Goal: Task Accomplishment & Management: Complete application form

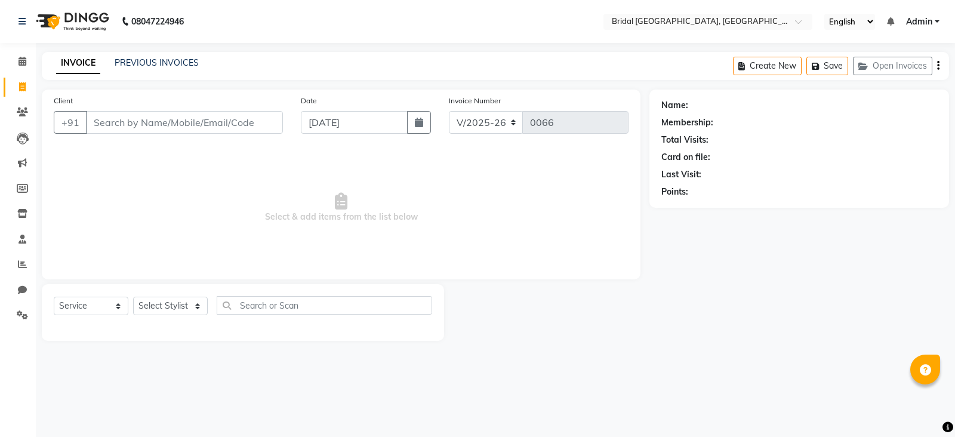
select select "8752"
select select "service"
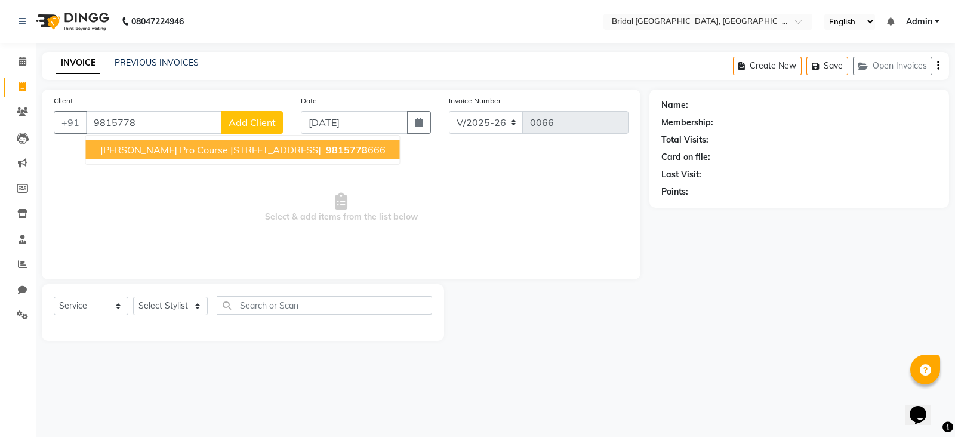
click at [224, 148] on span "[PERSON_NAME] Pro Course [STREET_ADDRESS]" at bounding box center [210, 150] width 221 height 12
type input "9815778666"
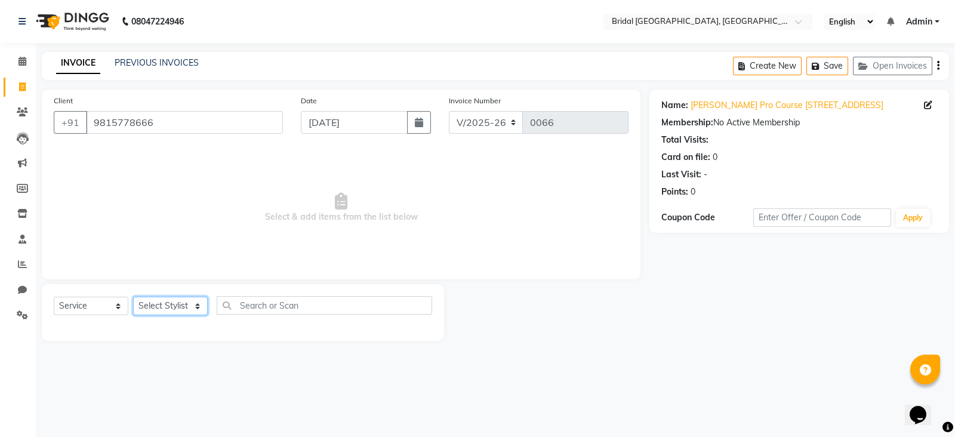
click at [202, 305] on select "Select Stylist [PERSON_NAME] Anim [PERSON_NAME] [PERSON_NAME] [PERSON_NAME] gau…" at bounding box center [170, 306] width 75 height 19
click at [174, 309] on select "Select Stylist [PERSON_NAME] Anim [PERSON_NAME] [PERSON_NAME] [PERSON_NAME] gau…" at bounding box center [170, 306] width 75 height 19
select select "90140"
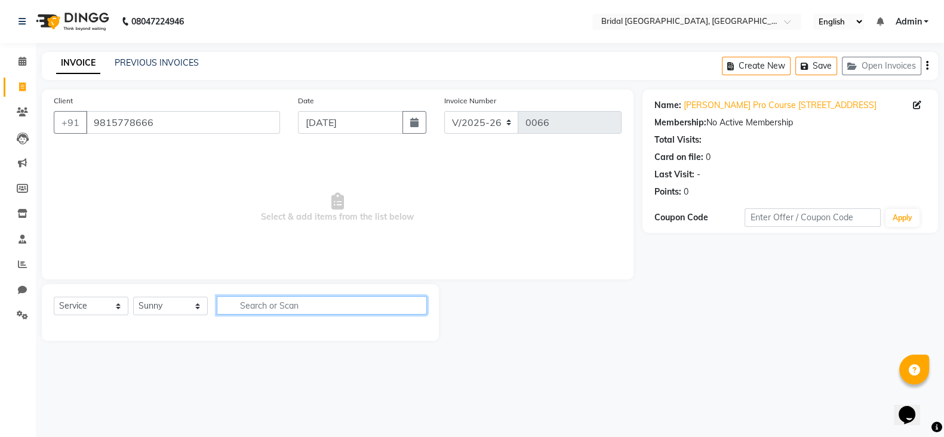
click at [239, 304] on input "text" at bounding box center [322, 305] width 210 height 19
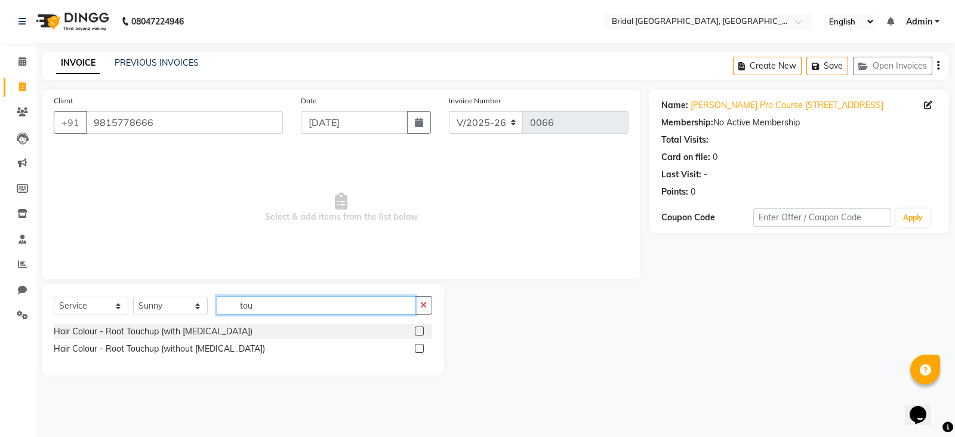
type input "tou"
click at [421, 350] on label at bounding box center [419, 348] width 9 height 9
click at [421, 350] on input "checkbox" at bounding box center [419, 349] width 8 height 8
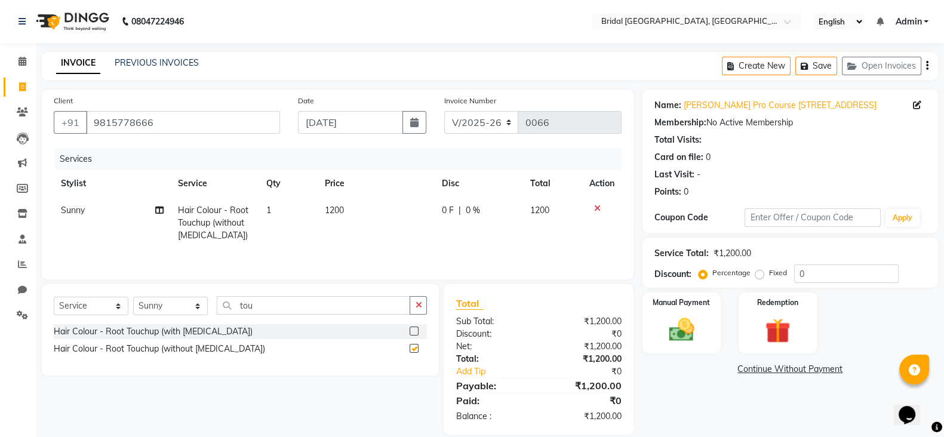
checkbox input "false"
click at [162, 208] on icon at bounding box center [159, 210] width 8 height 8
select select "90140"
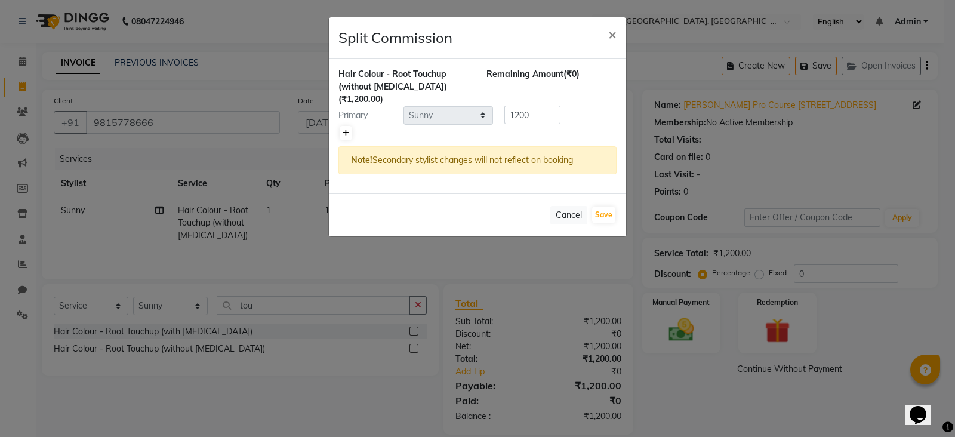
click at [343, 130] on icon at bounding box center [346, 133] width 7 height 7
type input "600"
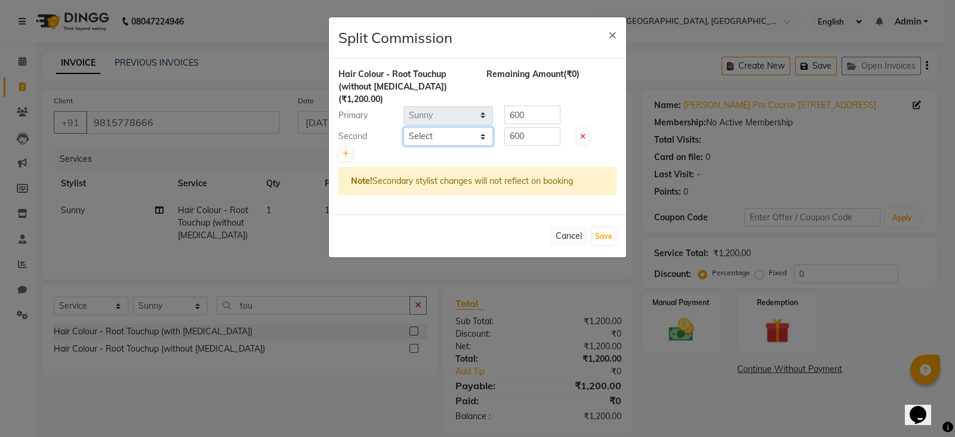
click at [433, 127] on select "Select [PERSON_NAME] Anim [PERSON_NAME] [PERSON_NAME] [PERSON_NAME] gaurav [PER…" at bounding box center [449, 136] width 90 height 19
select select "90148"
click at [404, 127] on select "Select [PERSON_NAME] Anim [PERSON_NAME] [PERSON_NAME] [PERSON_NAME] gaurav [PER…" at bounding box center [449, 136] width 90 height 19
click at [532, 127] on input "600" at bounding box center [532, 136] width 56 height 19
type input "6"
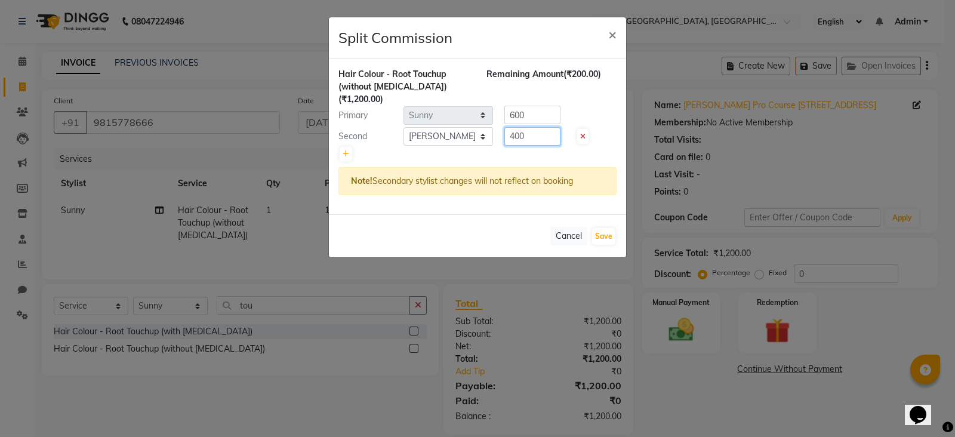
type input "400"
click at [510, 106] on input "600" at bounding box center [532, 115] width 56 height 19
click at [525, 106] on input "600" at bounding box center [532, 115] width 56 height 19
type input "6"
type input "800"
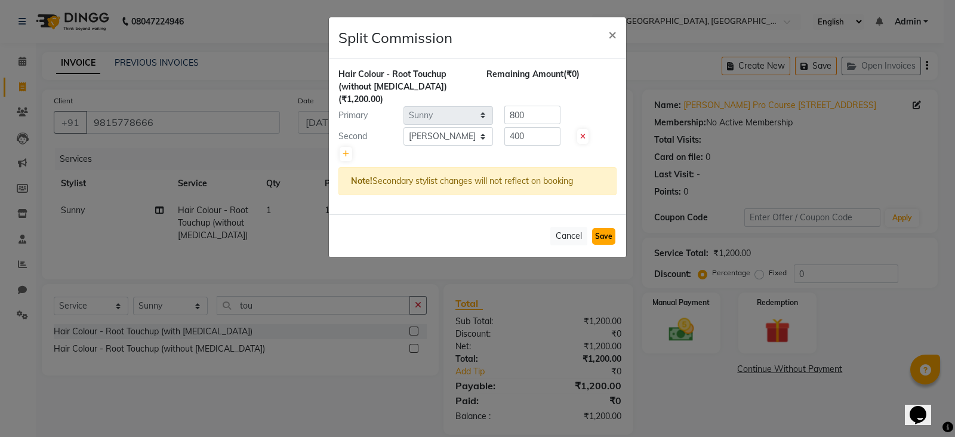
click at [603, 228] on button "Save" at bounding box center [603, 236] width 23 height 17
select select "Select"
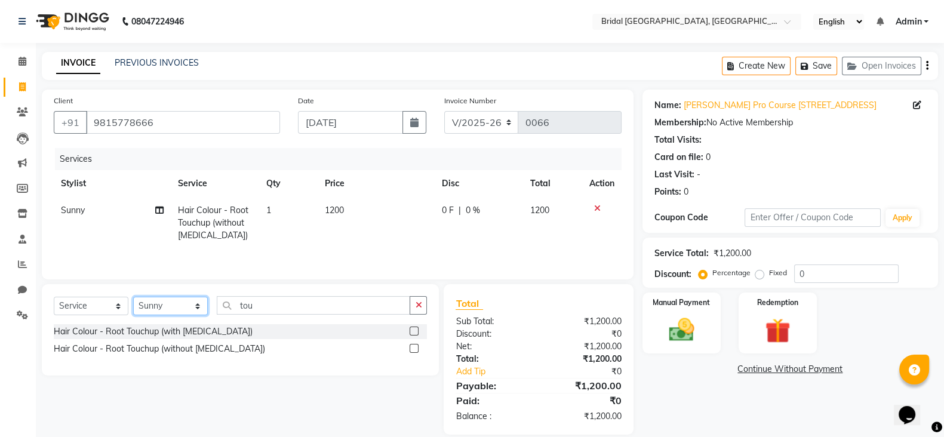
click at [176, 307] on select "Select Stylist [PERSON_NAME] Anim [PERSON_NAME] [PERSON_NAME] [PERSON_NAME] gau…" at bounding box center [170, 306] width 75 height 19
select select "90155"
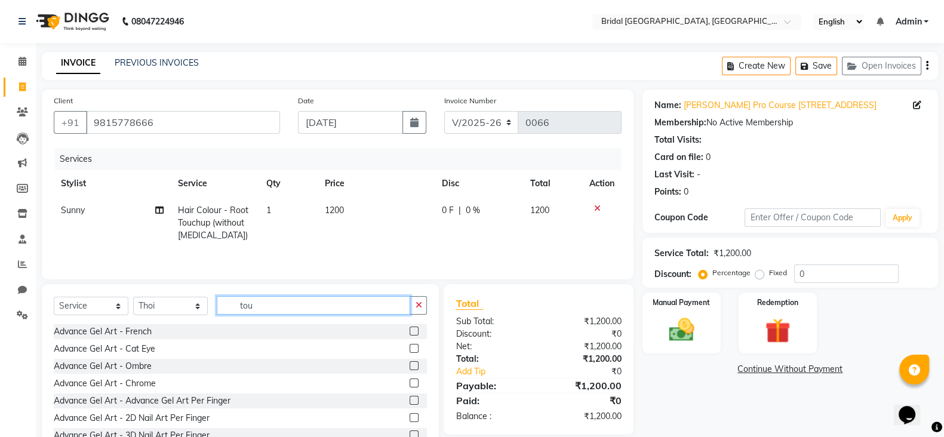
click at [248, 308] on input "tou" at bounding box center [313, 305] width 193 height 19
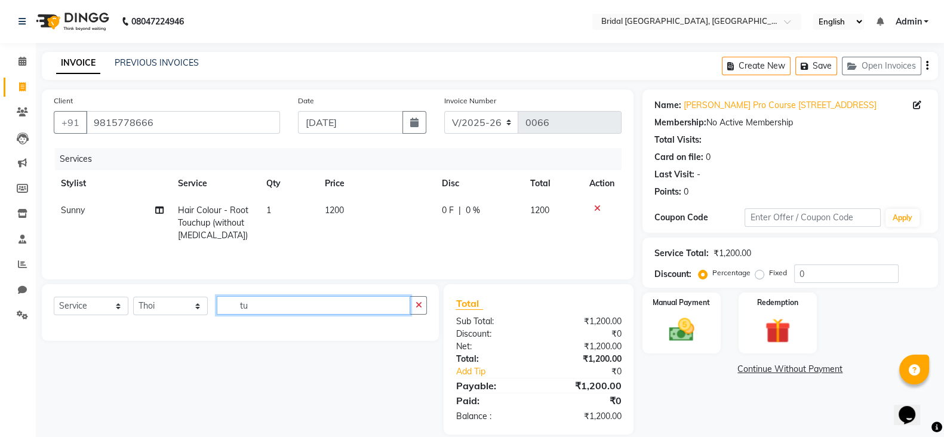
type input "u"
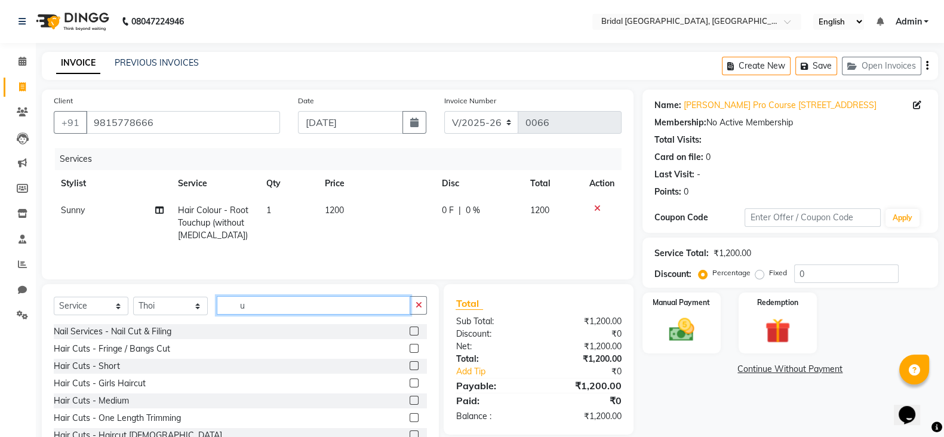
click at [248, 308] on input "u" at bounding box center [313, 305] width 193 height 19
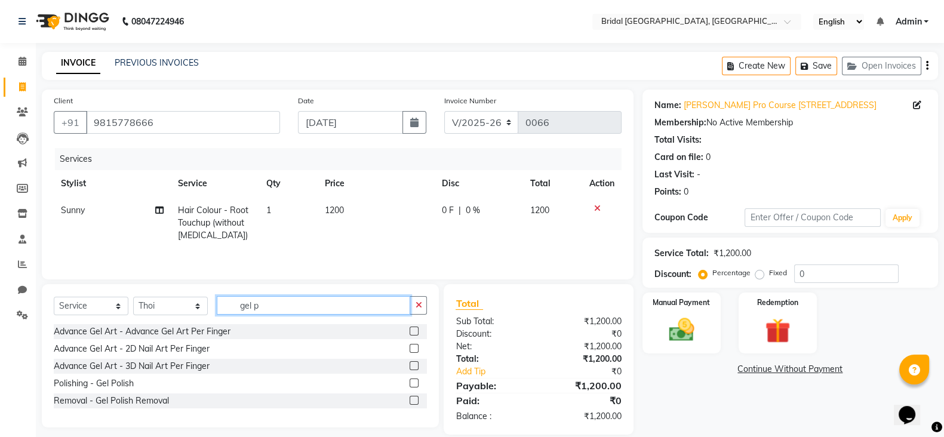
type input "gel p"
click at [413, 386] on label at bounding box center [414, 383] width 9 height 9
click at [413, 386] on input "checkbox" at bounding box center [414, 384] width 8 height 8
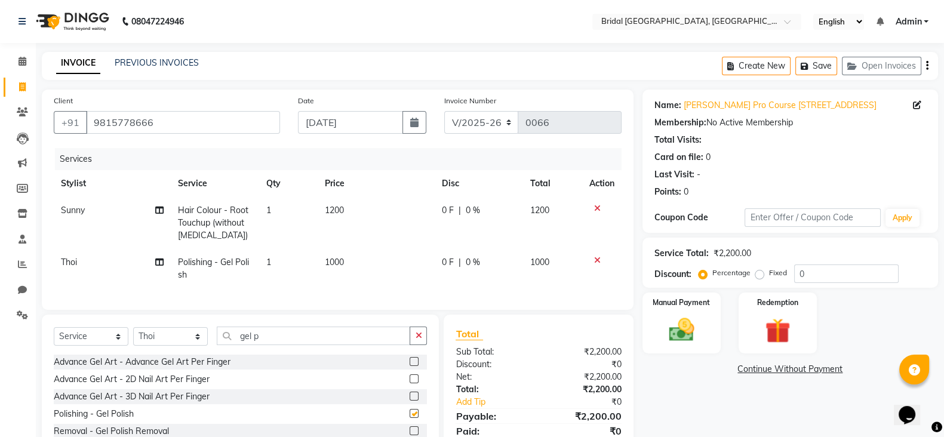
checkbox input "false"
click at [195, 346] on select "Select Stylist [PERSON_NAME] Anim [PERSON_NAME] [PERSON_NAME] [PERSON_NAME] gau…" at bounding box center [170, 336] width 75 height 19
click at [172, 344] on select "Select Stylist [PERSON_NAME] Anim [PERSON_NAME] [PERSON_NAME] [PERSON_NAME] gau…" at bounding box center [170, 336] width 75 height 19
click at [200, 346] on select "Select Stylist [PERSON_NAME] Anim [PERSON_NAME] [PERSON_NAME] [PERSON_NAME] gau…" at bounding box center [170, 336] width 75 height 19
click at [157, 346] on select "Select Stylist [PERSON_NAME] Anim [PERSON_NAME] [PERSON_NAME] [PERSON_NAME] gau…" at bounding box center [170, 336] width 75 height 19
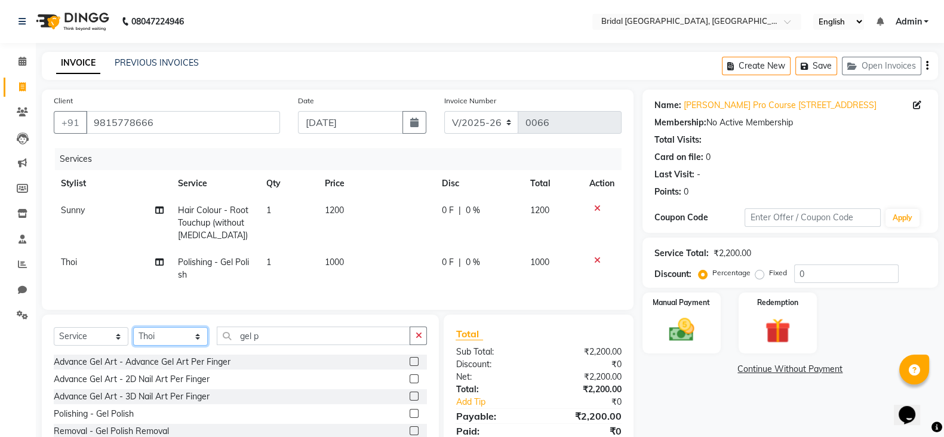
click at [165, 346] on select "Select Stylist [PERSON_NAME] Anim [PERSON_NAME] [PERSON_NAME] [PERSON_NAME] gau…" at bounding box center [170, 336] width 75 height 19
select select "90143"
click at [272, 345] on input "gel p" at bounding box center [313, 336] width 193 height 19
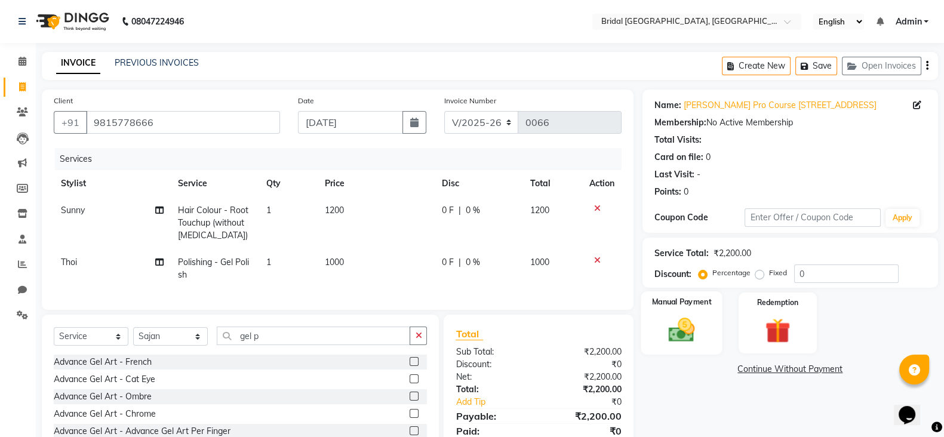
click at [684, 318] on img at bounding box center [681, 330] width 42 height 30
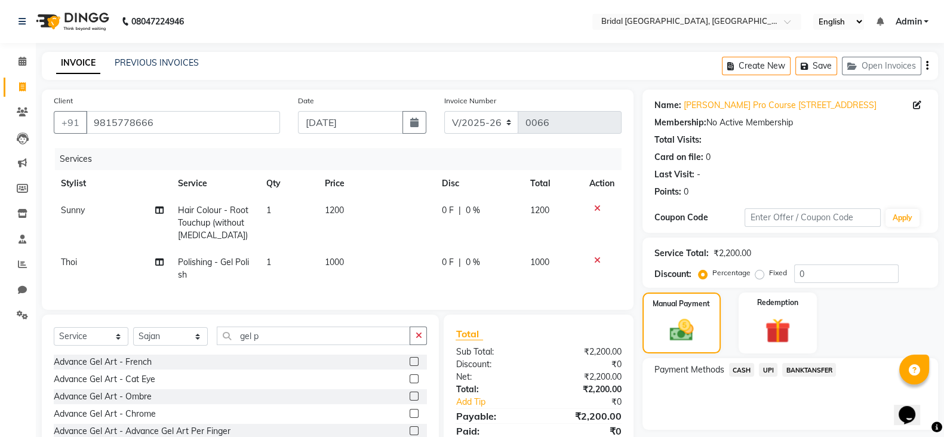
click at [750, 369] on span "CASH" at bounding box center [742, 370] width 26 height 14
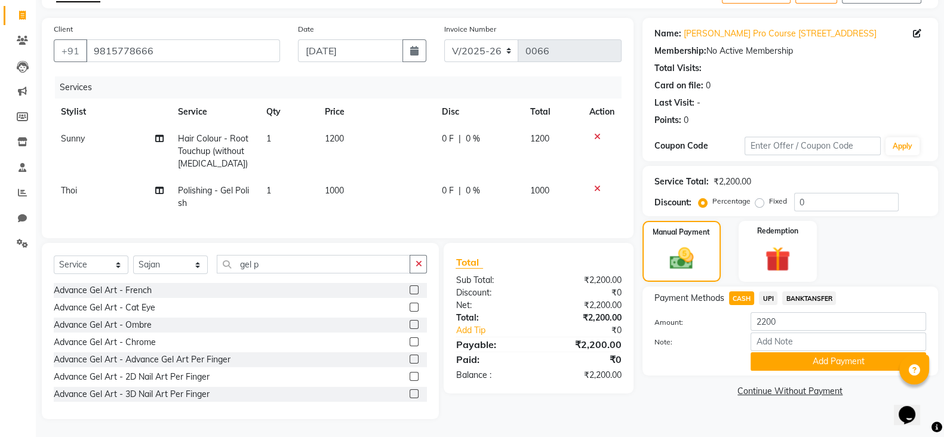
scroll to position [84, 0]
click at [845, 352] on button "Add Payment" at bounding box center [838, 361] width 176 height 19
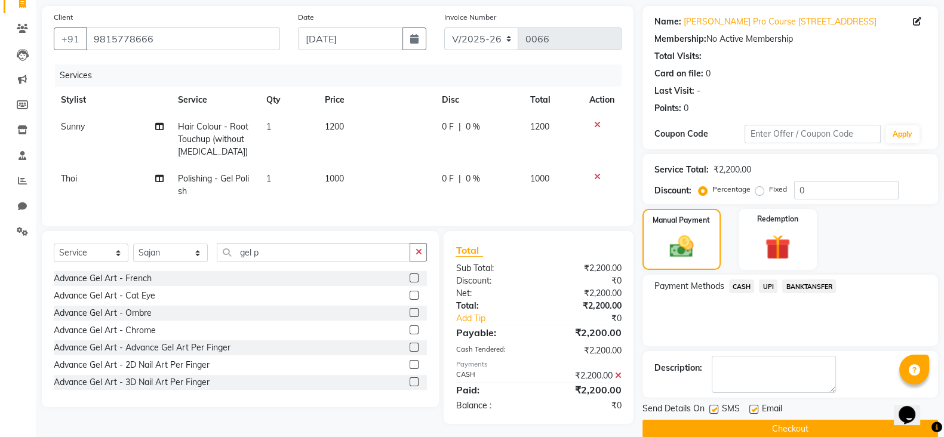
click at [716, 407] on label at bounding box center [713, 409] width 9 height 9
click at [716, 407] on input "checkbox" at bounding box center [713, 410] width 8 height 8
checkbox input "false"
click at [755, 412] on label at bounding box center [753, 409] width 9 height 9
click at [755, 412] on input "checkbox" at bounding box center [753, 410] width 8 height 8
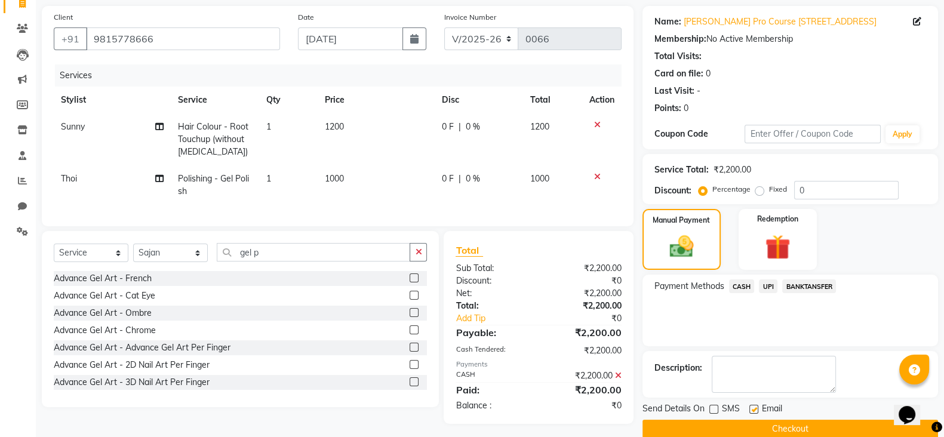
checkbox input "false"
click at [755, 428] on button "Checkout" at bounding box center [790, 429] width 296 height 19
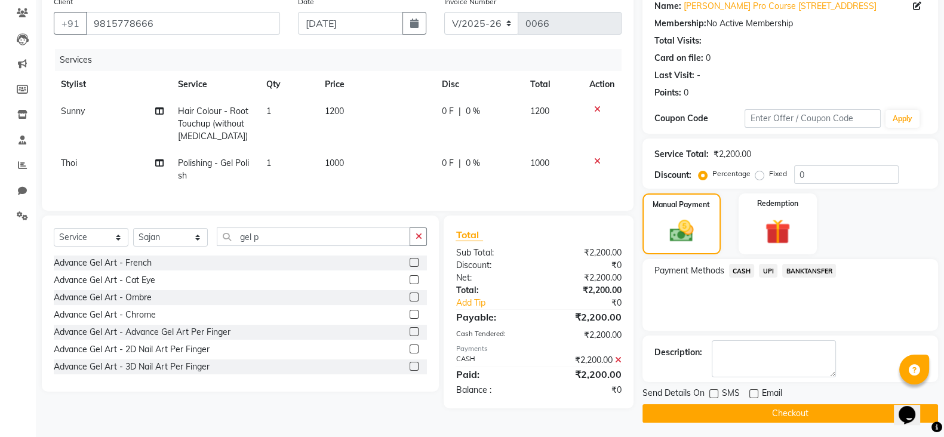
scroll to position [102, 0]
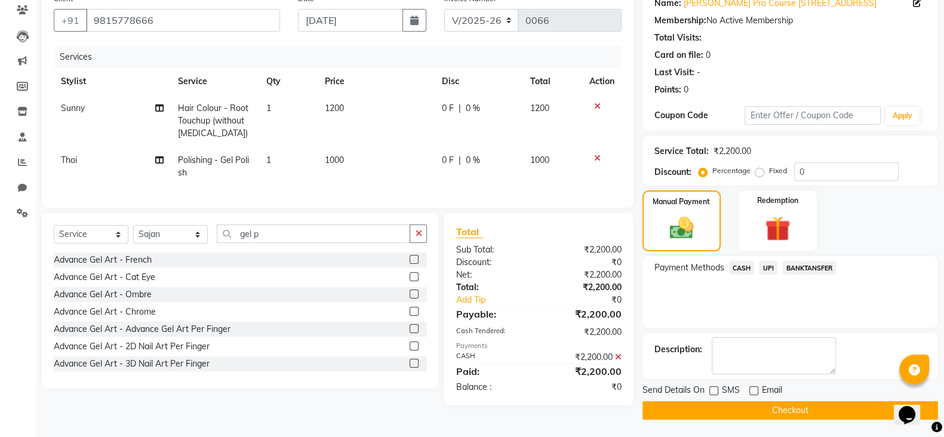
click at [804, 410] on button "Checkout" at bounding box center [790, 410] width 296 height 19
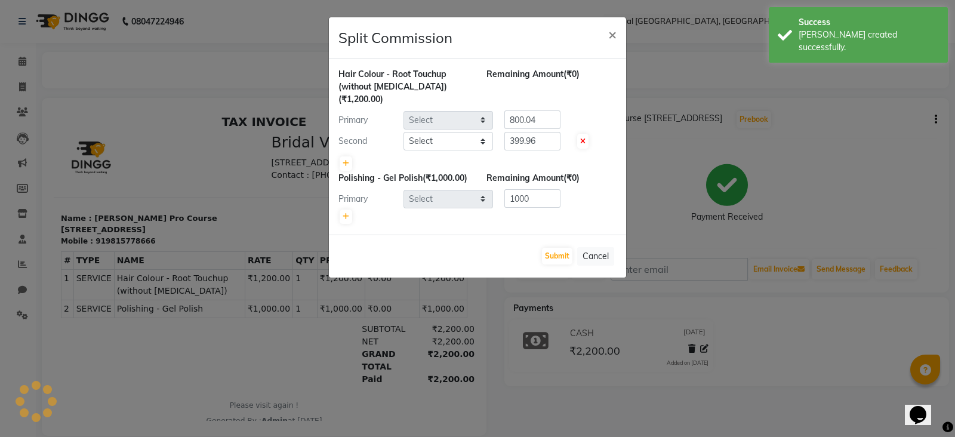
select select "90140"
select select "90148"
select select "90155"
click at [612, 35] on span "×" at bounding box center [612, 34] width 8 height 18
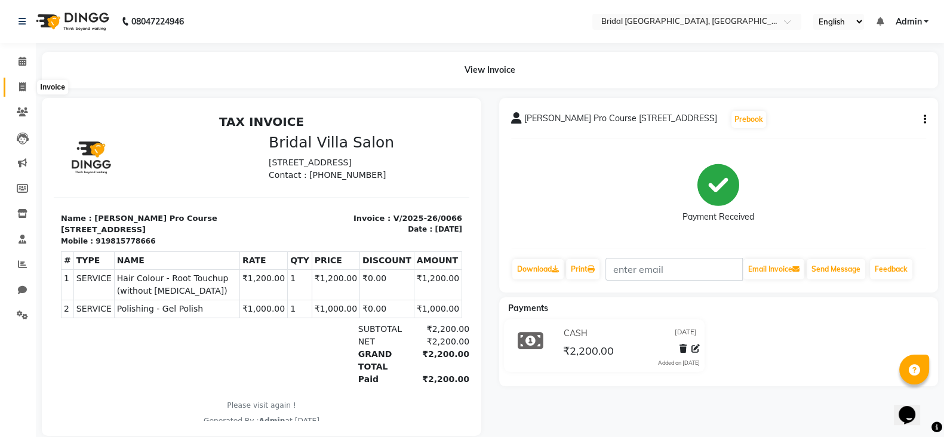
click at [19, 91] on icon at bounding box center [22, 86] width 7 height 9
select select "service"
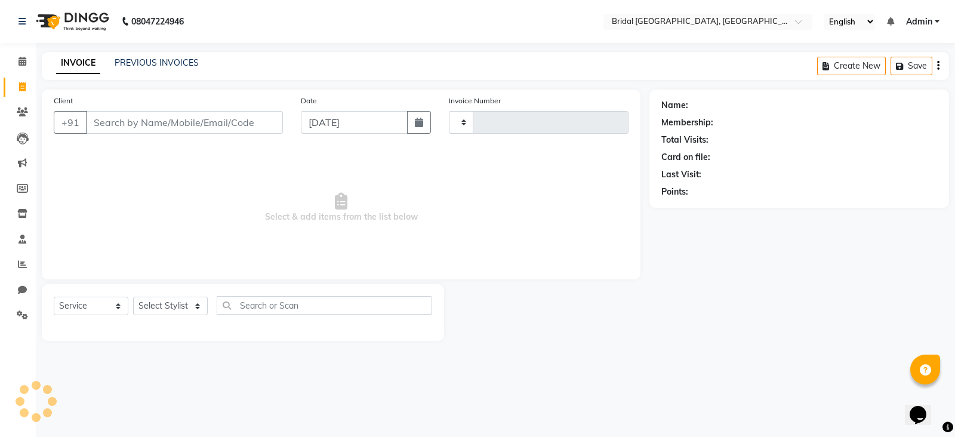
type input "0067"
select select "8752"
click at [19, 91] on icon at bounding box center [22, 86] width 7 height 9
select select "service"
type input "0067"
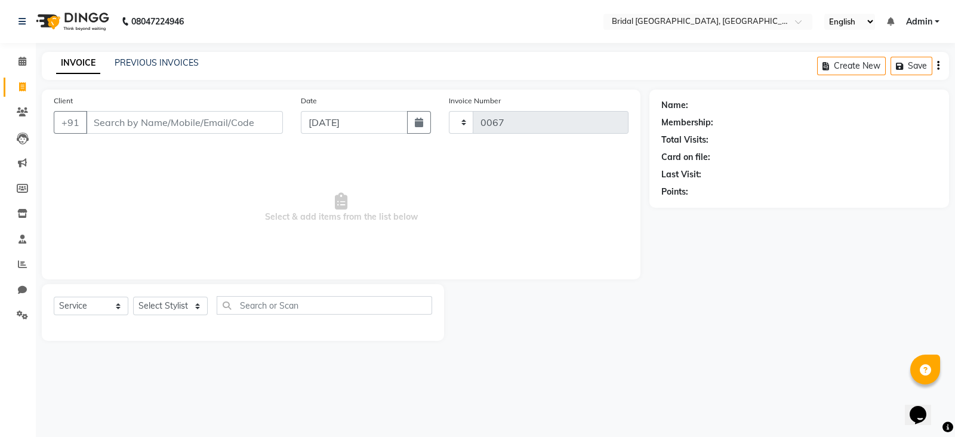
select select "8752"
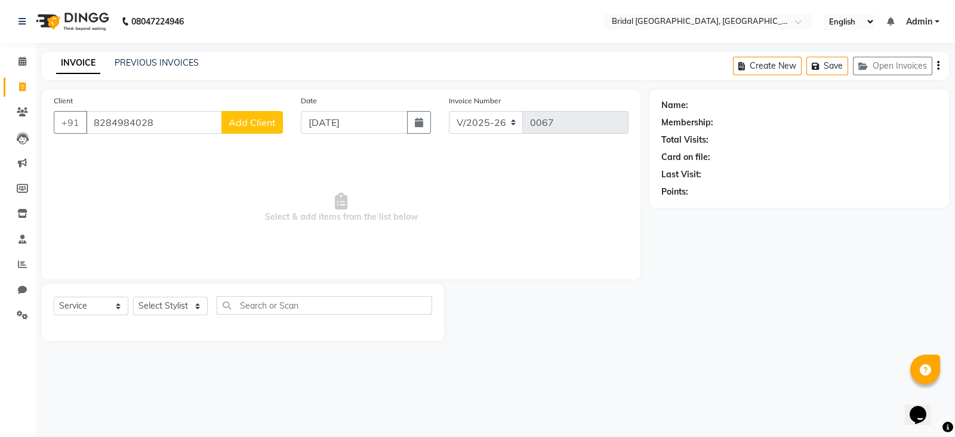
type input "8284984028"
click at [247, 118] on span "Add Client" at bounding box center [252, 122] width 47 height 12
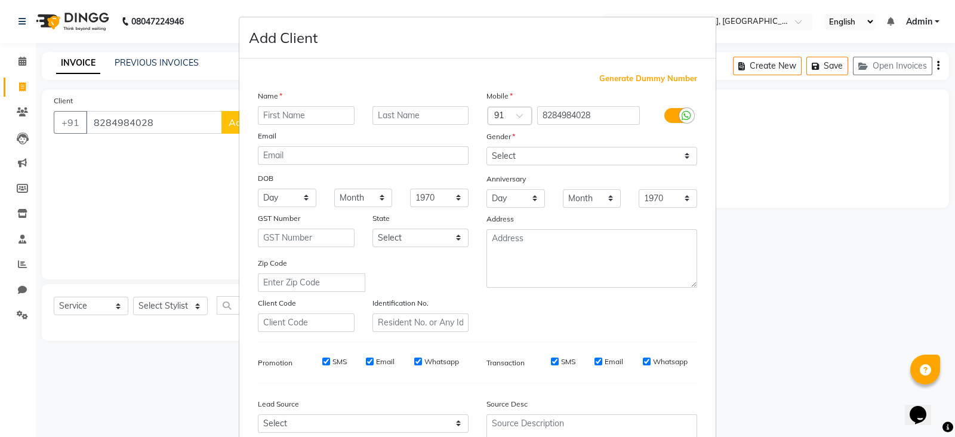
click at [276, 115] on input "text" at bounding box center [306, 115] width 97 height 19
type input "[PERSON_NAME]"
click at [516, 156] on select "Select [DEMOGRAPHIC_DATA] [DEMOGRAPHIC_DATA] Other Prefer Not To Say" at bounding box center [592, 156] width 211 height 19
select select "[DEMOGRAPHIC_DATA]"
click at [487, 147] on select "Select [DEMOGRAPHIC_DATA] [DEMOGRAPHIC_DATA] Other Prefer Not To Say" at bounding box center [592, 156] width 211 height 19
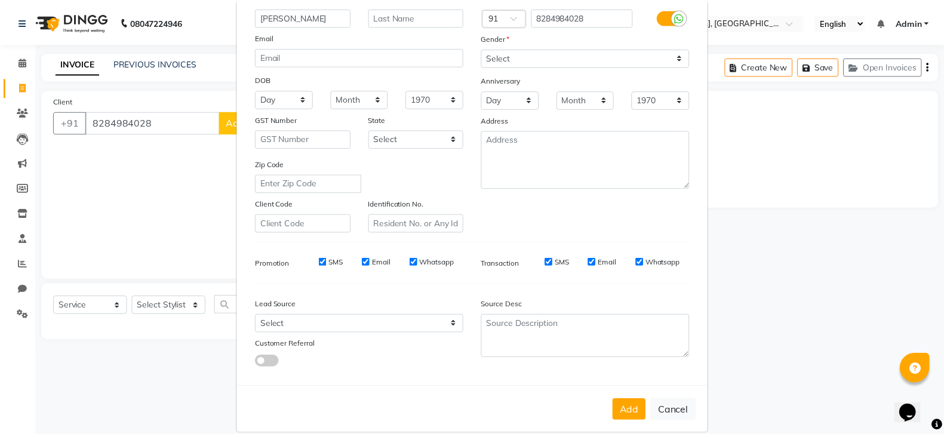
scroll to position [121, 0]
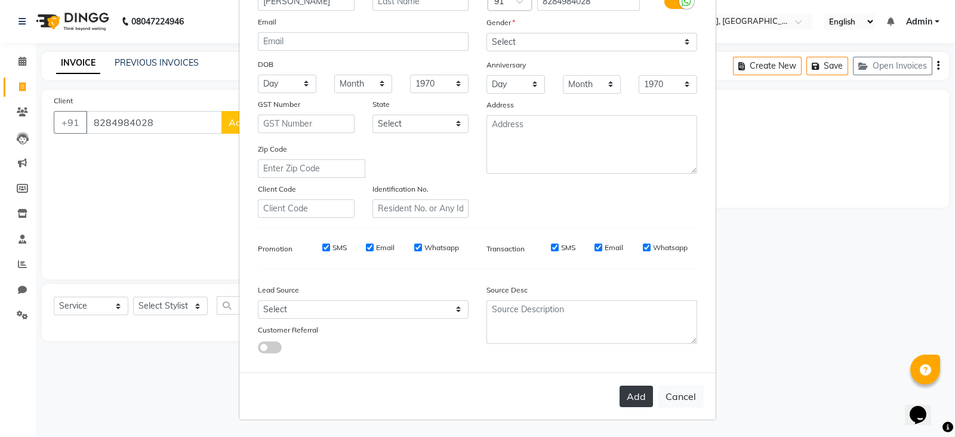
click at [633, 402] on button "Add" at bounding box center [636, 396] width 33 height 21
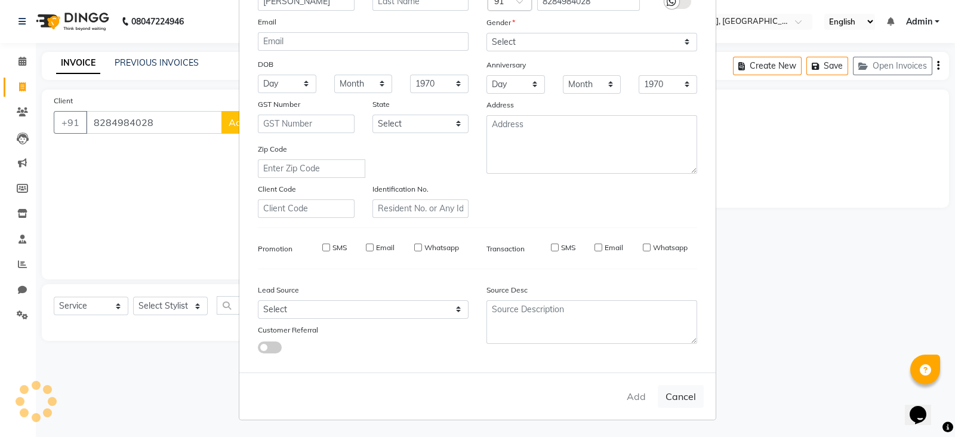
select select
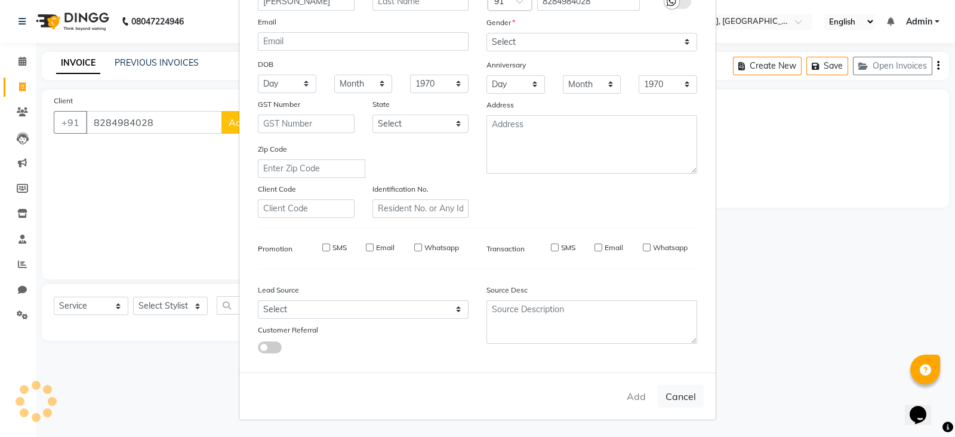
select select
checkbox input "false"
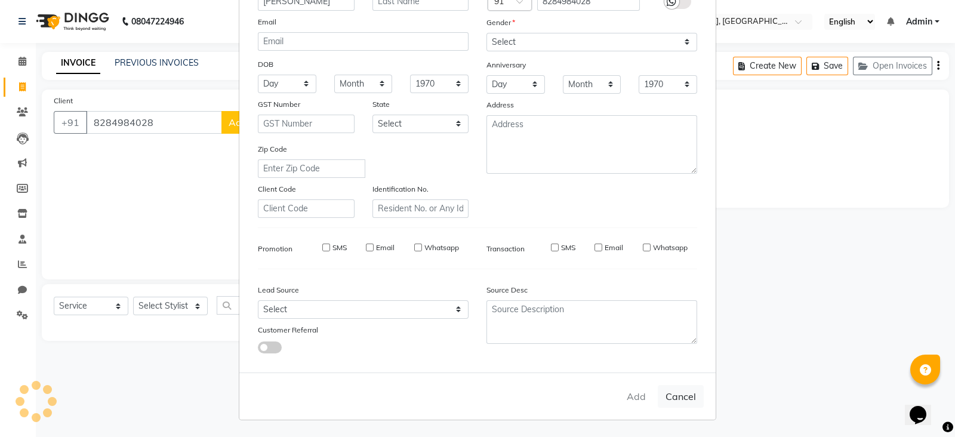
checkbox input "false"
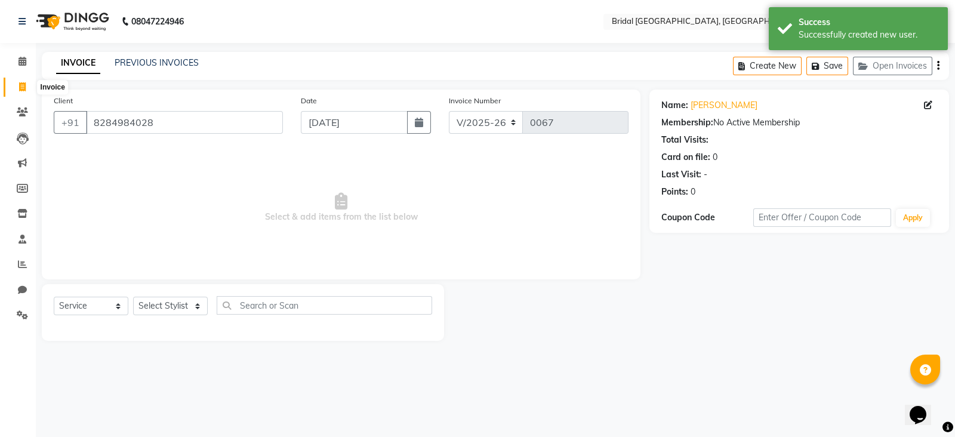
click at [22, 85] on icon at bounding box center [22, 86] width 7 height 9
select select "service"
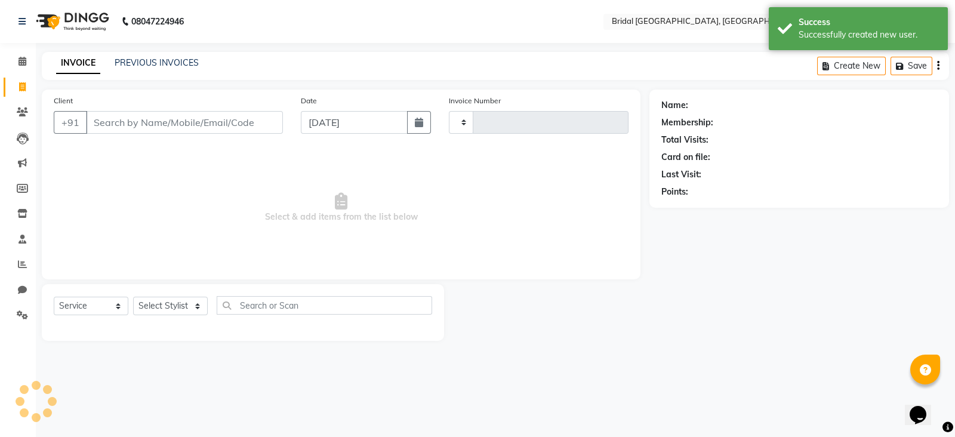
type input "0067"
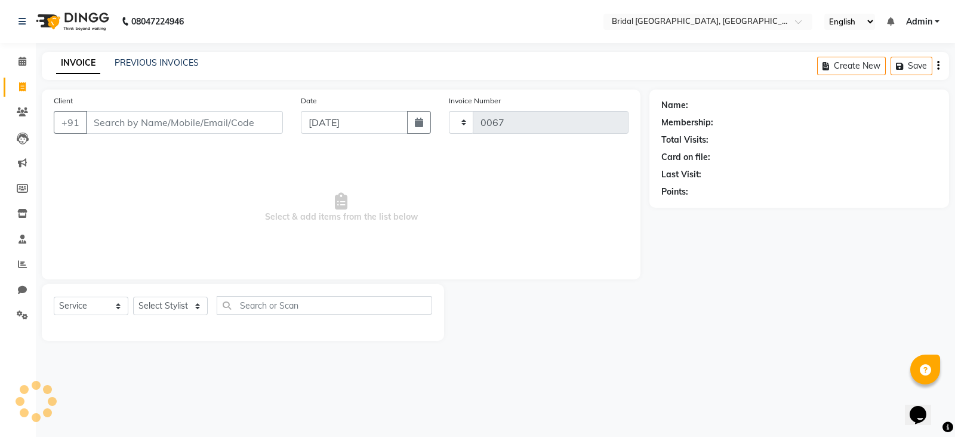
select select "8752"
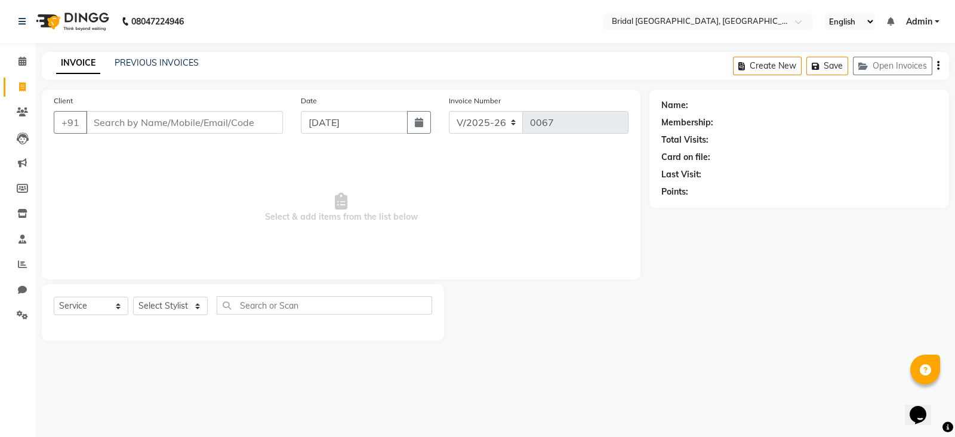
click at [156, 122] on input "Client" at bounding box center [184, 122] width 197 height 23
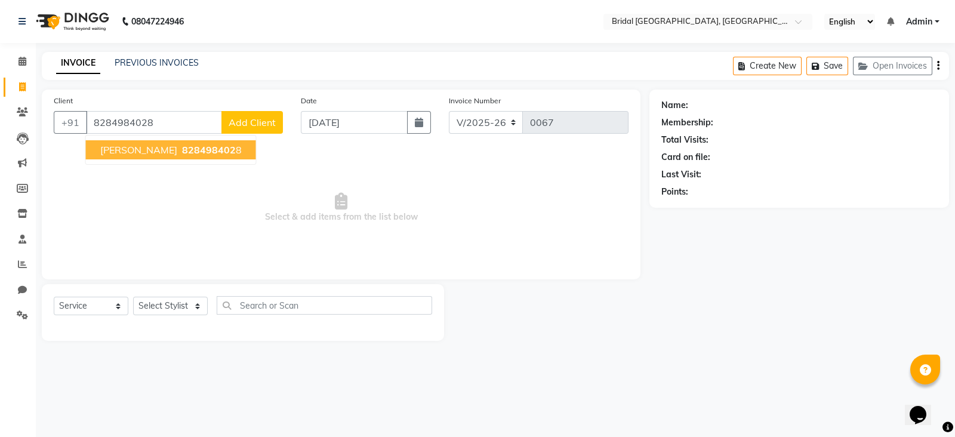
type input "8284984028"
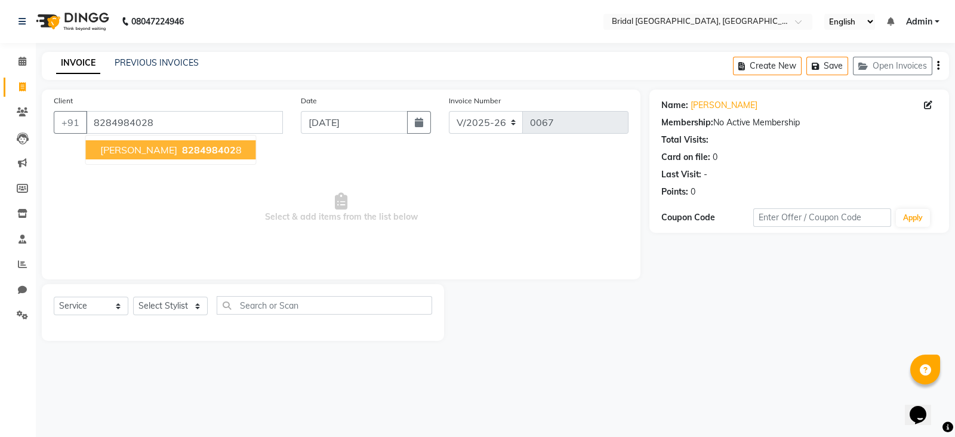
click at [182, 153] on span "828498402" at bounding box center [209, 150] width 54 height 12
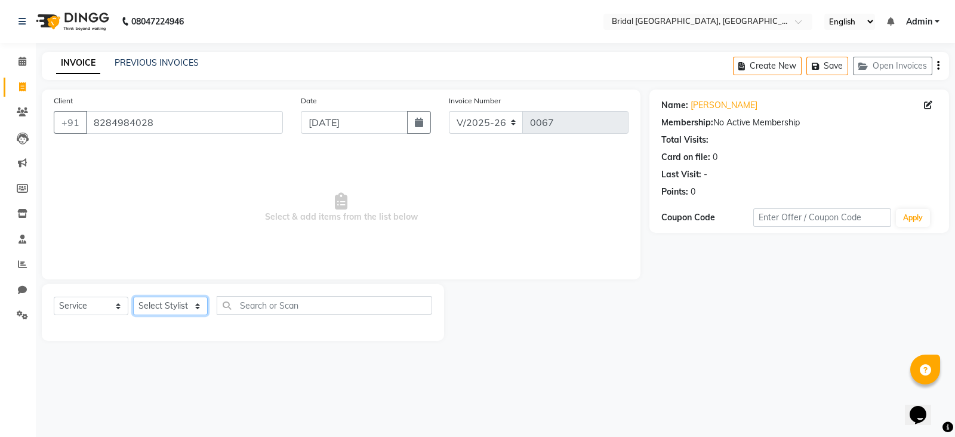
click at [200, 306] on select "Select Stylist [PERSON_NAME] Anim [PERSON_NAME] [PERSON_NAME] [PERSON_NAME] gau…" at bounding box center [170, 306] width 75 height 19
select select "90155"
click at [133, 297] on select "Select Stylist [PERSON_NAME] Anim [PERSON_NAME] [PERSON_NAME] [PERSON_NAME] gau…" at bounding box center [170, 306] width 75 height 19
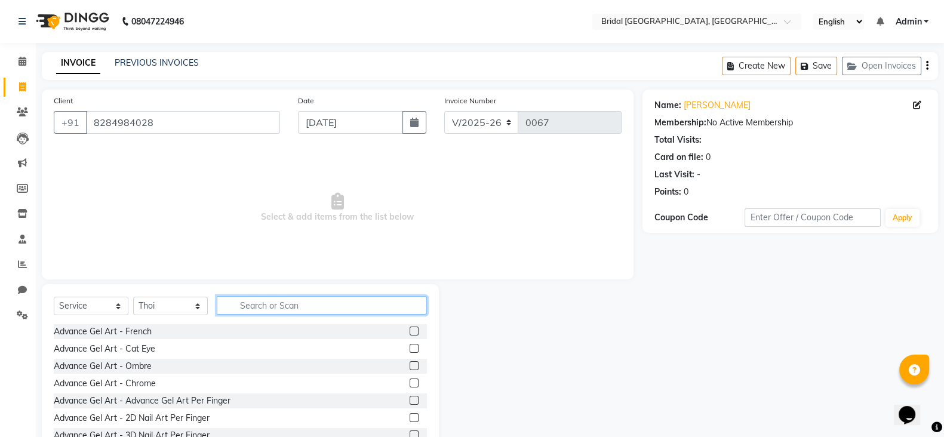
click at [269, 307] on input "text" at bounding box center [322, 305] width 210 height 19
type input "polish"
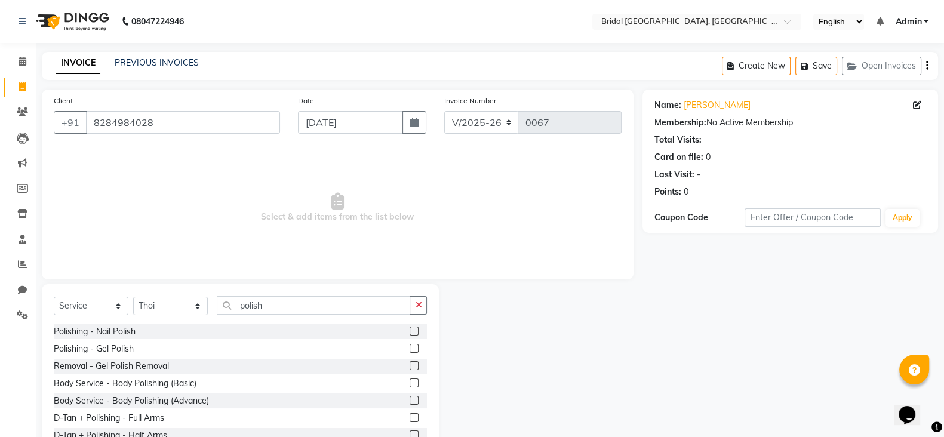
click at [410, 333] on label at bounding box center [414, 331] width 9 height 9
click at [410, 333] on input "checkbox" at bounding box center [414, 332] width 8 height 8
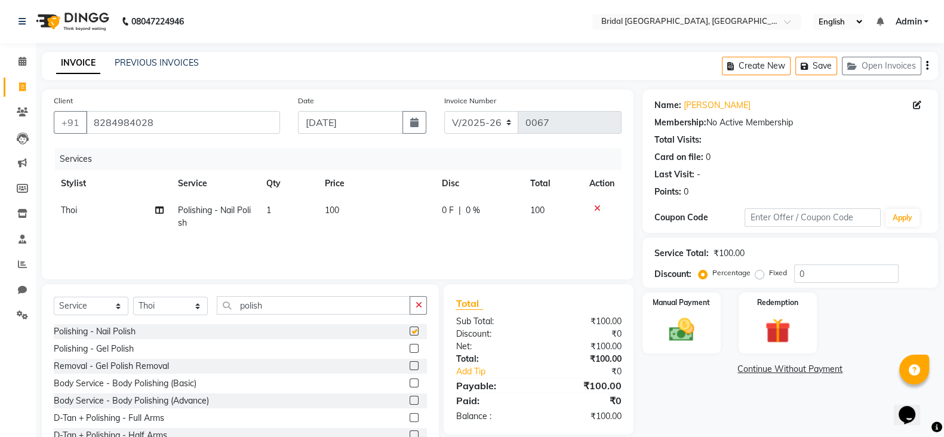
checkbox input "false"
click at [410, 350] on label at bounding box center [414, 348] width 9 height 9
click at [410, 350] on input "checkbox" at bounding box center [414, 349] width 8 height 8
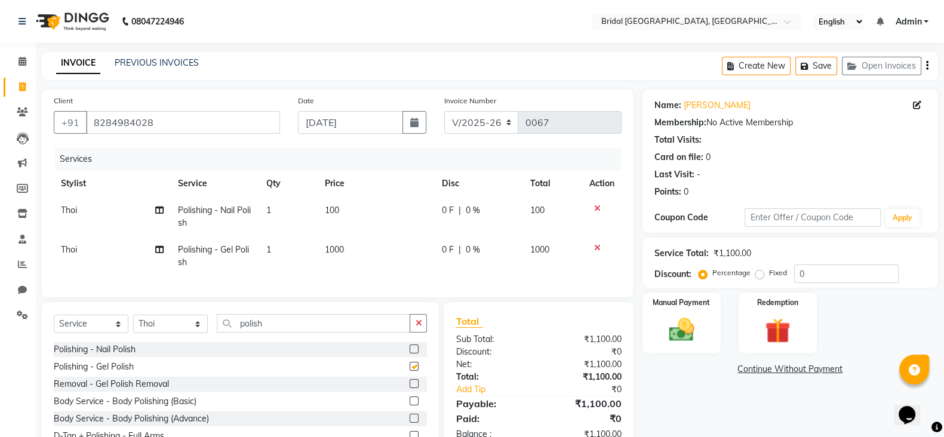
checkbox input "false"
click at [596, 208] on icon at bounding box center [597, 208] width 7 height 8
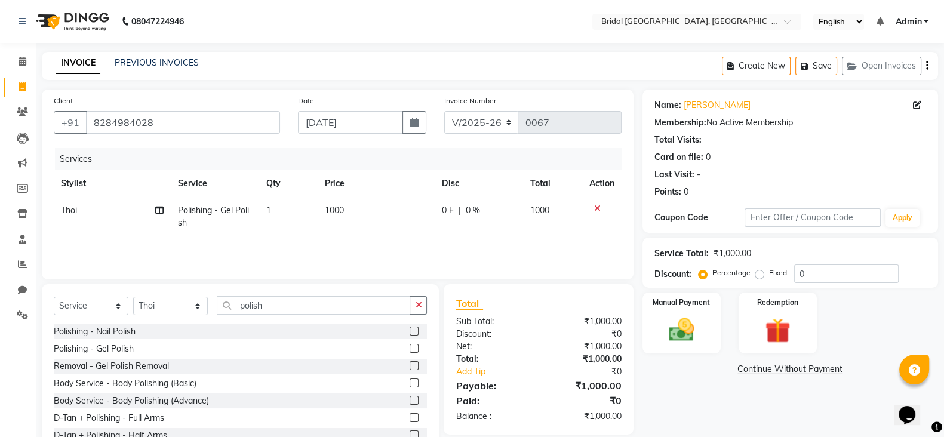
click at [343, 209] on span "1000" at bounding box center [334, 210] width 19 height 11
select select "90155"
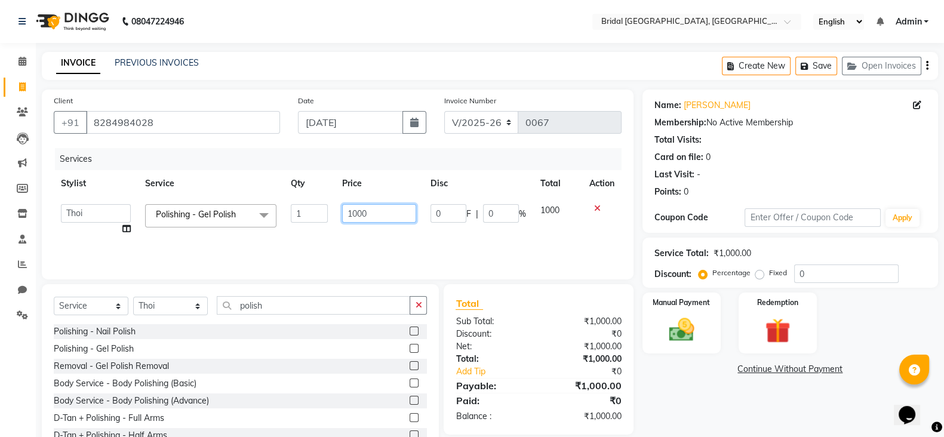
click at [365, 214] on input "1000" at bounding box center [379, 213] width 75 height 19
type input "1"
type input "600"
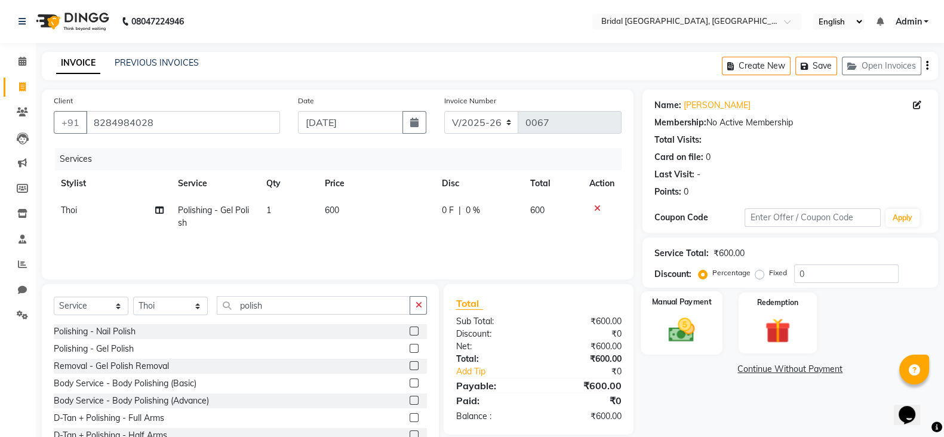
click at [699, 325] on img at bounding box center [681, 330] width 42 height 30
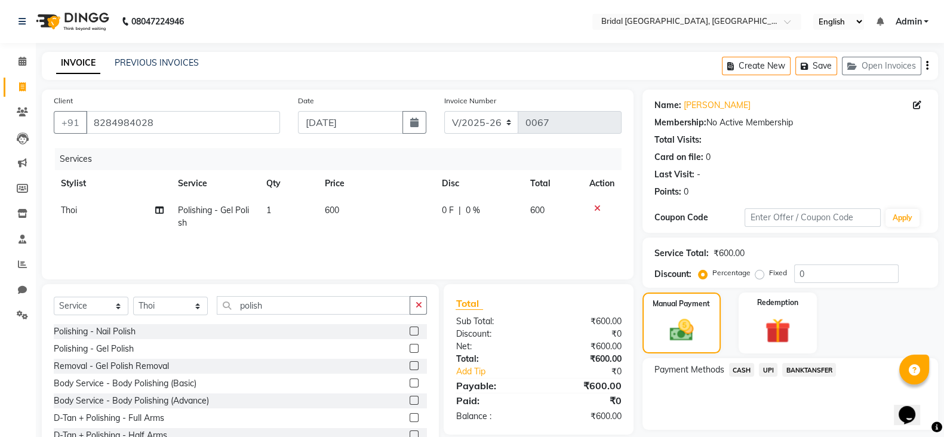
click at [743, 365] on span "CASH" at bounding box center [742, 370] width 26 height 14
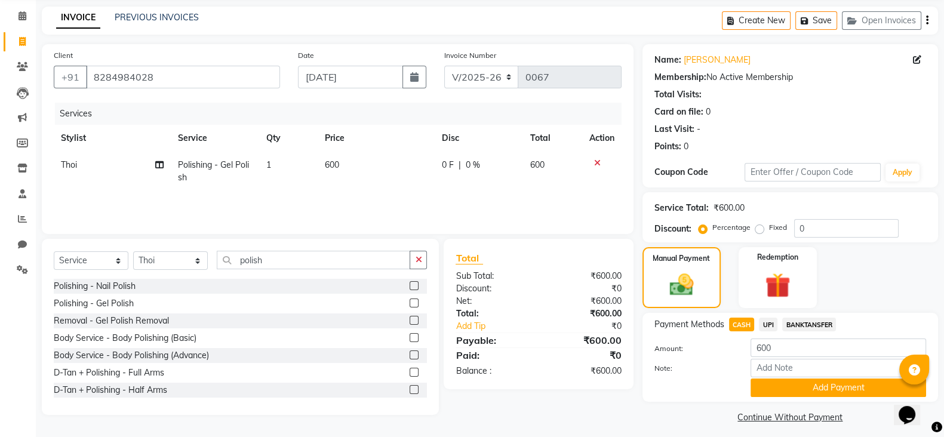
scroll to position [54, 0]
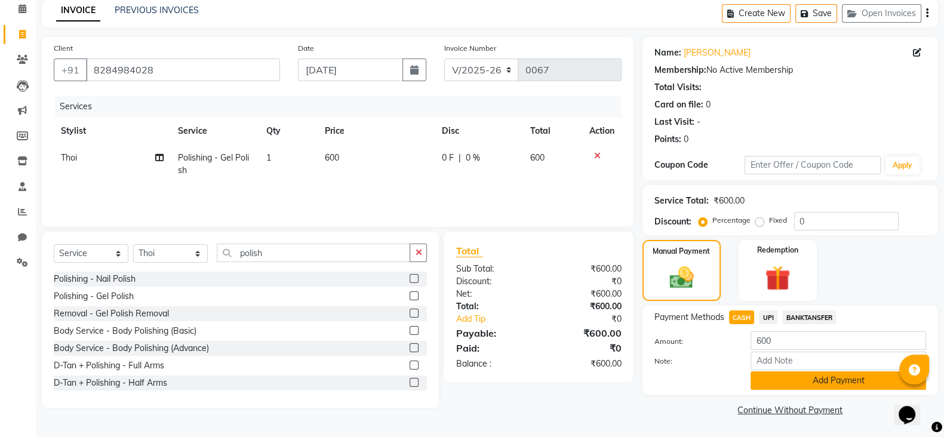
click at [841, 383] on button "Add Payment" at bounding box center [838, 380] width 176 height 19
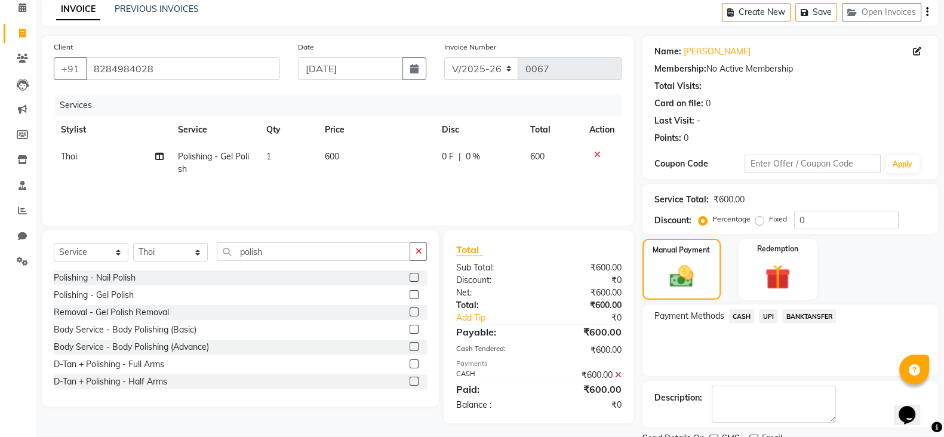
scroll to position [102, 0]
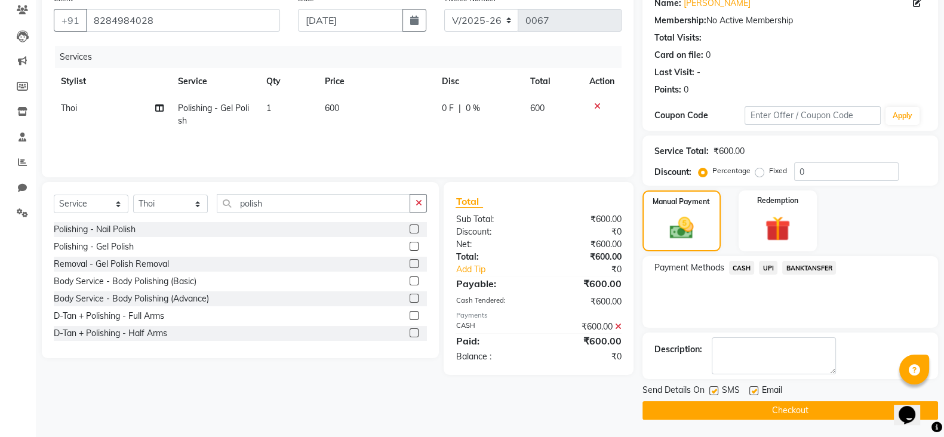
click at [710, 389] on label at bounding box center [713, 390] width 9 height 9
click at [710, 389] on input "checkbox" at bounding box center [713, 391] width 8 height 8
checkbox input "false"
click at [755, 389] on label at bounding box center [753, 390] width 9 height 9
click at [755, 389] on input "checkbox" at bounding box center [753, 391] width 8 height 8
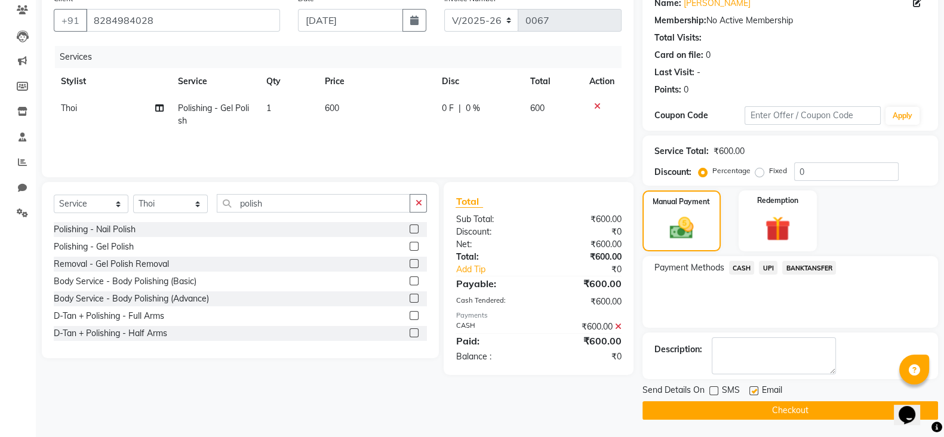
checkbox input "false"
click at [776, 410] on button "Checkout" at bounding box center [790, 410] width 296 height 19
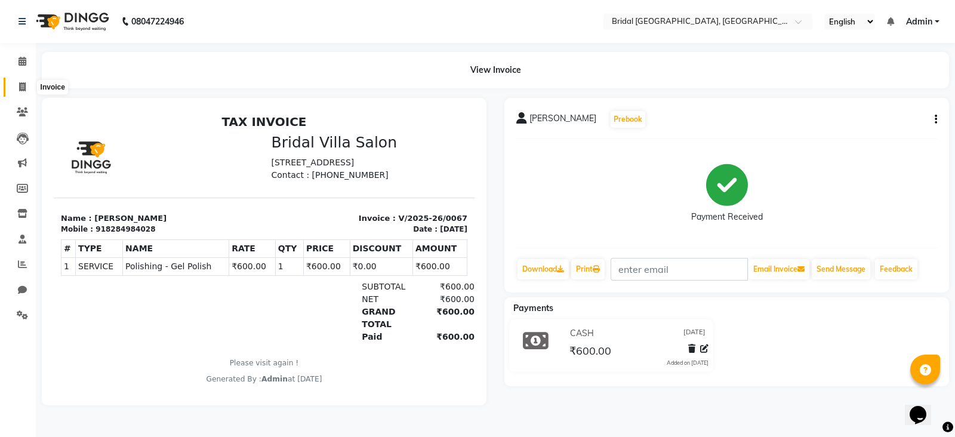
click at [18, 88] on span at bounding box center [22, 88] width 21 height 14
select select "service"
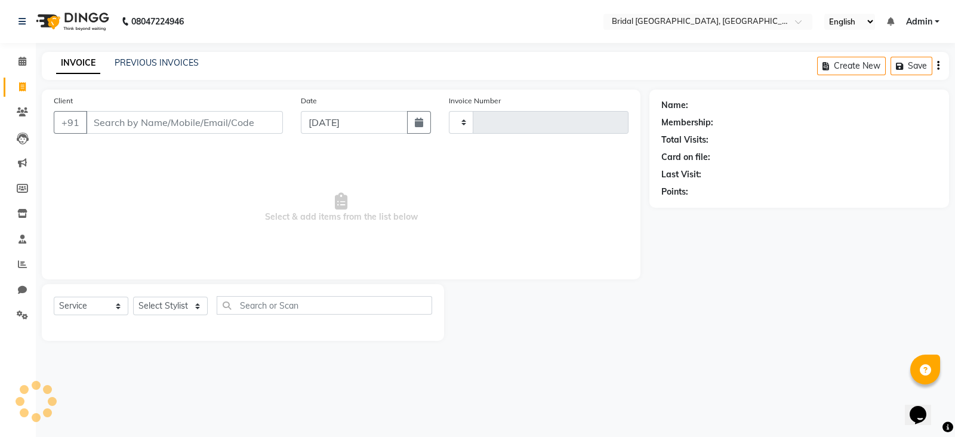
type input "0068"
select select "8752"
click at [180, 61] on link "PREVIOUS INVOICES" at bounding box center [157, 62] width 84 height 11
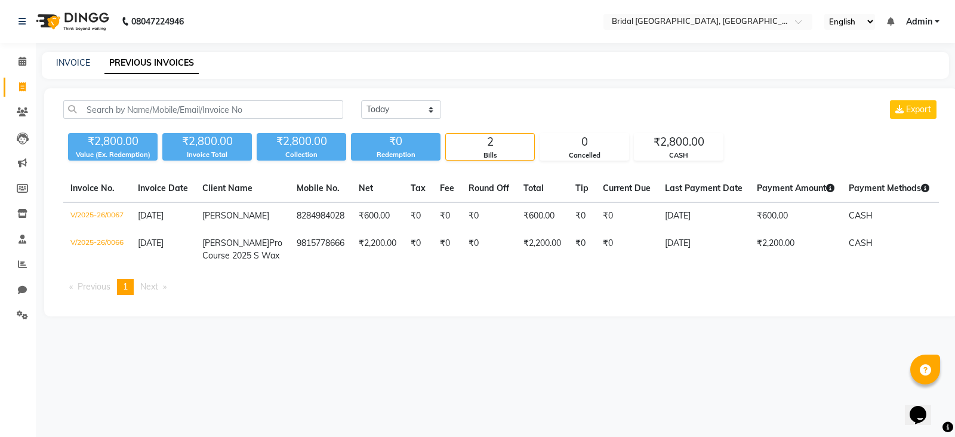
click at [955, 362] on div "08047224946 Select Location × Bridal [GEOGRAPHIC_DATA], [GEOGRAPHIC_DATA] Engli…" at bounding box center [477, 218] width 955 height 437
drag, startPoint x: 955, startPoint y: 362, endPoint x: 955, endPoint y: 353, distance: 9.0
click at [955, 353] on div "08047224946 Select Location × Bridal [GEOGRAPHIC_DATA], [GEOGRAPHIC_DATA] Engli…" at bounding box center [477, 218] width 955 height 437
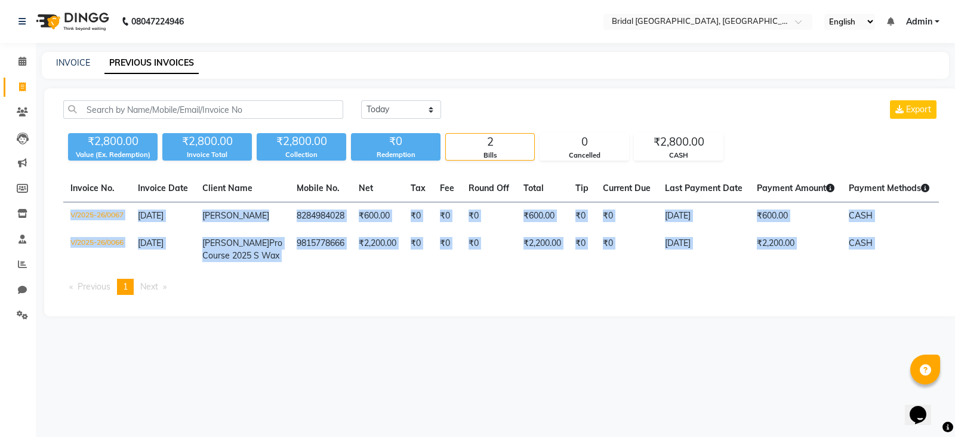
drag, startPoint x: 955, startPoint y: 201, endPoint x: 954, endPoint y: 306, distance: 105.1
click at [954, 306] on div "[DATE] [DATE] Custom Range Export ₹2,800.00 Value (Ex. Redemption) ₹2,800.00 In…" at bounding box center [501, 202] width 914 height 228
click at [863, 295] on div "Invoice No. Invoice Date Client Name Mobile No. Net Tax Fee Round Off Total Tip…" at bounding box center [501, 240] width 890 height 130
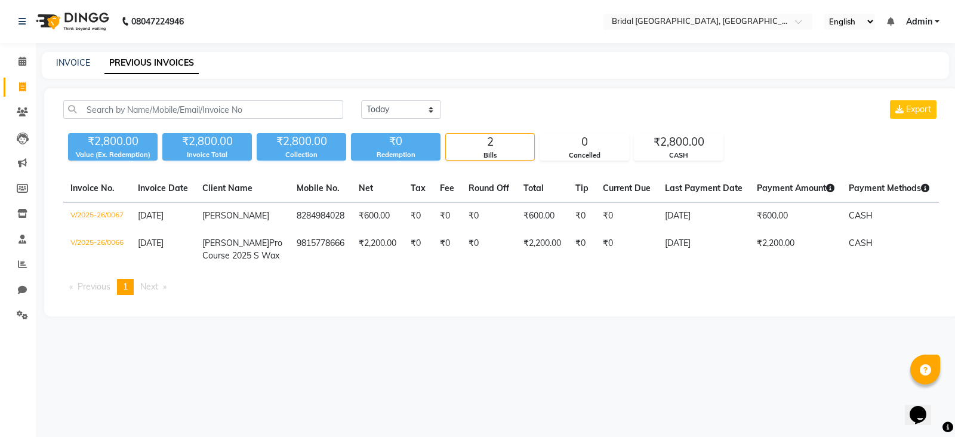
click at [863, 295] on div "Invoice No. Invoice Date Client Name Mobile No. Net Tax Fee Round Off Total Tip…" at bounding box center [501, 240] width 890 height 130
click at [72, 64] on link "INVOICE" at bounding box center [73, 62] width 34 height 11
select select "service"
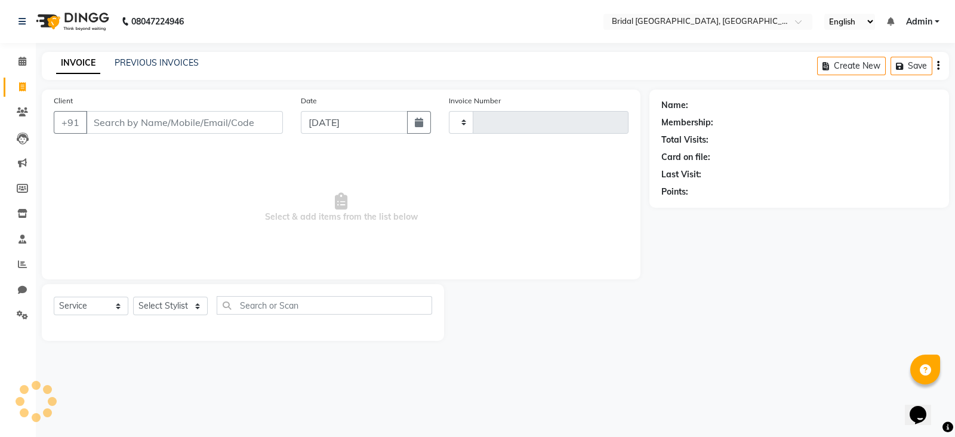
type input "0068"
select select "8752"
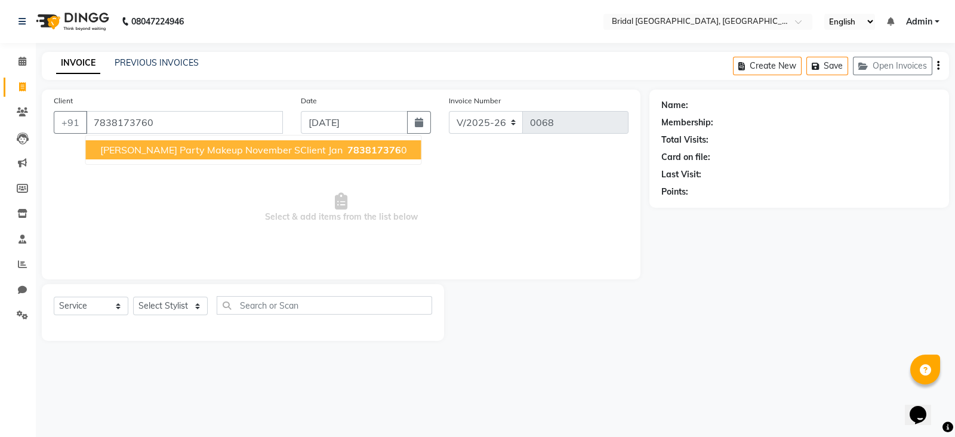
type input "7838173760"
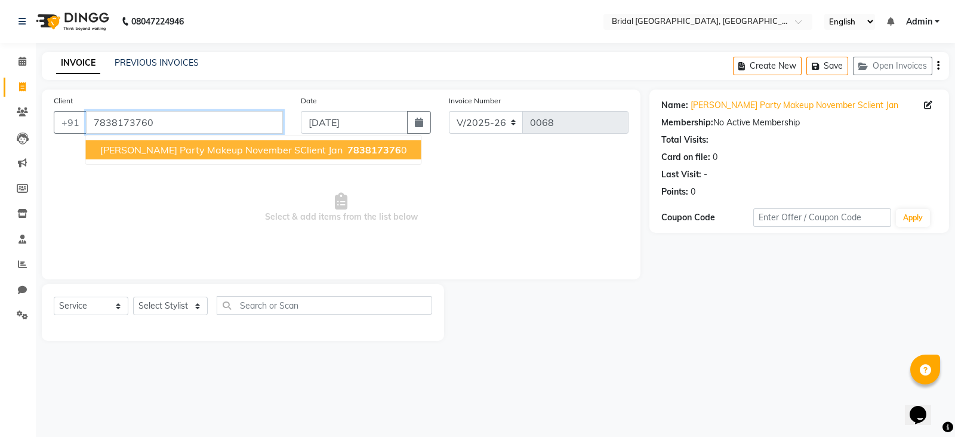
click at [263, 124] on input "7838173760" at bounding box center [184, 122] width 197 height 23
click at [259, 147] on span "[PERSON_NAME] Party Makeup November SClient Jan" at bounding box center [221, 150] width 242 height 12
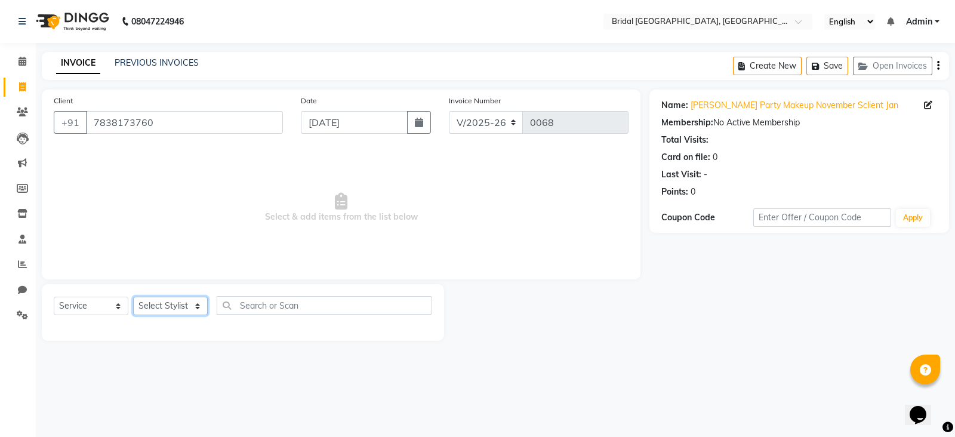
click at [198, 307] on select "Select Stylist [PERSON_NAME] Anim [PERSON_NAME] [PERSON_NAME] [PERSON_NAME] gau…" at bounding box center [170, 306] width 75 height 19
select select "90145"
click at [133, 297] on select "Select Stylist [PERSON_NAME] Anim [PERSON_NAME] [PERSON_NAME] [PERSON_NAME] gau…" at bounding box center [170, 306] width 75 height 19
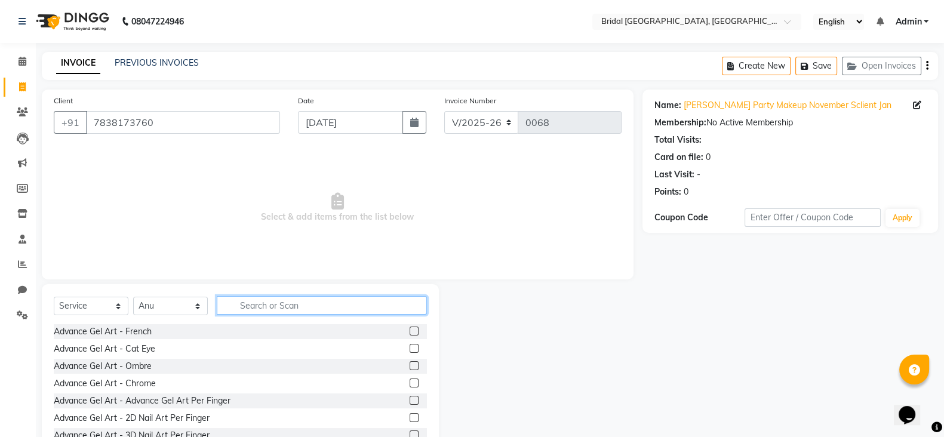
click at [290, 303] on input "text" at bounding box center [322, 305] width 210 height 19
type input "facial"
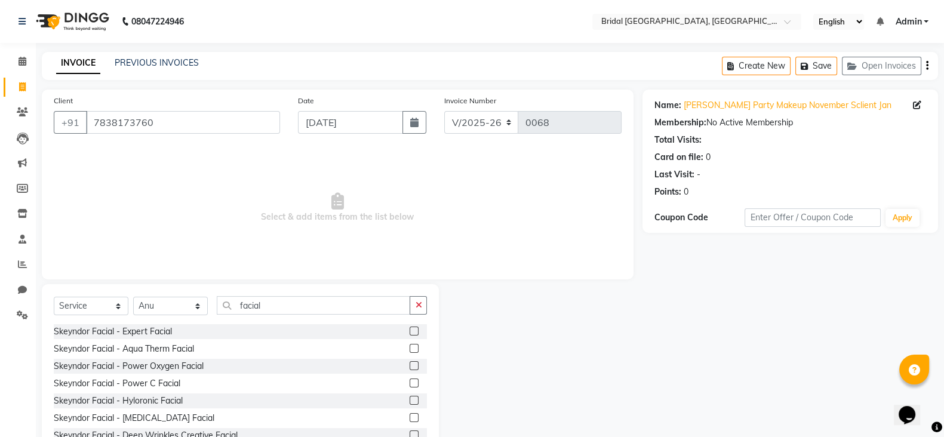
click at [410, 367] on label at bounding box center [414, 365] width 9 height 9
click at [410, 367] on input "checkbox" at bounding box center [414, 366] width 8 height 8
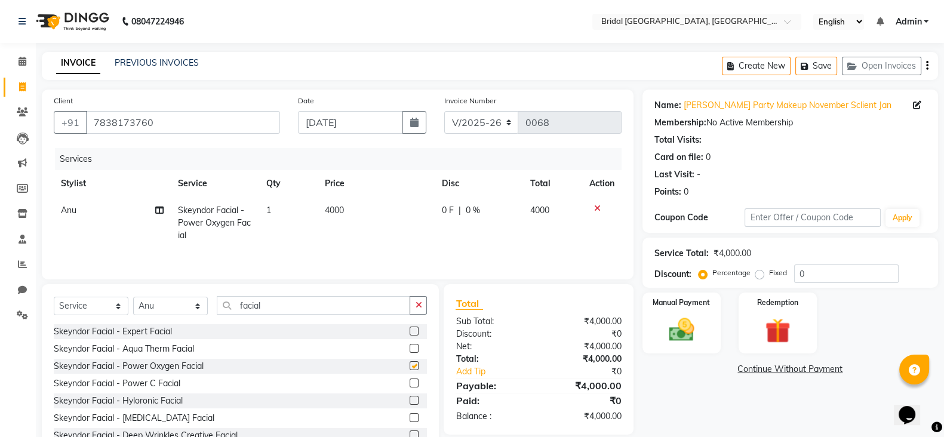
checkbox input "false"
click at [267, 311] on input "facial" at bounding box center [313, 305] width 193 height 19
type input "f"
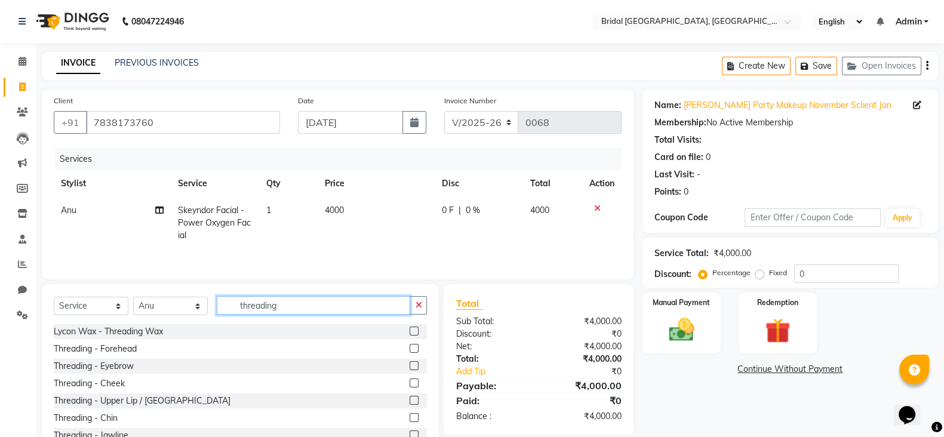
type input "threading"
click at [410, 367] on label at bounding box center [414, 365] width 9 height 9
click at [410, 367] on input "checkbox" at bounding box center [414, 366] width 8 height 8
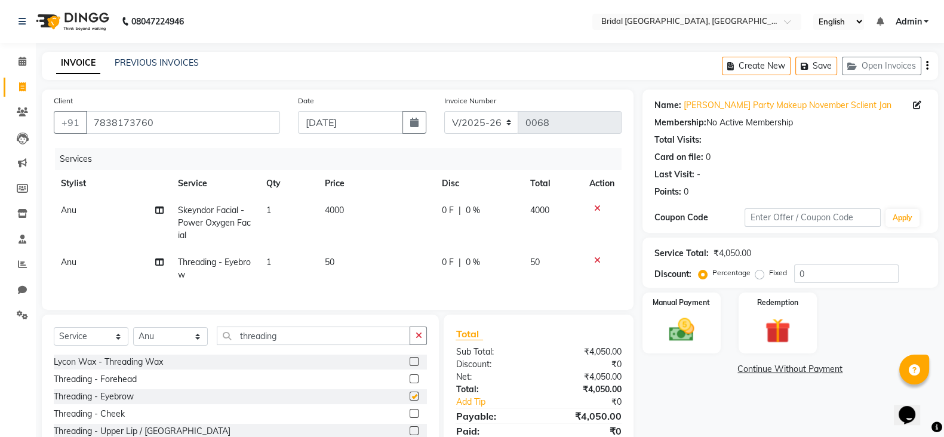
checkbox input "false"
click at [669, 340] on img at bounding box center [681, 330] width 42 height 30
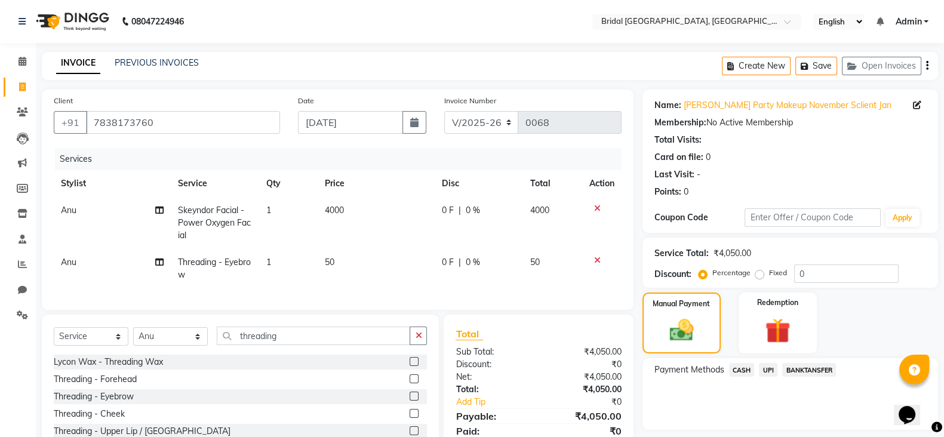
click at [740, 368] on span "CASH" at bounding box center [742, 370] width 26 height 14
click at [820, 433] on button "Add Payment" at bounding box center [838, 433] width 176 height 19
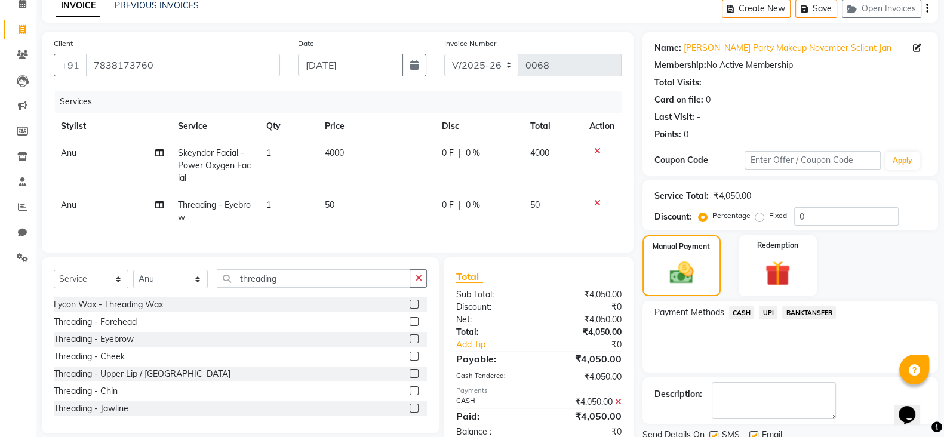
scroll to position [102, 0]
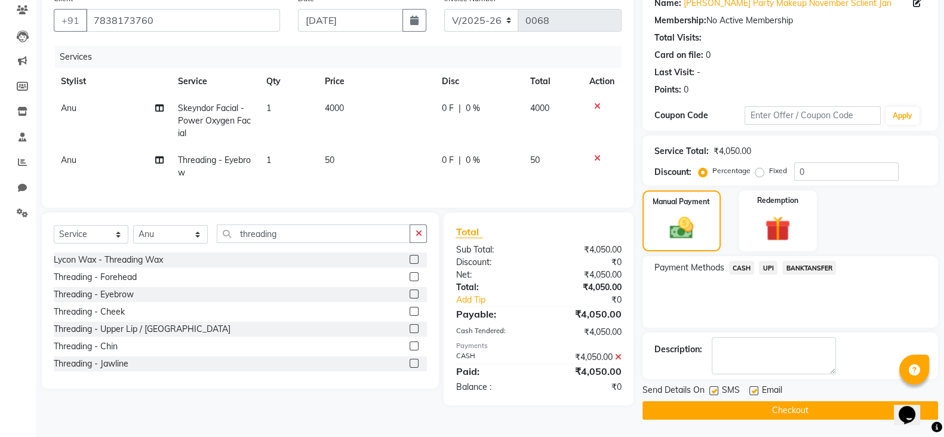
click at [752, 389] on label at bounding box center [753, 390] width 9 height 9
click at [752, 389] on input "checkbox" at bounding box center [753, 391] width 8 height 8
checkbox input "false"
click at [710, 389] on label at bounding box center [713, 390] width 9 height 9
click at [710, 389] on input "checkbox" at bounding box center [713, 391] width 8 height 8
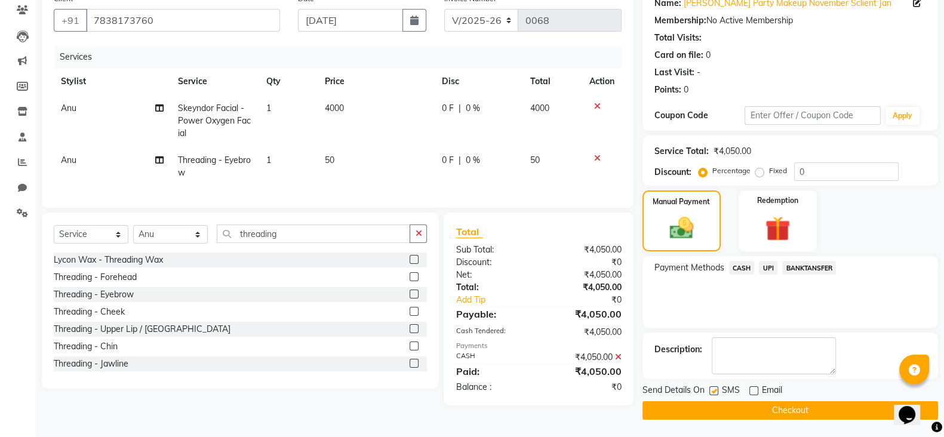
checkbox input "false"
click at [728, 408] on button "Checkout" at bounding box center [790, 410] width 296 height 19
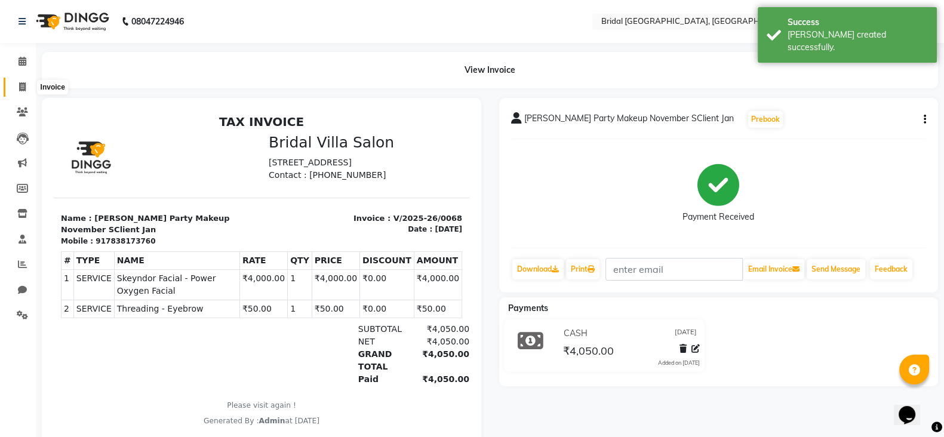
click at [20, 88] on icon at bounding box center [22, 86] width 7 height 9
select select "service"
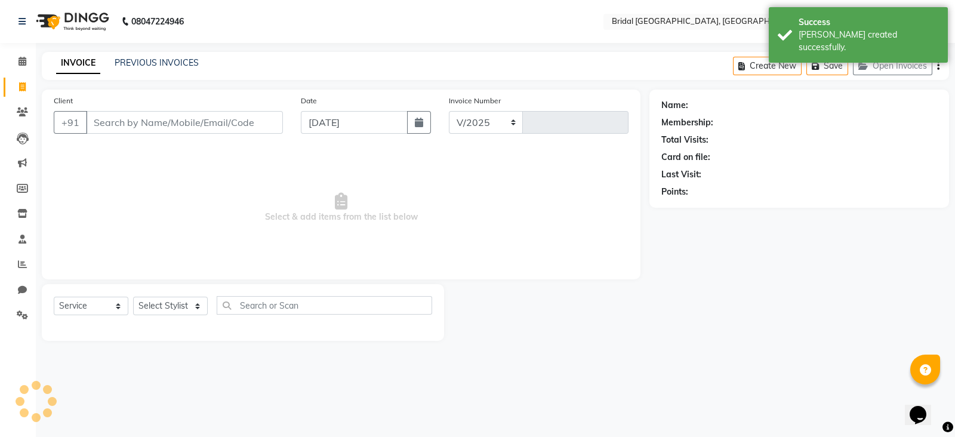
select select "8752"
type input "0069"
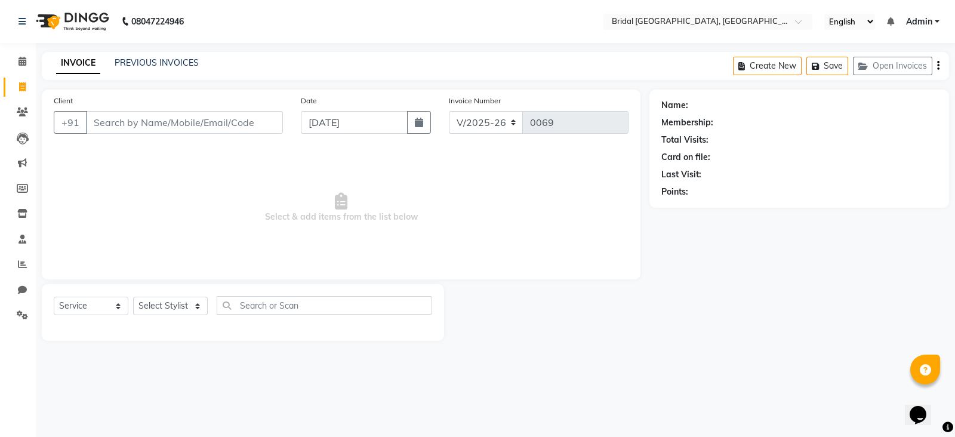
click at [36, 110] on div "Client +91 Date [DATE] Invoice Number V/2025 V/[PHONE_NUMBER] Select & add item…" at bounding box center [341, 215] width 617 height 251
click at [127, 128] on input "Client" at bounding box center [184, 122] width 197 height 23
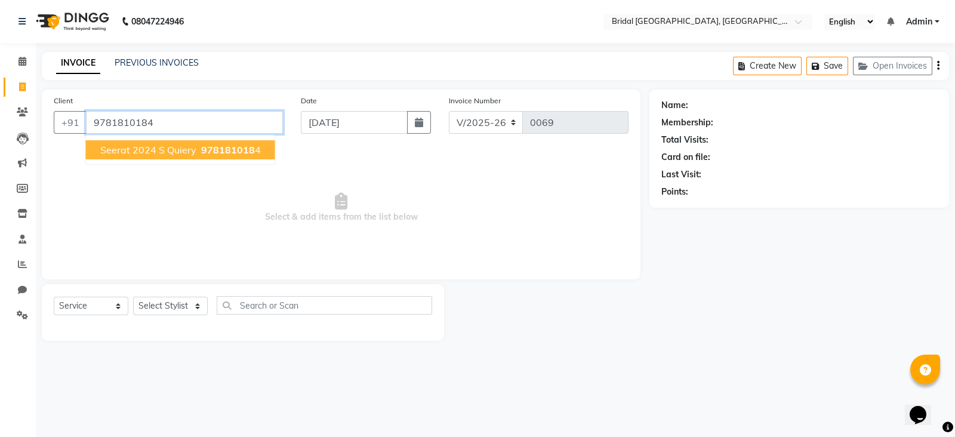
type input "9781810184"
click at [176, 147] on span "Seerat 2024 S Quiery" at bounding box center [148, 150] width 96 height 12
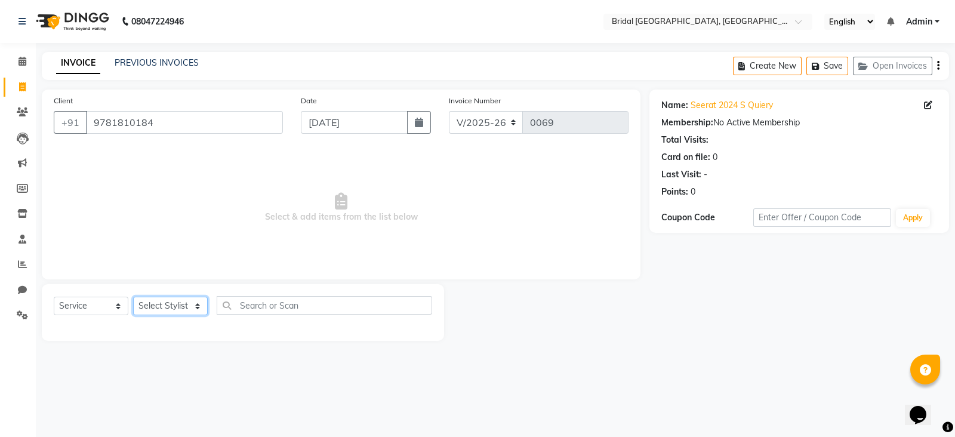
click at [198, 303] on select "Select Stylist [PERSON_NAME] Anim [PERSON_NAME] [PERSON_NAME] [PERSON_NAME] gau…" at bounding box center [170, 306] width 75 height 19
select select "90143"
click at [133, 297] on select "Select Stylist [PERSON_NAME] Anim [PERSON_NAME] [PERSON_NAME] [PERSON_NAME] gau…" at bounding box center [170, 306] width 75 height 19
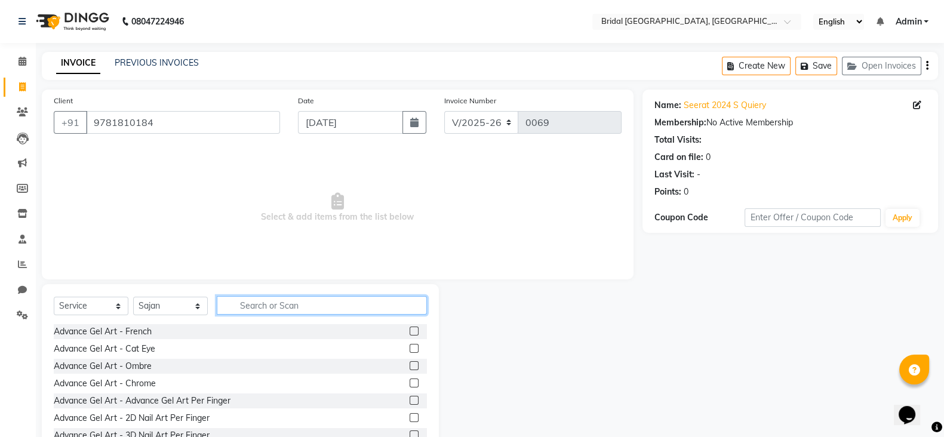
click at [304, 309] on input "text" at bounding box center [322, 305] width 210 height 19
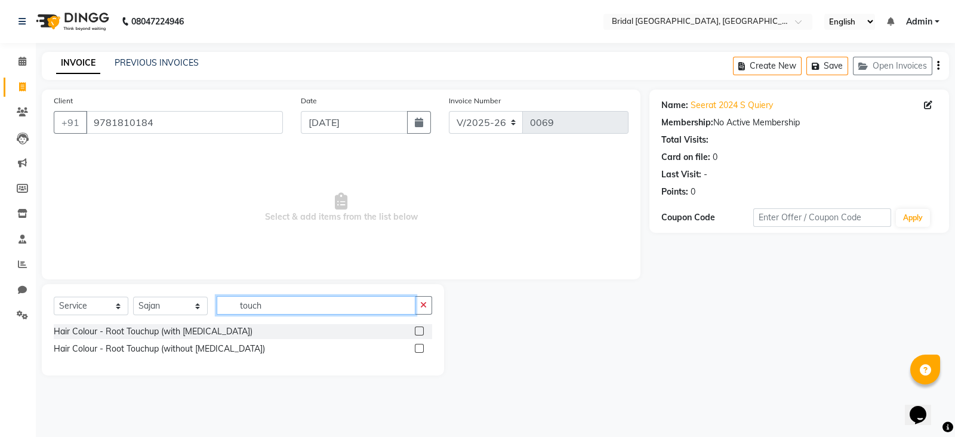
type input "touch"
click at [420, 349] on label at bounding box center [419, 348] width 9 height 9
click at [420, 349] on input "checkbox" at bounding box center [419, 349] width 8 height 8
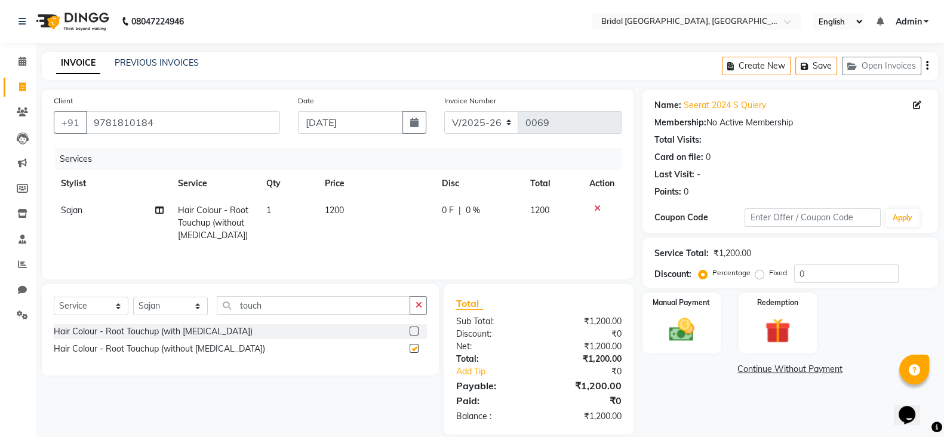
checkbox input "false"
click at [160, 211] on icon at bounding box center [159, 210] width 8 height 8
select select "90143"
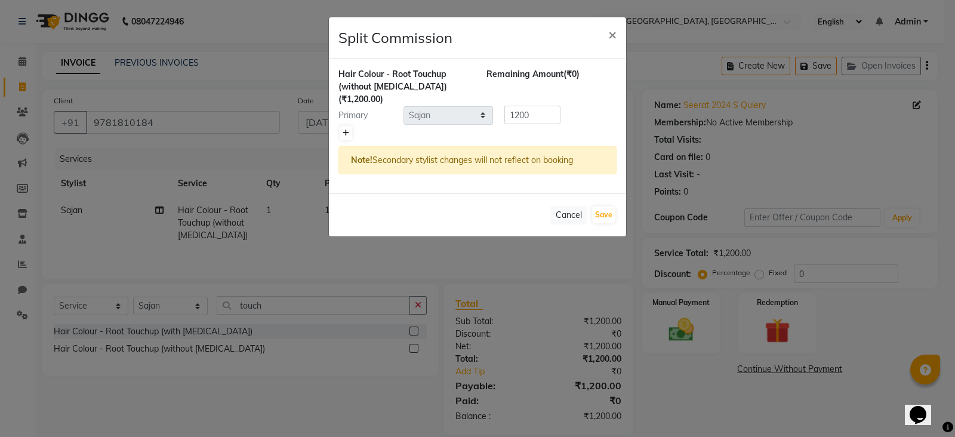
click at [343, 130] on icon at bounding box center [346, 133] width 7 height 7
type input "600"
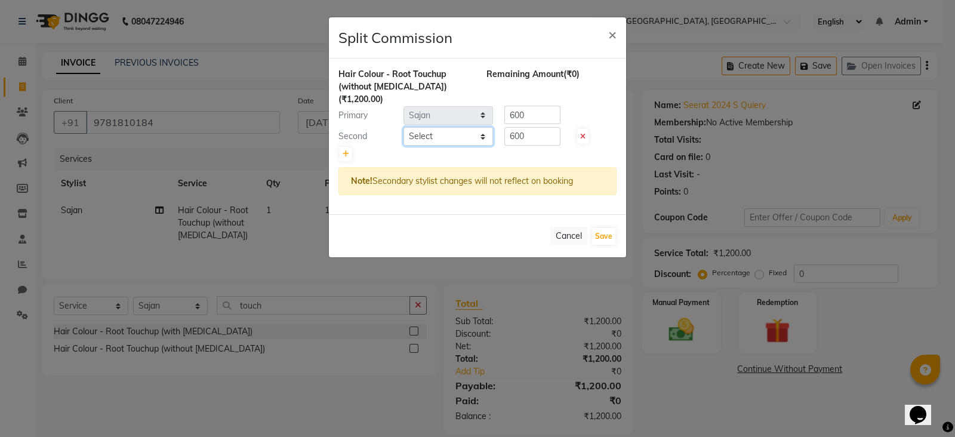
click at [479, 127] on select "Select [PERSON_NAME] Anim [PERSON_NAME] [PERSON_NAME] [PERSON_NAME] gaurav [PER…" at bounding box center [449, 136] width 90 height 19
select select "90147"
click at [522, 127] on input "600" at bounding box center [532, 136] width 56 height 19
type input "6"
type input "400"
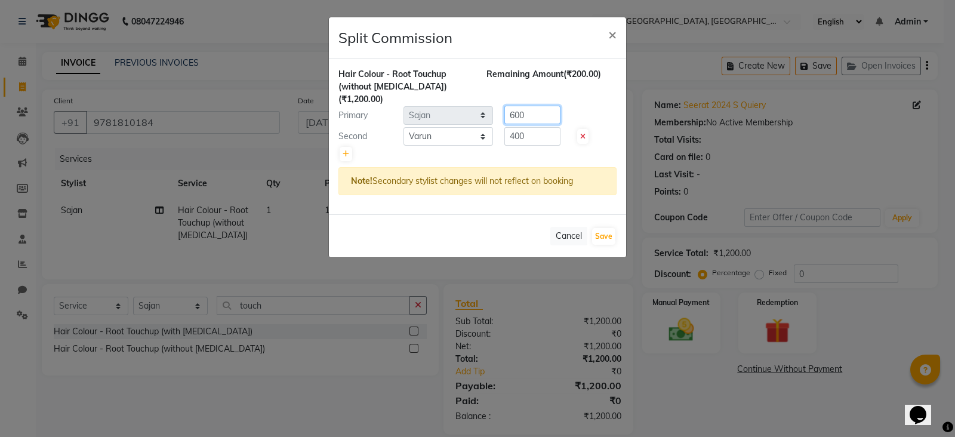
click at [526, 106] on input "600" at bounding box center [532, 115] width 56 height 19
type input "6"
type input "800"
click at [602, 228] on button "Save" at bounding box center [603, 236] width 23 height 17
select select "Select"
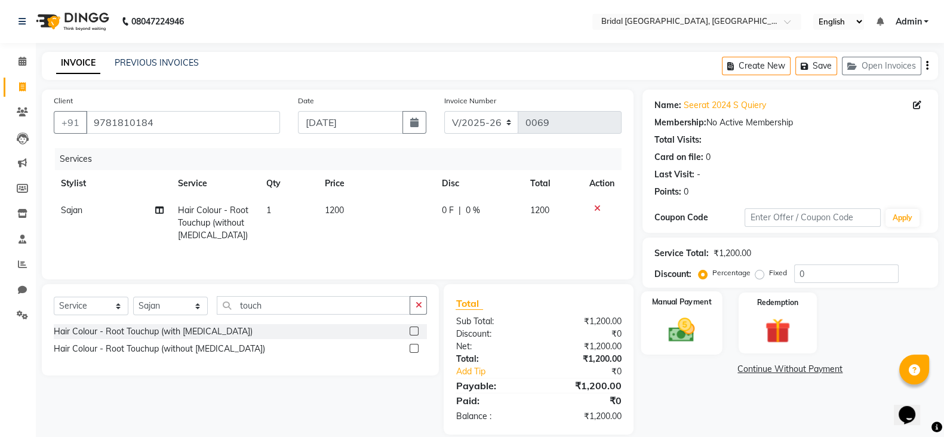
click at [693, 334] on img at bounding box center [681, 330] width 42 height 30
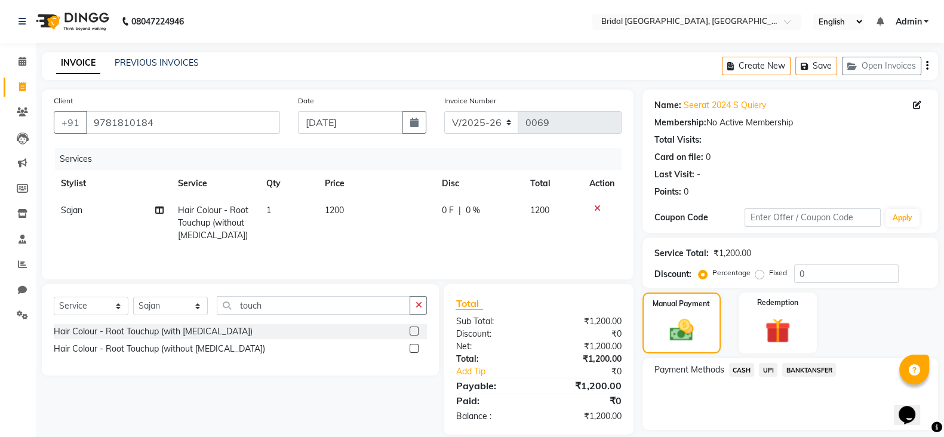
click at [738, 368] on span "CASH" at bounding box center [742, 370] width 26 height 14
click at [826, 431] on button "Add Payment" at bounding box center [838, 433] width 176 height 19
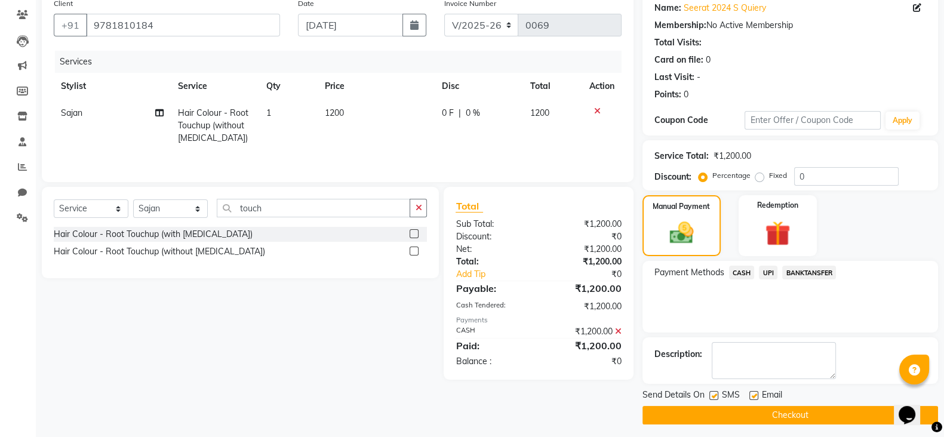
scroll to position [102, 0]
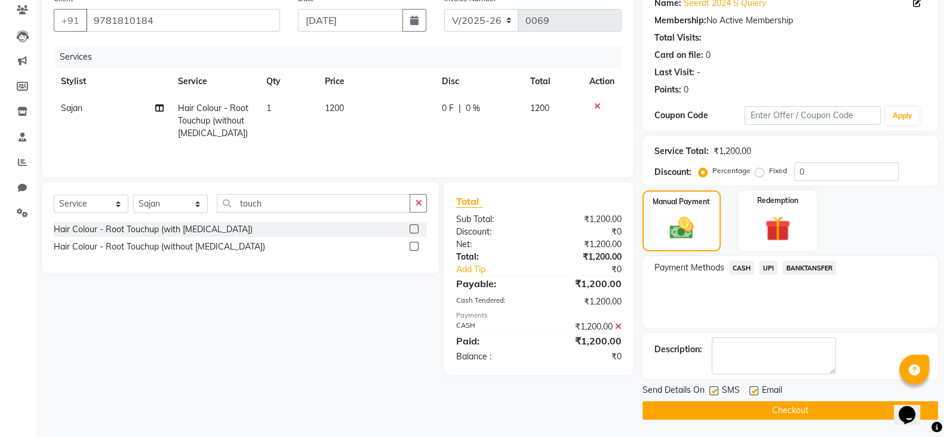
click at [715, 391] on label at bounding box center [713, 390] width 9 height 9
click at [715, 391] on input "checkbox" at bounding box center [713, 391] width 8 height 8
checkbox input "false"
click at [754, 389] on label at bounding box center [753, 390] width 9 height 9
click at [754, 389] on input "checkbox" at bounding box center [753, 391] width 8 height 8
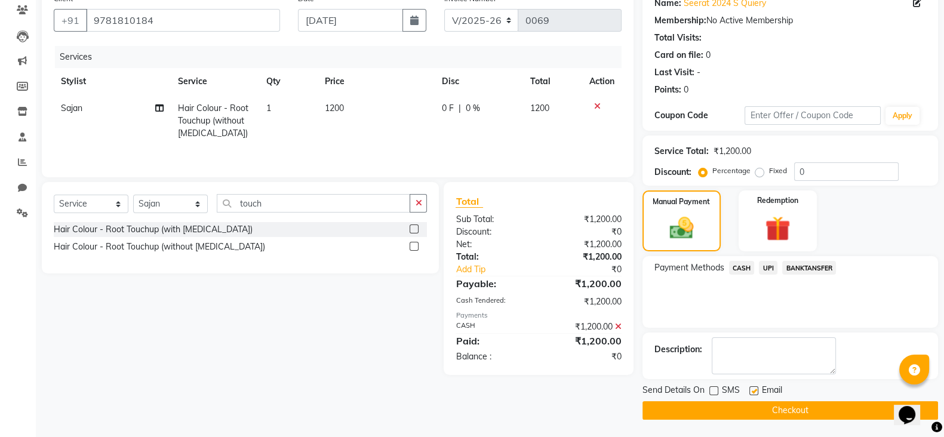
checkbox input "false"
click at [773, 410] on button "Checkout" at bounding box center [790, 410] width 296 height 19
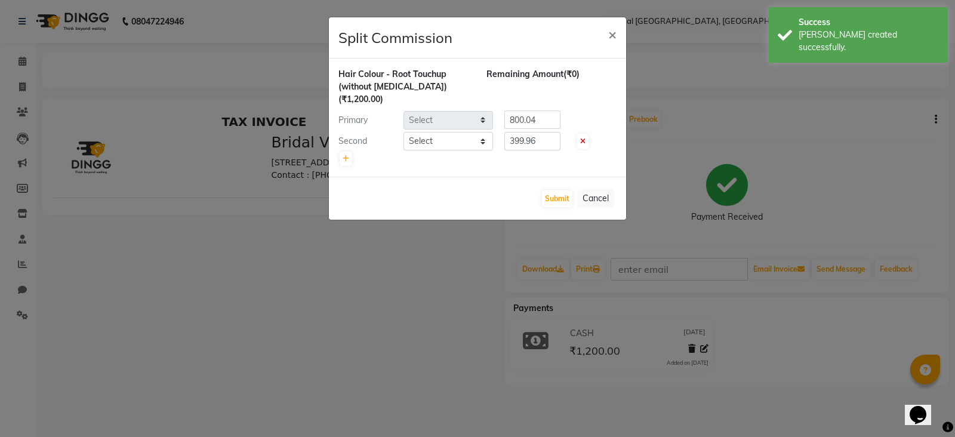
select select "90143"
select select "90147"
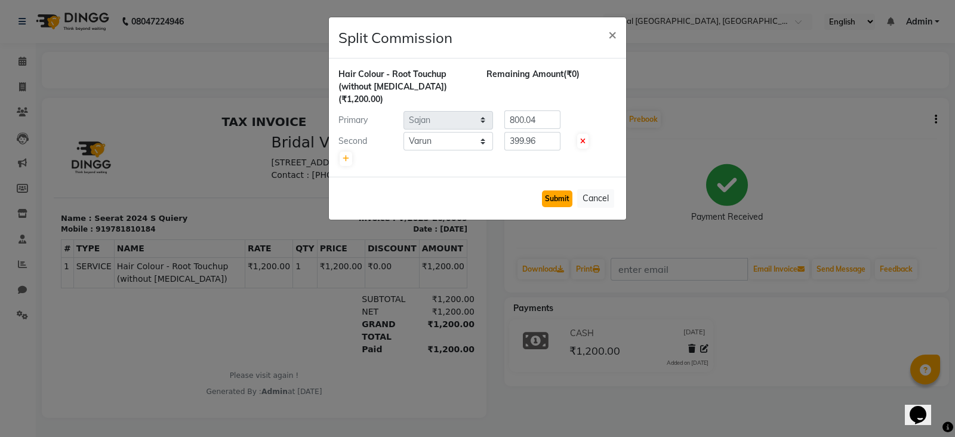
click at [556, 190] on button "Submit" at bounding box center [557, 198] width 30 height 17
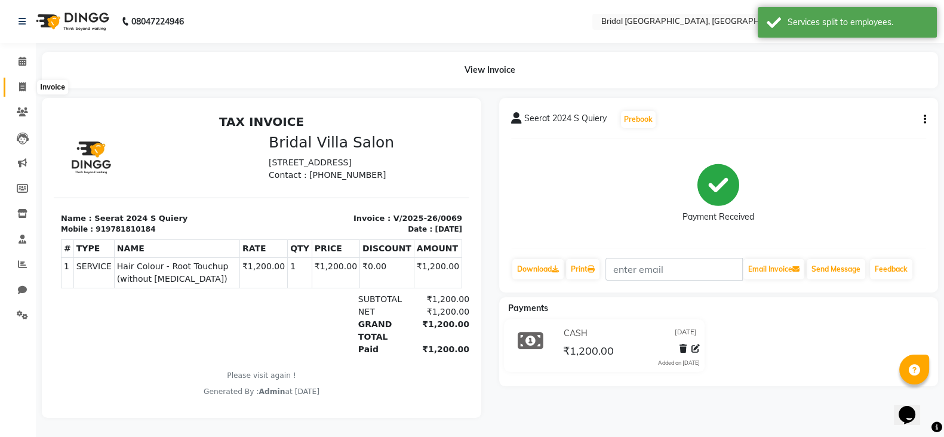
click at [22, 84] on icon at bounding box center [22, 86] width 7 height 9
select select "service"
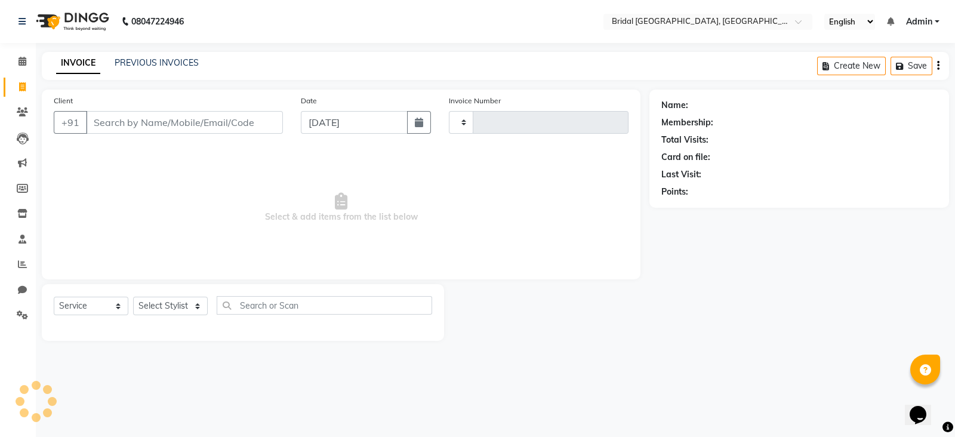
type input "0070"
select select "8752"
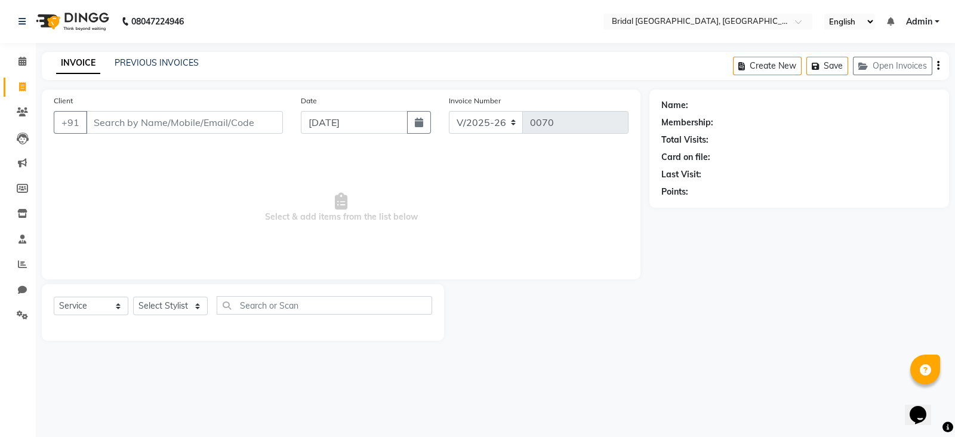
click at [112, 124] on input "Client" at bounding box center [184, 122] width 197 height 23
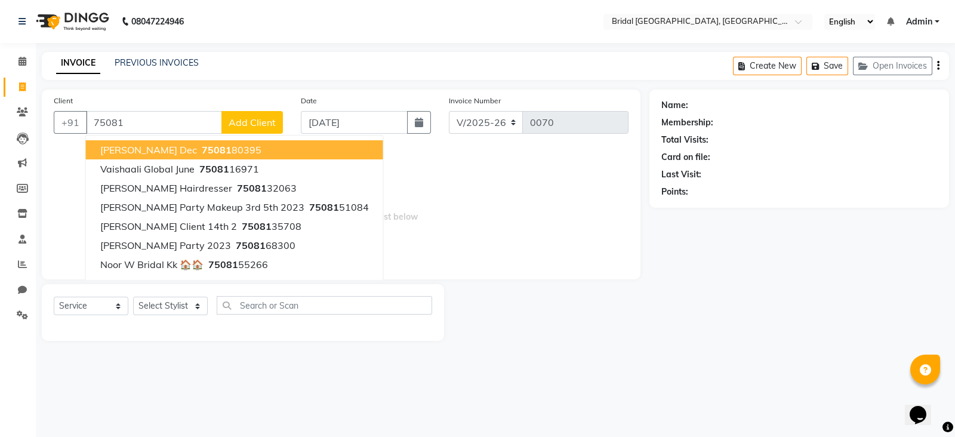
click at [134, 106] on div "Client [PHONE_NUMBER] [PERSON_NAME] Dec 75081 80395 [GEOGRAPHIC_DATA] Global Ju…" at bounding box center [168, 118] width 247 height 49
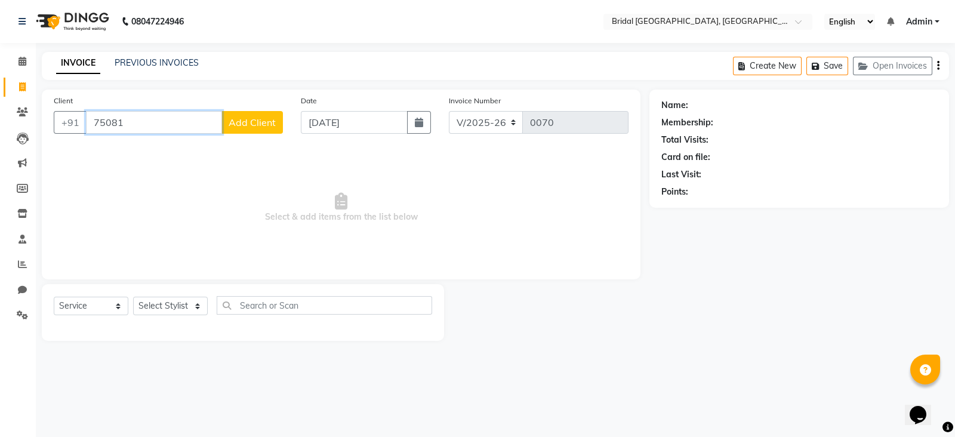
click at [128, 124] on input "75081" at bounding box center [154, 122] width 136 height 23
type input "7508127651"
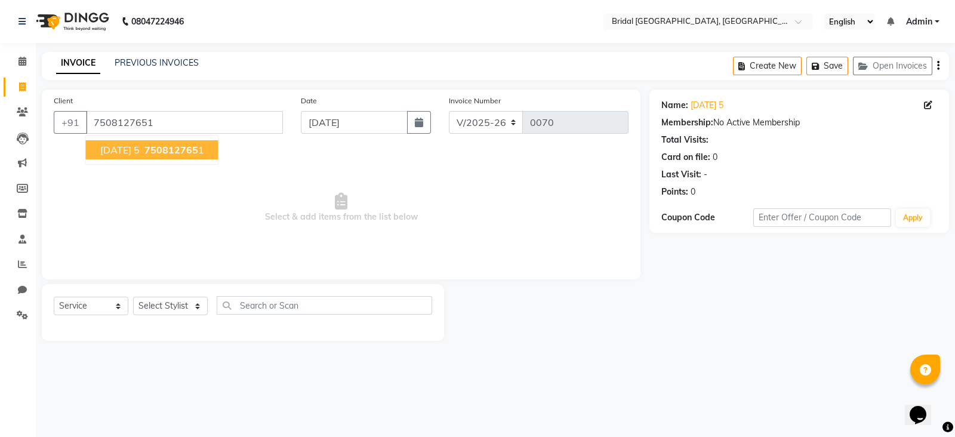
click at [152, 149] on span "750812765" at bounding box center [171, 150] width 54 height 12
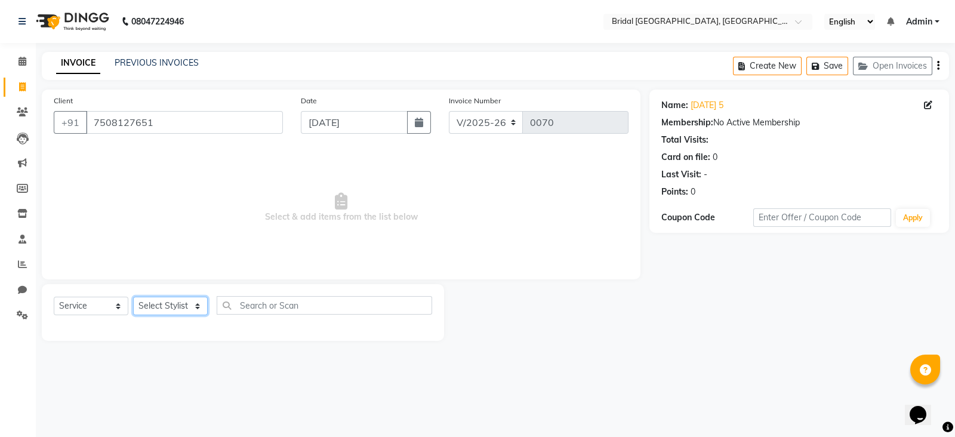
click at [199, 306] on select "Select Stylist [PERSON_NAME] Anim [PERSON_NAME] [PERSON_NAME] [PERSON_NAME] gau…" at bounding box center [170, 306] width 75 height 19
select select "90143"
click at [133, 297] on select "Select Stylist [PERSON_NAME] Anim [PERSON_NAME] [PERSON_NAME] [PERSON_NAME] gau…" at bounding box center [170, 306] width 75 height 19
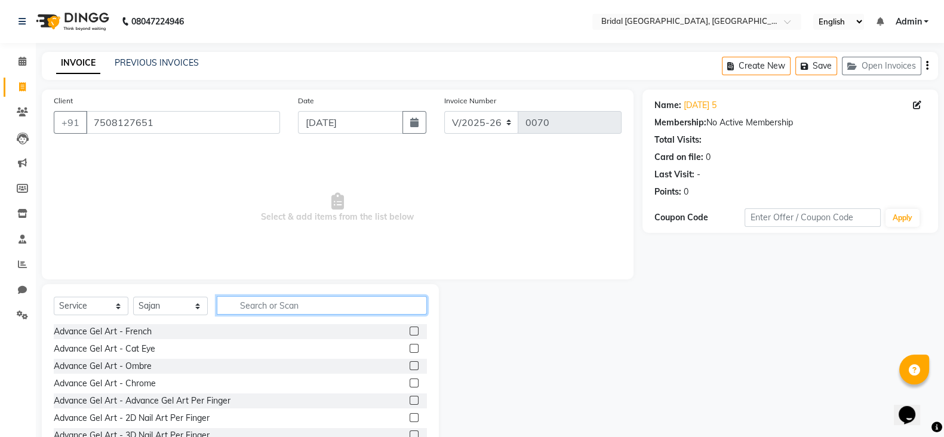
click at [282, 313] on input "text" at bounding box center [322, 305] width 210 height 19
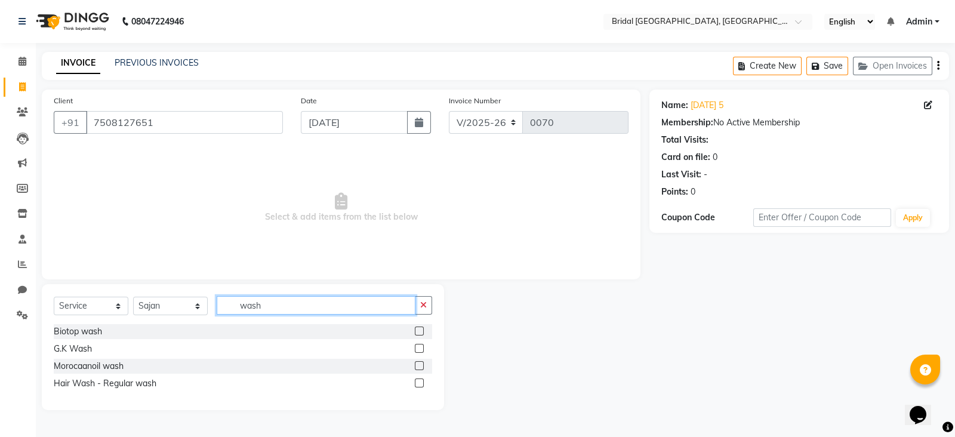
click at [313, 309] on input "wash" at bounding box center [316, 305] width 199 height 19
type input "w"
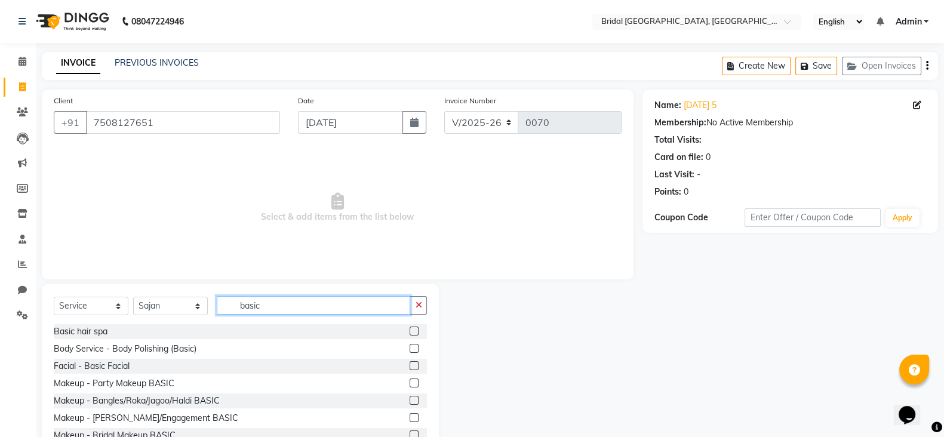
click at [306, 306] on input "basic" at bounding box center [313, 305] width 193 height 19
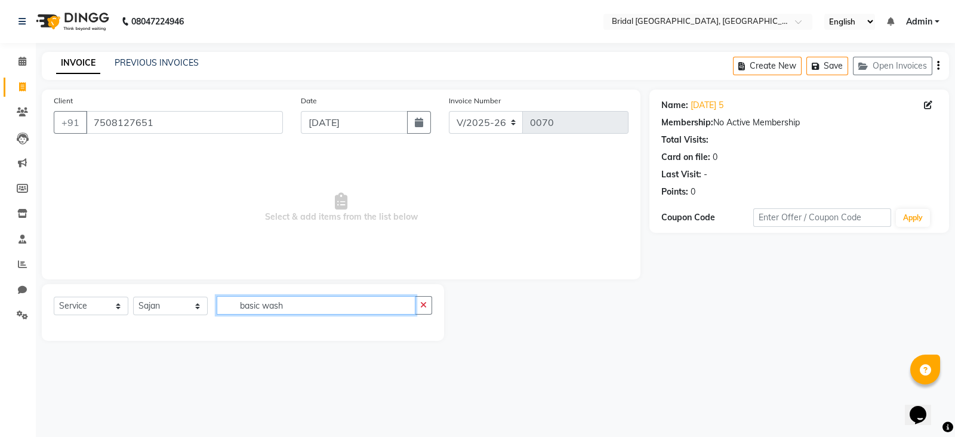
click at [322, 301] on input "basic wash" at bounding box center [316, 305] width 199 height 19
type input "b"
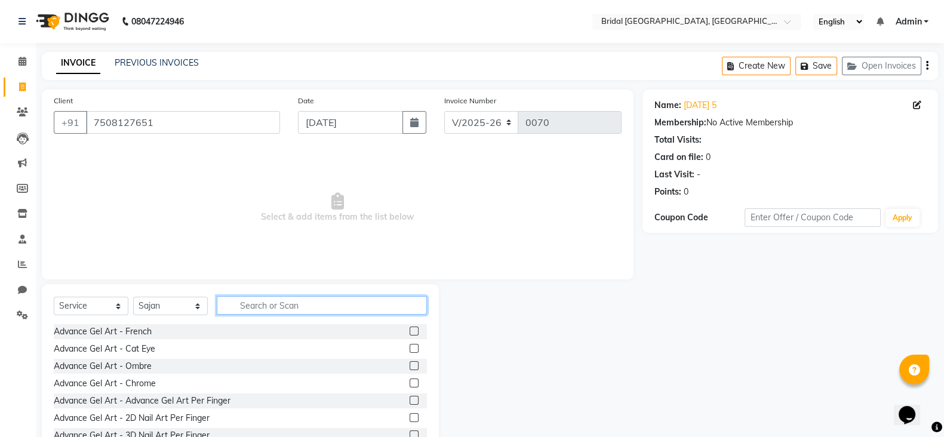
click at [257, 309] on input "text" at bounding box center [322, 305] width 210 height 19
type input "b"
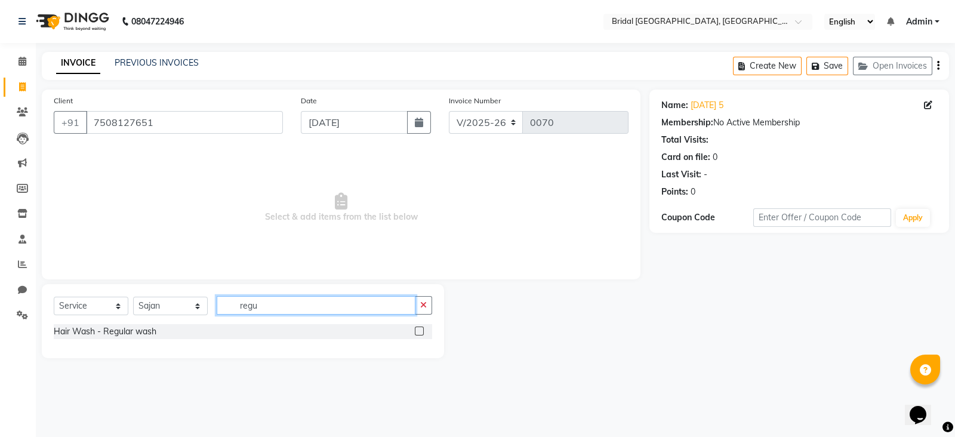
type input "regu"
click at [423, 330] on label at bounding box center [419, 331] width 9 height 9
click at [423, 330] on input "checkbox" at bounding box center [419, 332] width 8 height 8
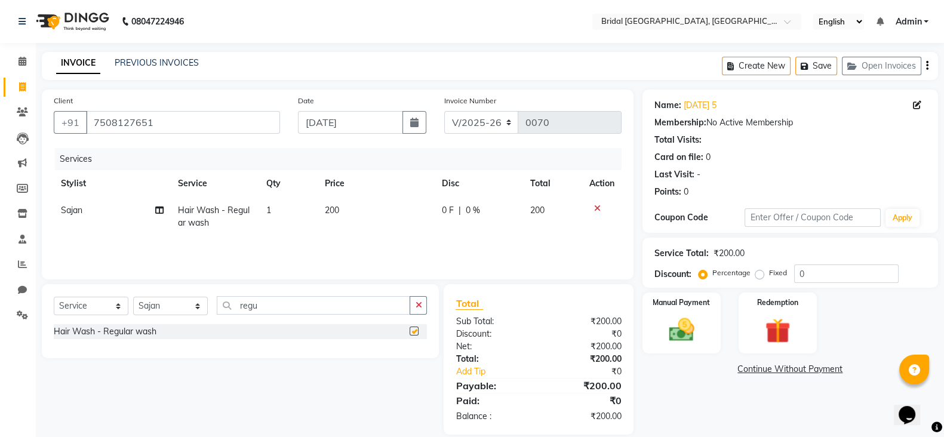
checkbox input "false"
click at [395, 309] on input "regu" at bounding box center [313, 305] width 193 height 19
type input "r"
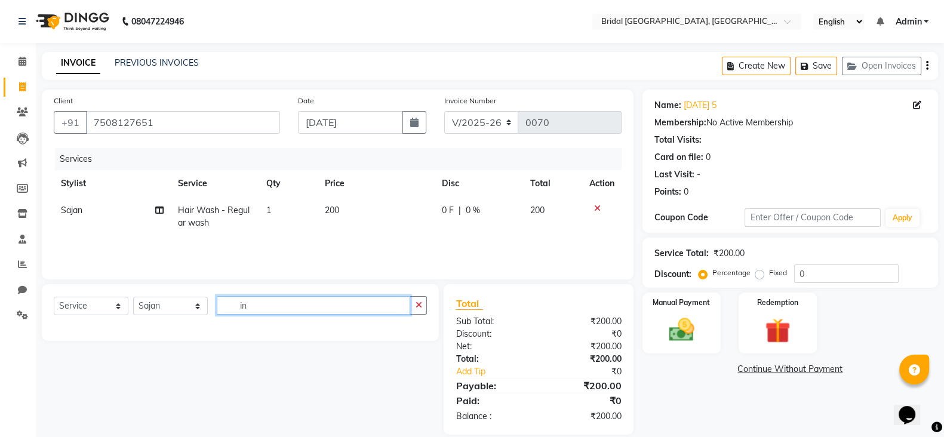
type input "i"
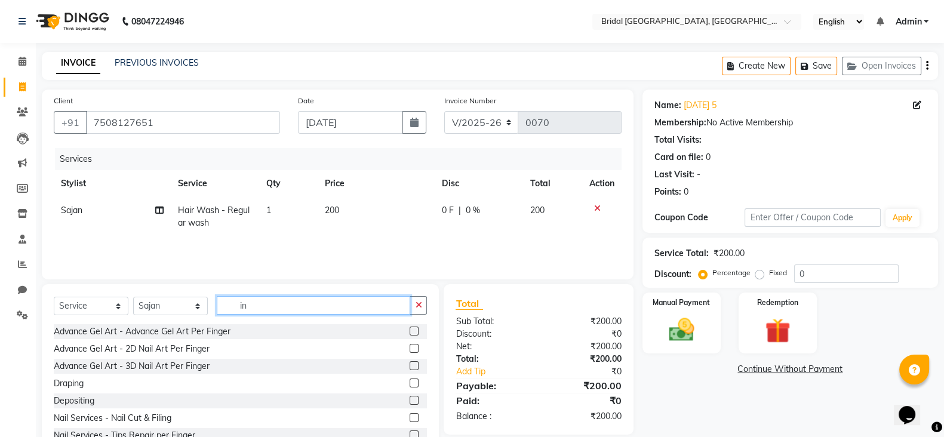
type input "i"
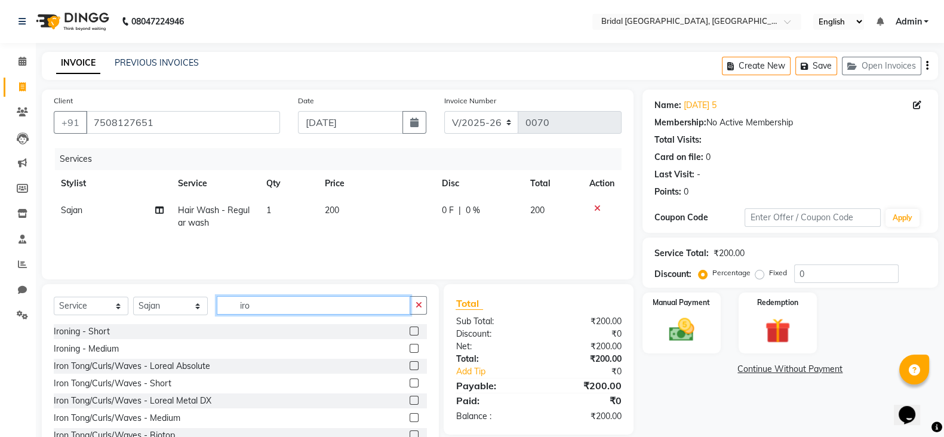
type input "iro"
click at [410, 346] on label at bounding box center [414, 348] width 9 height 9
click at [410, 346] on input "checkbox" at bounding box center [414, 349] width 8 height 8
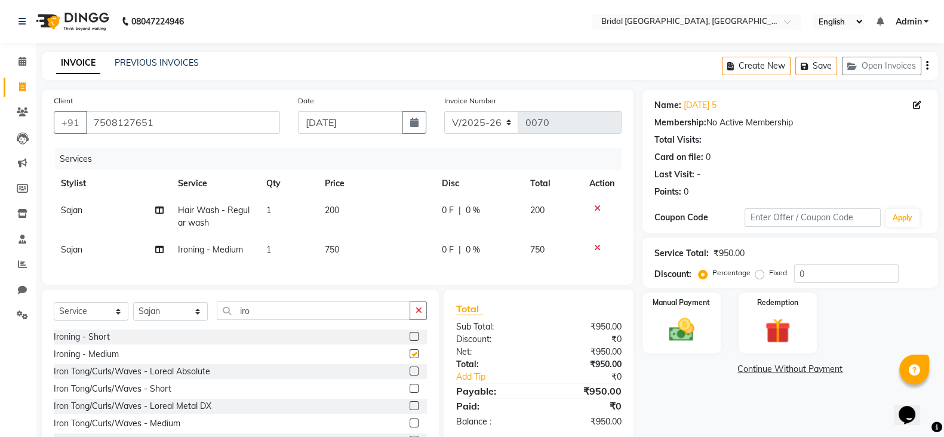
checkbox input "false"
click at [340, 248] on td "750" at bounding box center [376, 249] width 117 height 27
select select "90143"
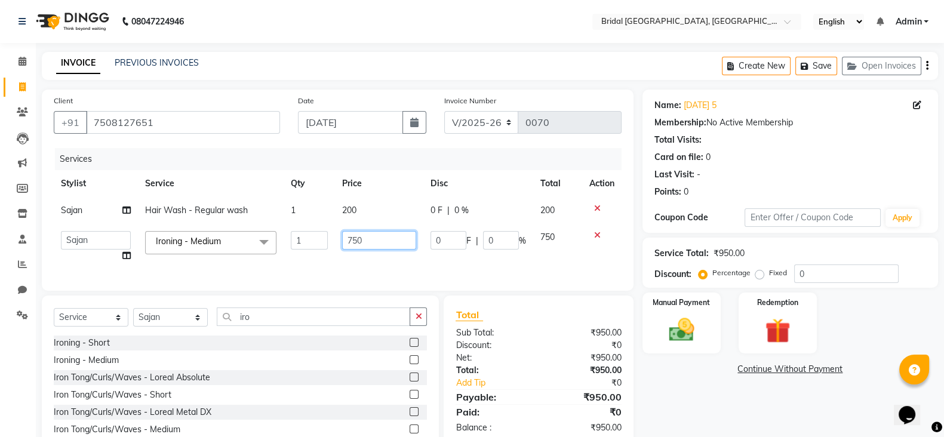
click at [376, 242] on input "750" at bounding box center [379, 240] width 75 height 19
type input "7"
type input "600"
click at [376, 242] on input "600" at bounding box center [379, 240] width 75 height 19
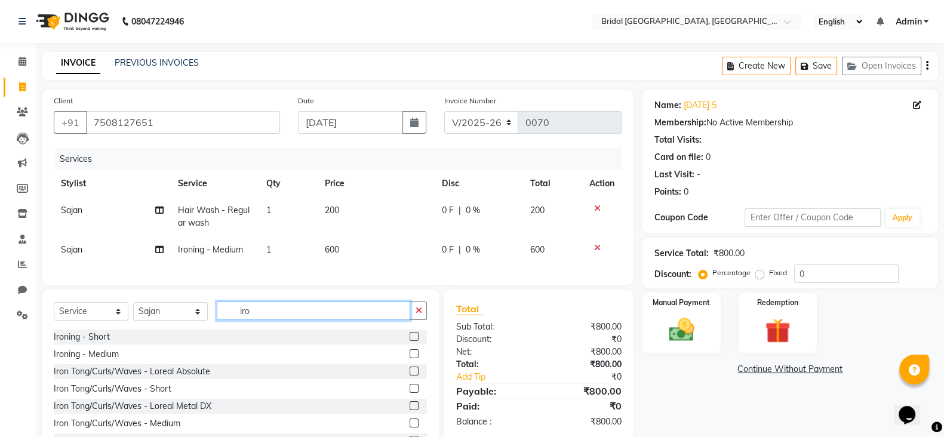
click at [332, 320] on input "iro" at bounding box center [313, 311] width 193 height 19
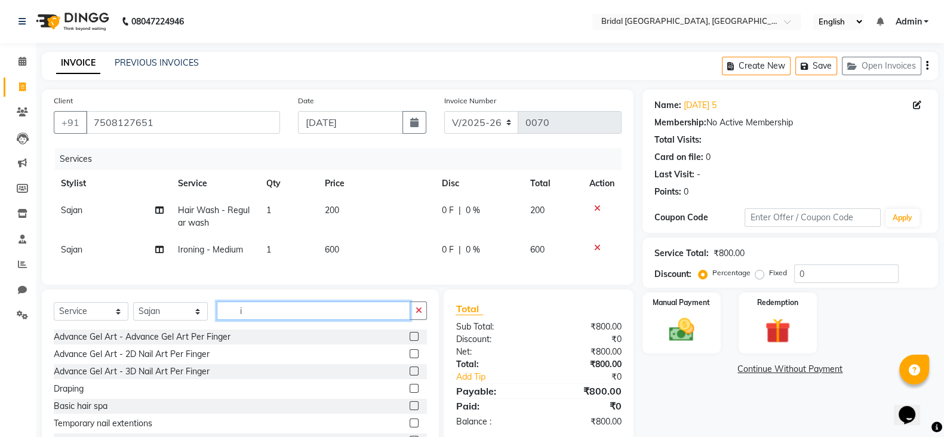
type input "i"
click at [198, 321] on select "Select Stylist [PERSON_NAME] Anim [PERSON_NAME] [PERSON_NAME] [PERSON_NAME] gau…" at bounding box center [170, 311] width 75 height 19
select select "90229"
click at [133, 314] on select "Select Stylist [PERSON_NAME] Anim [PERSON_NAME] [PERSON_NAME] [PERSON_NAME] gau…" at bounding box center [170, 311] width 75 height 19
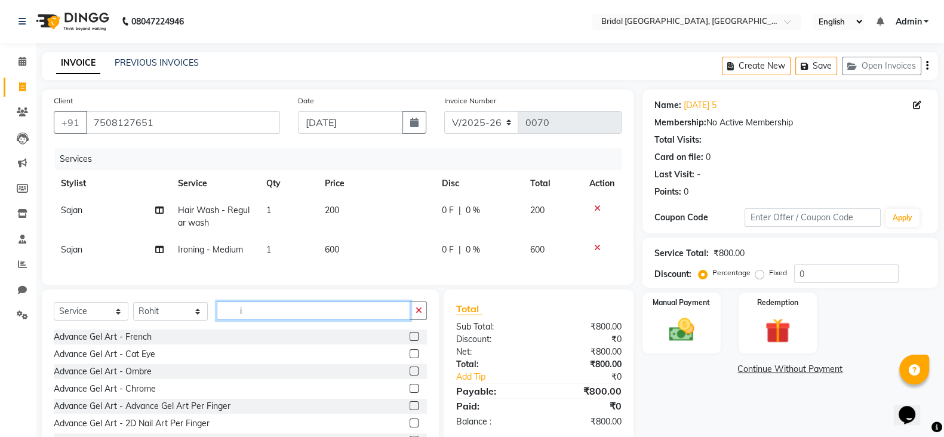
click at [295, 320] on input "i" at bounding box center [313, 311] width 193 height 19
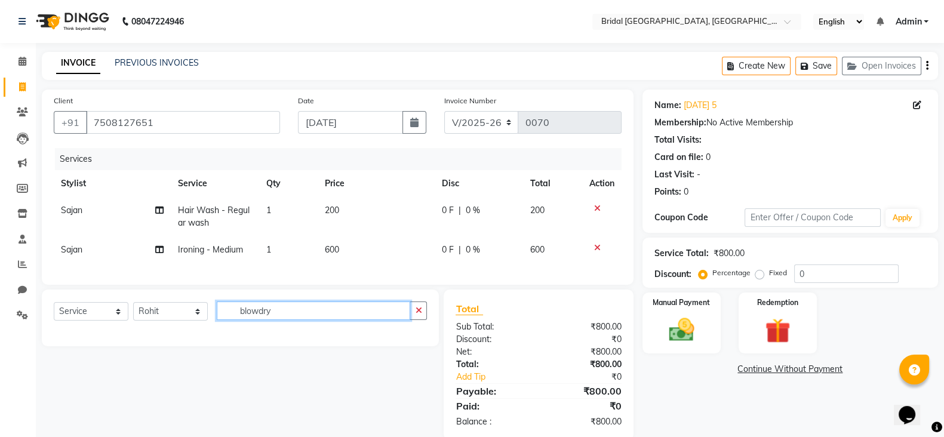
click at [295, 320] on input "blowdry" at bounding box center [313, 311] width 193 height 19
type input "blow"
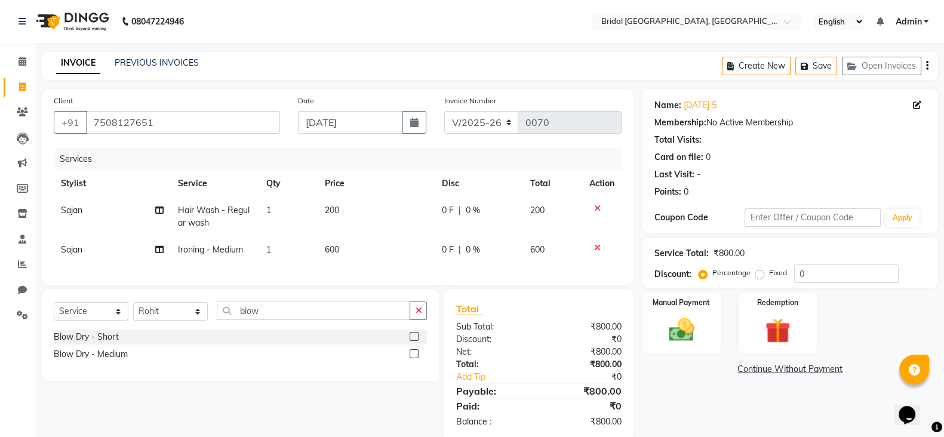
click at [412, 358] on label at bounding box center [414, 353] width 9 height 9
click at [412, 358] on input "checkbox" at bounding box center [414, 354] width 8 height 8
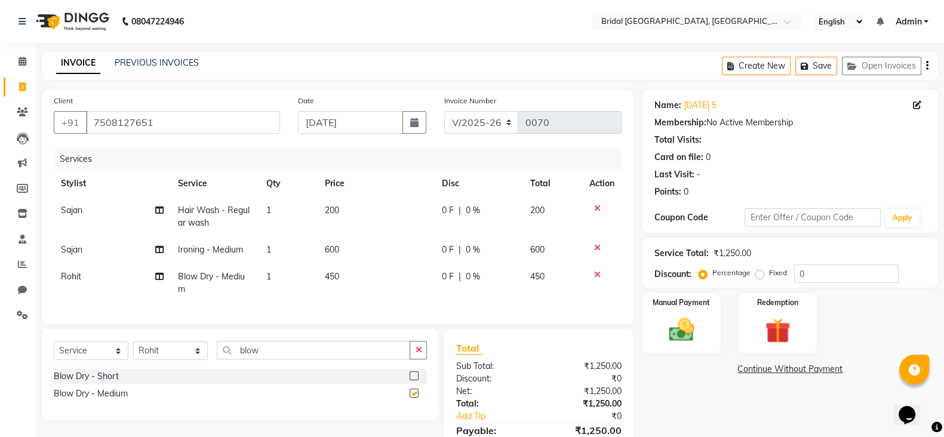
checkbox input "false"
click at [412, 359] on button "button" at bounding box center [418, 350] width 17 height 19
type input "blow"
click at [410, 380] on label at bounding box center [414, 375] width 9 height 9
click at [410, 380] on input "checkbox" at bounding box center [414, 377] width 8 height 8
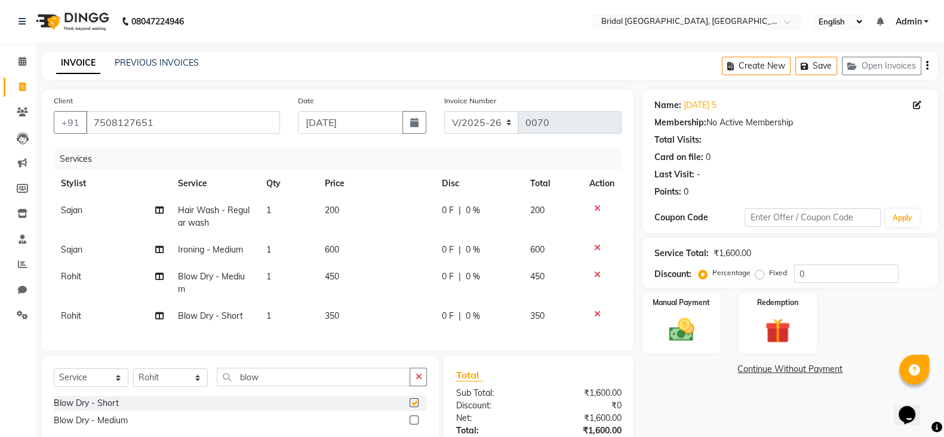
checkbox input "false"
click at [594, 273] on icon at bounding box center [597, 274] width 7 height 8
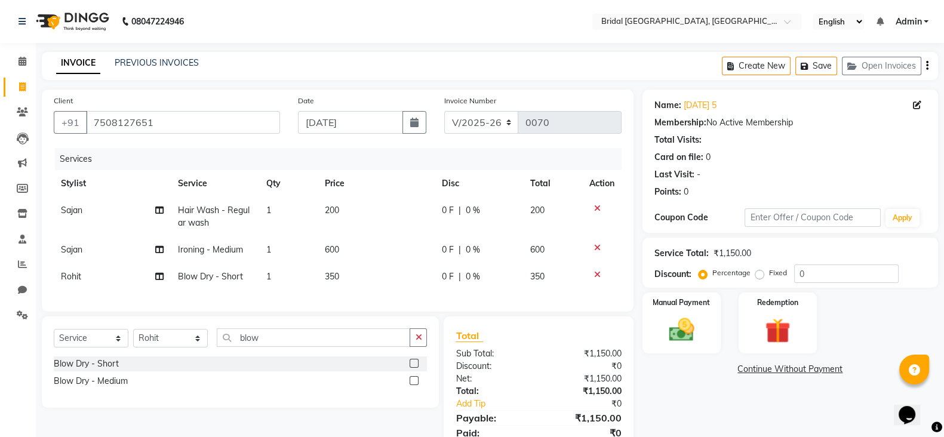
click at [343, 271] on td "350" at bounding box center [376, 276] width 117 height 27
select select "90229"
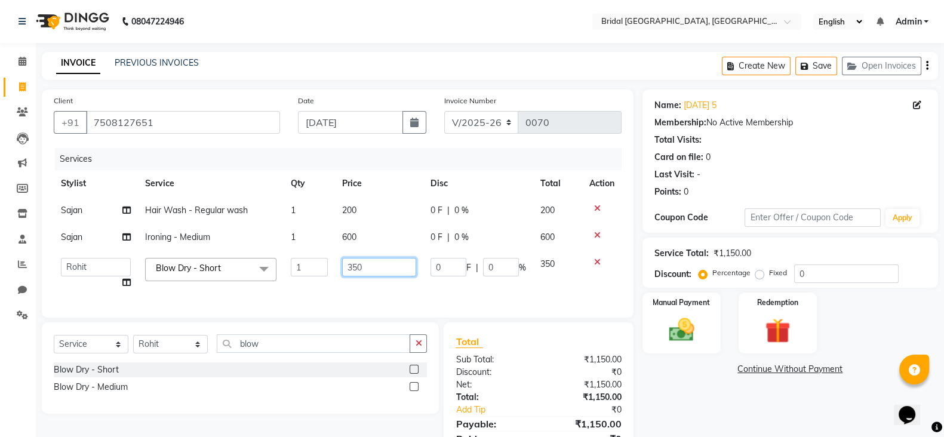
click at [365, 269] on input "350" at bounding box center [379, 267] width 75 height 19
type input "3"
type input "200"
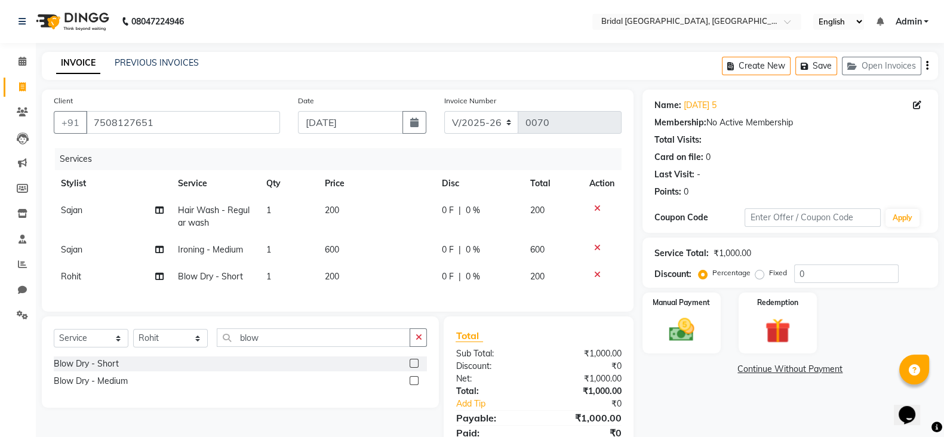
click at [534, 284] on td "200" at bounding box center [552, 276] width 59 height 27
select select "90229"
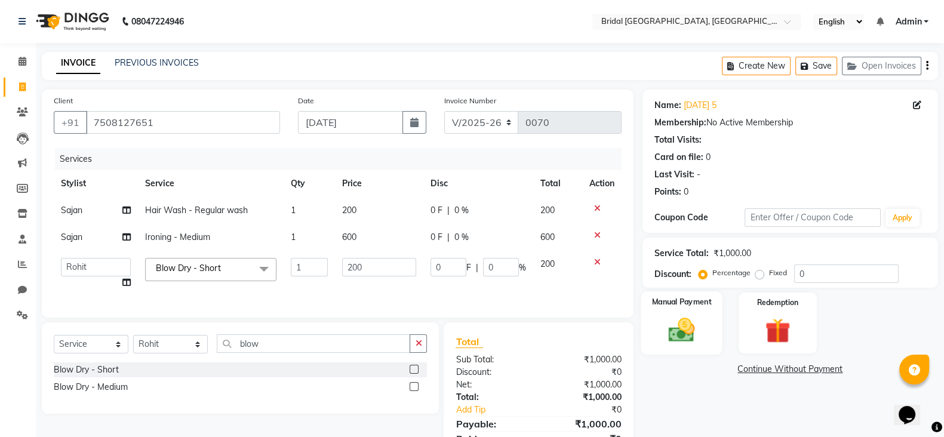
click at [684, 344] on img at bounding box center [681, 330] width 42 height 30
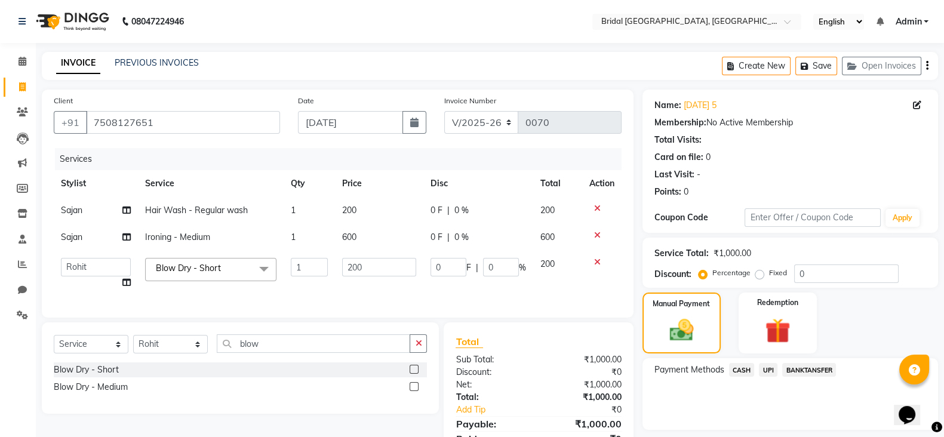
click at [736, 372] on span "CASH" at bounding box center [742, 370] width 26 height 14
click at [812, 428] on button "Add Payment" at bounding box center [838, 433] width 176 height 19
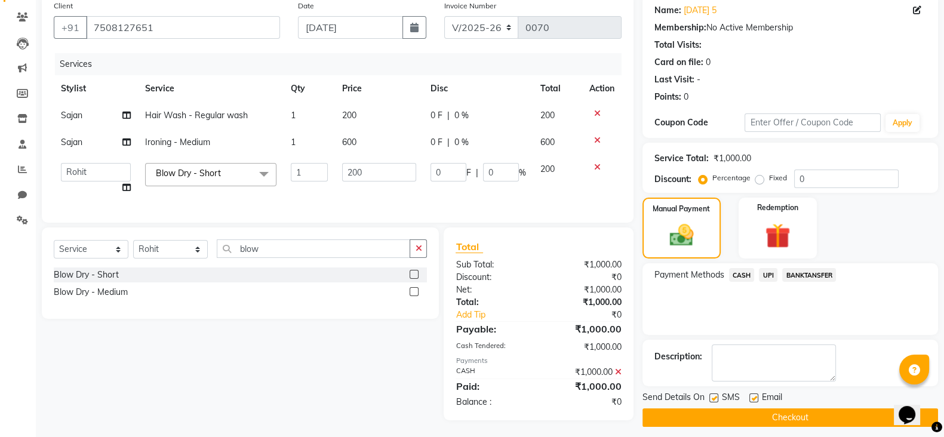
scroll to position [106, 0]
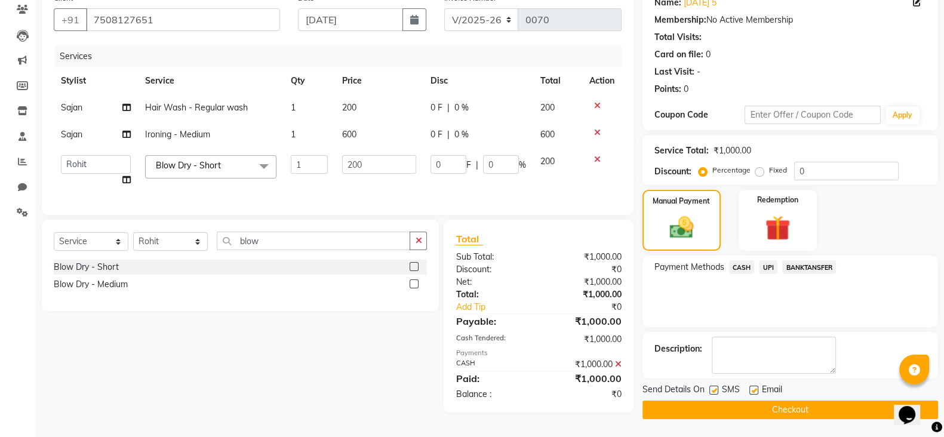
click at [722, 383] on span "SMS" at bounding box center [731, 390] width 18 height 15
click at [710, 383] on div "SMS" at bounding box center [729, 390] width 40 height 15
click at [713, 386] on label at bounding box center [713, 390] width 9 height 9
click at [713, 387] on input "checkbox" at bounding box center [713, 391] width 8 height 8
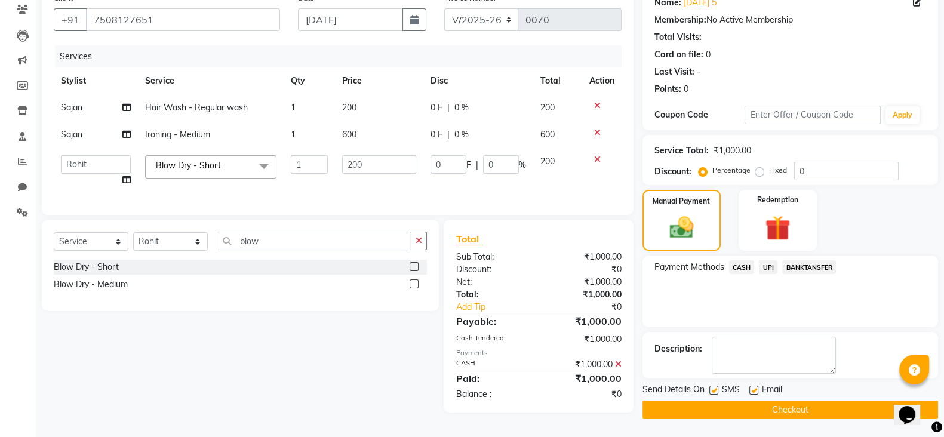
checkbox input "false"
click at [755, 387] on label at bounding box center [753, 390] width 9 height 9
click at [755, 387] on input "checkbox" at bounding box center [753, 391] width 8 height 8
checkbox input "false"
click at [758, 401] on button "Checkout" at bounding box center [790, 410] width 296 height 19
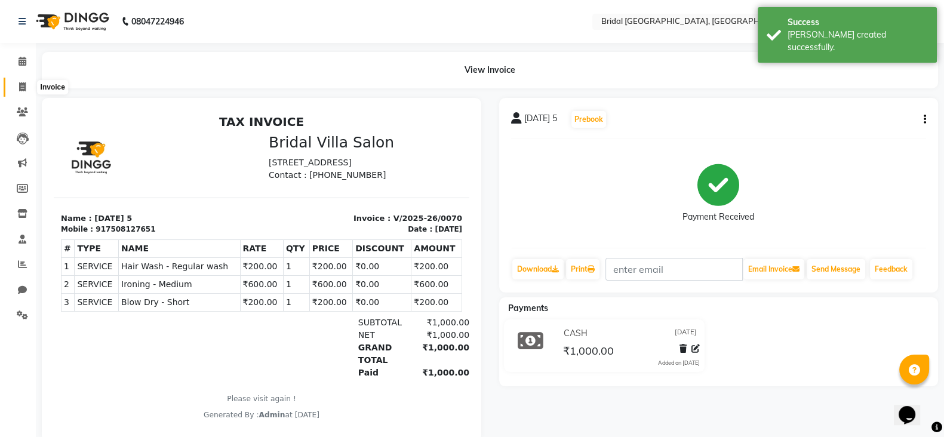
click at [20, 83] on icon at bounding box center [22, 86] width 7 height 9
select select "service"
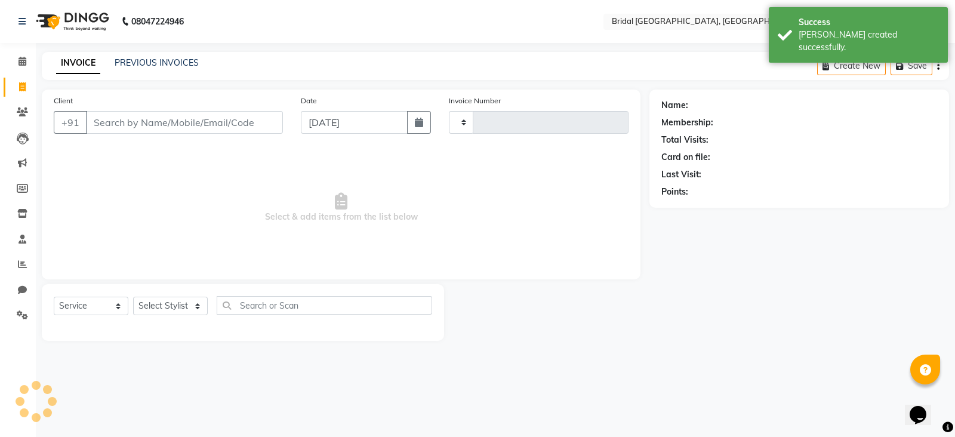
type input "0071"
select select "8752"
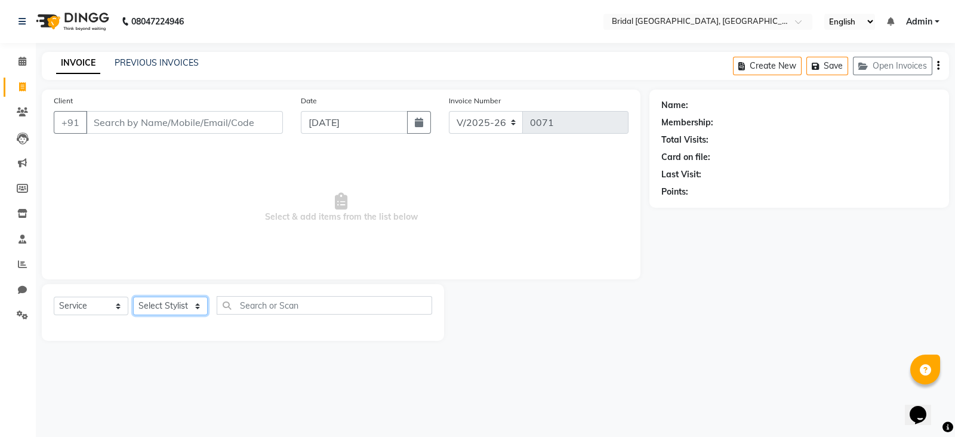
click at [196, 309] on select "Select Stylist [PERSON_NAME] Anim [PERSON_NAME] [PERSON_NAME] [PERSON_NAME] gau…" at bounding box center [170, 306] width 75 height 19
select select "90144"
click at [133, 297] on select "Select Stylist [PERSON_NAME] Anim [PERSON_NAME] [PERSON_NAME] [PERSON_NAME] gau…" at bounding box center [170, 306] width 75 height 19
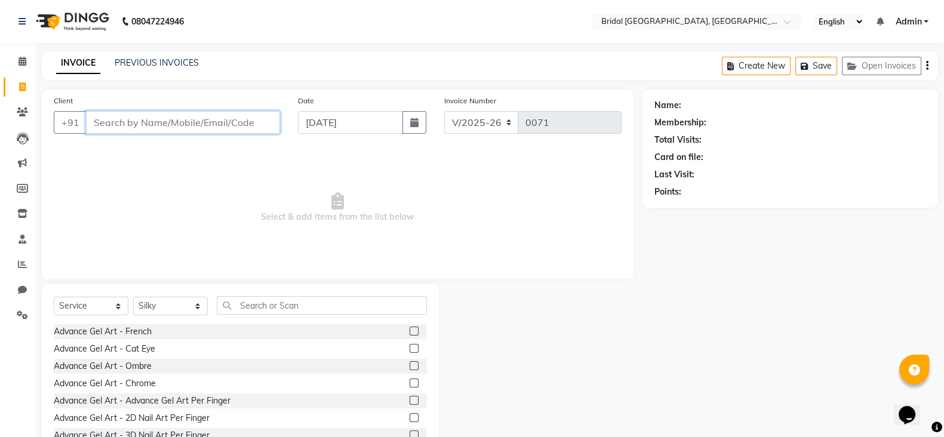
click at [186, 119] on input "Client" at bounding box center [183, 122] width 194 height 23
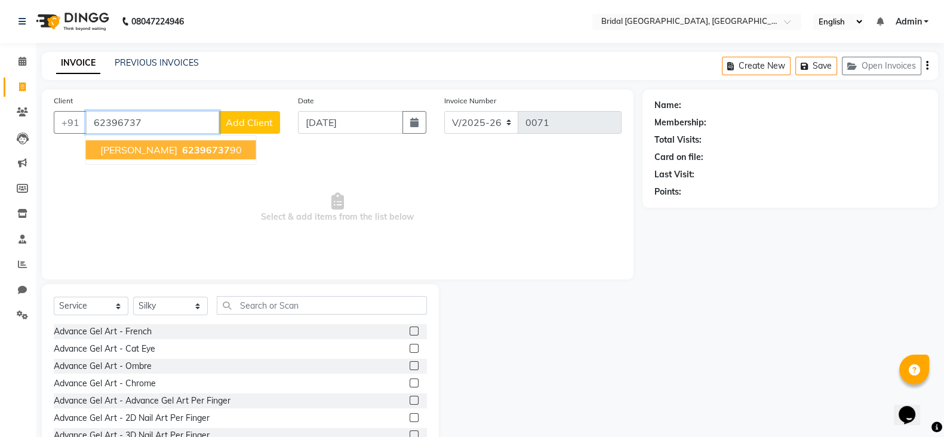
click at [211, 147] on button "[PERSON_NAME] 62396737 90" at bounding box center [171, 149] width 170 height 19
type input "6239673790"
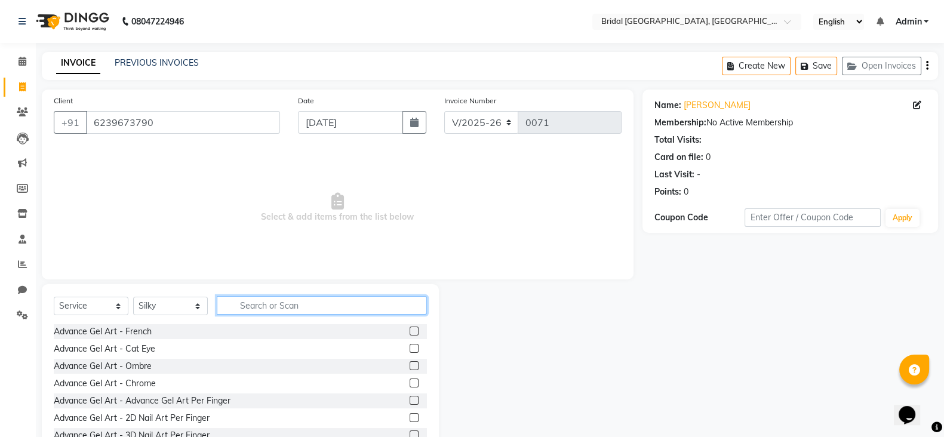
click at [310, 300] on input "text" at bounding box center [322, 305] width 210 height 19
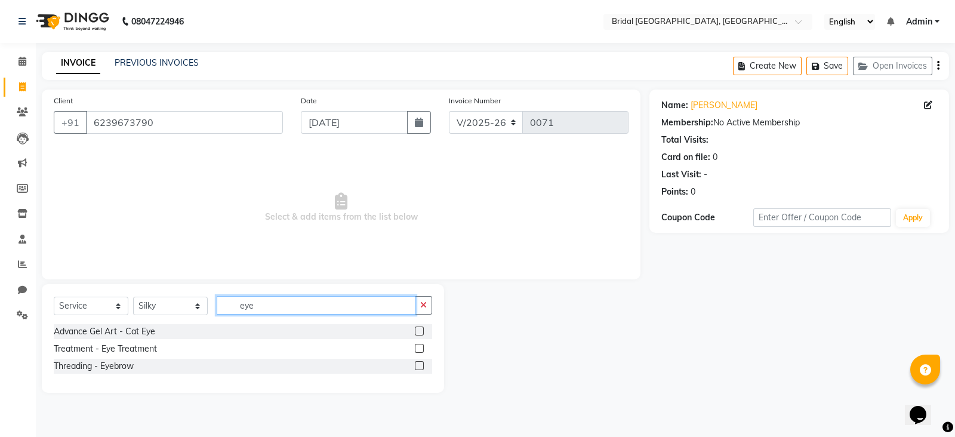
type input "eye"
click at [420, 367] on label at bounding box center [419, 365] width 9 height 9
click at [420, 367] on input "checkbox" at bounding box center [419, 366] width 8 height 8
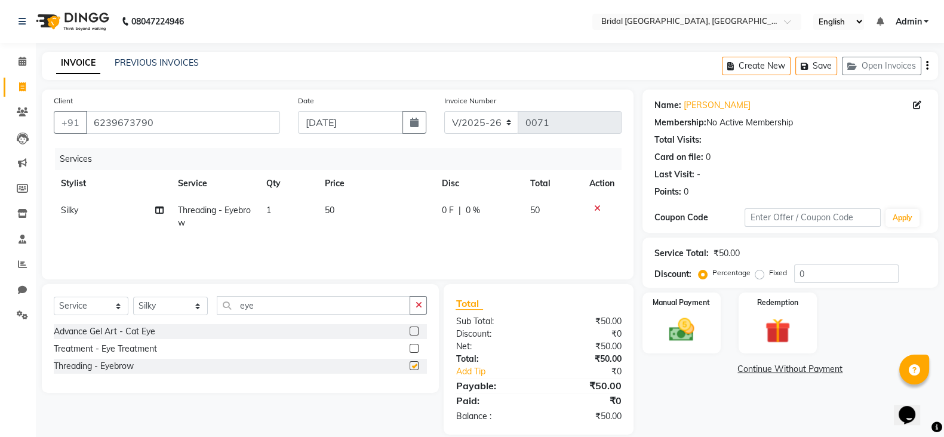
checkbox input "false"
click at [697, 313] on div "Manual Payment" at bounding box center [682, 322] width 82 height 63
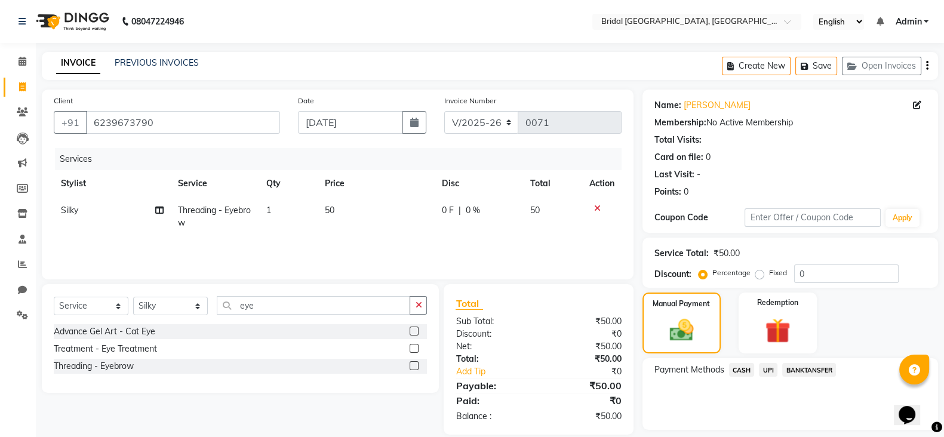
click at [740, 363] on span "CASH" at bounding box center [742, 370] width 26 height 14
click at [832, 428] on button "Add Payment" at bounding box center [838, 433] width 176 height 19
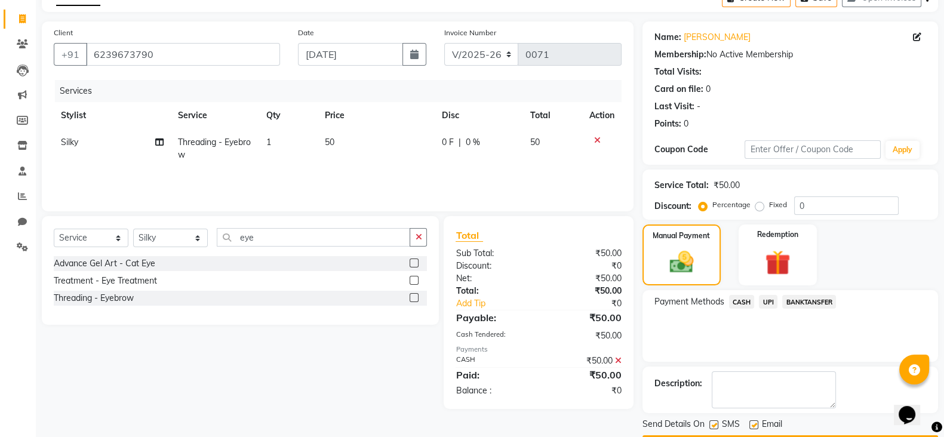
scroll to position [102, 0]
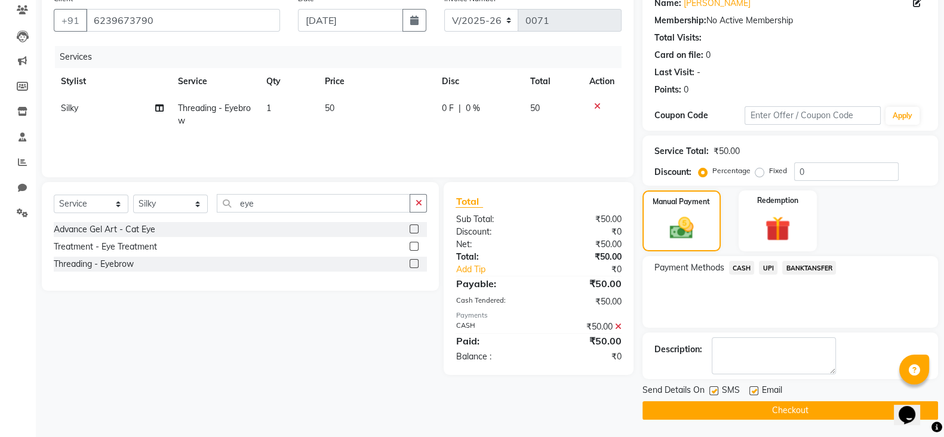
click at [751, 387] on label at bounding box center [753, 390] width 9 height 9
click at [751, 387] on input "checkbox" at bounding box center [753, 391] width 8 height 8
checkbox input "false"
click at [718, 391] on label at bounding box center [713, 390] width 9 height 9
click at [717, 391] on input "checkbox" at bounding box center [713, 391] width 8 height 8
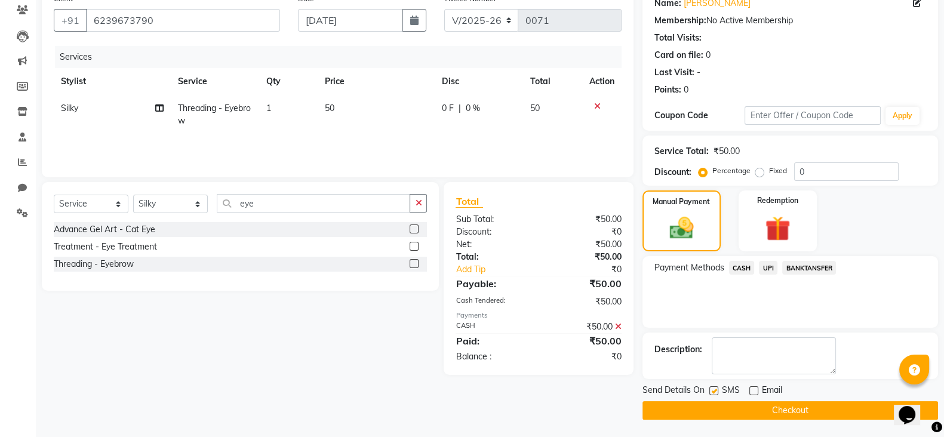
checkbox input "false"
click at [742, 404] on button "Checkout" at bounding box center [790, 410] width 296 height 19
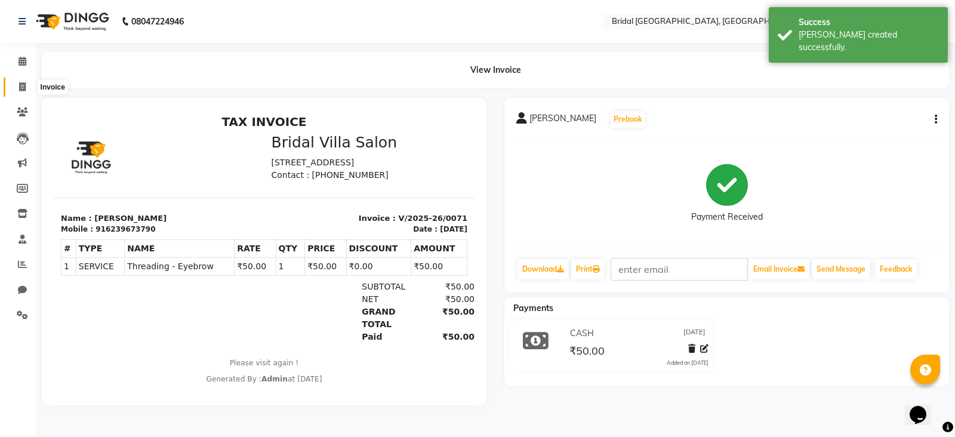
click at [27, 84] on span at bounding box center [22, 88] width 21 height 14
select select "service"
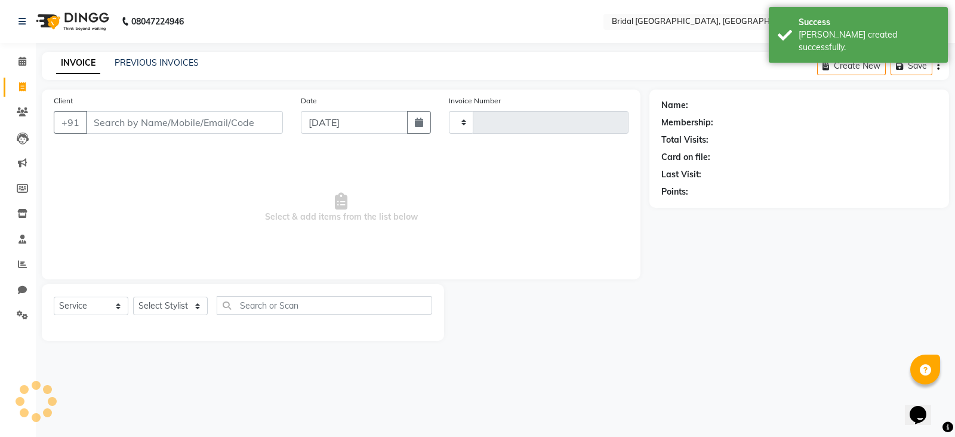
type input "0072"
select select "8752"
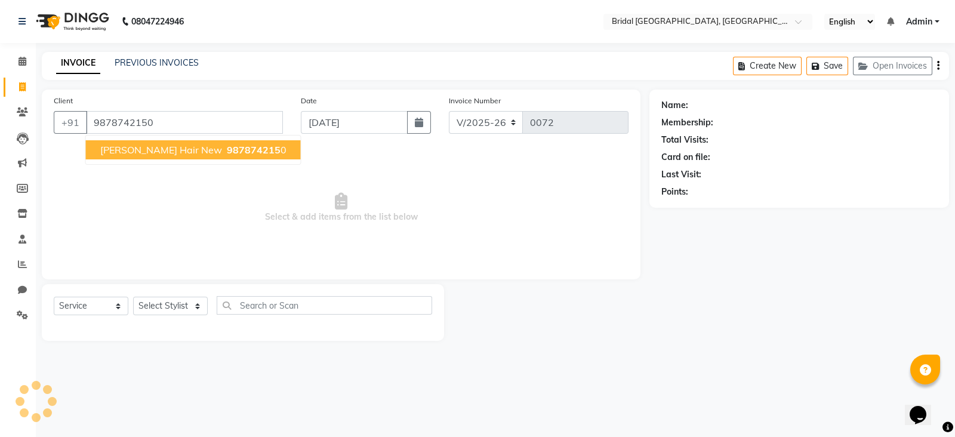
type input "9878742150"
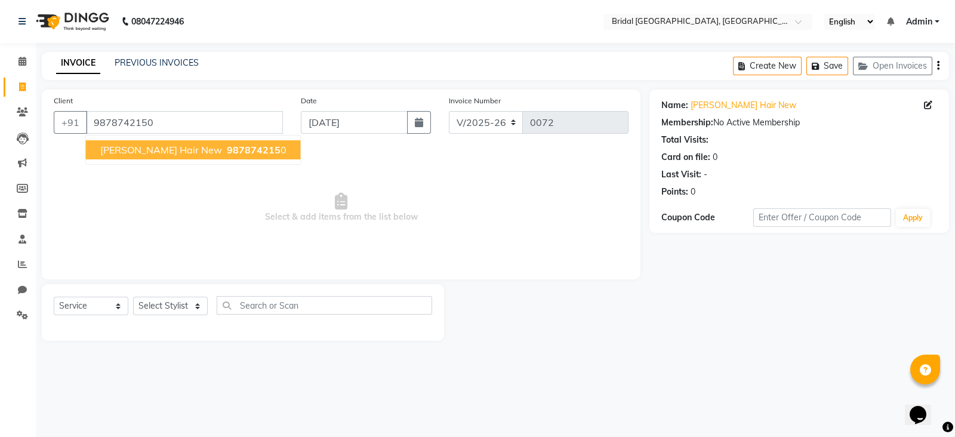
click at [170, 156] on button "[PERSON_NAME] Hair New 987874215 0" at bounding box center [193, 149] width 215 height 19
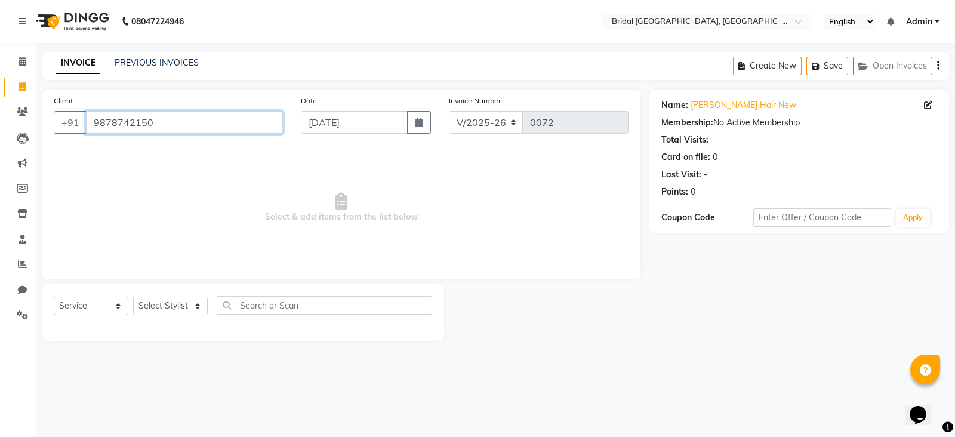
click at [176, 122] on input "9878742150" at bounding box center [184, 122] width 197 height 23
click at [197, 301] on select "Select Stylist [PERSON_NAME] Anim [PERSON_NAME] [PERSON_NAME] [PERSON_NAME] gau…" at bounding box center [170, 306] width 75 height 19
select select "90144"
click at [133, 297] on select "Select Stylist [PERSON_NAME] Anim [PERSON_NAME] [PERSON_NAME] [PERSON_NAME] gau…" at bounding box center [170, 306] width 75 height 19
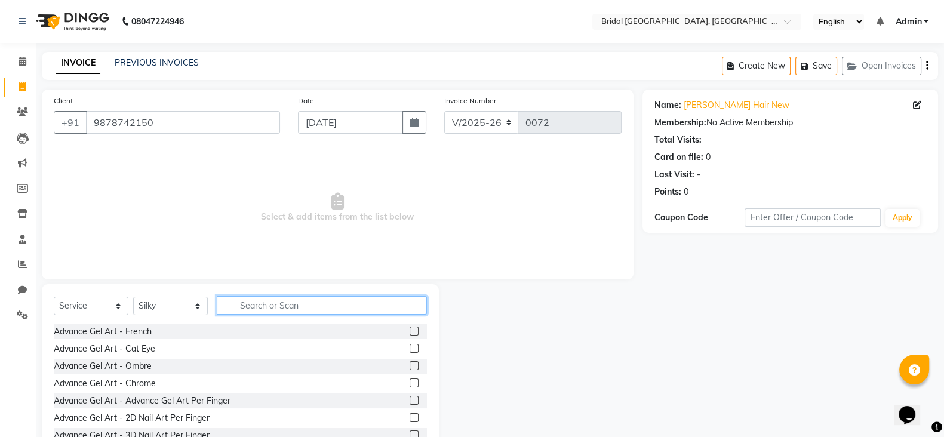
click at [337, 314] on input "text" at bounding box center [322, 305] width 210 height 19
click at [337, 314] on input "d" at bounding box center [313, 305] width 193 height 19
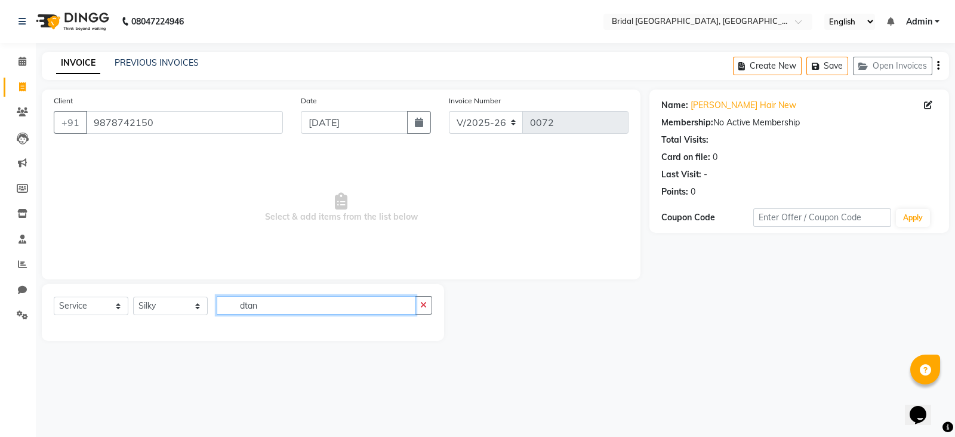
click at [243, 306] on input "dtan" at bounding box center [316, 305] width 199 height 19
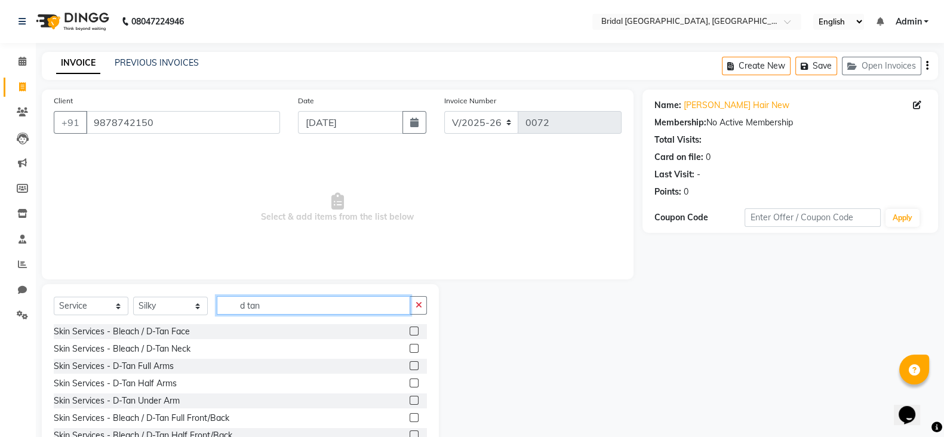
type input "d tan"
click at [410, 327] on label at bounding box center [414, 331] width 9 height 9
click at [410, 328] on input "checkbox" at bounding box center [414, 332] width 8 height 8
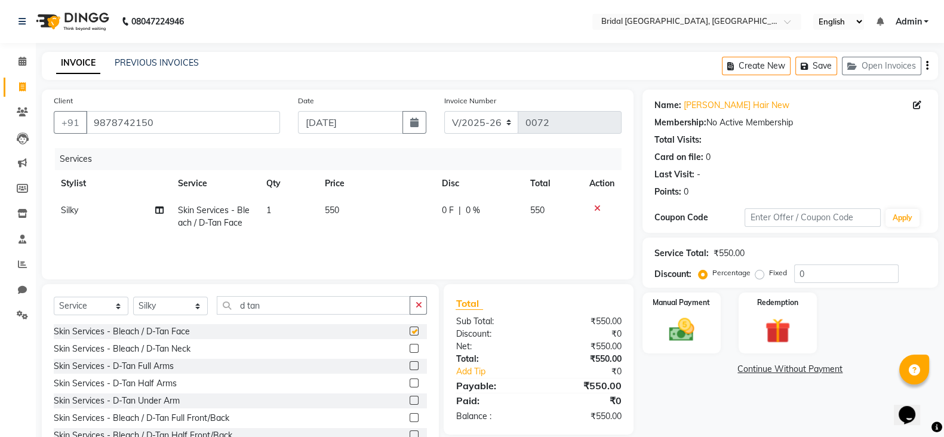
checkbox input "false"
click at [418, 309] on icon "button" at bounding box center [418, 305] width 7 height 8
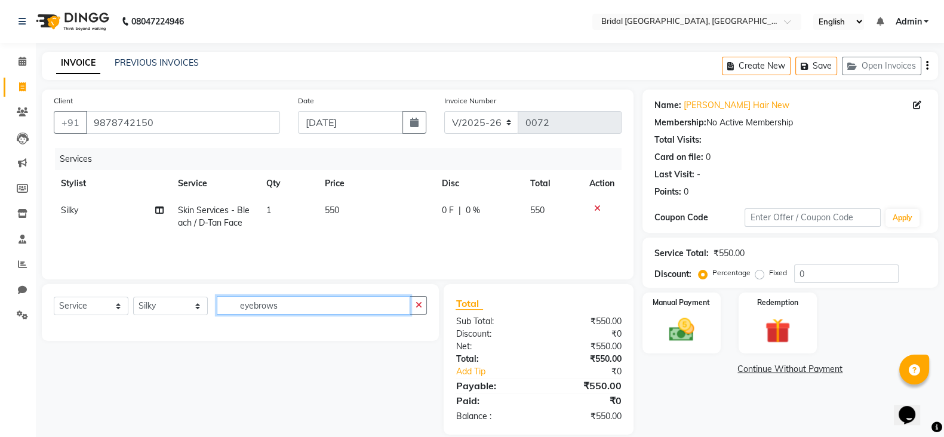
click at [351, 303] on input "eyebrows" at bounding box center [313, 305] width 193 height 19
type input "e"
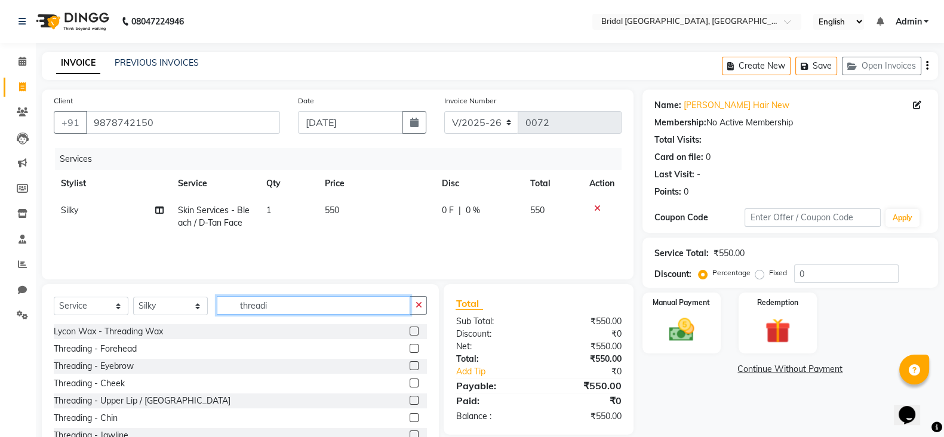
type input "threadi"
click at [410, 365] on label at bounding box center [414, 365] width 9 height 9
click at [410, 365] on input "checkbox" at bounding box center [414, 366] width 8 height 8
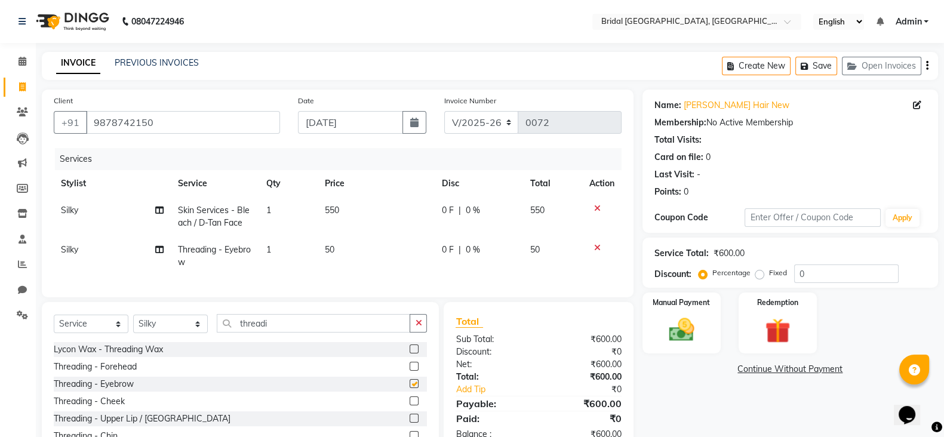
checkbox input "false"
click at [688, 315] on img at bounding box center [681, 330] width 42 height 30
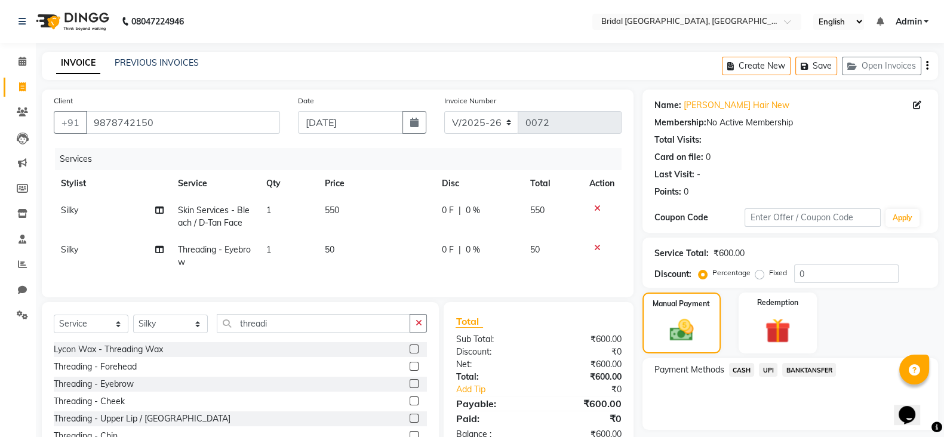
click at [743, 365] on span "CASH" at bounding box center [742, 370] width 26 height 14
click at [811, 429] on button "Add Payment" at bounding box center [838, 433] width 176 height 19
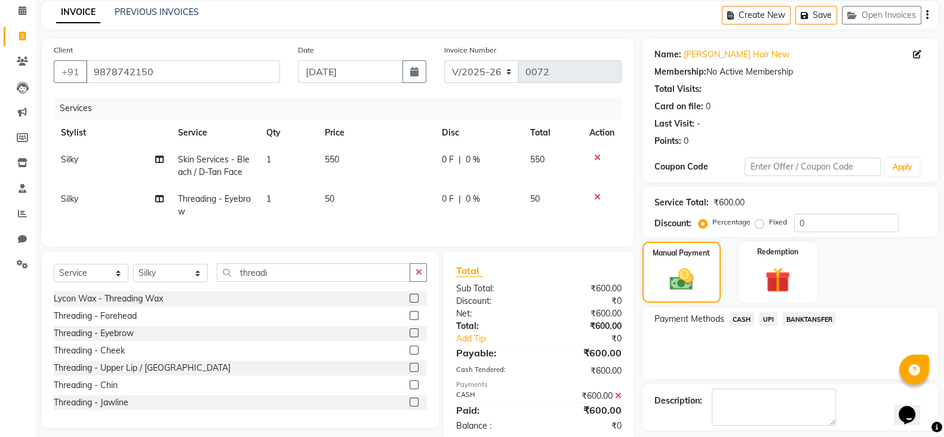
scroll to position [102, 0]
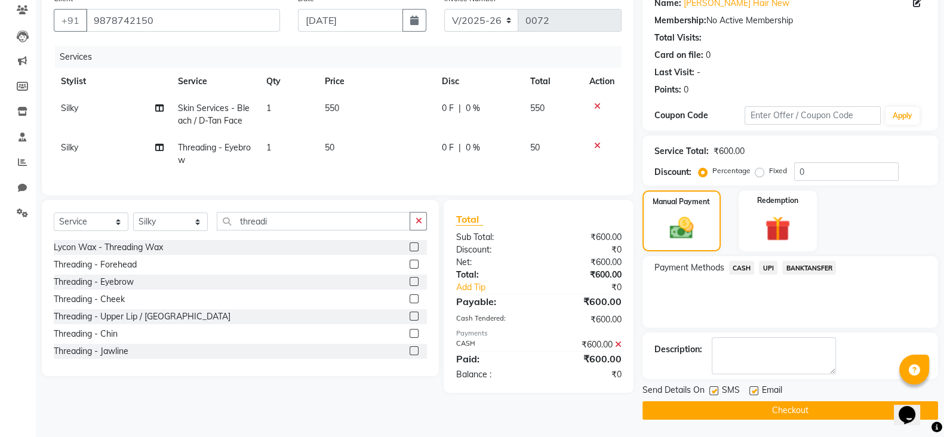
click at [812, 413] on button "Checkout" at bounding box center [790, 410] width 296 height 19
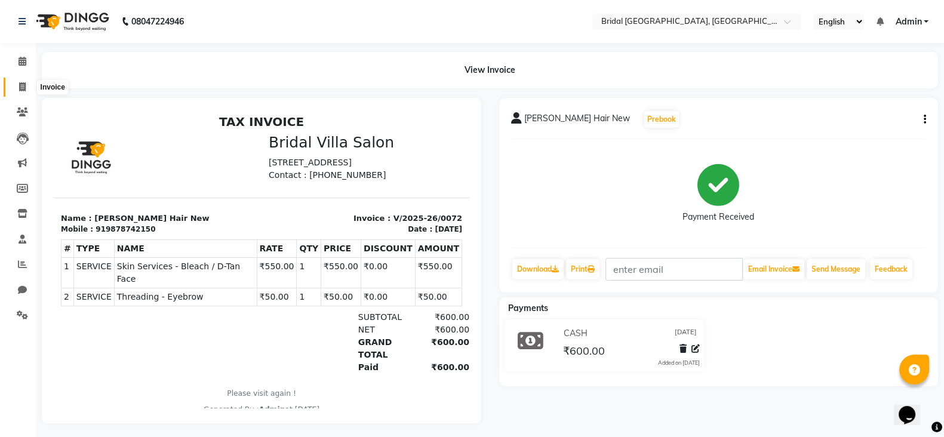
click at [16, 85] on span at bounding box center [22, 88] width 21 height 14
select select "service"
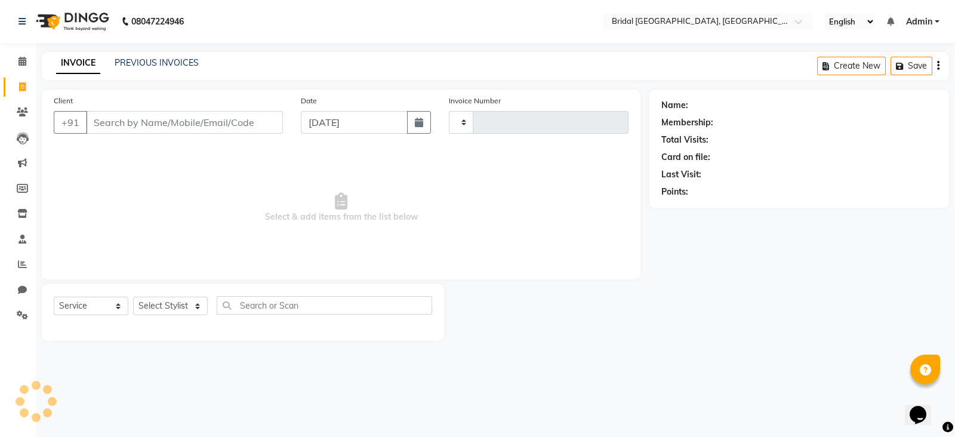
type input "0073"
select select "8752"
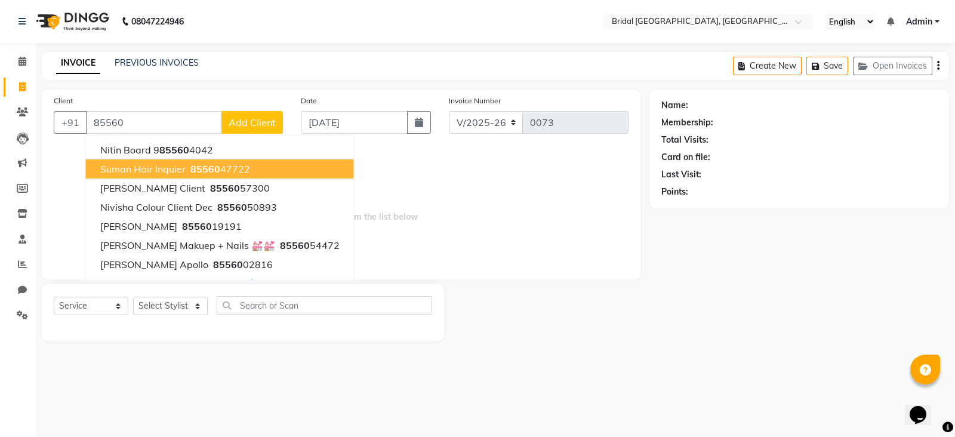
click at [149, 175] on button "Suman Hair Inquier 85560 47722" at bounding box center [220, 168] width 268 height 19
type input "8556047722"
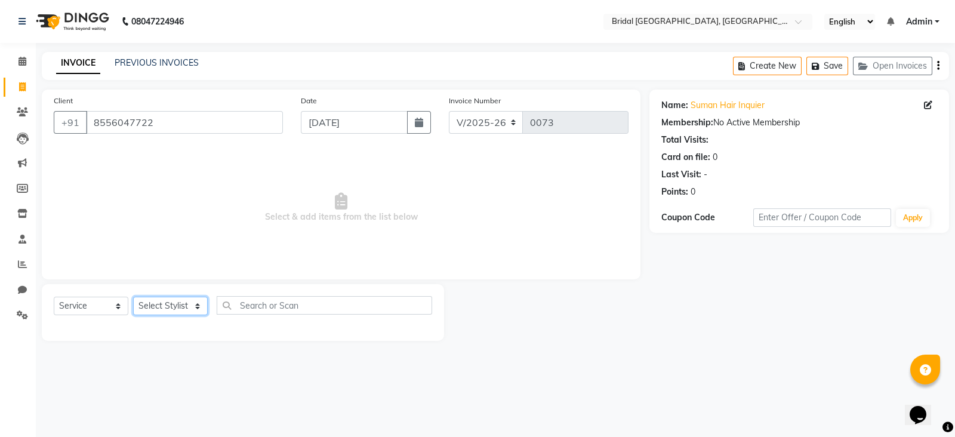
click at [196, 314] on select "Select Stylist [PERSON_NAME] Anim [PERSON_NAME] [PERSON_NAME] [PERSON_NAME] gau…" at bounding box center [170, 306] width 75 height 19
select select "90144"
click at [133, 297] on select "Select Stylist [PERSON_NAME] Anim [PERSON_NAME] [PERSON_NAME] [PERSON_NAME] gau…" at bounding box center [170, 306] width 75 height 19
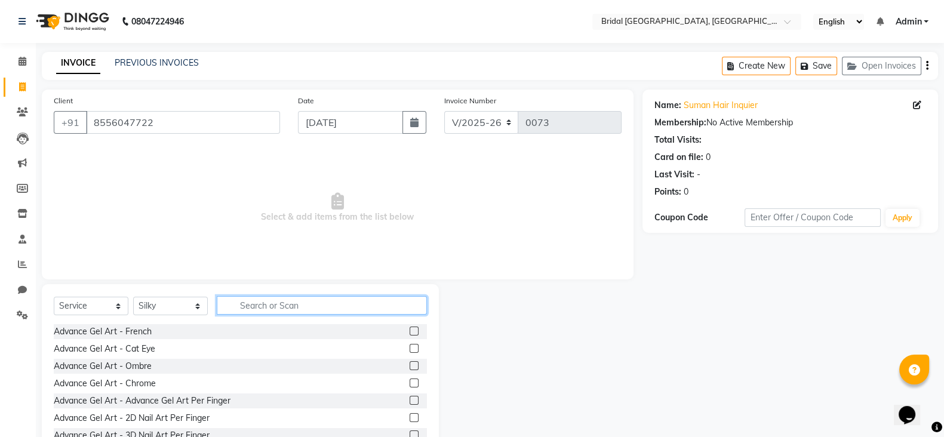
click at [259, 306] on input "text" at bounding box center [322, 305] width 210 height 19
click at [259, 302] on input "text" at bounding box center [322, 305] width 210 height 19
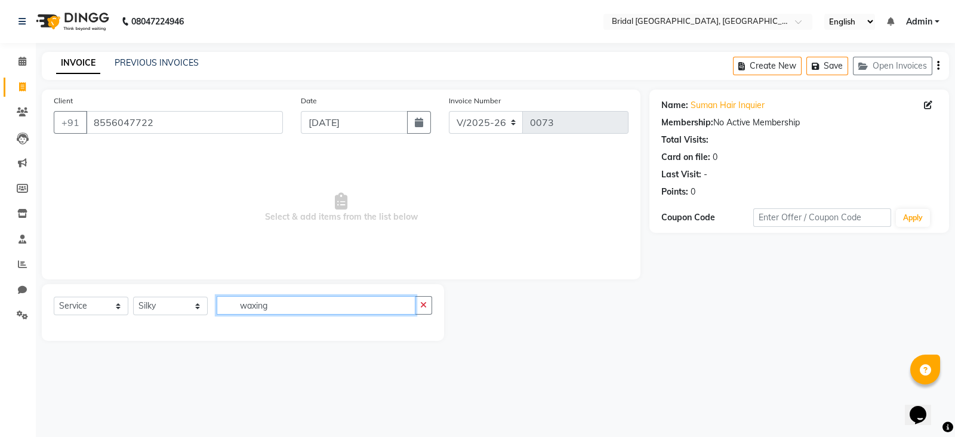
click at [280, 300] on input "waxing" at bounding box center [316, 305] width 199 height 19
click at [294, 307] on input "waxing" at bounding box center [316, 305] width 199 height 19
type input "w"
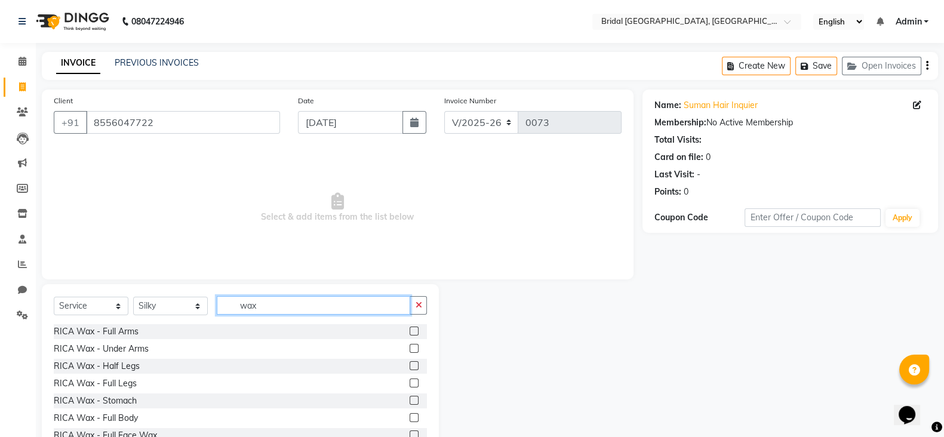
type input "wax"
click at [410, 327] on label at bounding box center [414, 331] width 9 height 9
click at [410, 328] on input "checkbox" at bounding box center [414, 332] width 8 height 8
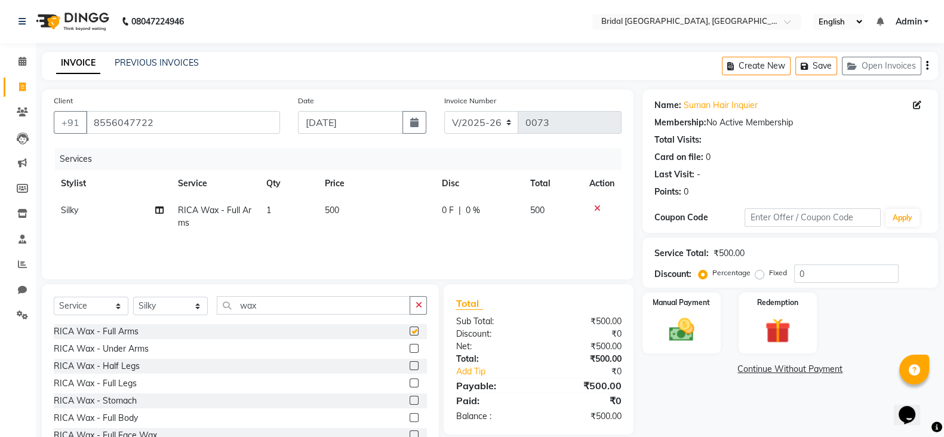
checkbox input "false"
click at [410, 348] on label at bounding box center [414, 348] width 9 height 9
click at [410, 348] on input "checkbox" at bounding box center [414, 349] width 8 height 8
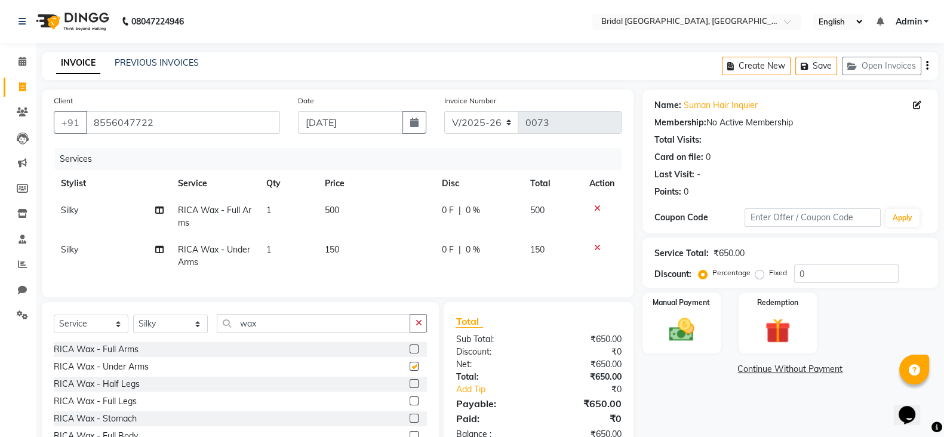
checkbox input "false"
click at [410, 405] on label at bounding box center [414, 400] width 9 height 9
click at [410, 405] on input "checkbox" at bounding box center [414, 402] width 8 height 8
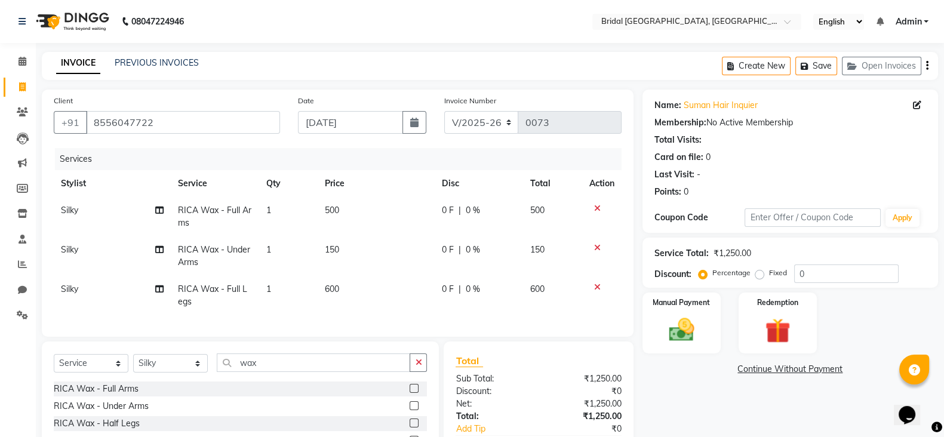
checkbox input "false"
click at [418, 367] on icon "button" at bounding box center [418, 362] width 7 height 8
drag, startPoint x: 592, startPoint y: 285, endPoint x: 595, endPoint y: 249, distance: 36.0
click at [595, 249] on tbody "Silky RICA Wax - Full Arms 1 500 0 F | 0 % 500 Silky RICA Wax - Under Arms 1 15…" at bounding box center [338, 256] width 568 height 118
click at [595, 249] on icon at bounding box center [597, 248] width 7 height 8
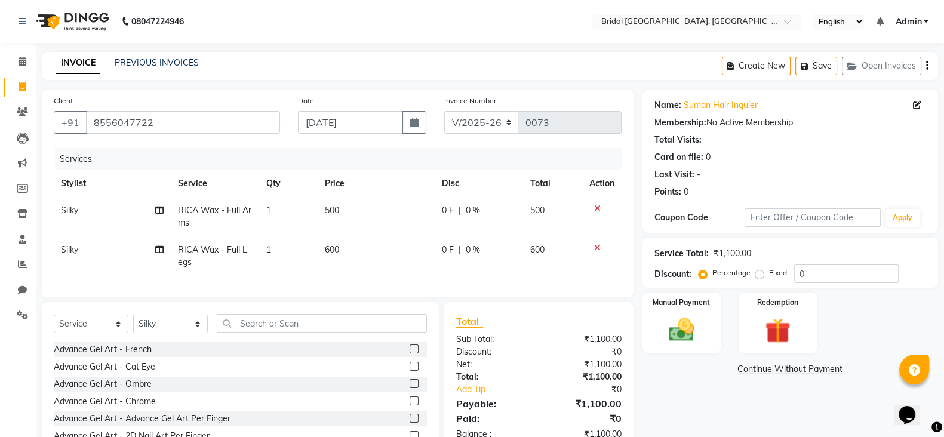
click at [595, 245] on icon at bounding box center [597, 248] width 7 height 8
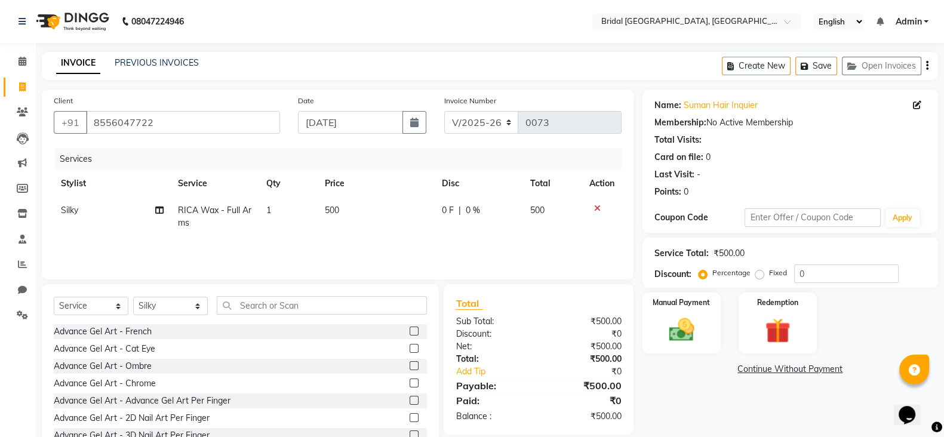
click at [597, 205] on icon at bounding box center [597, 208] width 7 height 8
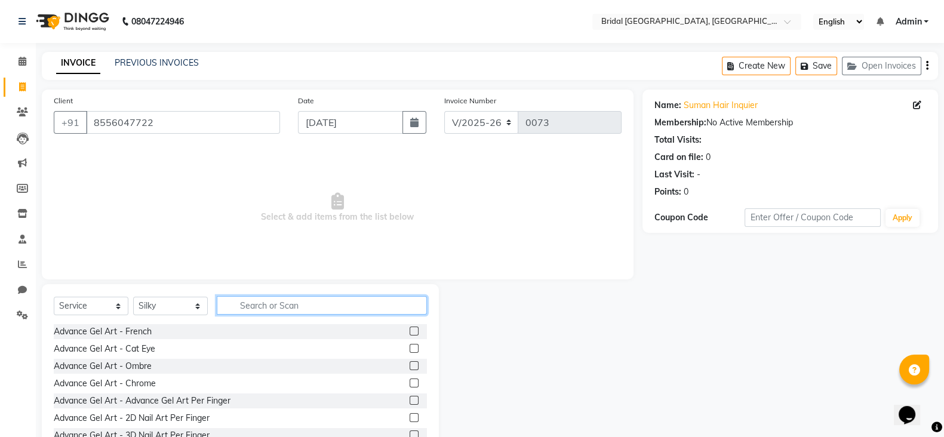
click at [331, 312] on input "text" at bounding box center [322, 305] width 210 height 19
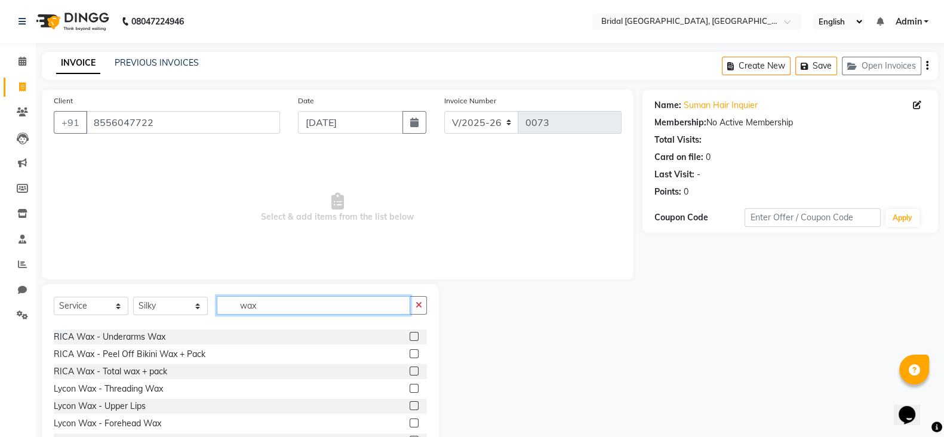
scroll to position [170, 0]
type input "wax"
click at [410, 350] on label at bounding box center [414, 351] width 9 height 9
click at [410, 350] on input "checkbox" at bounding box center [414, 352] width 8 height 8
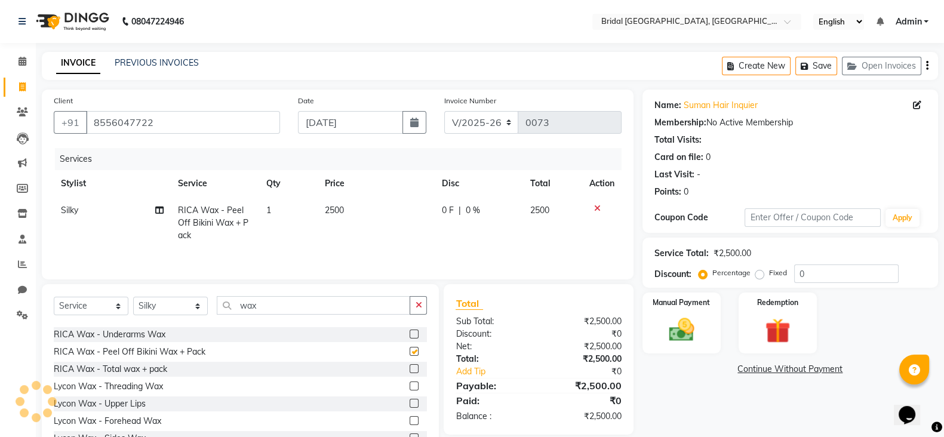
checkbox input "false"
click at [346, 205] on td "2500" at bounding box center [376, 223] width 117 height 52
select select "90144"
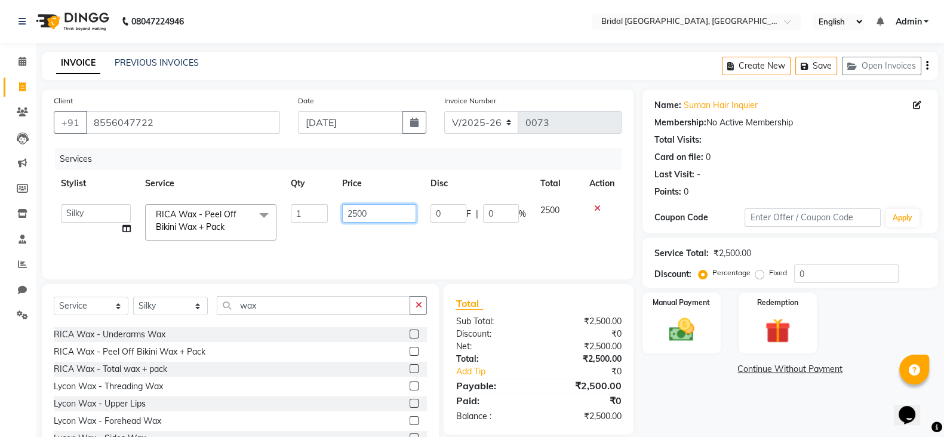
click at [356, 214] on input "2500" at bounding box center [379, 213] width 75 height 19
type input "1300"
click at [380, 210] on input "1300" at bounding box center [379, 213] width 75 height 19
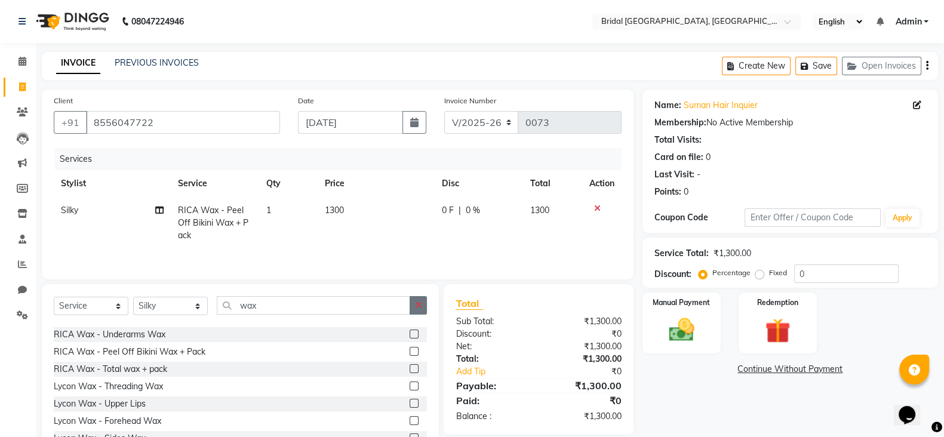
click at [417, 309] on icon "button" at bounding box center [418, 305] width 7 height 8
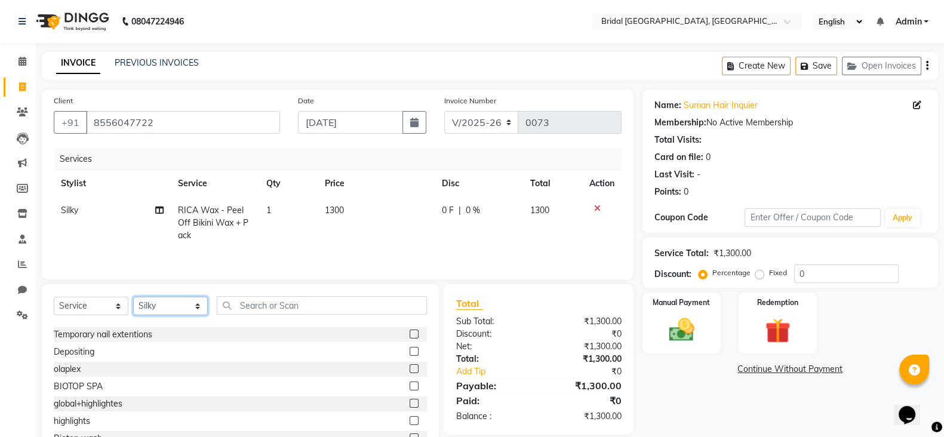
click at [199, 312] on select "Select Stylist [PERSON_NAME] Anim [PERSON_NAME] [PERSON_NAME] [PERSON_NAME] gau…" at bounding box center [170, 306] width 75 height 19
click at [167, 313] on select "Select Stylist [PERSON_NAME] Anim [PERSON_NAME] [PERSON_NAME] [PERSON_NAME] gau…" at bounding box center [170, 306] width 75 height 19
click at [199, 304] on select "Select Stylist [PERSON_NAME] Anim [PERSON_NAME] [PERSON_NAME] [PERSON_NAME] gau…" at bounding box center [170, 306] width 75 height 19
select select "90141"
click at [133, 300] on select "Select Stylist [PERSON_NAME] Anim [PERSON_NAME] [PERSON_NAME] [PERSON_NAME] gau…" at bounding box center [170, 306] width 75 height 19
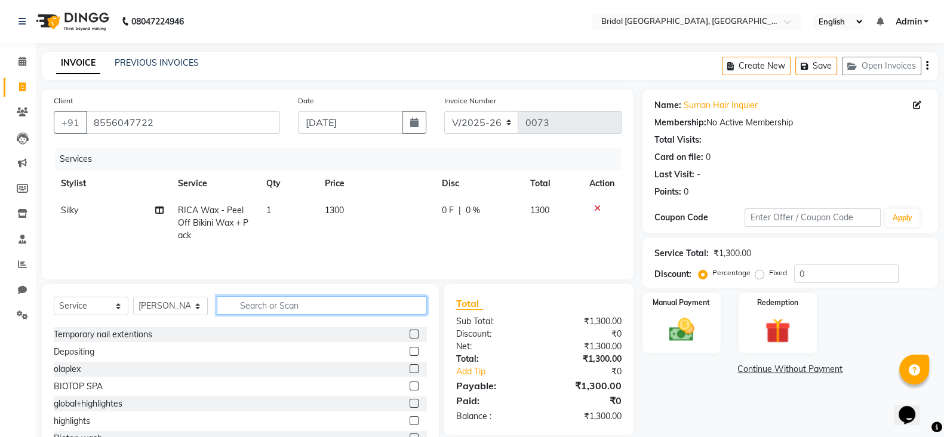
click at [267, 310] on input "text" at bounding box center [322, 305] width 210 height 19
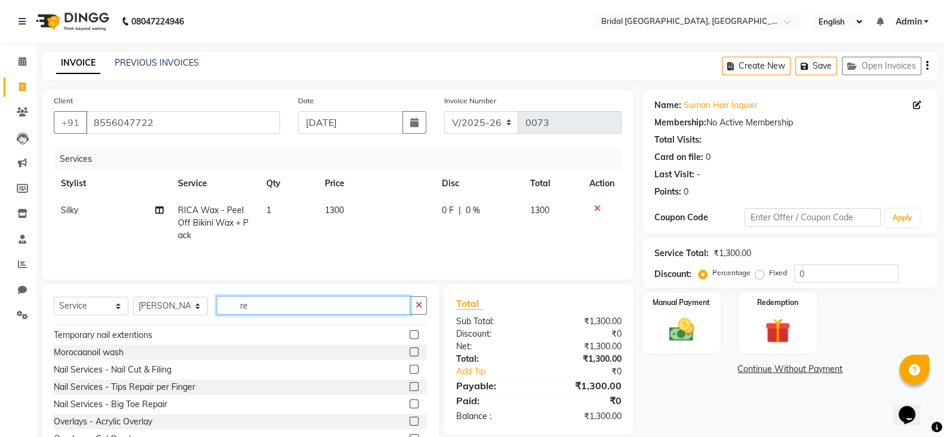
scroll to position [0, 0]
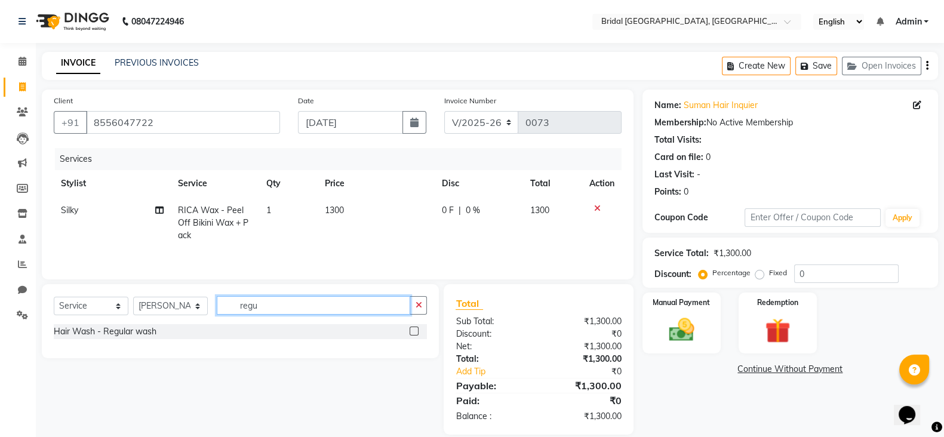
type input "regu"
click at [414, 334] on label at bounding box center [414, 331] width 9 height 9
click at [414, 334] on input "checkbox" at bounding box center [414, 332] width 8 height 8
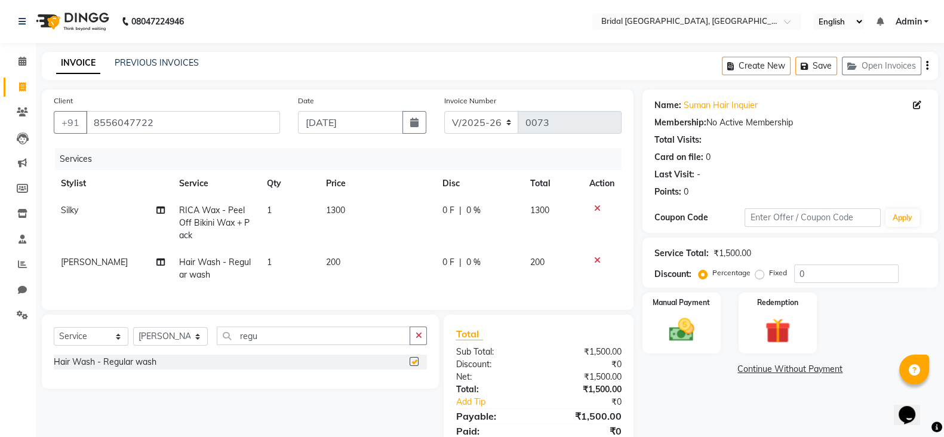
checkbox input "false"
click at [676, 327] on img at bounding box center [681, 330] width 42 height 30
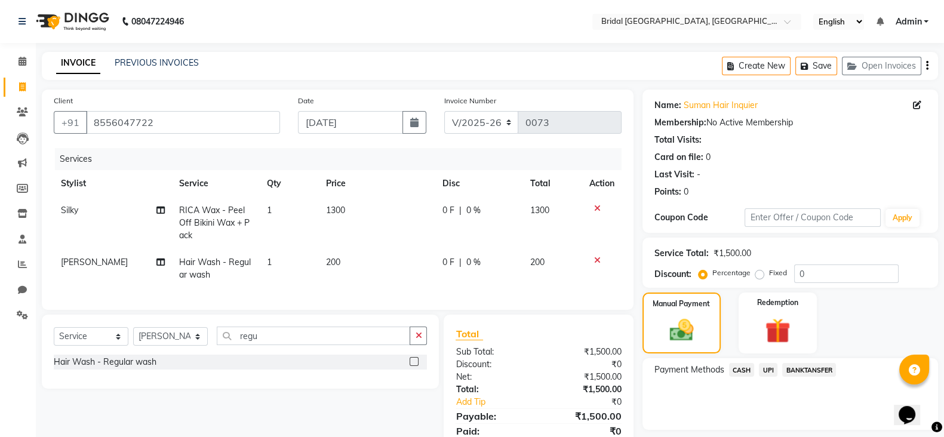
click at [746, 371] on span "CASH" at bounding box center [742, 370] width 26 height 14
click at [827, 429] on button "Add Payment" at bounding box center [838, 433] width 176 height 19
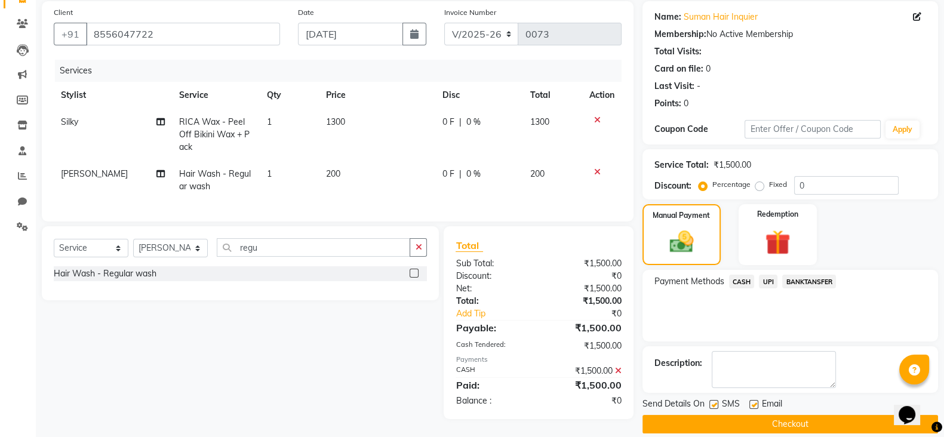
scroll to position [102, 0]
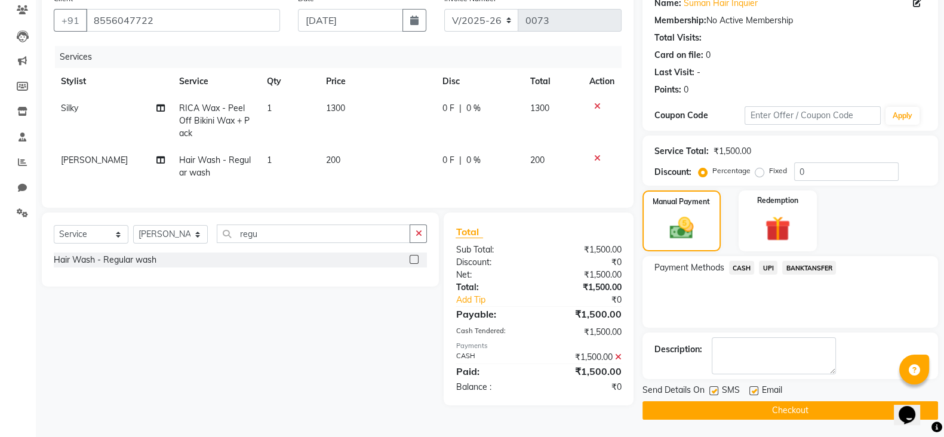
click at [713, 389] on label at bounding box center [713, 390] width 9 height 9
click at [713, 389] on input "checkbox" at bounding box center [713, 391] width 8 height 8
checkbox input "false"
click at [755, 389] on label at bounding box center [753, 390] width 9 height 9
click at [755, 389] on input "checkbox" at bounding box center [753, 391] width 8 height 8
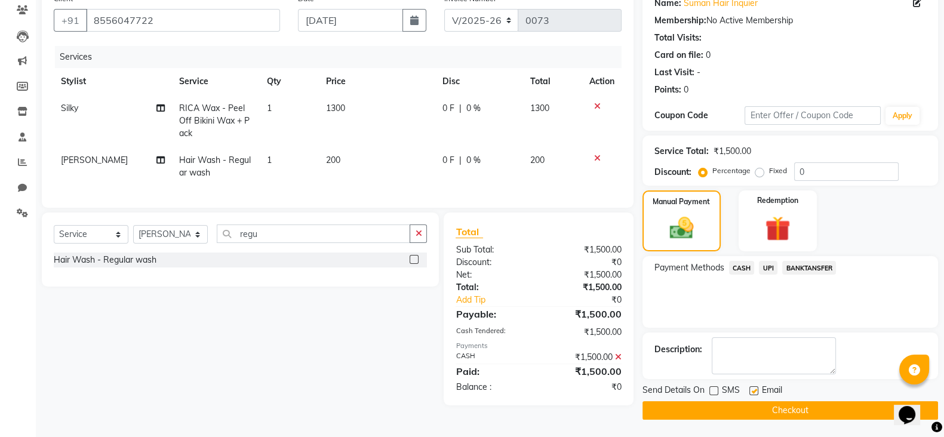
checkbox input "false"
click at [775, 403] on button "Checkout" at bounding box center [790, 410] width 296 height 19
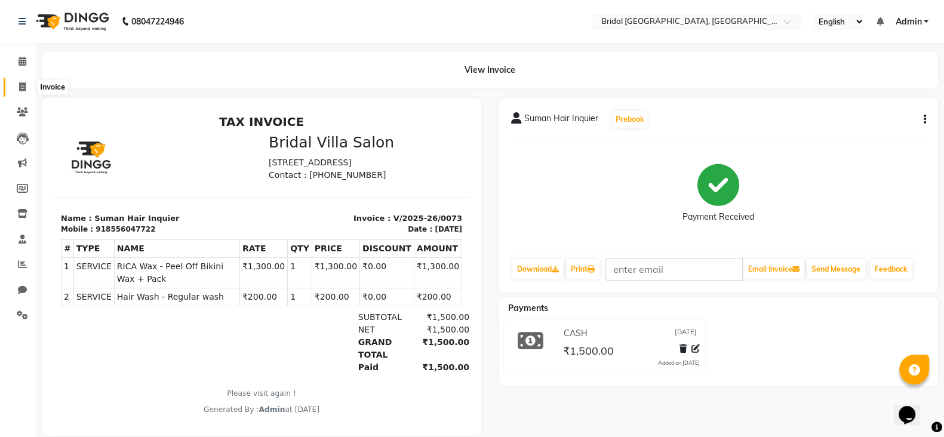
click at [20, 85] on icon at bounding box center [22, 86] width 7 height 9
select select "8752"
select select "service"
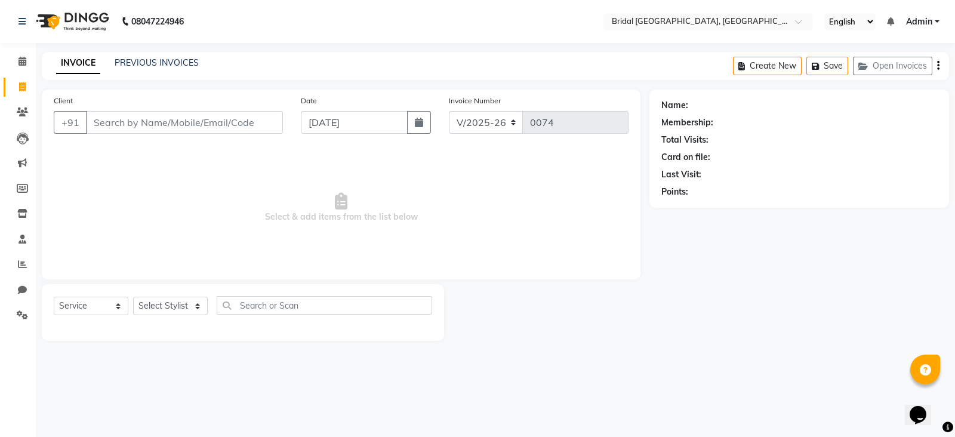
click at [20, 85] on icon at bounding box center [22, 86] width 7 height 9
select select "service"
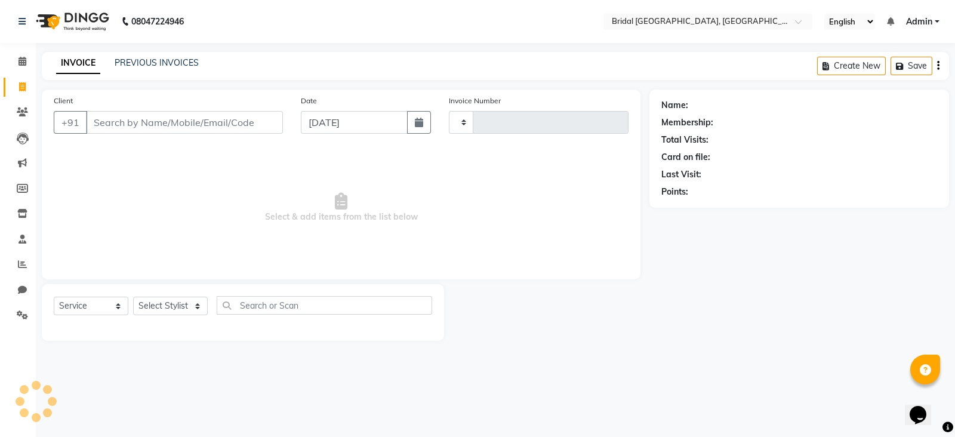
type input "0074"
select select "8752"
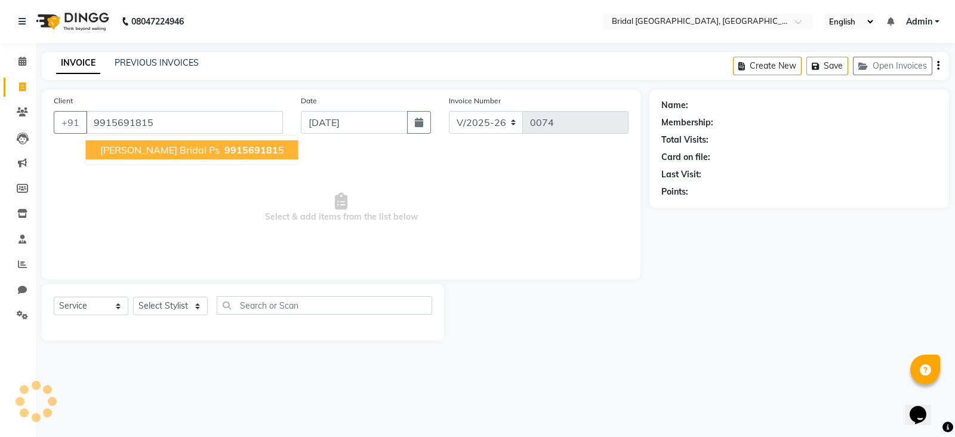
type input "9915691815"
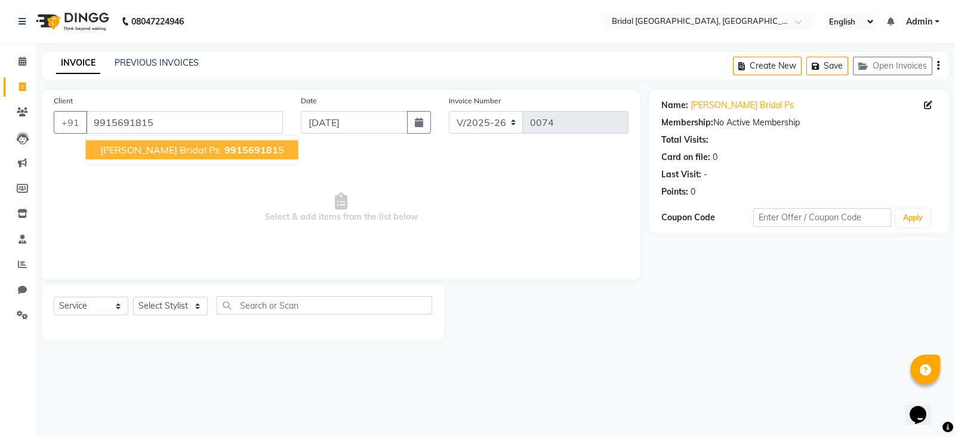
click at [139, 153] on span "[PERSON_NAME] Bridal Ps" at bounding box center [159, 150] width 119 height 12
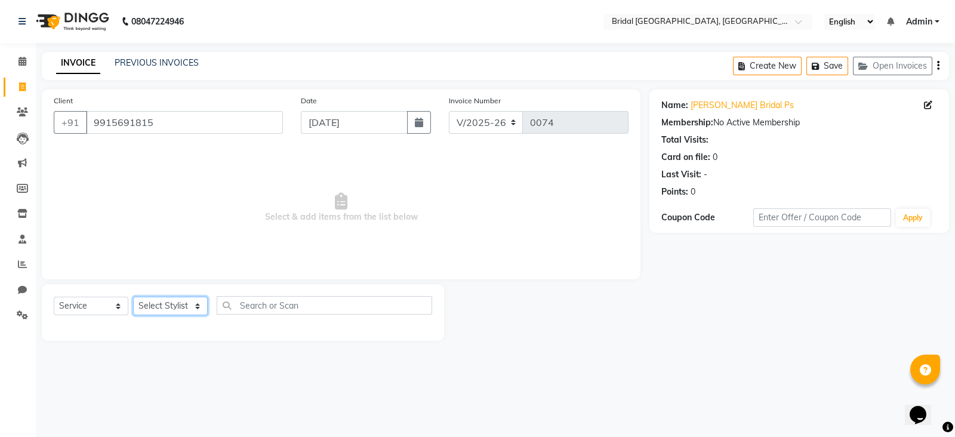
click at [198, 306] on select "Select Stylist [PERSON_NAME] Anim [PERSON_NAME] [PERSON_NAME] [PERSON_NAME] gau…" at bounding box center [170, 306] width 75 height 19
select select "90142"
click at [133, 297] on select "Select Stylist [PERSON_NAME] Anim [PERSON_NAME] [PERSON_NAME] [PERSON_NAME] gau…" at bounding box center [170, 306] width 75 height 19
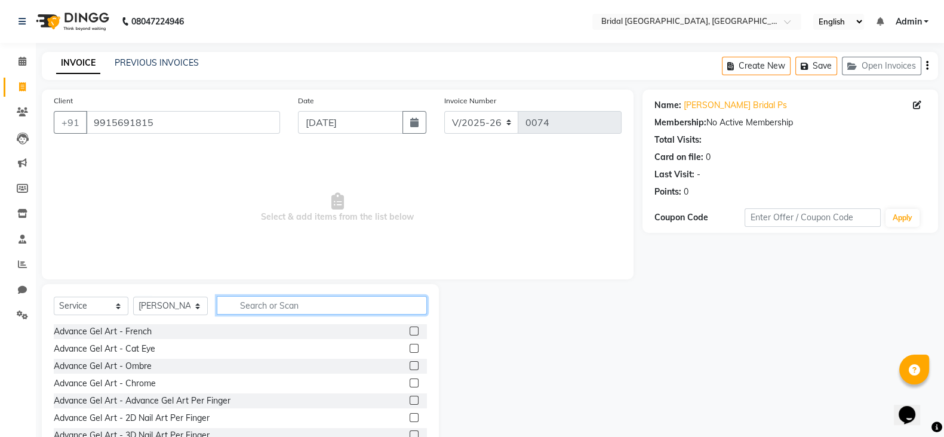
click at [290, 313] on input "text" at bounding box center [322, 305] width 210 height 19
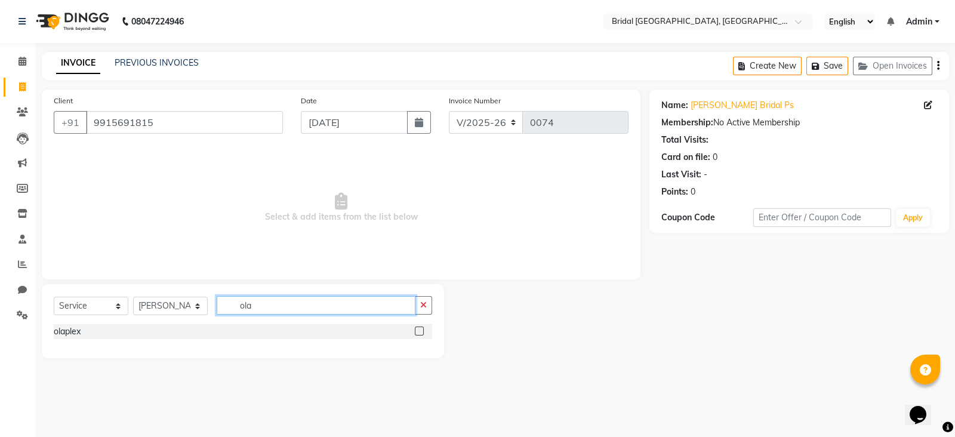
click at [290, 313] on input "ola" at bounding box center [316, 305] width 199 height 19
type input "ola"
click at [422, 330] on label at bounding box center [419, 331] width 9 height 9
click at [422, 330] on input "checkbox" at bounding box center [419, 332] width 8 height 8
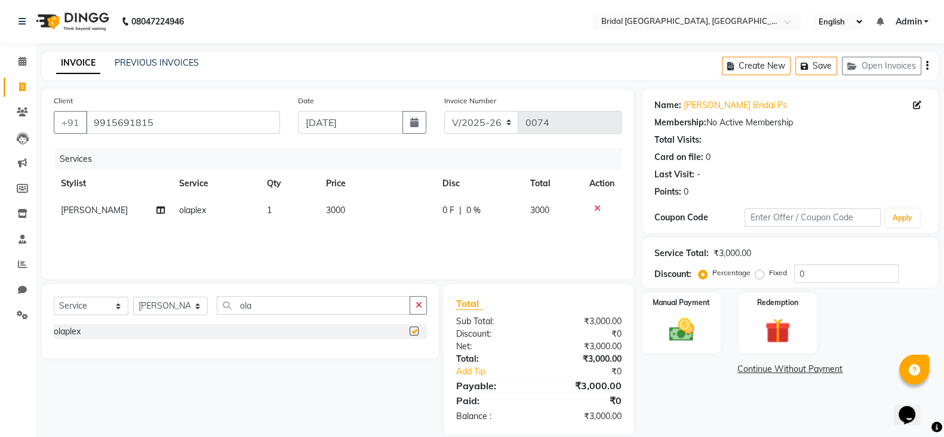
checkbox input "false"
click at [346, 207] on td "3000" at bounding box center [377, 210] width 116 height 27
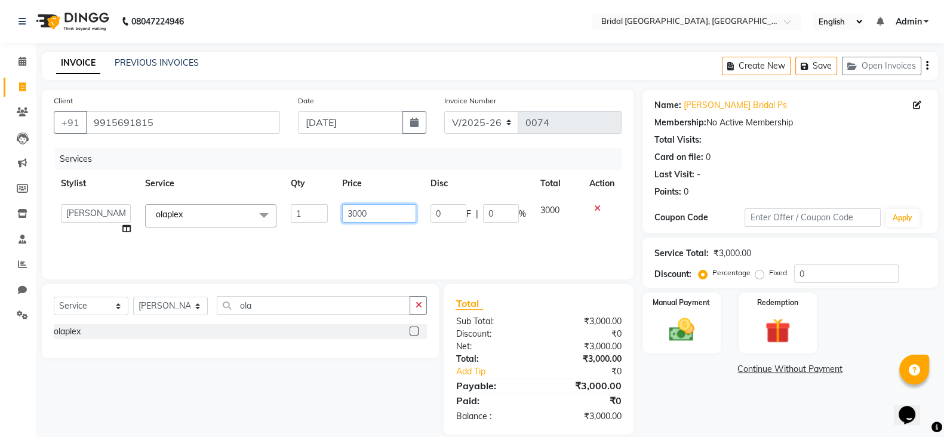
click at [351, 213] on input "3000" at bounding box center [379, 213] width 75 height 19
type input "2000"
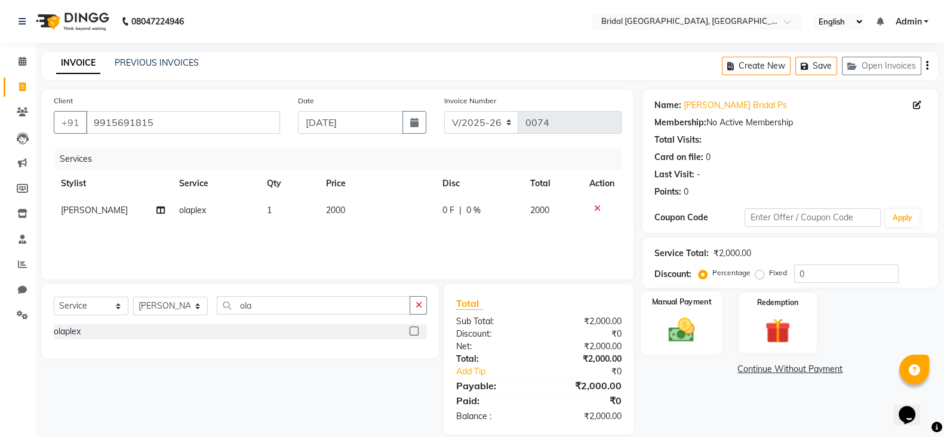
click at [695, 334] on img at bounding box center [681, 330] width 42 height 30
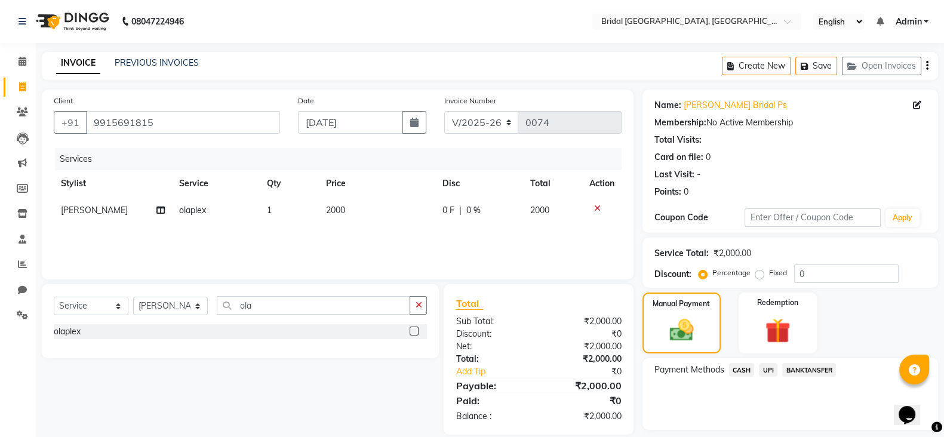
click at [737, 371] on span "CASH" at bounding box center [742, 370] width 26 height 14
click at [805, 430] on button "Add Payment" at bounding box center [838, 433] width 176 height 19
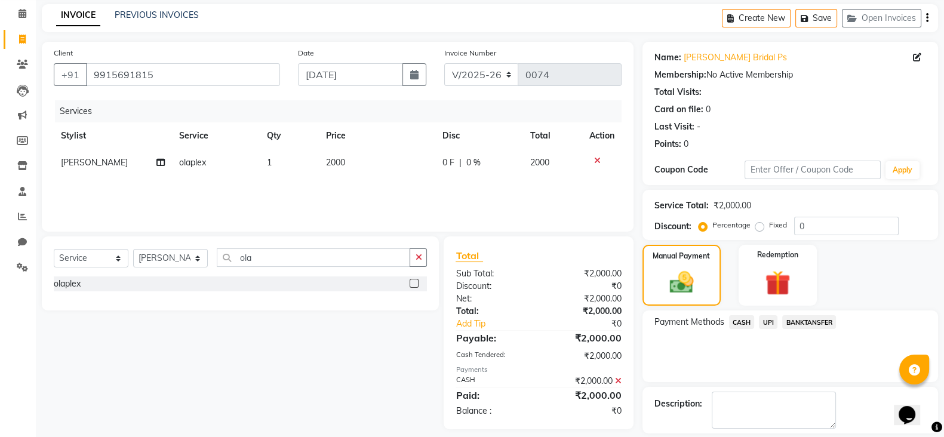
scroll to position [102, 0]
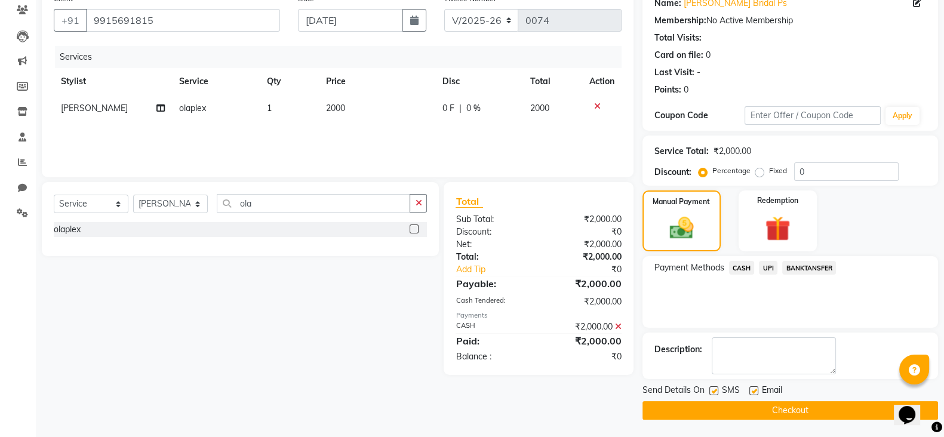
click at [758, 386] on div "Email" at bounding box center [770, 391] width 42 height 15
click at [755, 387] on label at bounding box center [753, 390] width 9 height 9
click at [755, 387] on input "checkbox" at bounding box center [753, 391] width 8 height 8
checkbox input "false"
click at [713, 391] on label at bounding box center [713, 390] width 9 height 9
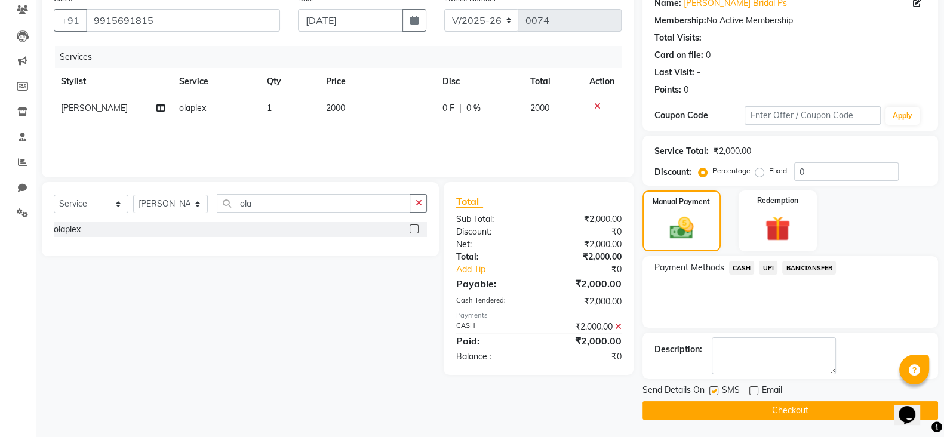
click at [713, 391] on input "checkbox" at bounding box center [713, 391] width 8 height 8
checkbox input "false"
click at [753, 408] on button "Checkout" at bounding box center [790, 410] width 296 height 19
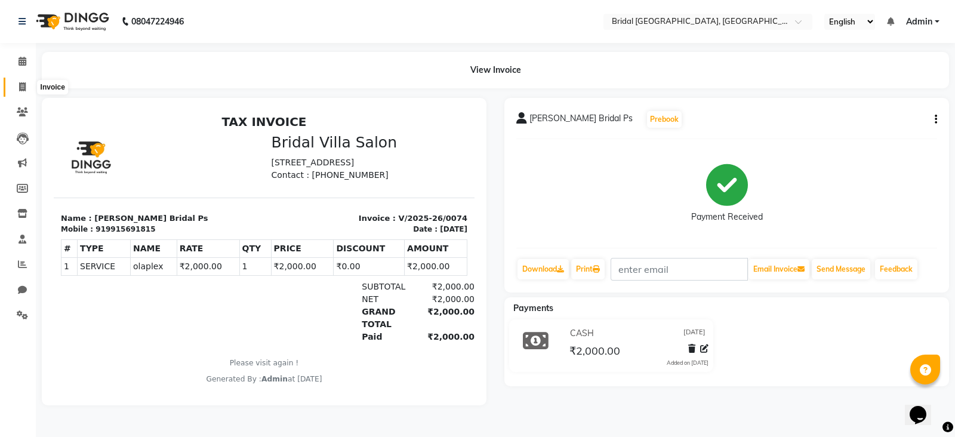
click at [17, 82] on span at bounding box center [22, 88] width 21 height 14
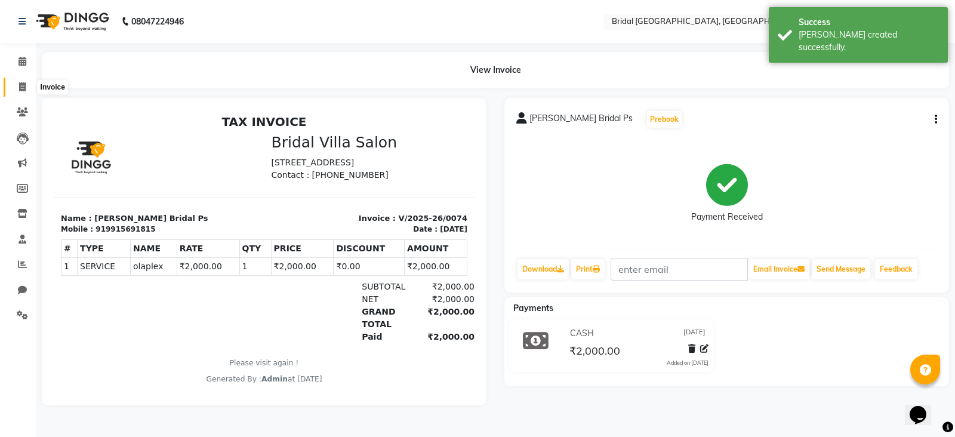
select select "8752"
select select "service"
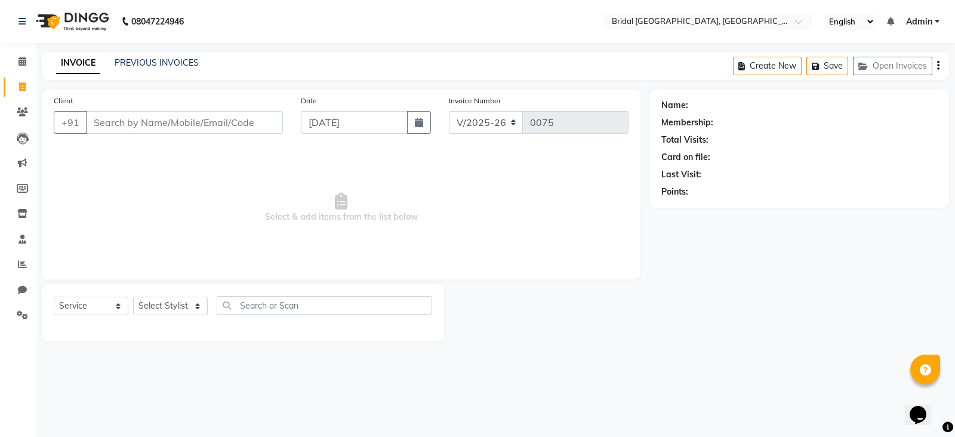
click at [126, 123] on input "Client" at bounding box center [184, 122] width 197 height 23
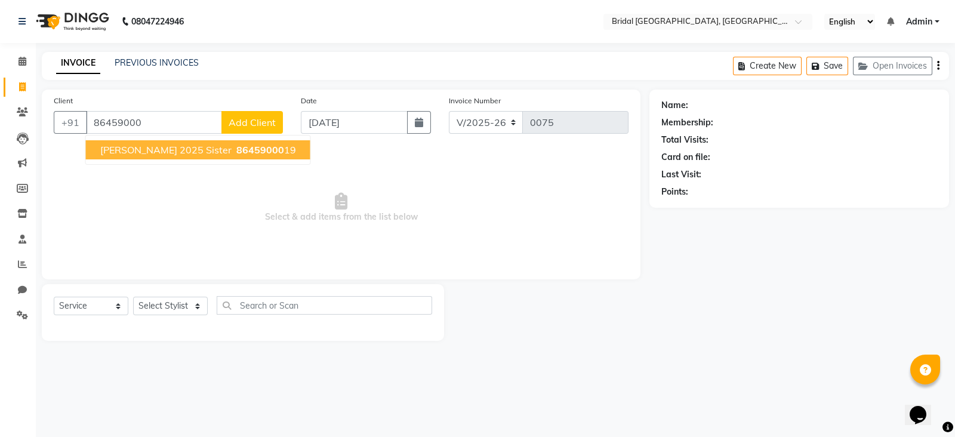
click at [236, 150] on span "86459000" at bounding box center [260, 150] width 48 height 12
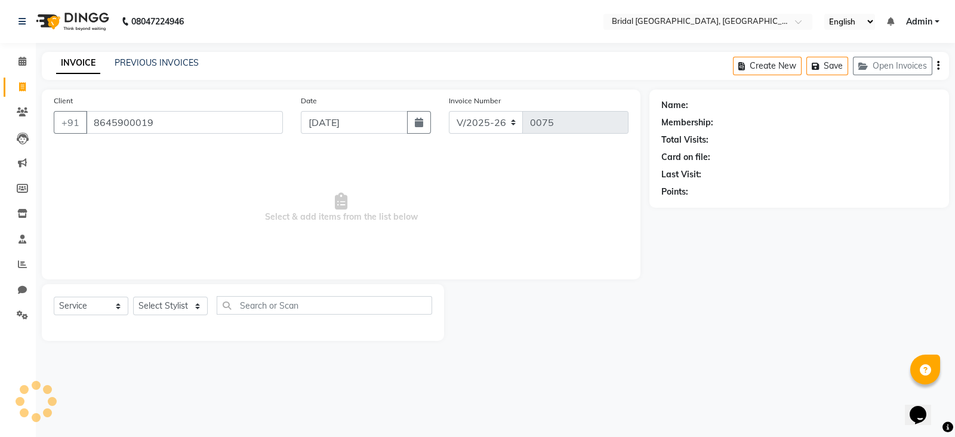
type input "8645900019"
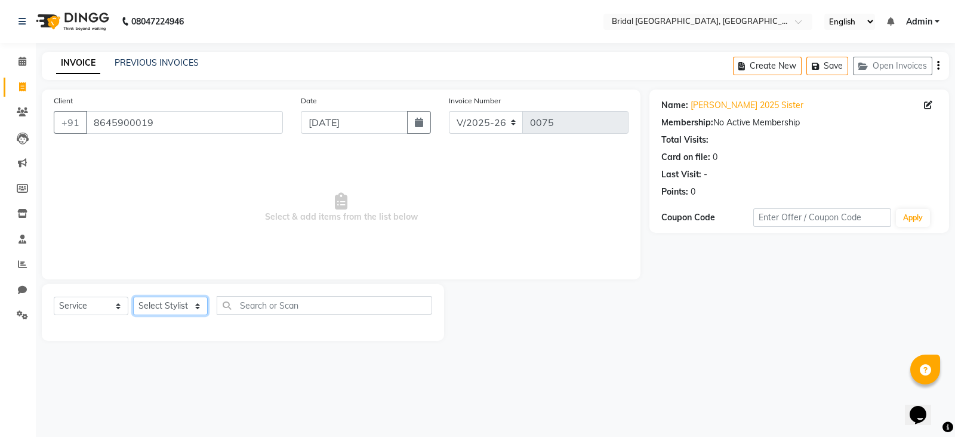
click at [199, 303] on select "Select Stylist [PERSON_NAME] Anim [PERSON_NAME] [PERSON_NAME] [PERSON_NAME] gau…" at bounding box center [170, 306] width 75 height 19
click at [133, 297] on select "Select Stylist [PERSON_NAME] Anim [PERSON_NAME] [PERSON_NAME] [PERSON_NAME] gau…" at bounding box center [170, 306] width 75 height 19
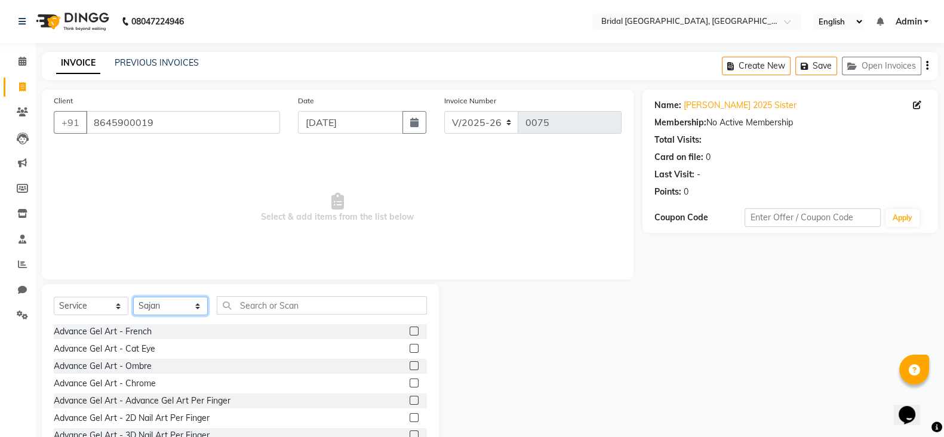
click at [200, 308] on select "Select Stylist [PERSON_NAME] Anim [PERSON_NAME] [PERSON_NAME] [PERSON_NAME] gau…" at bounding box center [170, 306] width 75 height 19
select select "90229"
click at [133, 297] on select "Select Stylist [PERSON_NAME] Anim [PERSON_NAME] [PERSON_NAME] [PERSON_NAME] gau…" at bounding box center [170, 306] width 75 height 19
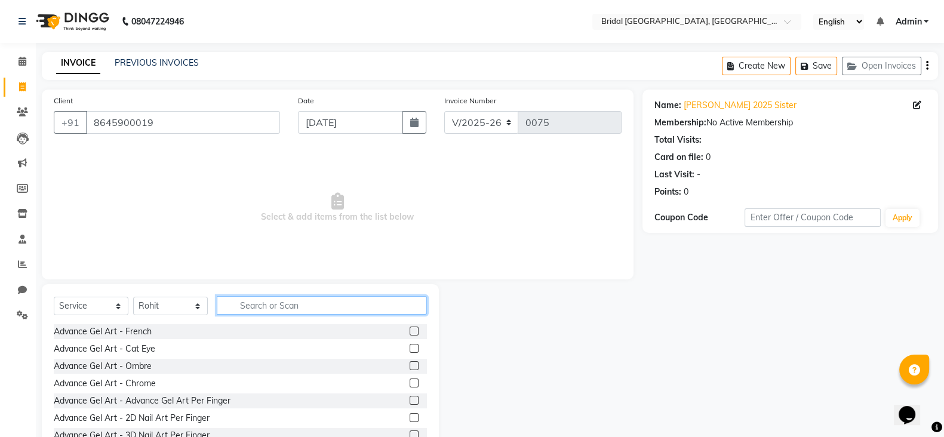
click at [287, 308] on input "text" at bounding box center [322, 305] width 210 height 19
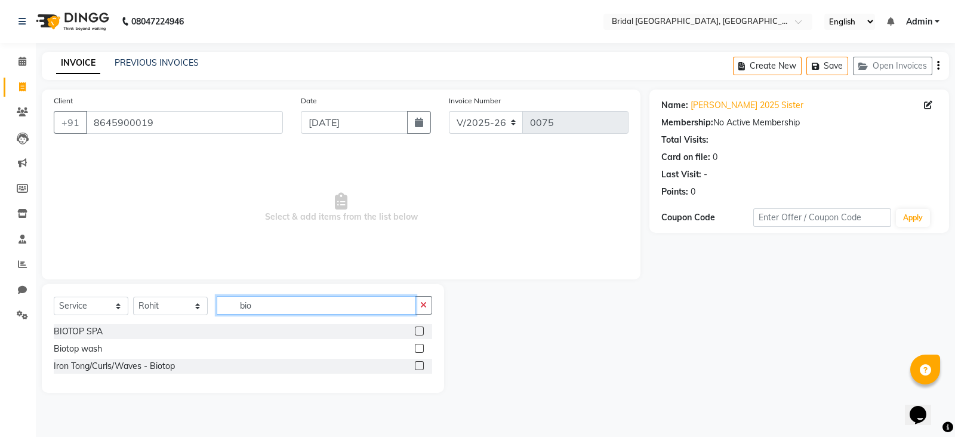
type input "bio"
click at [424, 350] on div at bounding box center [423, 349] width 17 height 15
click at [421, 347] on label at bounding box center [419, 348] width 9 height 9
click at [421, 347] on input "checkbox" at bounding box center [419, 349] width 8 height 8
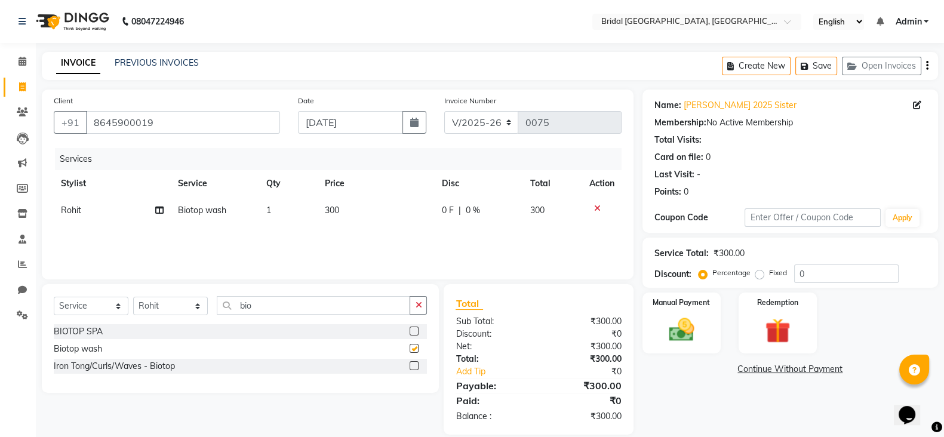
checkbox input "false"
click at [272, 308] on input "bio" at bounding box center [313, 305] width 193 height 19
type input "b"
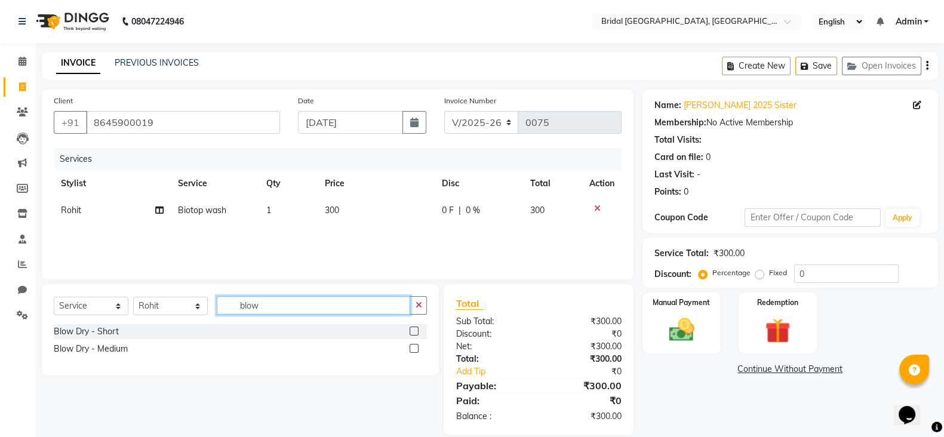
type input "blow"
click at [416, 330] on label at bounding box center [414, 331] width 9 height 9
click at [416, 330] on input "checkbox" at bounding box center [414, 332] width 8 height 8
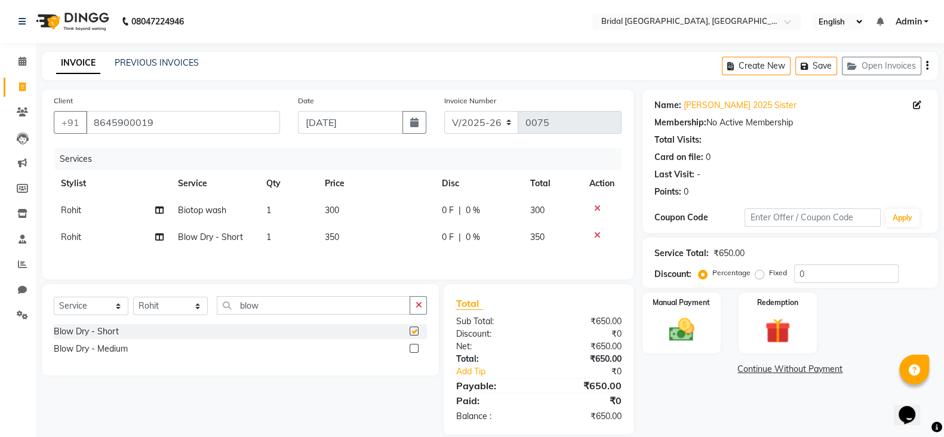
checkbox input "false"
click at [339, 234] on span "350" at bounding box center [332, 237] width 14 height 11
select select "90229"
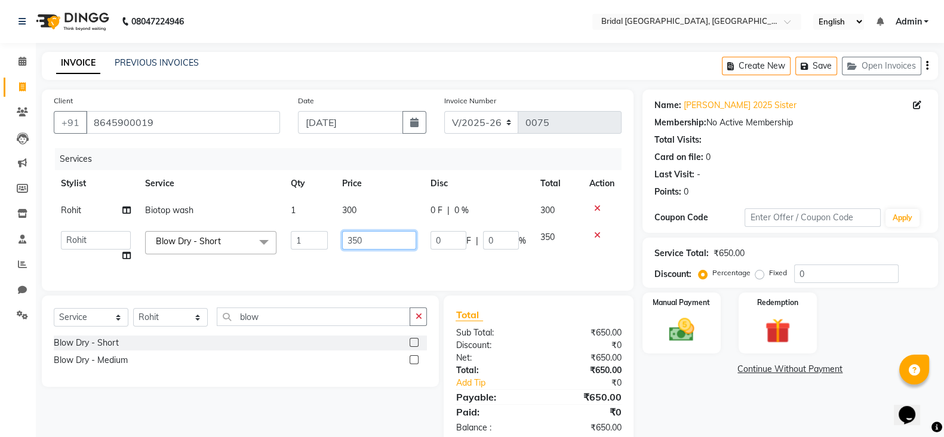
click at [366, 242] on input "350" at bounding box center [379, 240] width 75 height 19
type input "3"
type input "200"
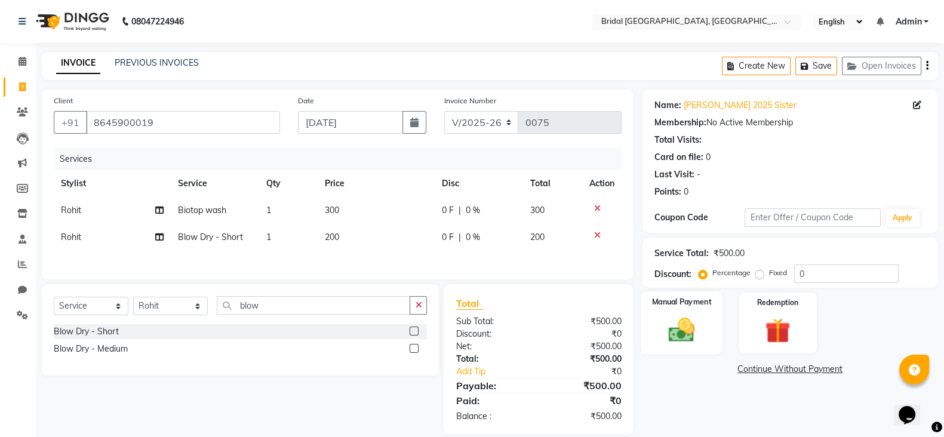
click at [684, 321] on img at bounding box center [681, 330] width 42 height 30
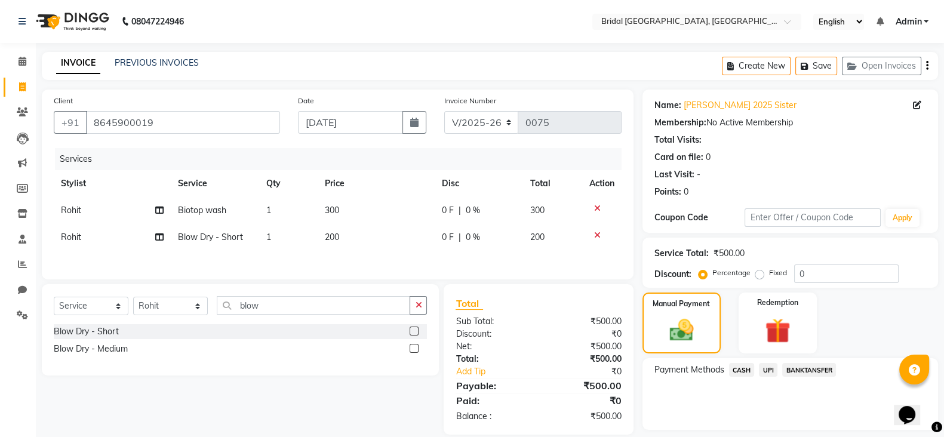
click at [739, 367] on span "CASH" at bounding box center [742, 370] width 26 height 14
click at [826, 428] on button "Add Payment" at bounding box center [838, 433] width 176 height 19
drag, startPoint x: 826, startPoint y: 428, endPoint x: 940, endPoint y: 353, distance: 136.3
click at [940, 353] on div "Name: [PERSON_NAME] 2025 Sister Membership: No Active Membership Total Visits: …" at bounding box center [794, 306] width 304 height 432
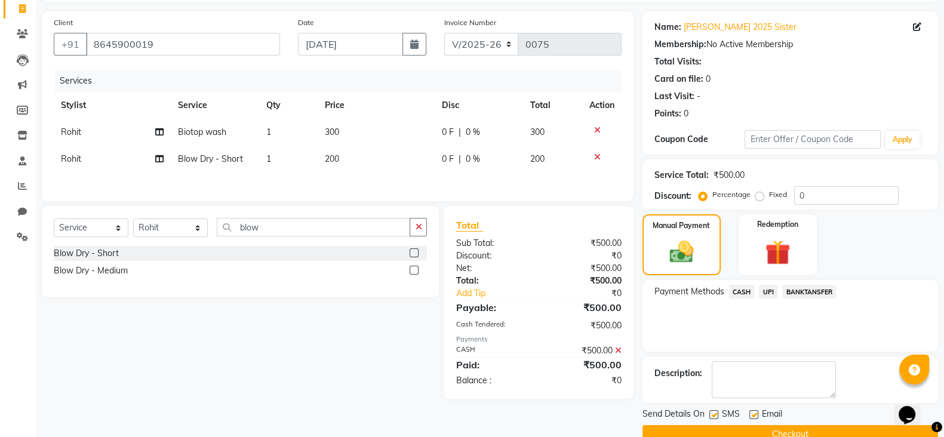
scroll to position [89, 0]
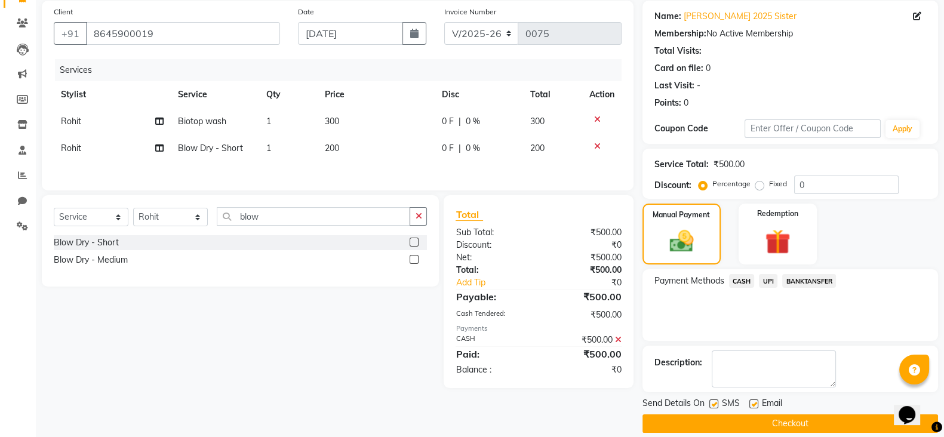
click at [755, 401] on label at bounding box center [753, 403] width 9 height 9
click at [755, 401] on input "checkbox" at bounding box center [753, 405] width 8 height 8
checkbox input "false"
click at [715, 401] on label at bounding box center [713, 403] width 9 height 9
click at [715, 401] on input "checkbox" at bounding box center [713, 405] width 8 height 8
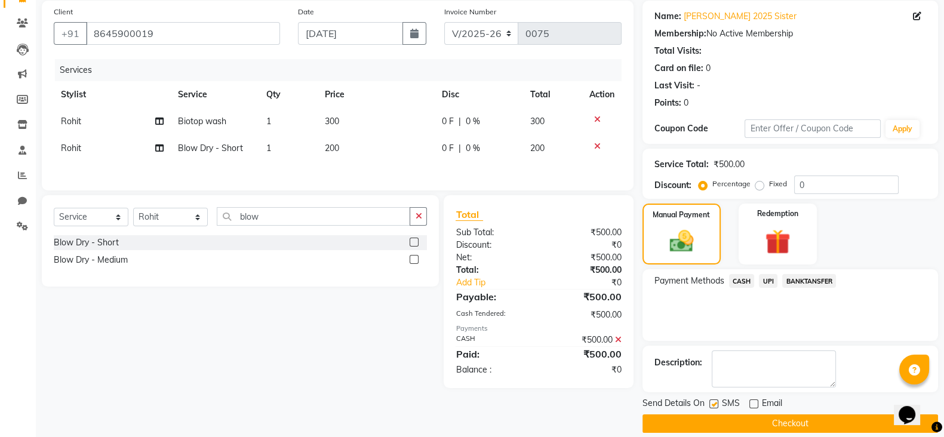
checkbox input "false"
click at [736, 423] on button "Checkout" at bounding box center [790, 423] width 296 height 19
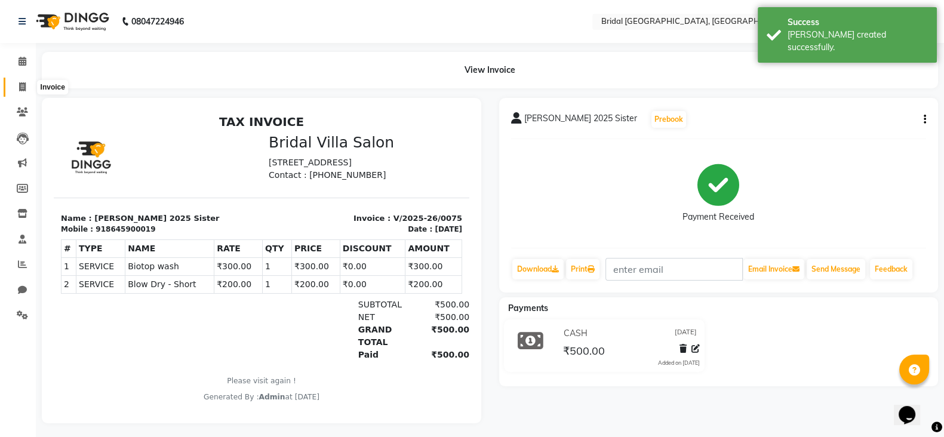
click at [20, 88] on icon at bounding box center [22, 86] width 7 height 9
select select "service"
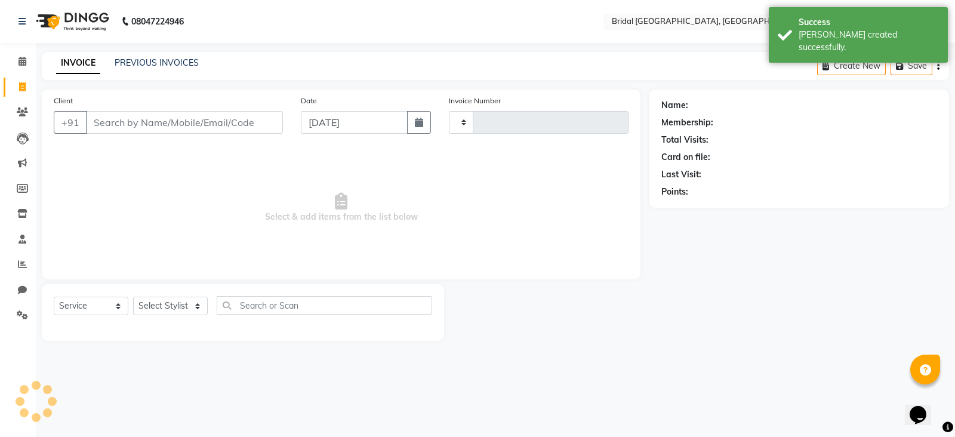
type input "0076"
select select "8752"
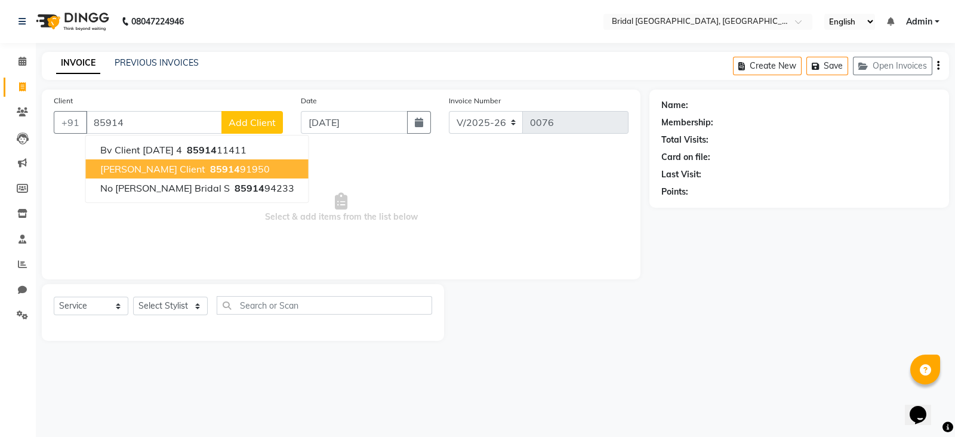
click at [210, 164] on span "85914" at bounding box center [225, 169] width 30 height 12
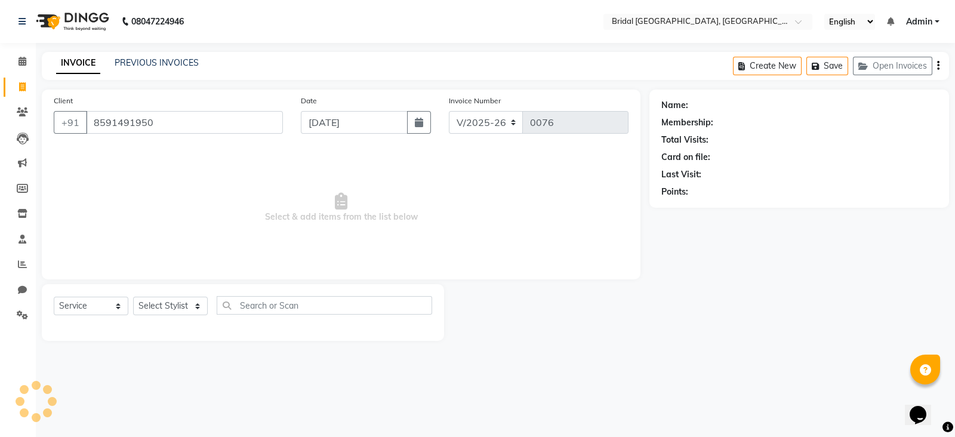
type input "8591491950"
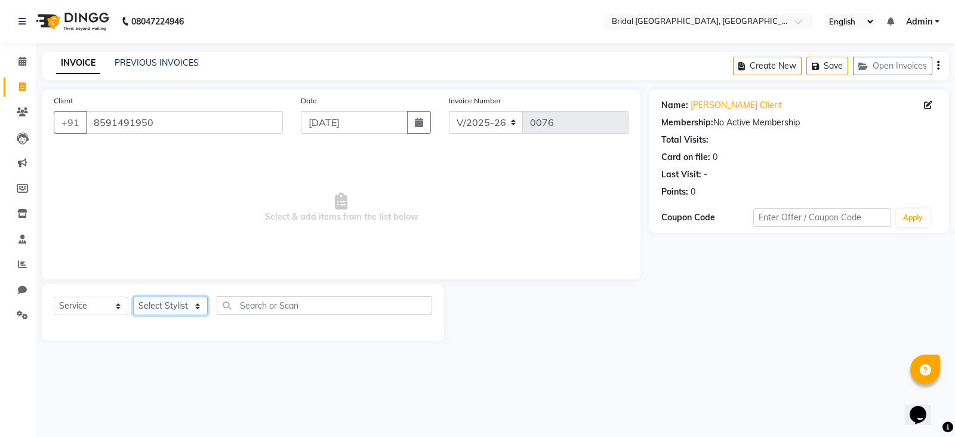
click at [199, 306] on select "Select Stylist [PERSON_NAME] Anim [PERSON_NAME] [PERSON_NAME] [PERSON_NAME] gau…" at bounding box center [170, 306] width 75 height 19
select select "90153"
click at [133, 297] on select "Select Stylist [PERSON_NAME] Anim [PERSON_NAME] [PERSON_NAME] [PERSON_NAME] gau…" at bounding box center [170, 306] width 75 height 19
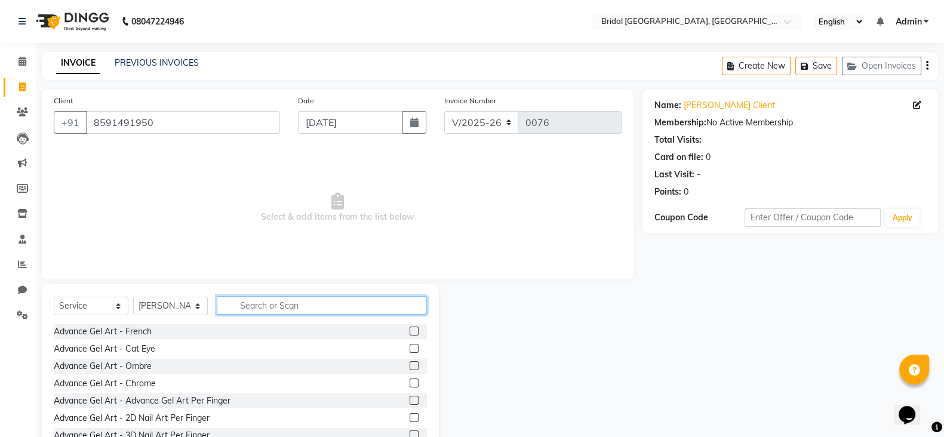
click at [278, 303] on input "text" at bounding box center [322, 305] width 210 height 19
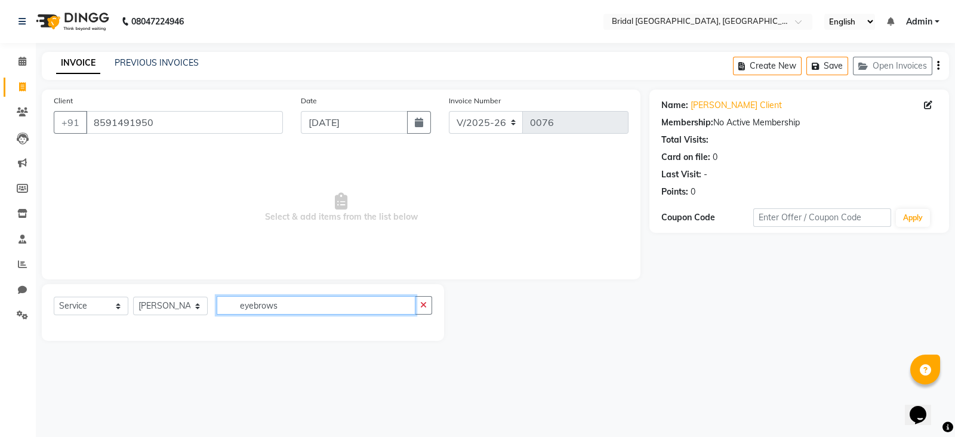
click at [276, 309] on input "eyebrows" at bounding box center [316, 305] width 199 height 19
click at [283, 306] on input "eyebrows" at bounding box center [316, 305] width 199 height 19
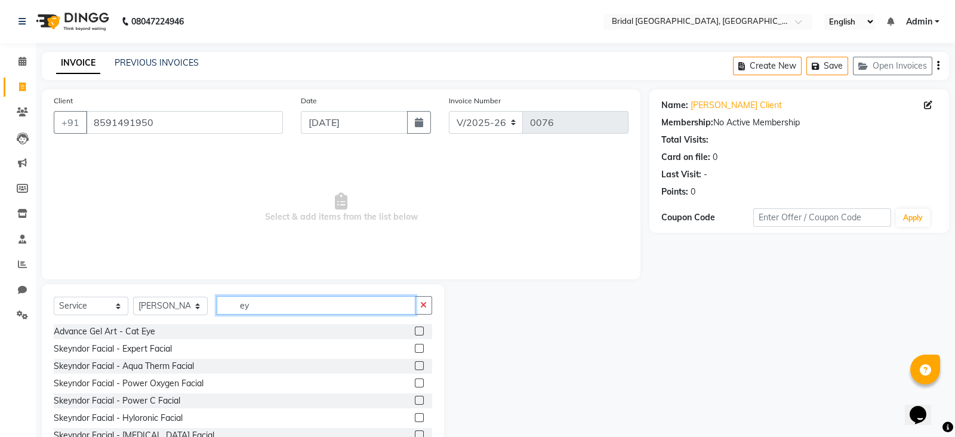
type input "e"
click at [349, 306] on input "text" at bounding box center [322, 305] width 210 height 19
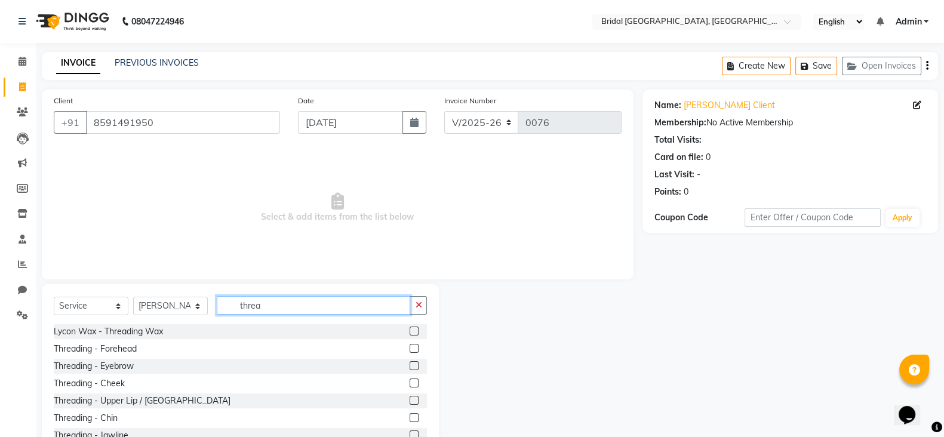
type input "threa"
click at [410, 346] on label at bounding box center [414, 348] width 9 height 9
click at [410, 346] on input "checkbox" at bounding box center [414, 349] width 8 height 8
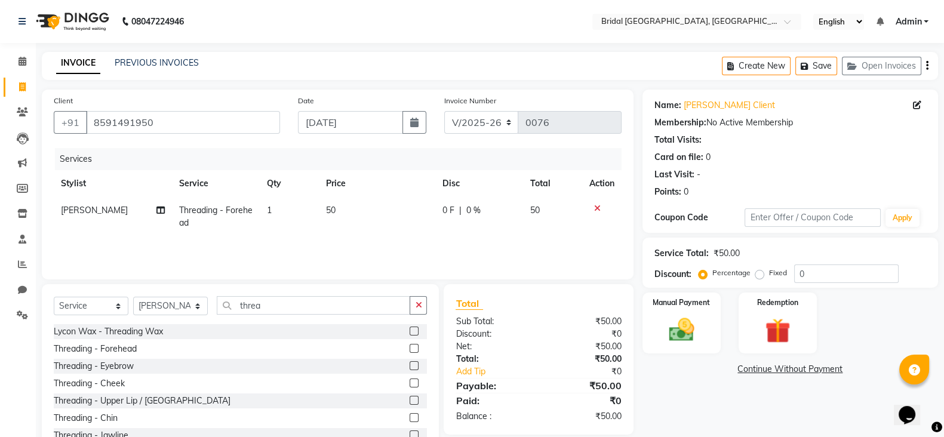
click at [410, 346] on label at bounding box center [414, 348] width 9 height 9
click at [410, 346] on input "checkbox" at bounding box center [414, 349] width 8 height 8
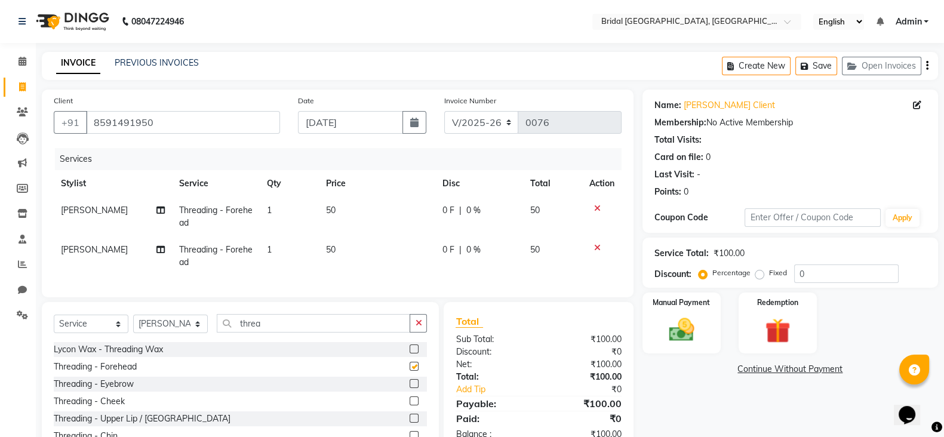
checkbox input "false"
click at [330, 253] on span "50" at bounding box center [331, 249] width 10 height 11
select select "90153"
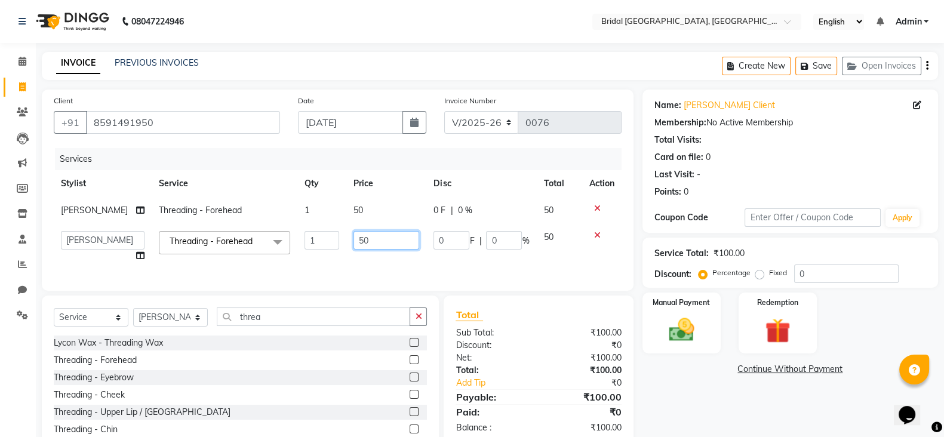
click at [357, 242] on input "50" at bounding box center [386, 240] width 66 height 19
type input "5"
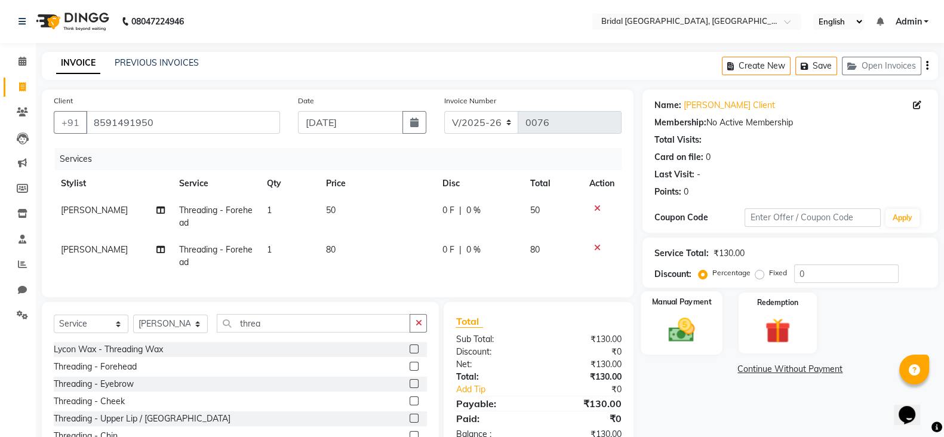
click at [677, 312] on div "Manual Payment" at bounding box center [682, 322] width 82 height 63
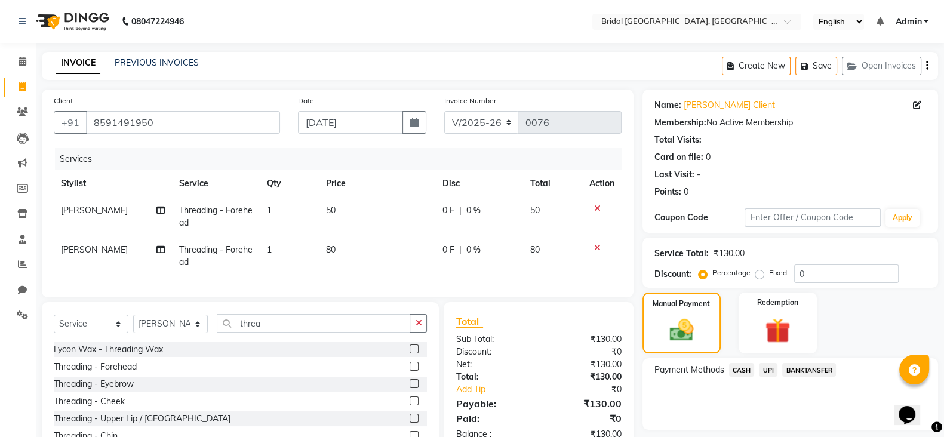
click at [744, 373] on span "CASH" at bounding box center [742, 370] width 26 height 14
click at [823, 431] on button "Add Payment" at bounding box center [838, 433] width 176 height 19
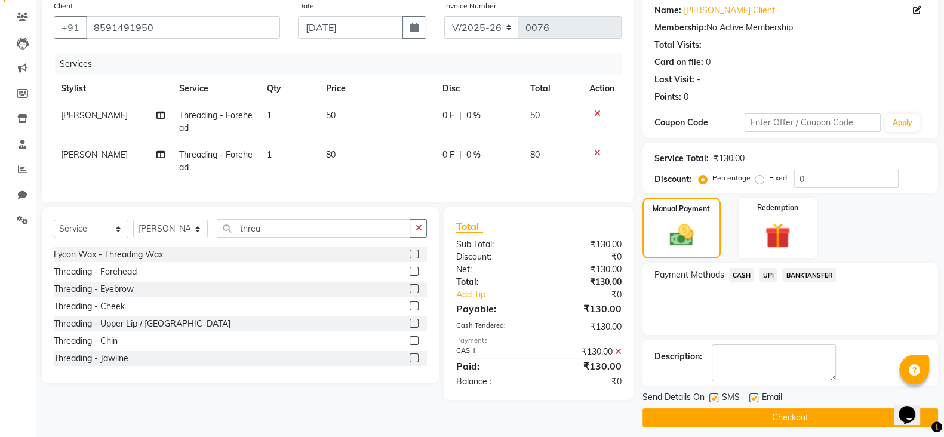
scroll to position [102, 0]
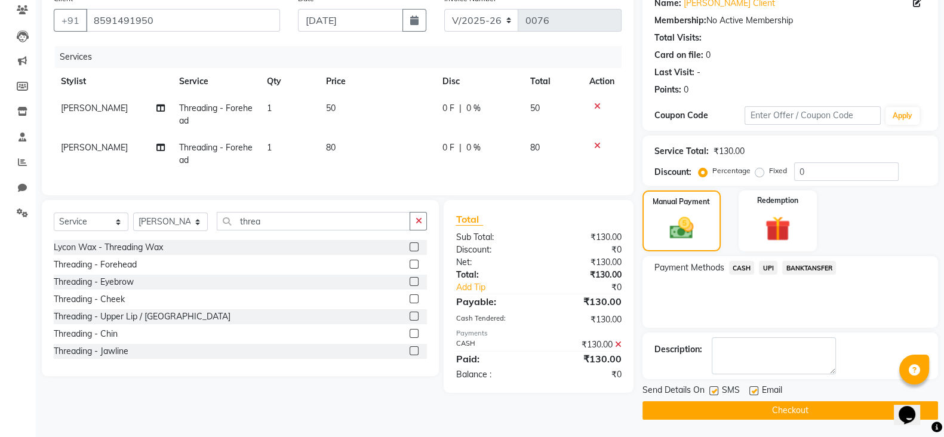
click at [582, 381] on div "₹0" at bounding box center [585, 374] width 92 height 13
click at [710, 391] on label at bounding box center [713, 390] width 9 height 9
click at [710, 391] on input "checkbox" at bounding box center [713, 391] width 8 height 8
click at [752, 391] on label at bounding box center [753, 390] width 9 height 9
click at [752, 391] on input "checkbox" at bounding box center [753, 391] width 8 height 8
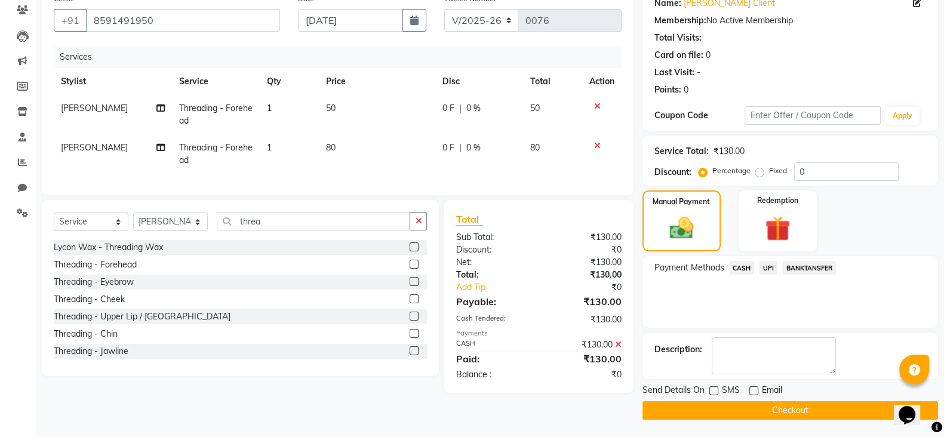
click at [783, 410] on button "Checkout" at bounding box center [790, 410] width 296 height 19
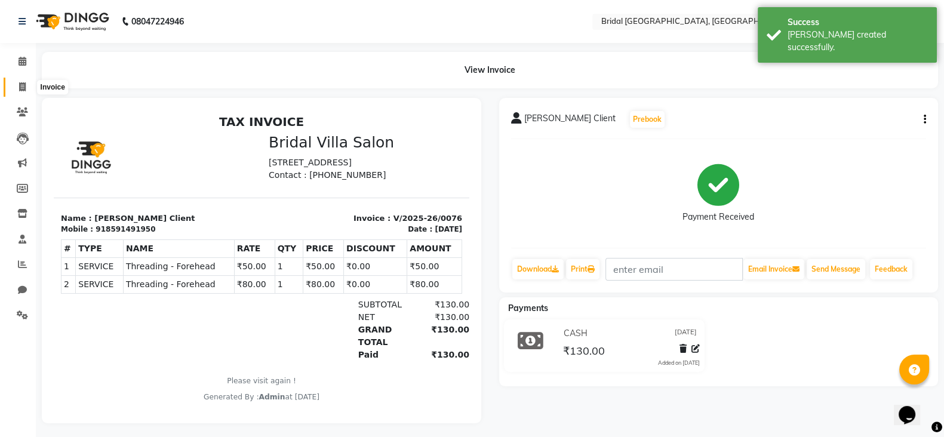
click at [21, 85] on icon at bounding box center [22, 86] width 7 height 9
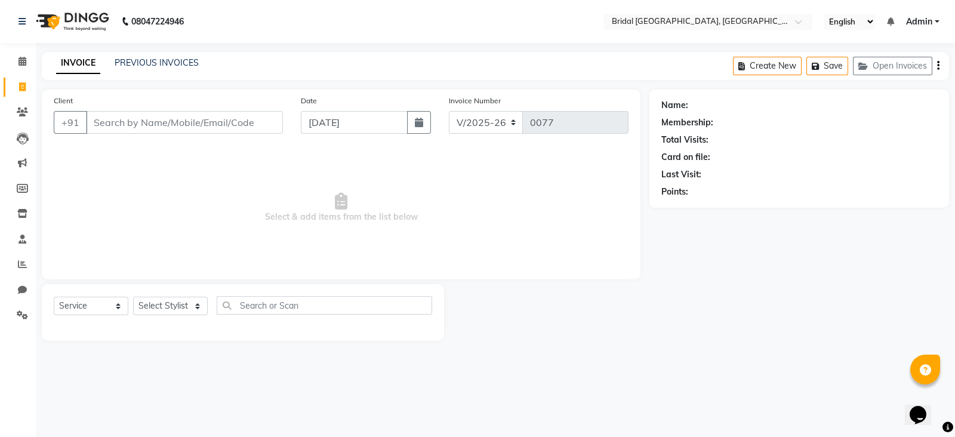
click at [119, 124] on input "Client" at bounding box center [184, 122] width 197 height 23
click at [146, 62] on link "PREVIOUS INVOICES" at bounding box center [157, 62] width 84 height 11
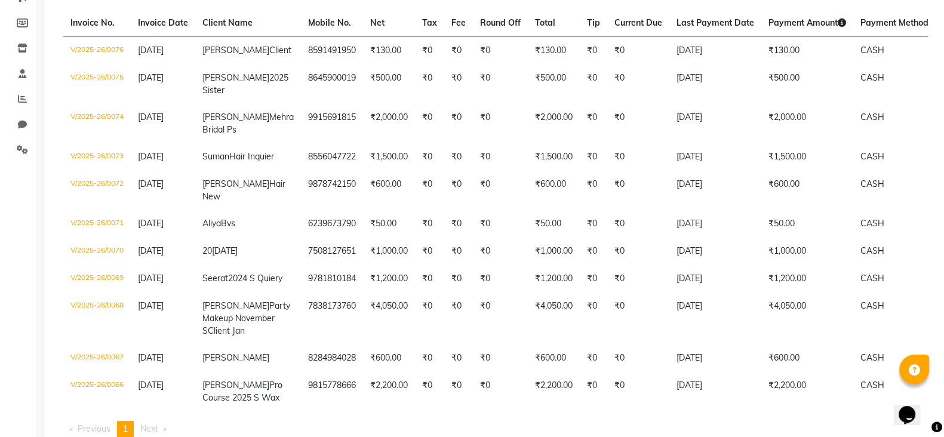
scroll to position [291, 0]
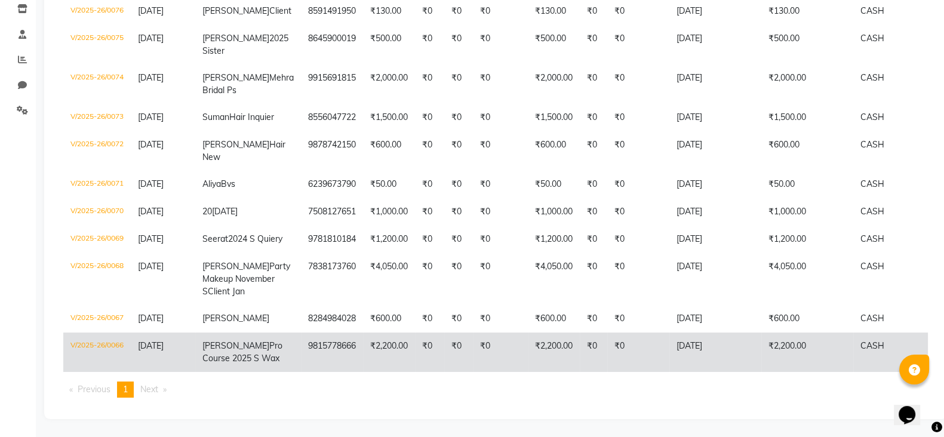
click at [896, 333] on td "CASH" at bounding box center [900, 352] width 95 height 39
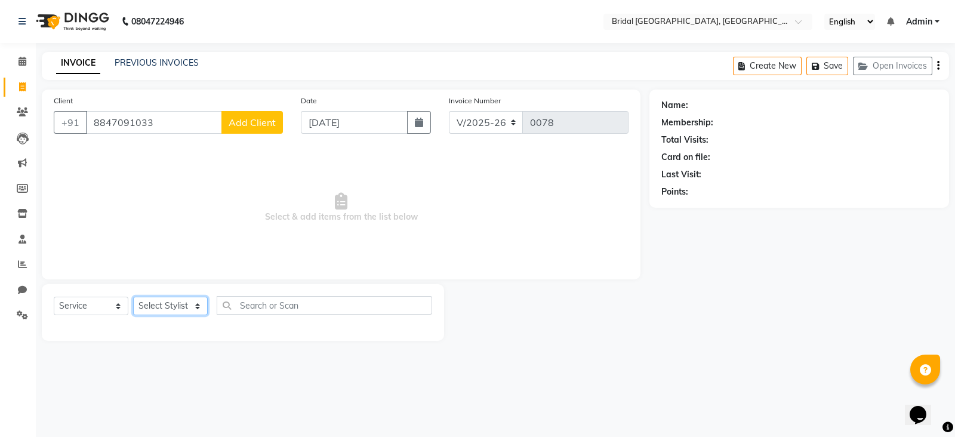
click at [183, 306] on select "Select Stylist [PERSON_NAME] Anim [PERSON_NAME] [PERSON_NAME] [PERSON_NAME] gau…" at bounding box center [170, 306] width 75 height 19
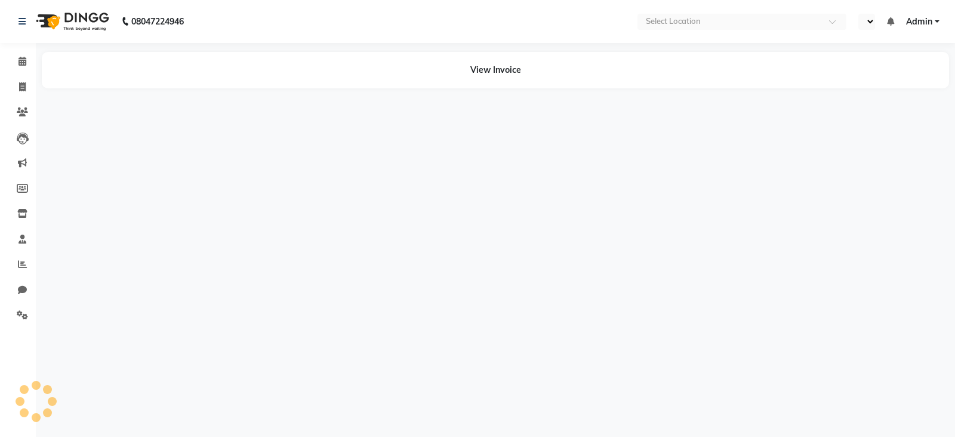
select select "en"
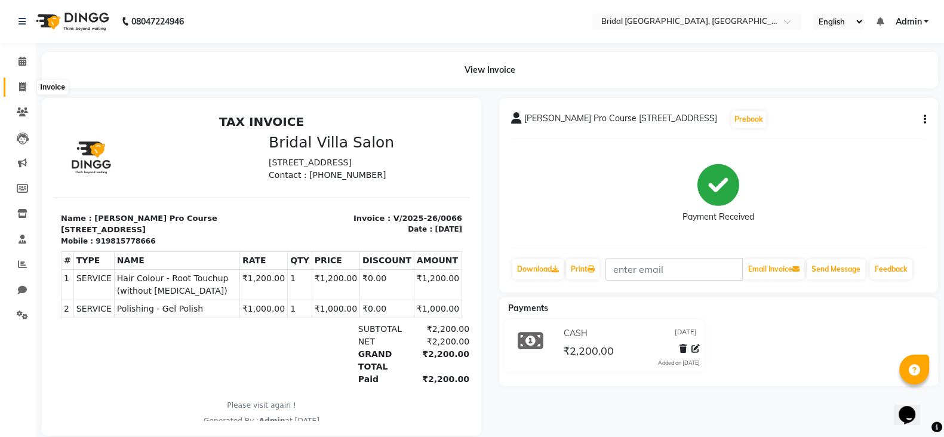
click at [22, 87] on icon at bounding box center [22, 86] width 7 height 9
select select "service"
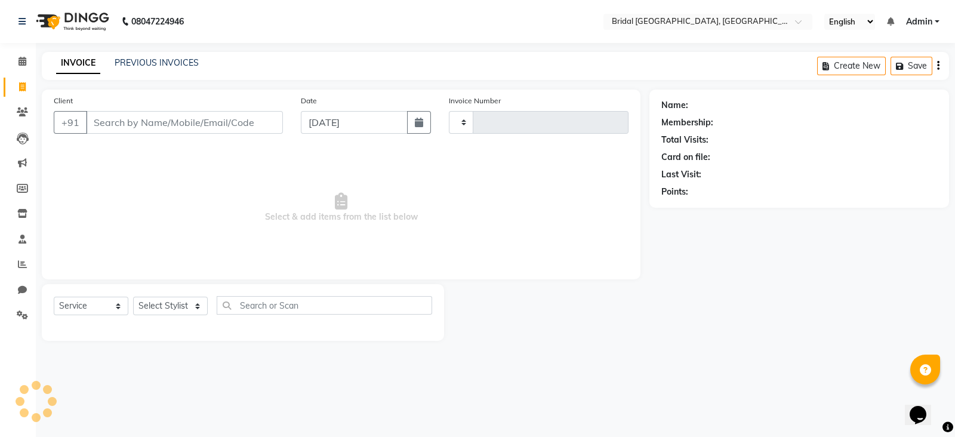
type input "0077"
select select "8752"
click at [154, 64] on link "PREVIOUS INVOICES" at bounding box center [157, 62] width 84 height 11
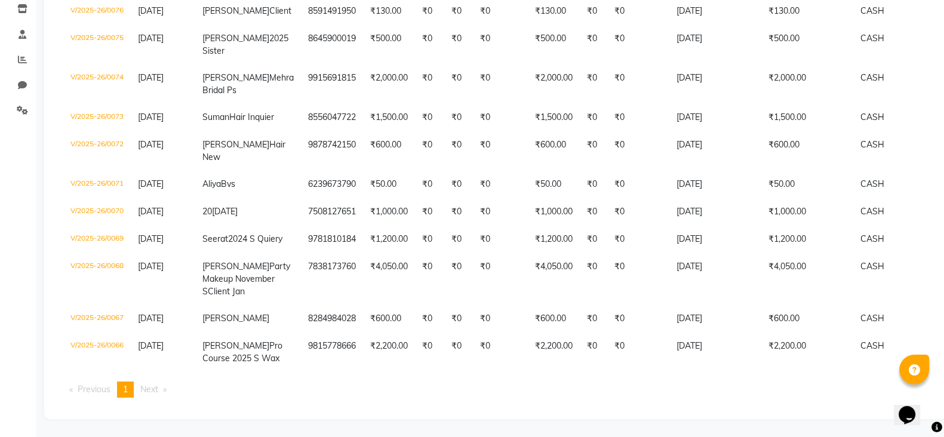
scroll to position [291, 0]
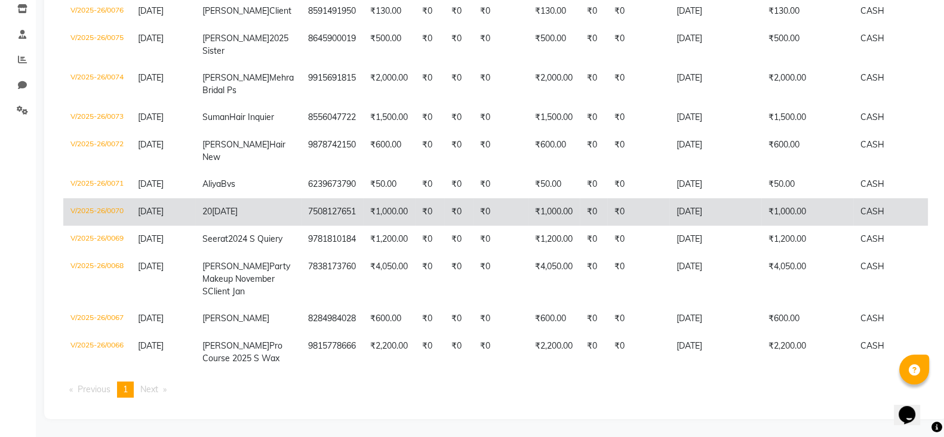
click at [230, 206] on span "[DATE]" at bounding box center [225, 211] width 26 height 11
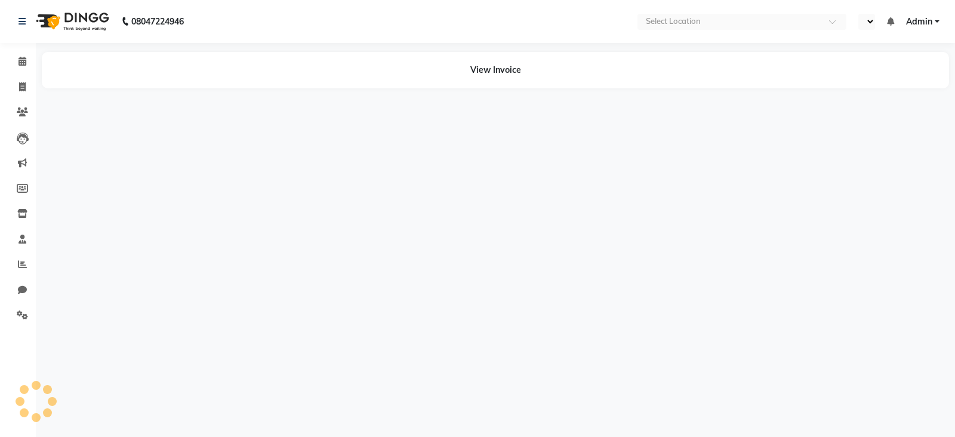
select select "en"
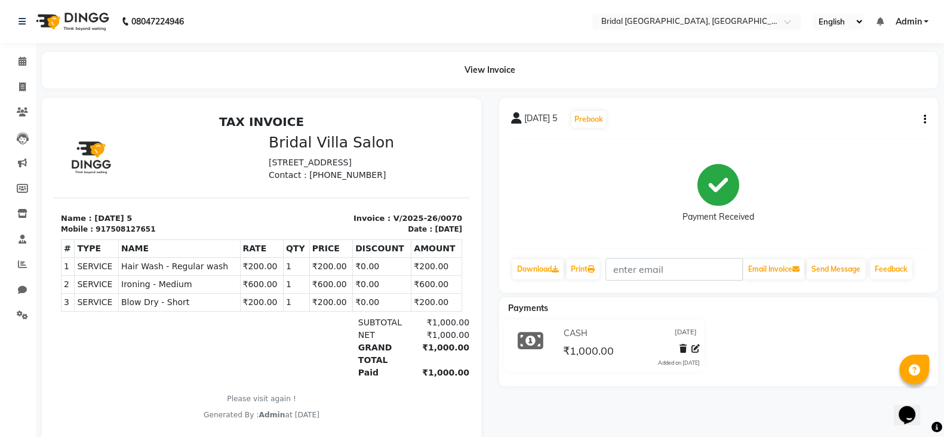
click at [527, 118] on span "[DATE] 5" at bounding box center [540, 120] width 33 height 17
click at [552, 119] on span "[DATE] 5" at bounding box center [540, 120] width 33 height 17
click at [519, 115] on icon at bounding box center [516, 118] width 11 height 12
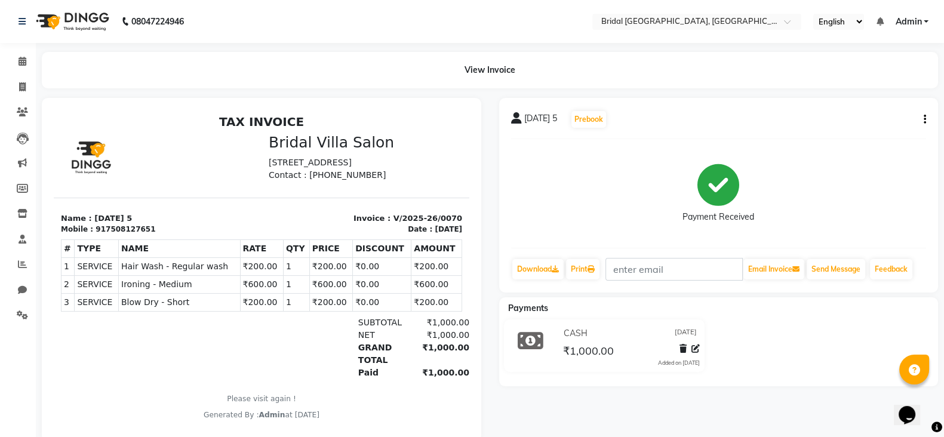
click at [519, 115] on icon at bounding box center [516, 118] width 11 height 12
click at [518, 116] on icon at bounding box center [516, 118] width 11 height 12
drag, startPoint x: 518, startPoint y: 115, endPoint x: 591, endPoint y: 117, distance: 72.9
click at [591, 117] on div "20 Jan 5 Prebook" at bounding box center [559, 119] width 96 height 19
click at [591, 117] on button "Prebook" at bounding box center [588, 119] width 35 height 17
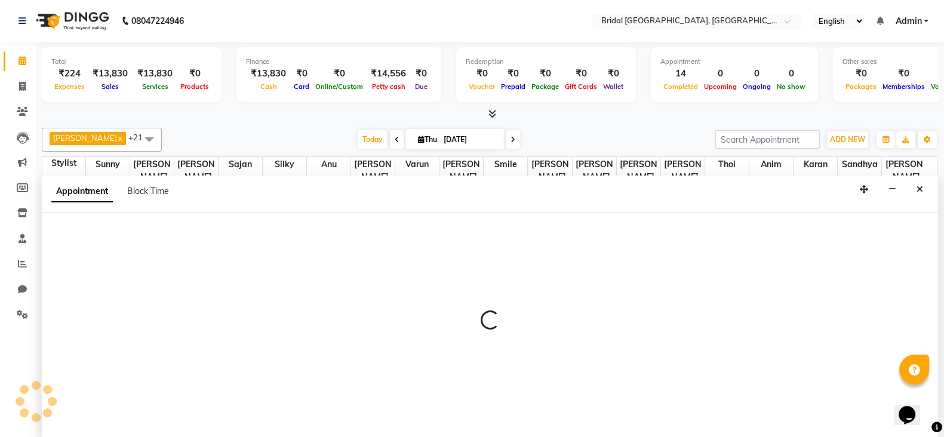
select select "90143"
select select "540"
select select "tentative"
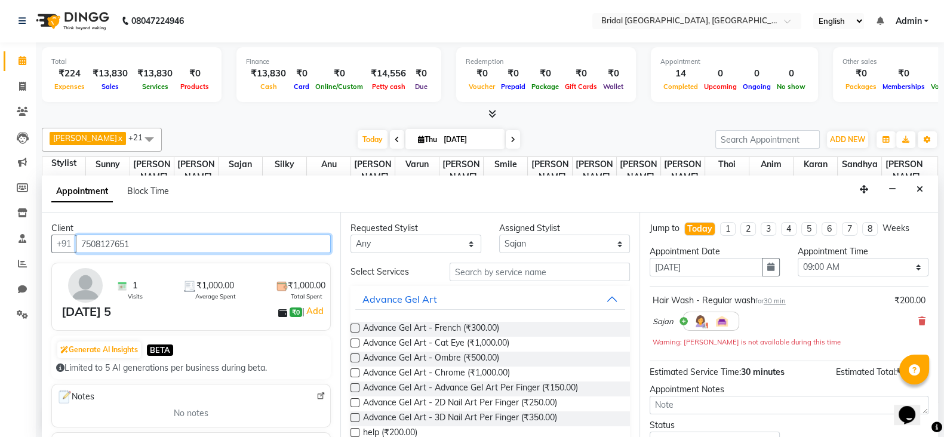
scroll to position [459, 0]
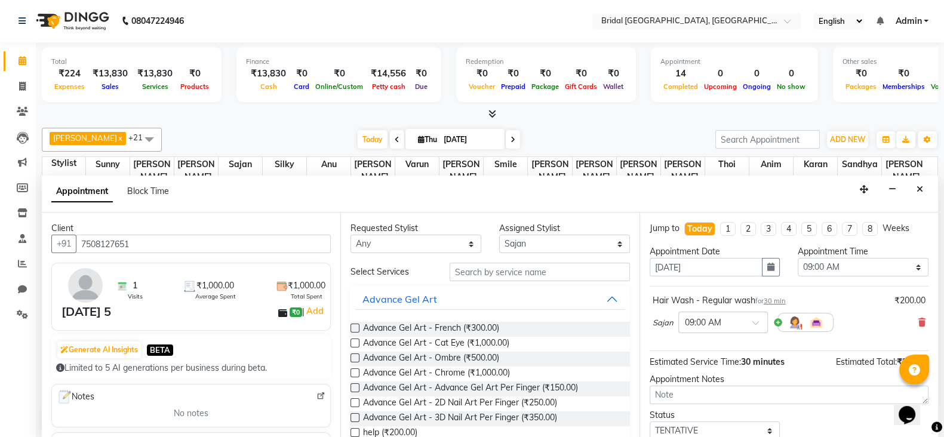
click at [85, 296] on img at bounding box center [85, 285] width 35 height 35
click at [99, 297] on div at bounding box center [82, 285] width 46 height 35
drag, startPoint x: 99, startPoint y: 298, endPoint x: 136, endPoint y: 290, distance: 37.4
click at [136, 290] on div "1 Visits Total Visits ₹1,000.00 Average Spent ₹1,000.00 Total Spent" at bounding box center [196, 285] width 275 height 35
click at [101, 298] on div at bounding box center [82, 285] width 46 height 35
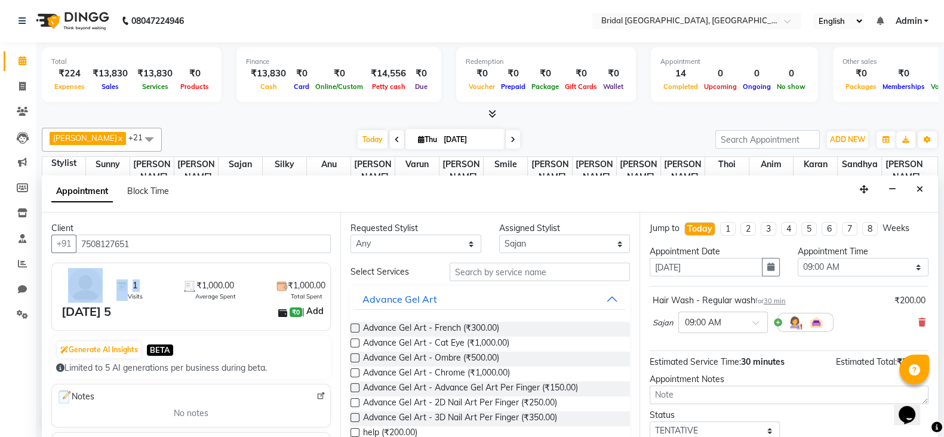
drag, startPoint x: 101, startPoint y: 298, endPoint x: 304, endPoint y: 311, distance: 204.0
click at [304, 311] on div "1 Visits ₹1,000.00 Average Spent ₹1,000.00 Total Spent 20 Jan 5 ₹0 | Add" at bounding box center [190, 297] width 279 height 68
click at [304, 311] on link "Add" at bounding box center [314, 311] width 21 height 14
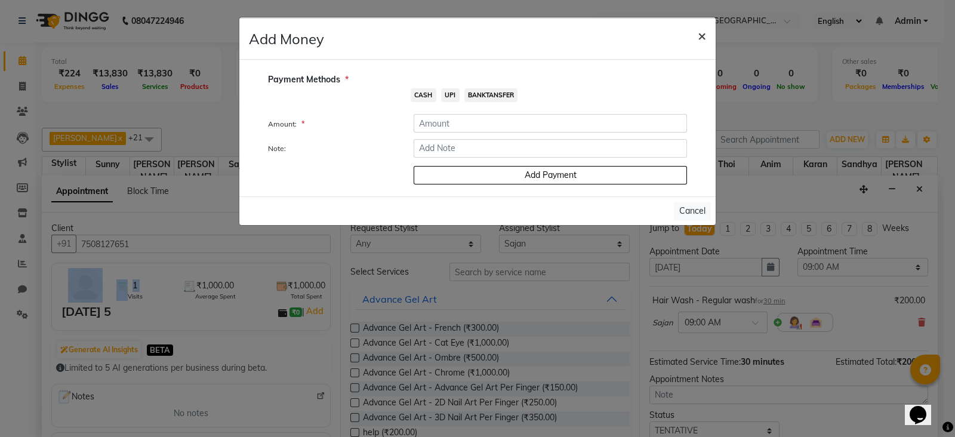
click at [706, 37] on span "×" at bounding box center [702, 35] width 8 height 18
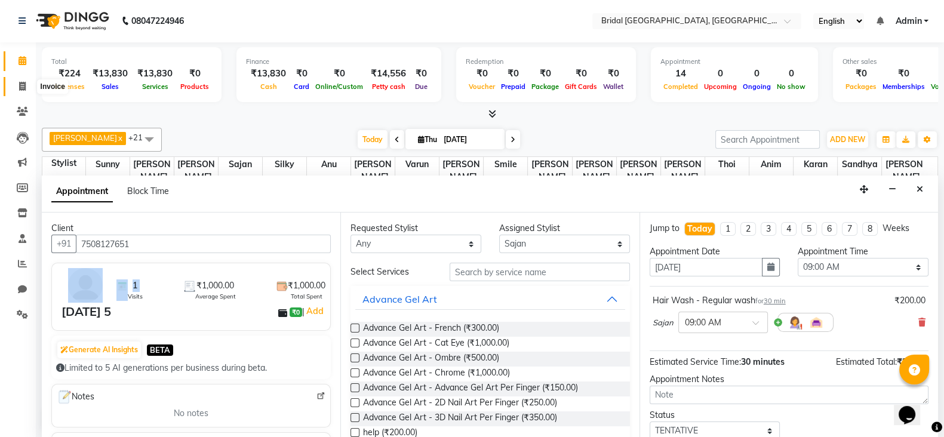
click at [17, 87] on span at bounding box center [22, 87] width 21 height 14
select select "service"
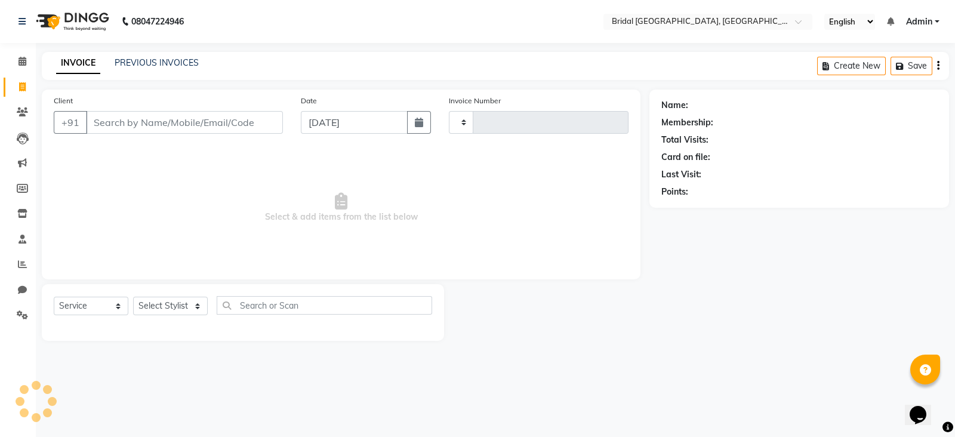
type input "0077"
select select "8752"
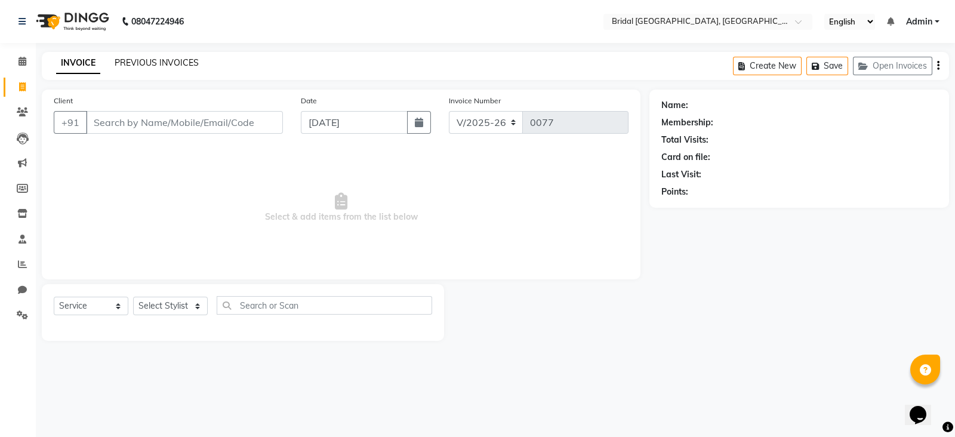
click at [145, 63] on link "PREVIOUS INVOICES" at bounding box center [157, 62] width 84 height 11
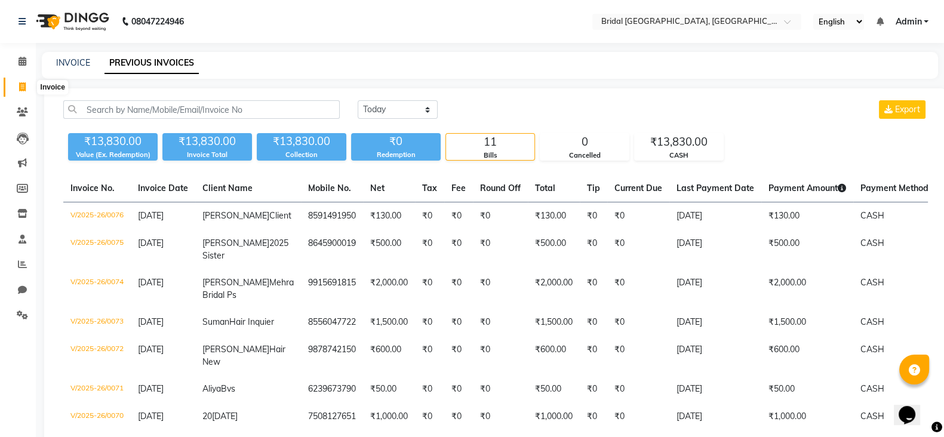
click at [24, 84] on icon at bounding box center [22, 86] width 7 height 9
select select "service"
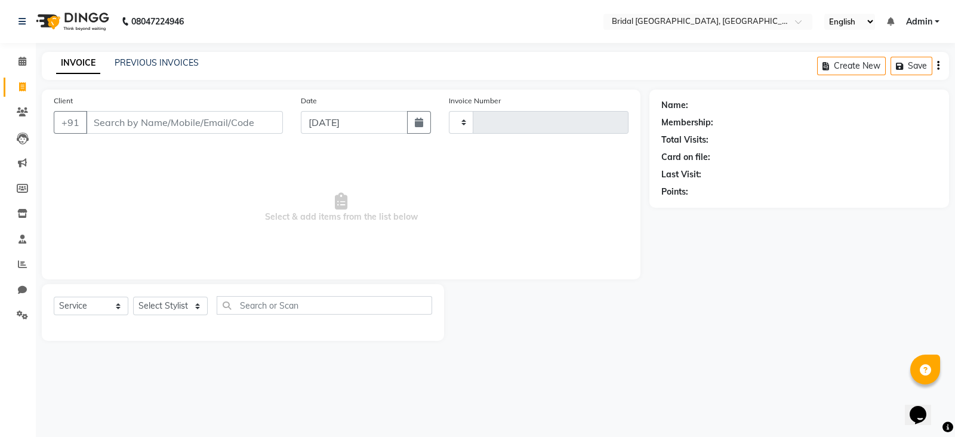
type input "0077"
select select "8752"
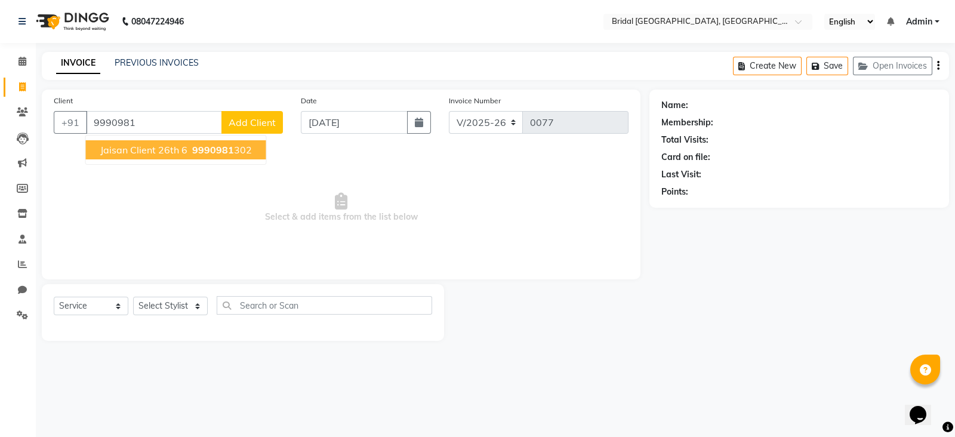
click at [167, 152] on span "Jaisan Client 26th 6" at bounding box center [143, 150] width 87 height 12
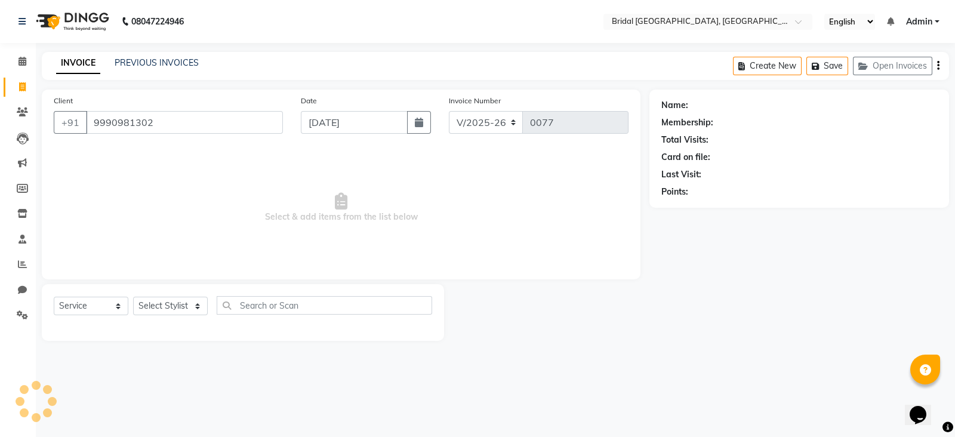
type input "9990981302"
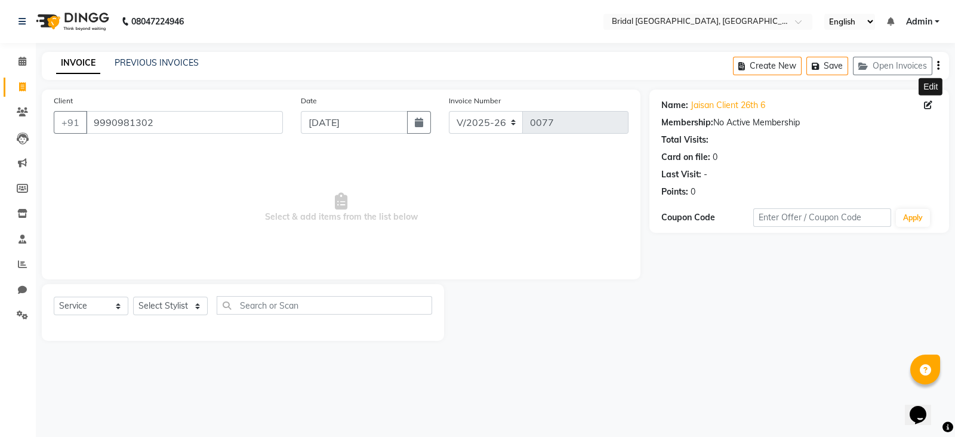
click at [930, 108] on icon at bounding box center [928, 105] width 8 height 8
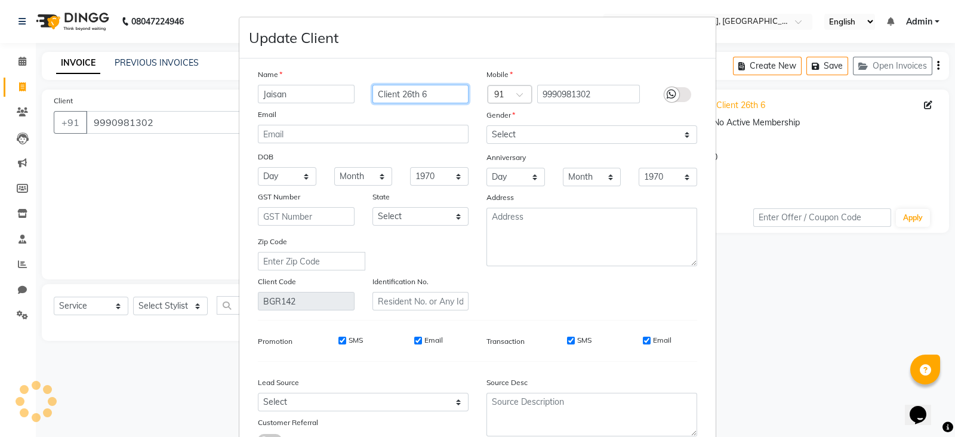
click at [437, 100] on input "Client 26th 6" at bounding box center [421, 94] width 97 height 19
type input "C"
type input "long hair client"
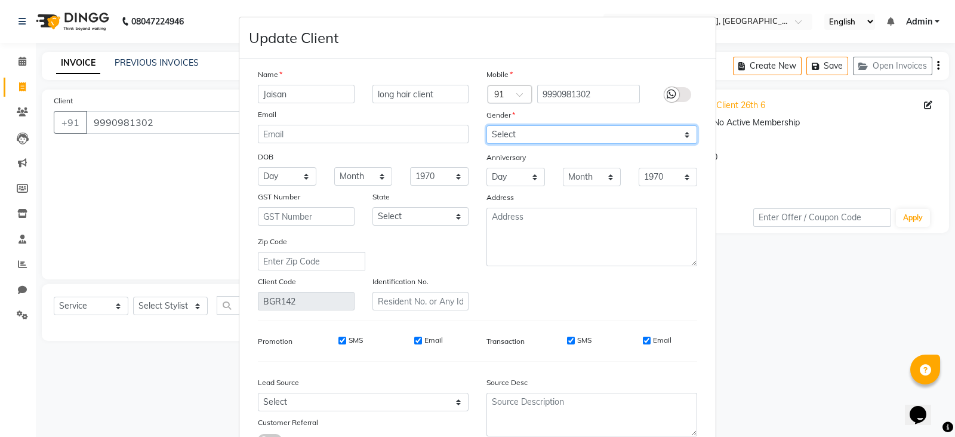
click at [680, 136] on select "Select [DEMOGRAPHIC_DATA] [DEMOGRAPHIC_DATA] Other Prefer Not To Say" at bounding box center [592, 134] width 211 height 19
select select "[DEMOGRAPHIC_DATA]"
click at [487, 126] on select "Select [DEMOGRAPHIC_DATA] [DEMOGRAPHIC_DATA] Other Prefer Not To Say" at bounding box center [592, 134] width 211 height 19
click at [644, 344] on input "Email" at bounding box center [647, 341] width 8 height 8
checkbox input "false"
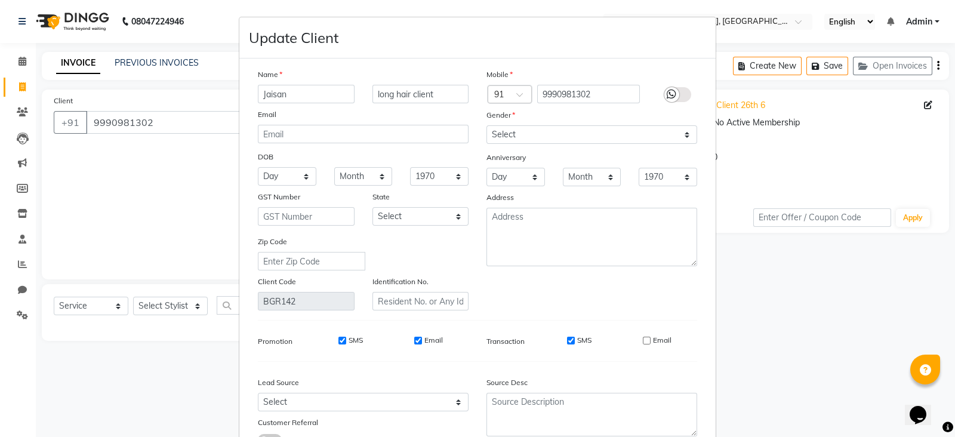
click at [567, 344] on input "SMS" at bounding box center [571, 341] width 8 height 8
checkbox input "false"
click at [424, 344] on label "Email" at bounding box center [433, 340] width 19 height 11
click at [420, 344] on input "Email" at bounding box center [418, 341] width 8 height 8
checkbox input "false"
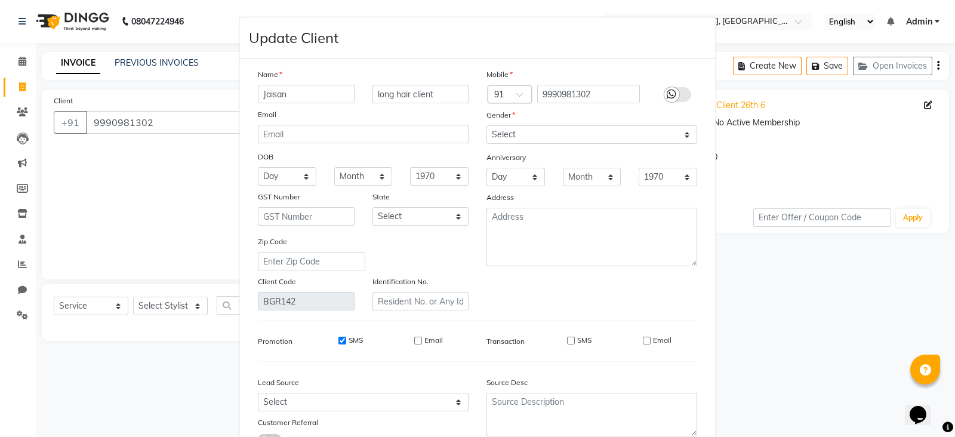
click at [339, 342] on input "SMS" at bounding box center [343, 341] width 8 height 8
checkbox input "false"
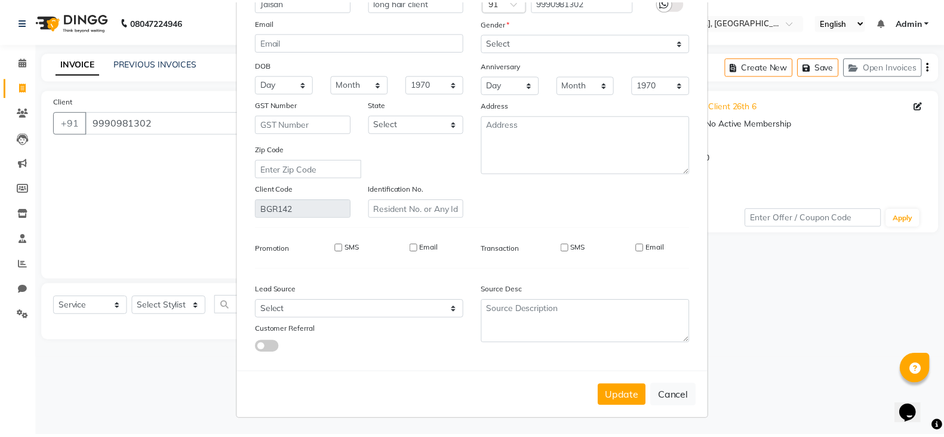
scroll to position [99, 0]
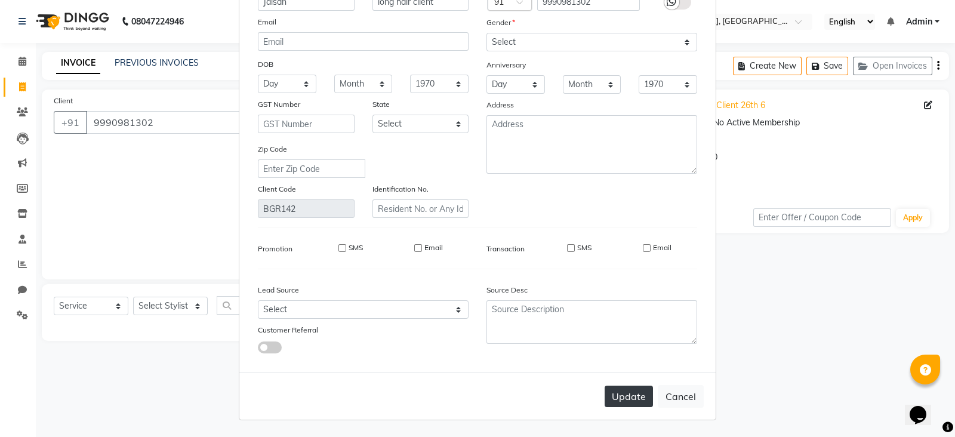
click at [608, 399] on button "Update" at bounding box center [629, 396] width 48 height 21
select select
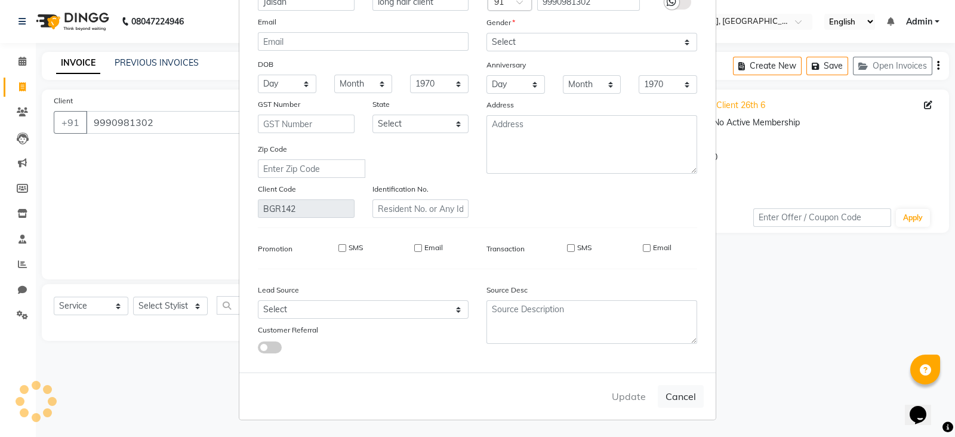
select select
checkbox input "false"
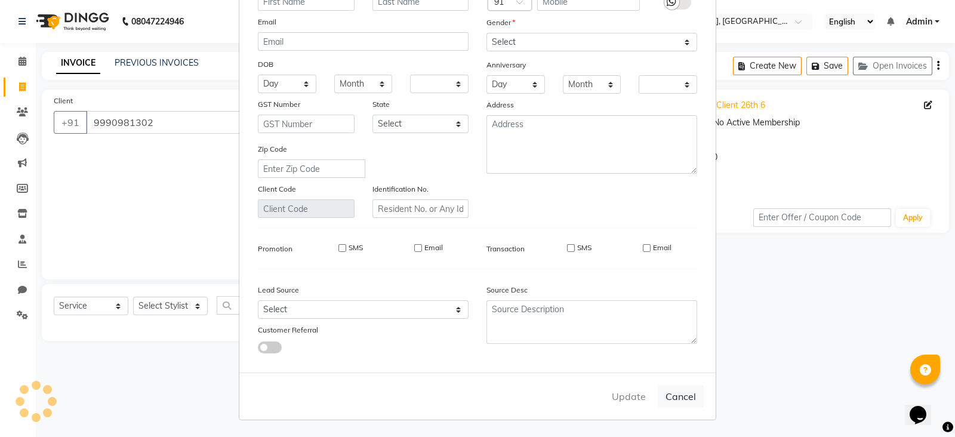
checkbox input "false"
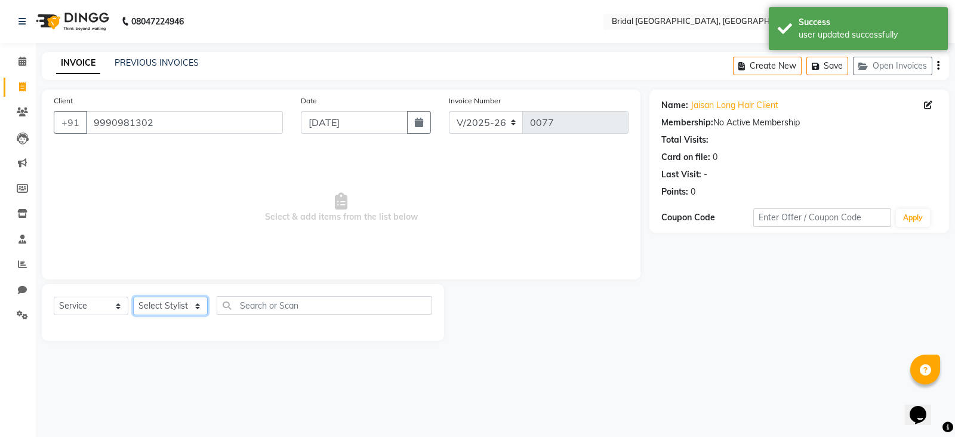
click at [170, 308] on select "Select Stylist [PERSON_NAME] Anim [PERSON_NAME] [PERSON_NAME] [PERSON_NAME] gau…" at bounding box center [170, 306] width 75 height 19
select select "90145"
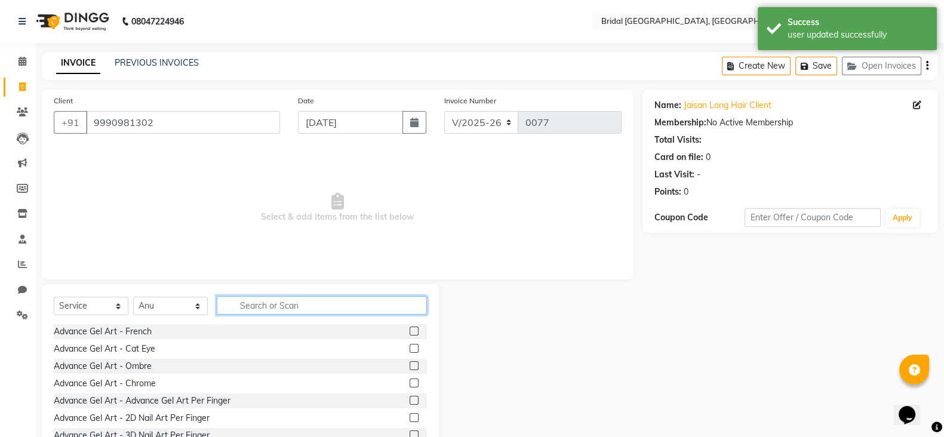
click at [296, 309] on input "text" at bounding box center [322, 305] width 210 height 19
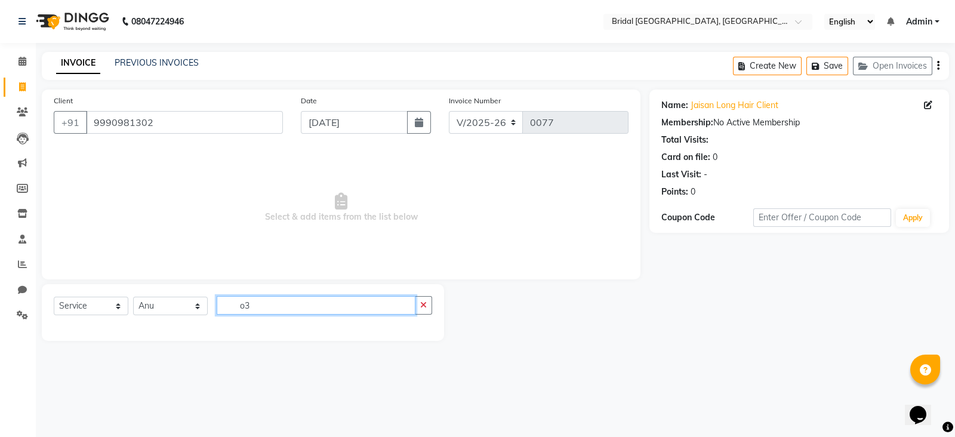
type input "o"
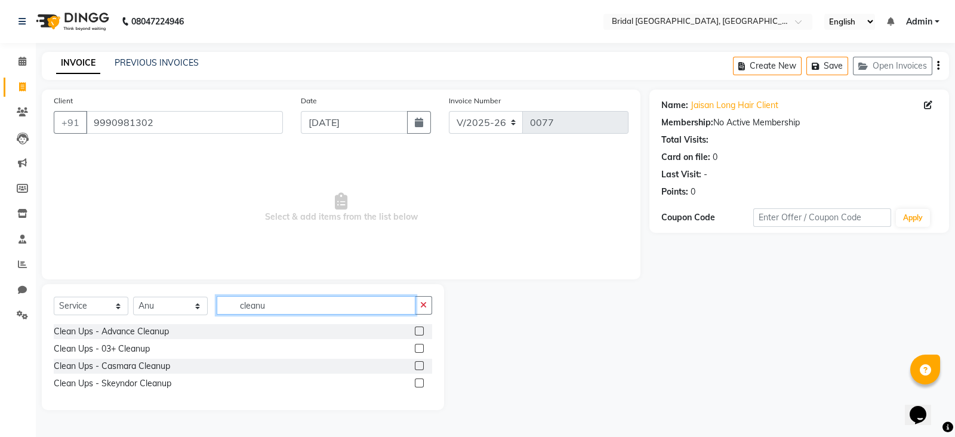
type input "cleanu"
click at [418, 347] on label at bounding box center [419, 348] width 9 height 9
click at [418, 347] on input "checkbox" at bounding box center [419, 349] width 8 height 8
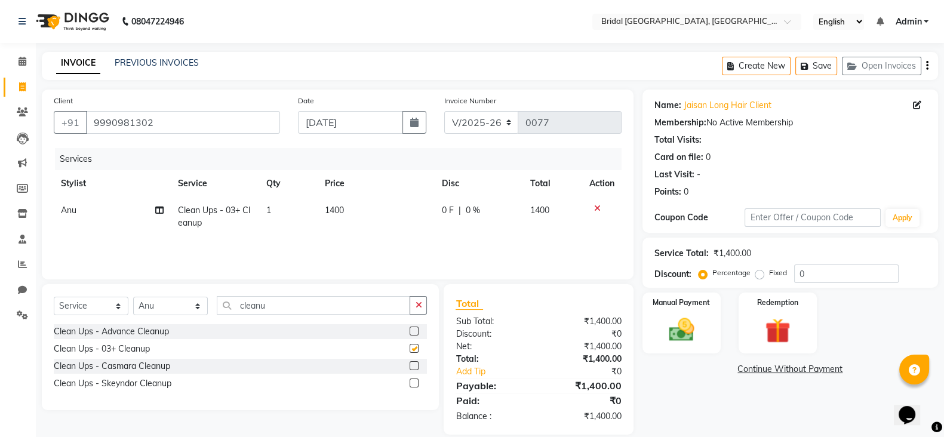
checkbox input "false"
click at [412, 330] on label at bounding box center [414, 331] width 9 height 9
click at [412, 330] on input "checkbox" at bounding box center [414, 332] width 8 height 8
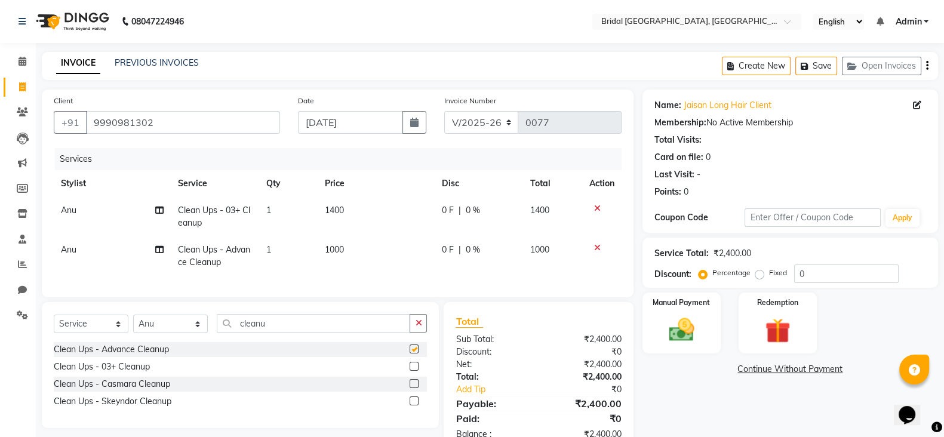
checkbox input "false"
click at [598, 246] on icon at bounding box center [597, 248] width 7 height 8
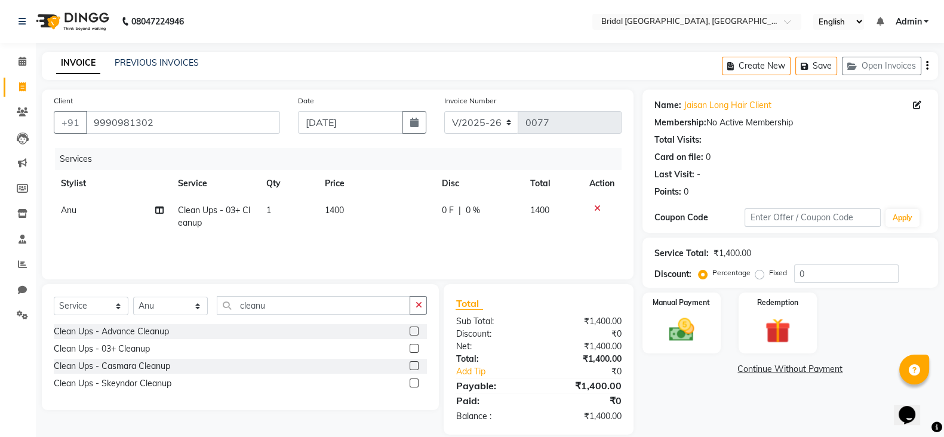
click at [539, 210] on span "1400" at bounding box center [539, 210] width 19 height 11
select select "90145"
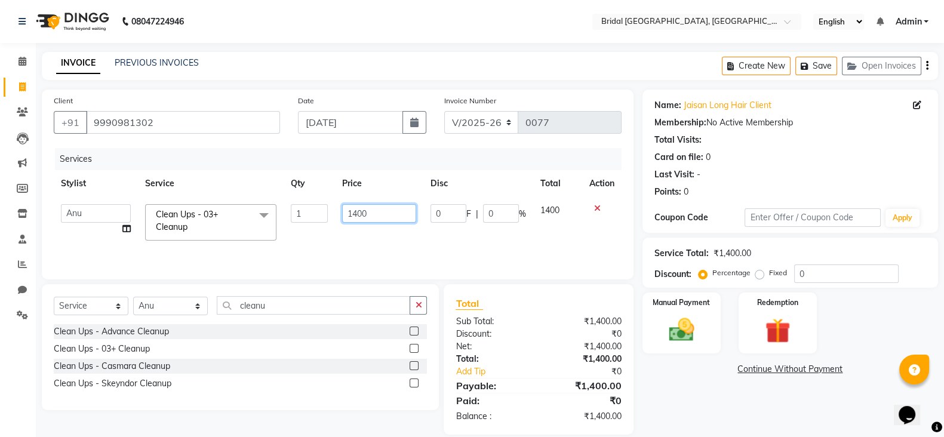
click at [375, 212] on input "1400" at bounding box center [379, 213] width 75 height 19
type input "1500"
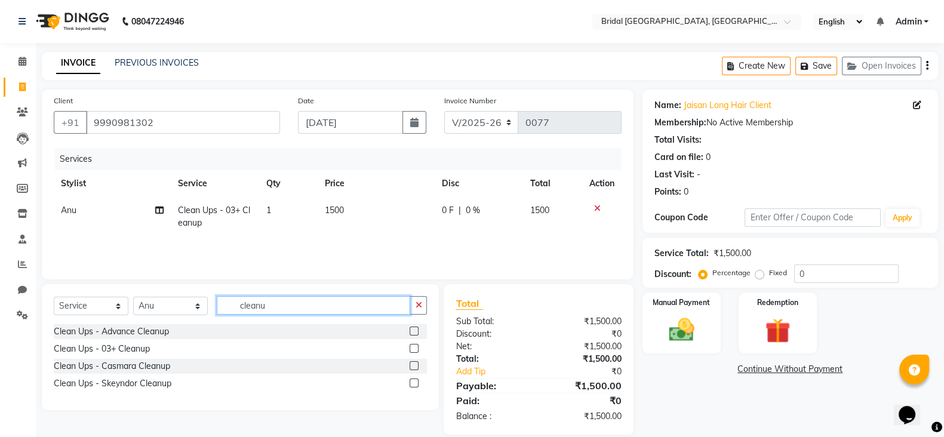
click at [279, 306] on input "cleanu" at bounding box center [313, 305] width 193 height 19
type input "c"
type input "full arms"
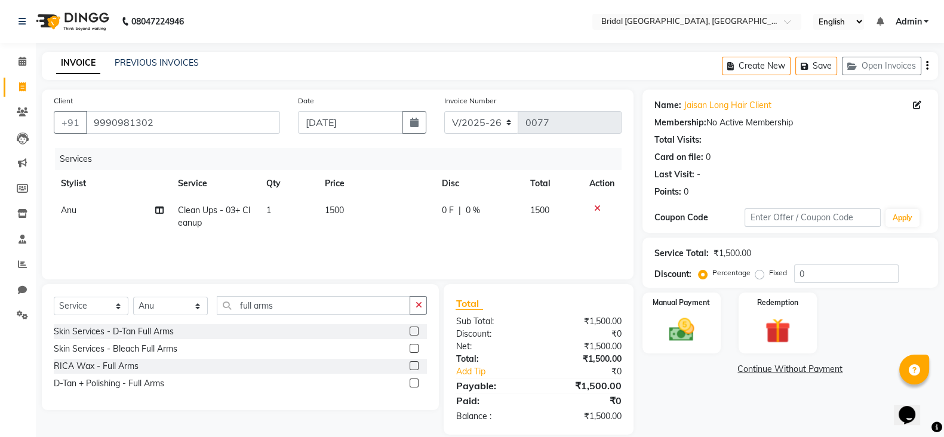
click at [417, 363] on label at bounding box center [414, 365] width 9 height 9
click at [417, 363] on input "checkbox" at bounding box center [414, 366] width 8 height 8
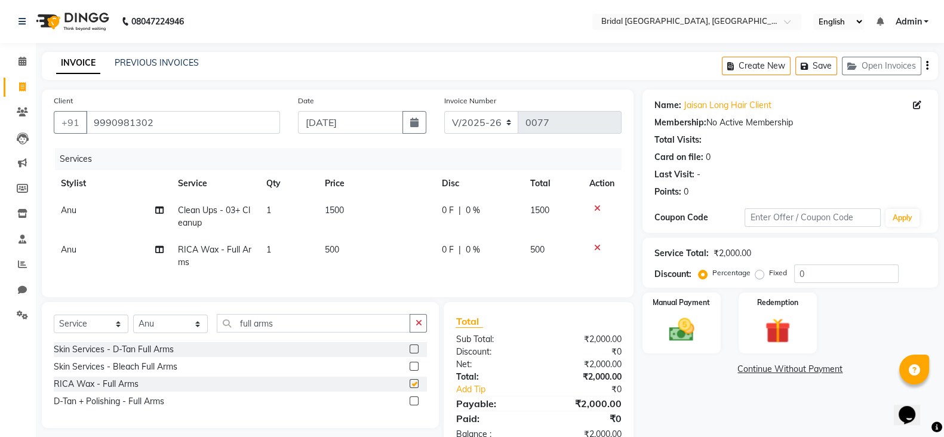
checkbox input "false"
click at [288, 333] on input "full arms" at bounding box center [313, 323] width 193 height 19
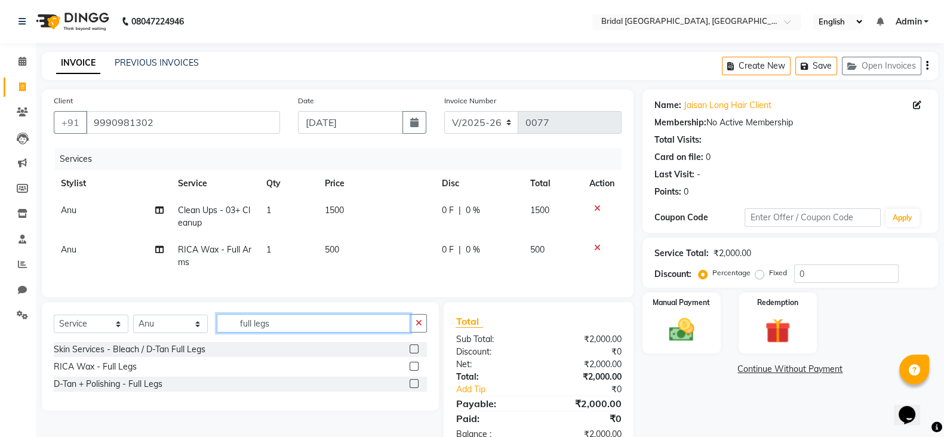
type input "full legs"
click at [413, 371] on label at bounding box center [414, 366] width 9 height 9
click at [413, 371] on input "checkbox" at bounding box center [414, 367] width 8 height 8
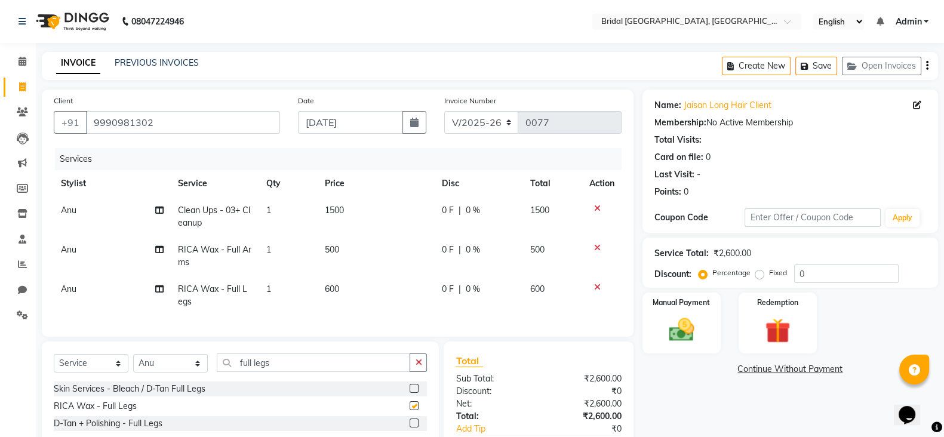
checkbox input "false"
click at [328, 291] on span "600" at bounding box center [332, 289] width 14 height 11
select select "90145"
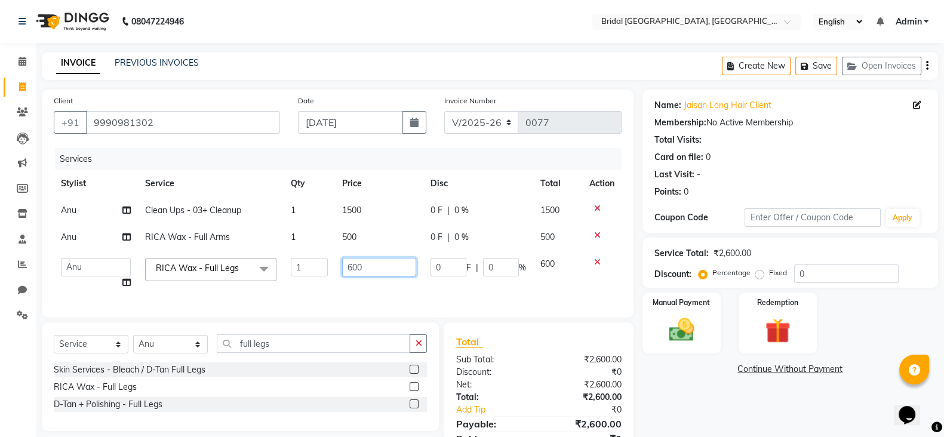
click at [352, 268] on input "600" at bounding box center [379, 267] width 75 height 19
type input "500"
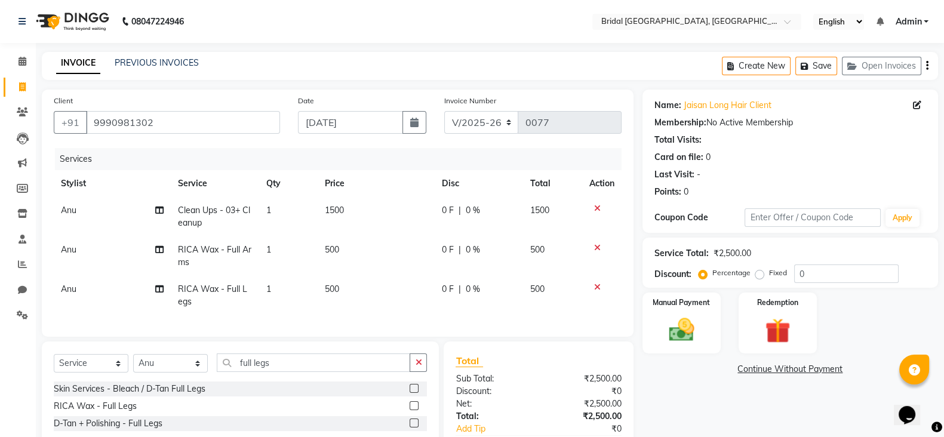
click at [587, 281] on td at bounding box center [601, 295] width 39 height 39
click at [293, 372] on input "full legs" at bounding box center [313, 362] width 193 height 19
type input "f"
type input "thre"
click at [410, 427] on label at bounding box center [414, 423] width 9 height 9
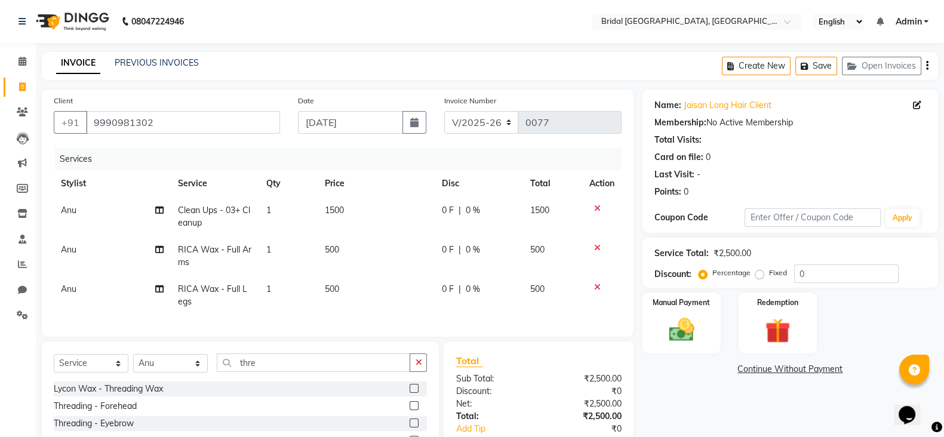
click at [410, 427] on input "checkbox" at bounding box center [414, 424] width 8 height 8
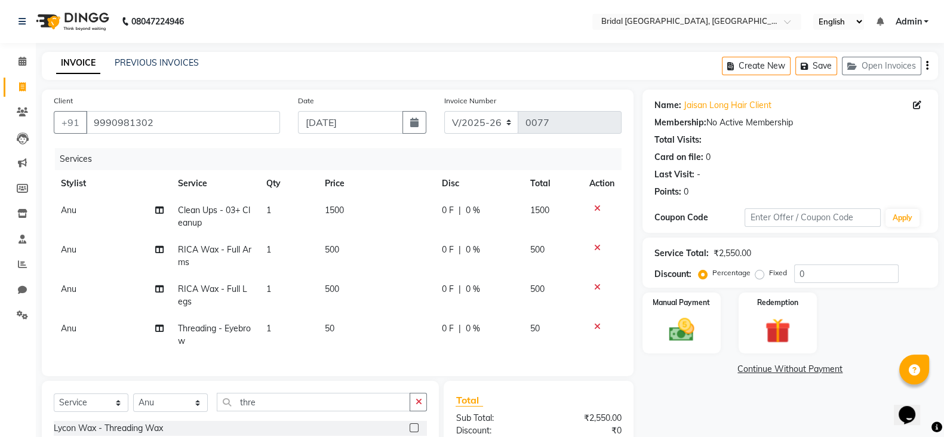
checkbox input "false"
click at [672, 334] on img at bounding box center [681, 330] width 42 height 30
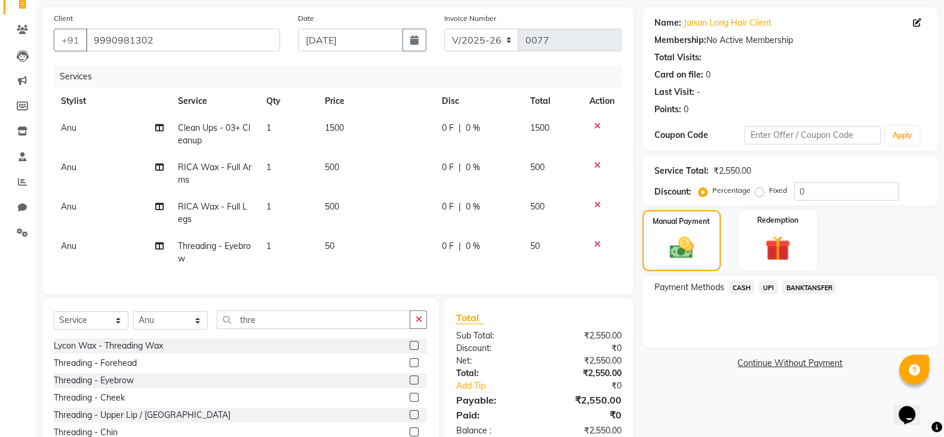
scroll to position [149, 0]
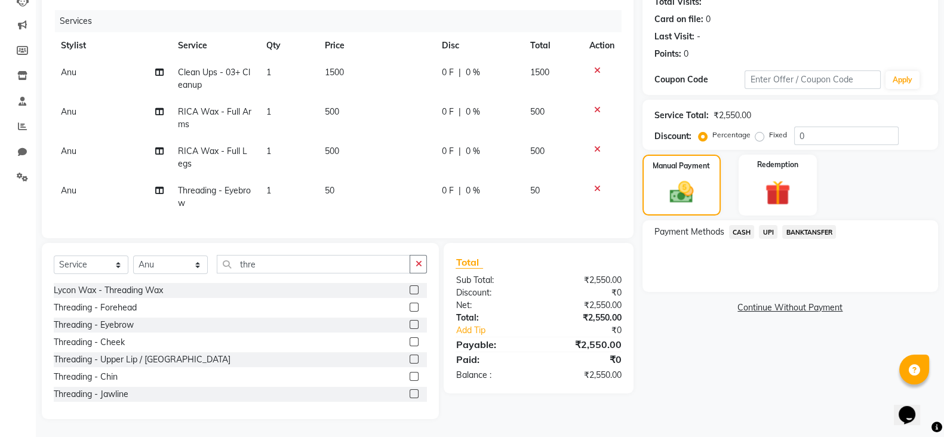
click at [774, 225] on span "UPI" at bounding box center [768, 232] width 19 height 14
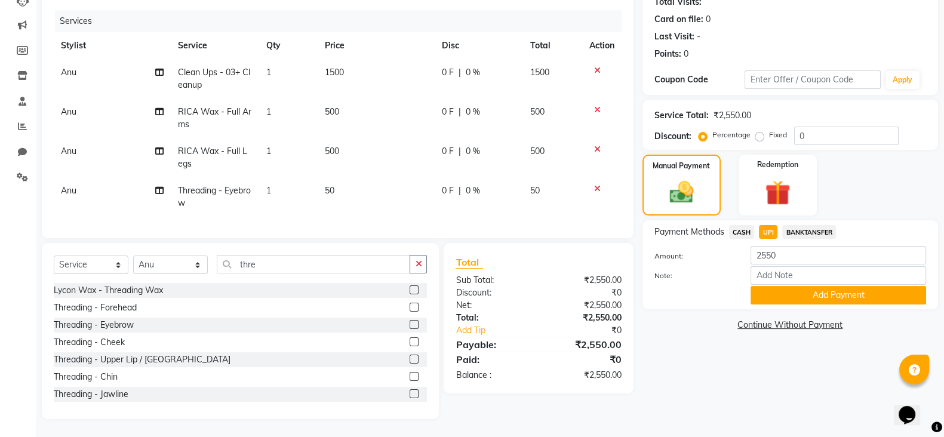
click at [737, 225] on span "CASH" at bounding box center [742, 232] width 26 height 14
click at [777, 247] on input "2550" at bounding box center [838, 255] width 176 height 19
type input "2"
type input "1500"
click at [780, 286] on button "Add Payment" at bounding box center [838, 295] width 176 height 19
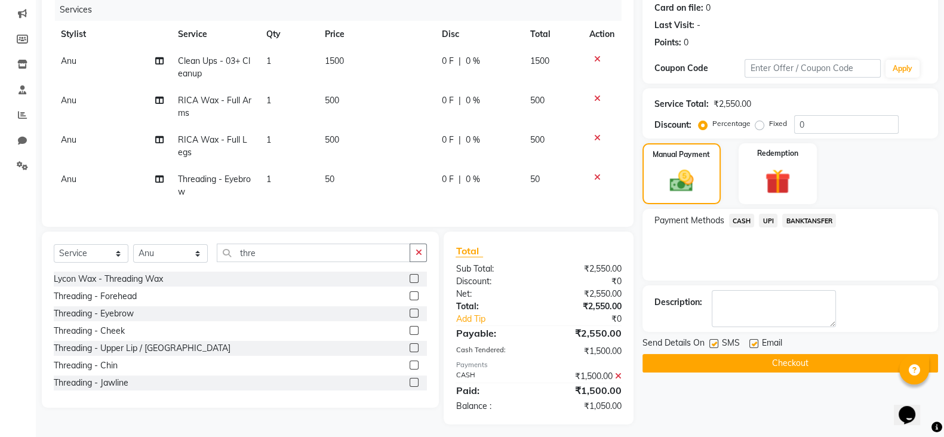
click at [767, 216] on span "UPI" at bounding box center [768, 221] width 19 height 14
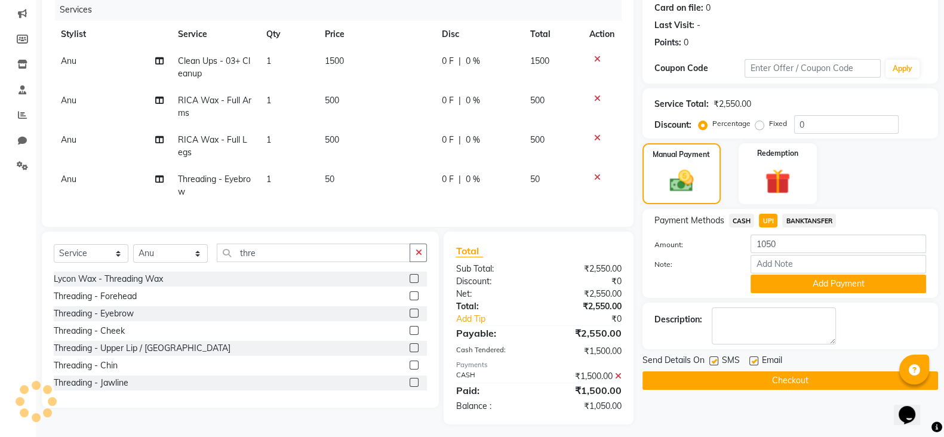
click at [767, 219] on span "UPI" at bounding box center [768, 221] width 19 height 14
click at [753, 361] on label at bounding box center [753, 360] width 9 height 9
click at [753, 361] on input "checkbox" at bounding box center [753, 362] width 8 height 8
checkbox input "false"
click at [713, 362] on label at bounding box center [713, 360] width 9 height 9
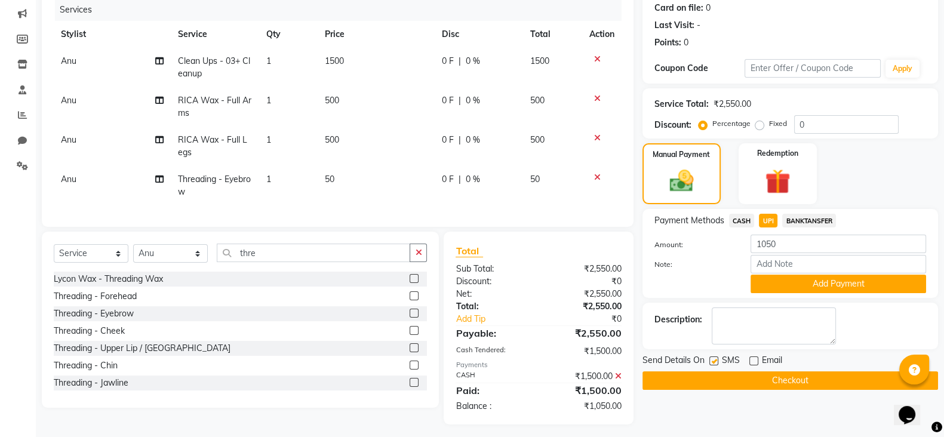
click at [713, 362] on input "checkbox" at bounding box center [713, 362] width 8 height 8
checkbox input "false"
click at [842, 282] on button "Add Payment" at bounding box center [838, 284] width 176 height 19
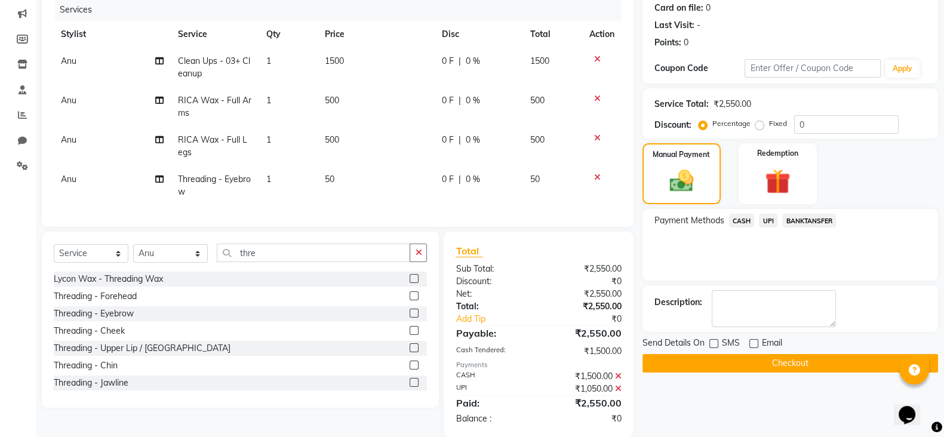
click at [797, 362] on button "Checkout" at bounding box center [790, 363] width 296 height 19
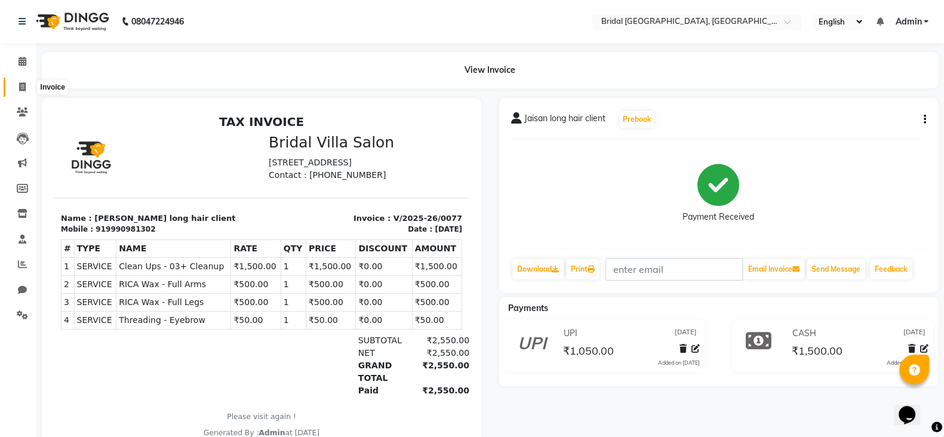
click at [23, 82] on icon at bounding box center [22, 86] width 7 height 9
select select "service"
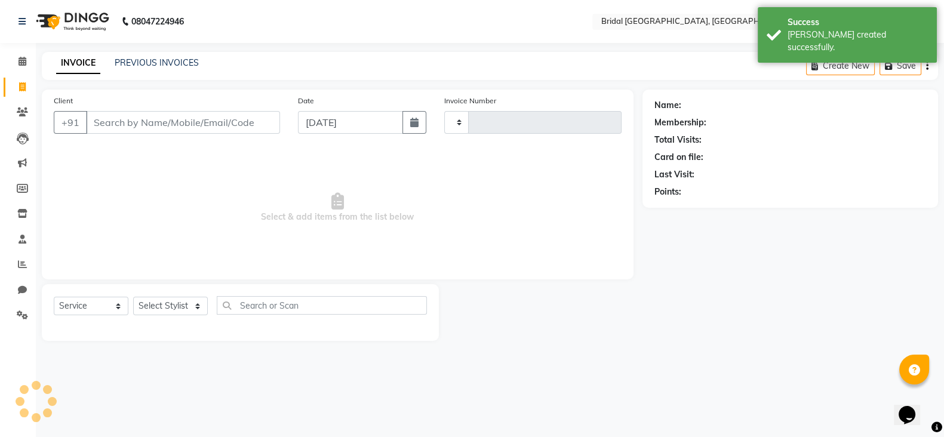
type input "0078"
select select "8752"
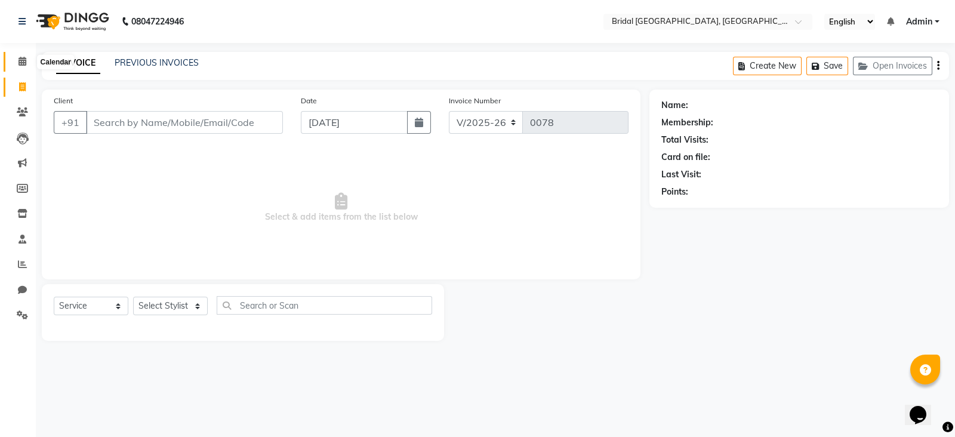
click at [19, 67] on span at bounding box center [22, 62] width 21 height 14
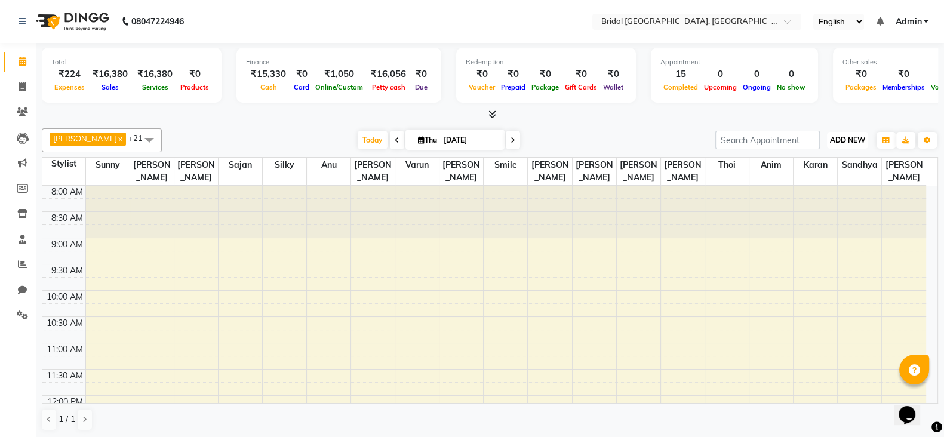
click at [846, 143] on span "ADD NEW" at bounding box center [847, 140] width 35 height 9
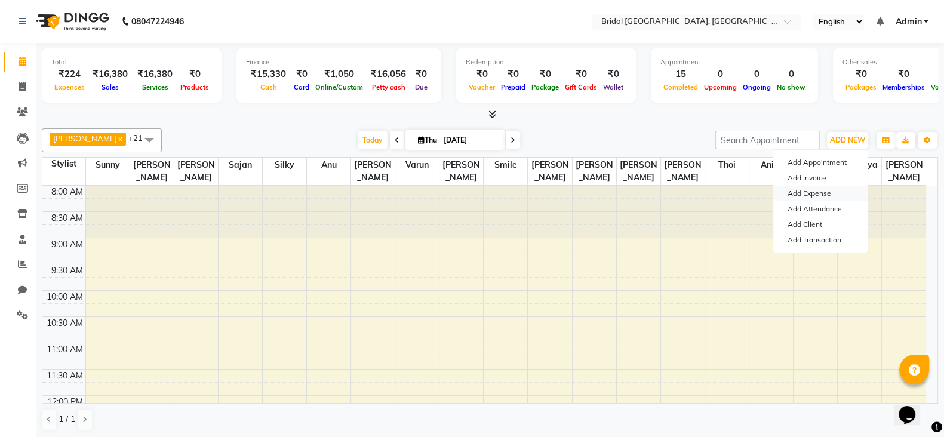
click at [832, 190] on link "Add Expense" at bounding box center [820, 194] width 94 height 16
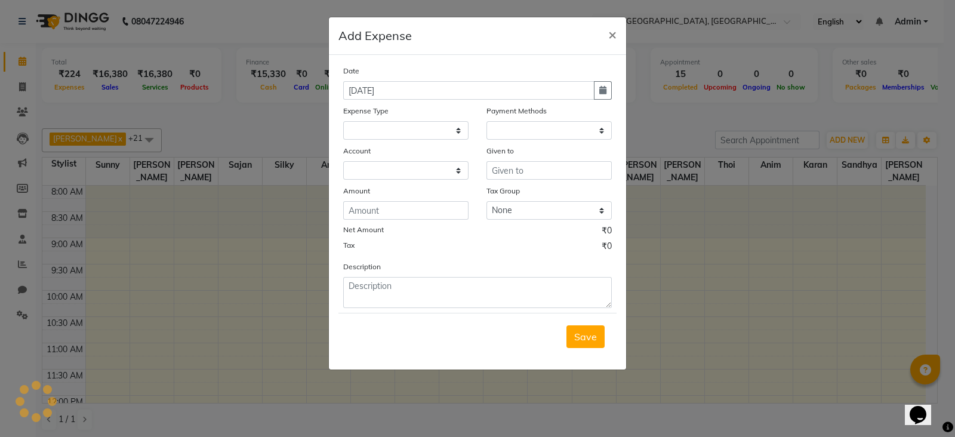
select select "1"
select select "8044"
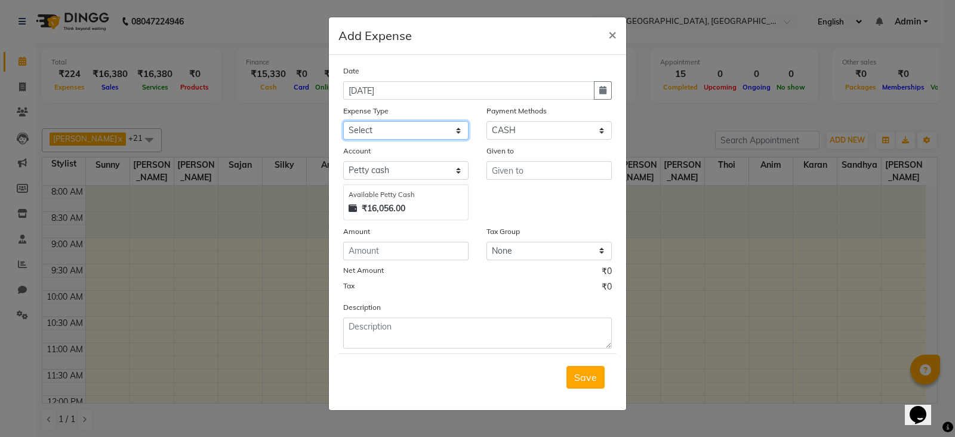
click at [460, 135] on select "Select Advance Salary Cash Handed over to Owner Fuel japneet client makeup adv.…" at bounding box center [405, 130] width 125 height 19
select select "24452"
click at [343, 122] on select "Select Advance Salary Cash Handed over to Owner Fuel japneet client makeup adv.…" at bounding box center [405, 130] width 125 height 19
click at [501, 173] on input "text" at bounding box center [549, 170] width 125 height 19
type input "g"
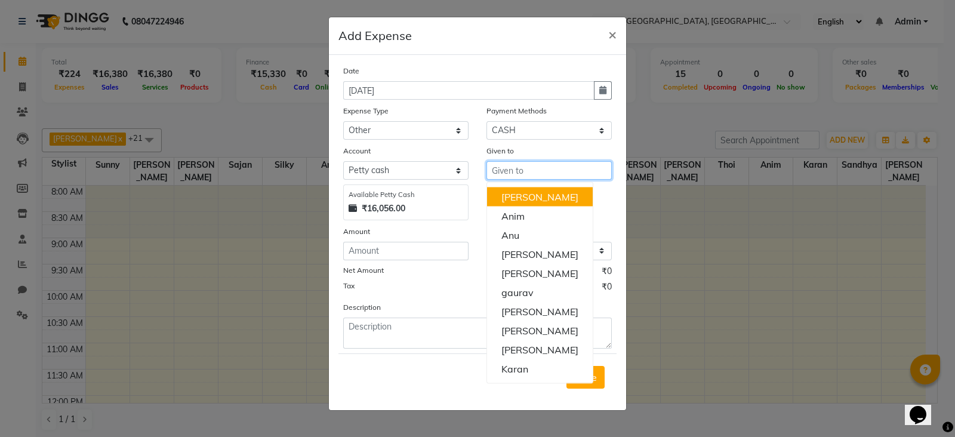
type input "l"
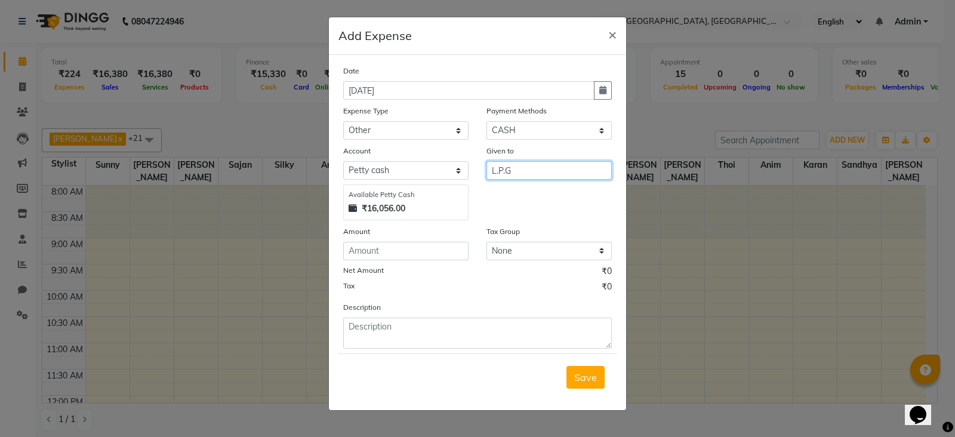
type input "L.P.G"
click at [447, 253] on input "number" at bounding box center [405, 251] width 125 height 19
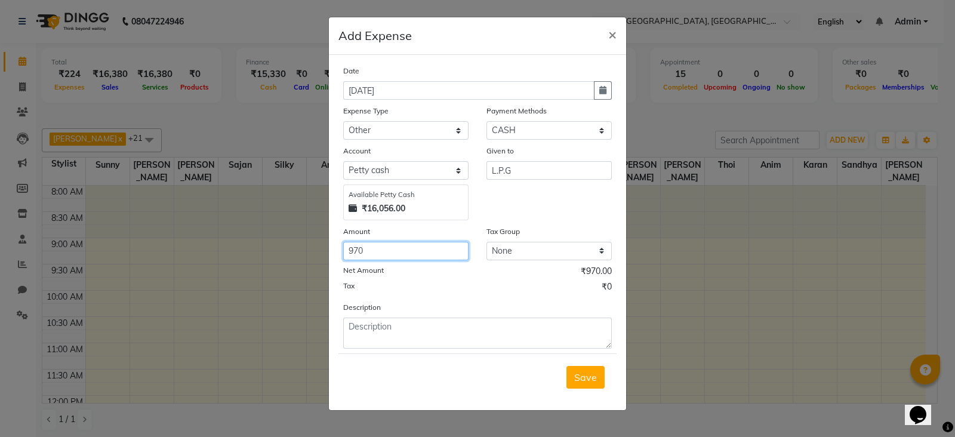
type input "970"
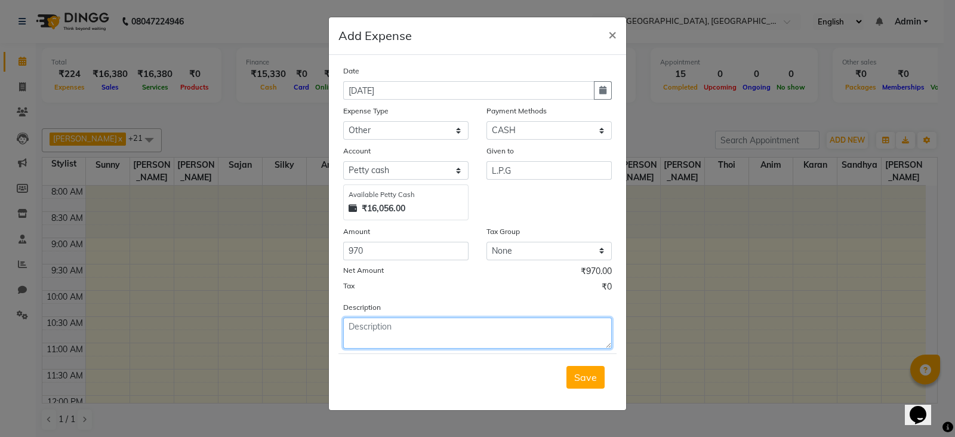
click at [398, 334] on textarea at bounding box center [477, 333] width 269 height 31
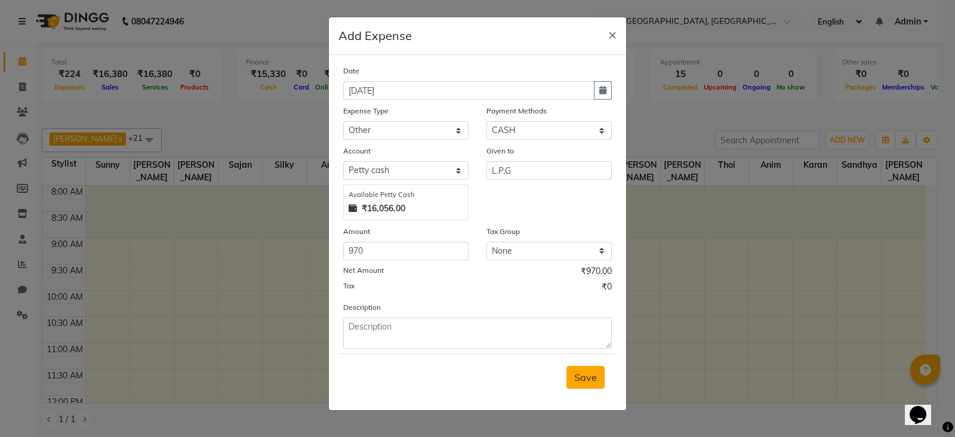
click at [584, 380] on span "Save" at bounding box center [585, 377] width 23 height 12
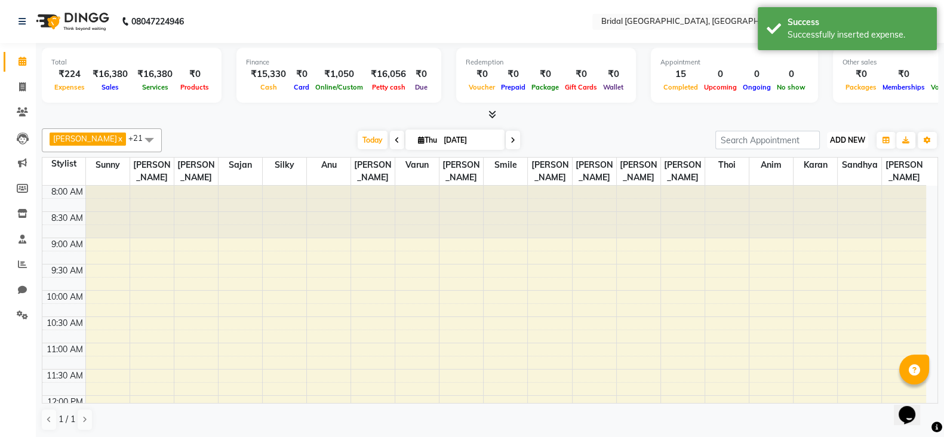
click at [843, 139] on span "ADD NEW" at bounding box center [847, 140] width 35 height 9
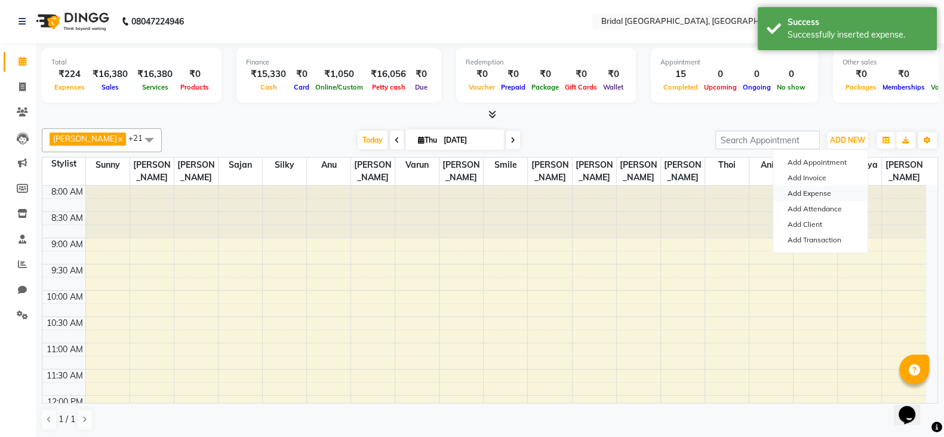
click at [823, 193] on link "Add Expense" at bounding box center [820, 194] width 94 height 16
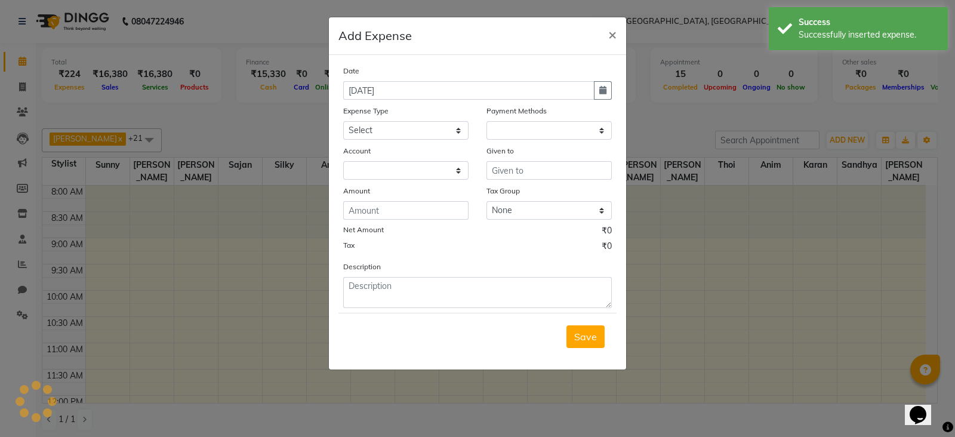
select select "1"
select select "8044"
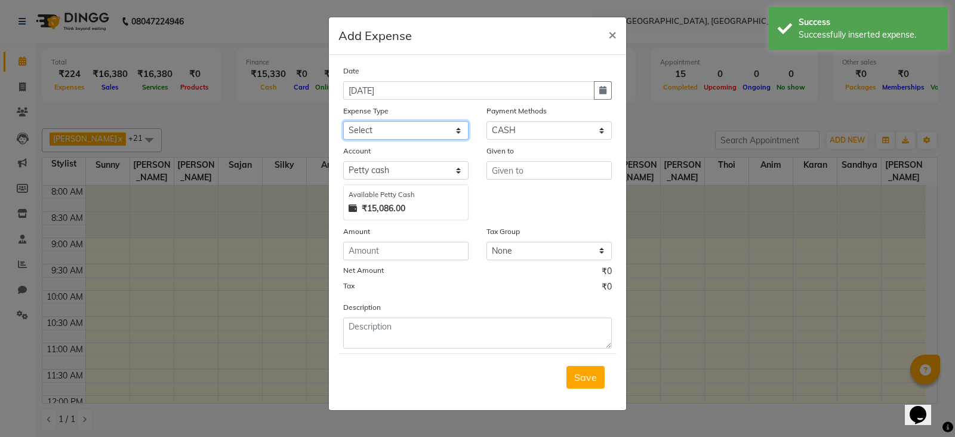
click at [456, 133] on select "Select Advance Salary Cash Handed over to Owner Fuel japneet client makeup adv.…" at bounding box center [405, 130] width 125 height 19
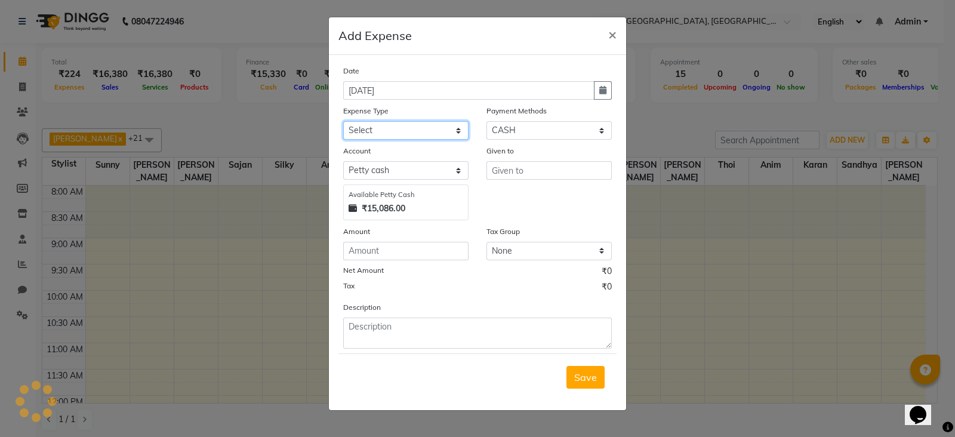
select select "24479"
click at [343, 122] on select "Select Advance Salary Cash Handed over to Owner Fuel japneet client makeup adv.…" at bounding box center [405, 130] width 125 height 19
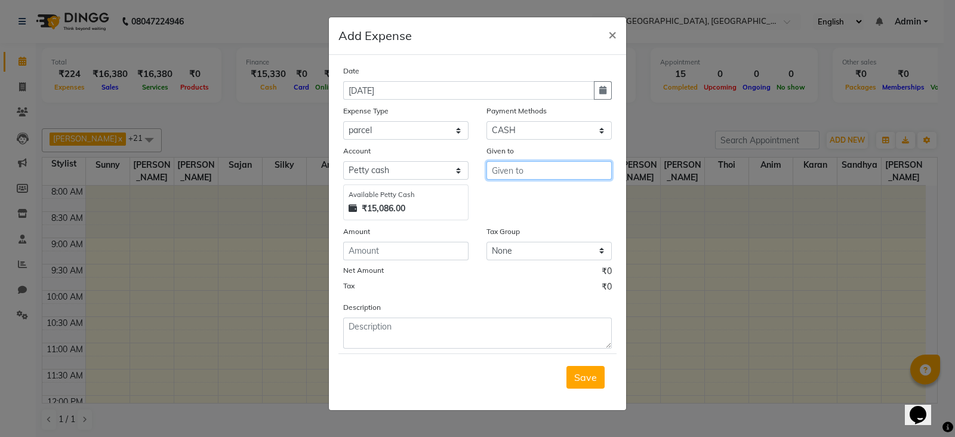
click at [525, 170] on input "text" at bounding box center [549, 170] width 125 height 19
type input "PARCEL PERSON"
click at [583, 375] on span "Save" at bounding box center [585, 377] width 23 height 12
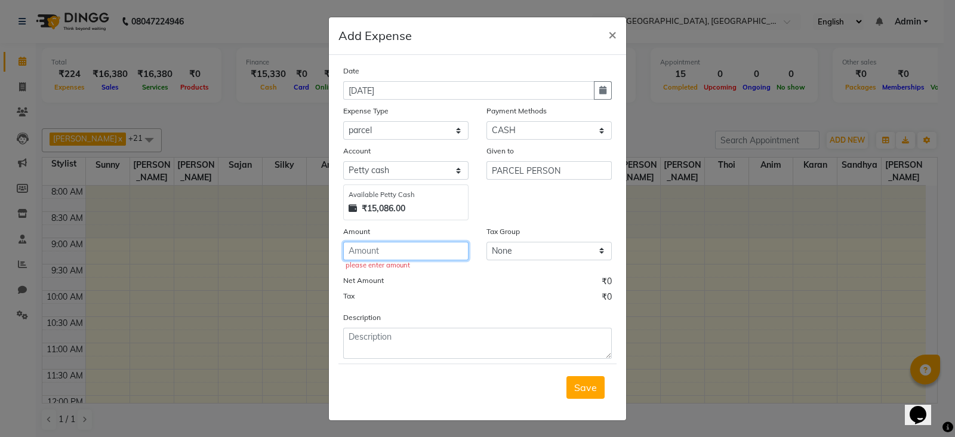
click at [432, 254] on input "number" at bounding box center [405, 251] width 125 height 19
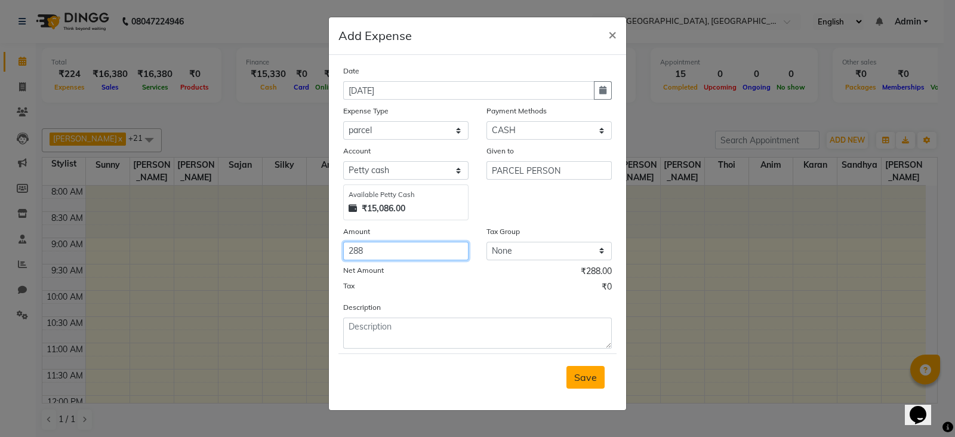
type input "288"
click at [576, 379] on span "Save" at bounding box center [585, 377] width 23 height 12
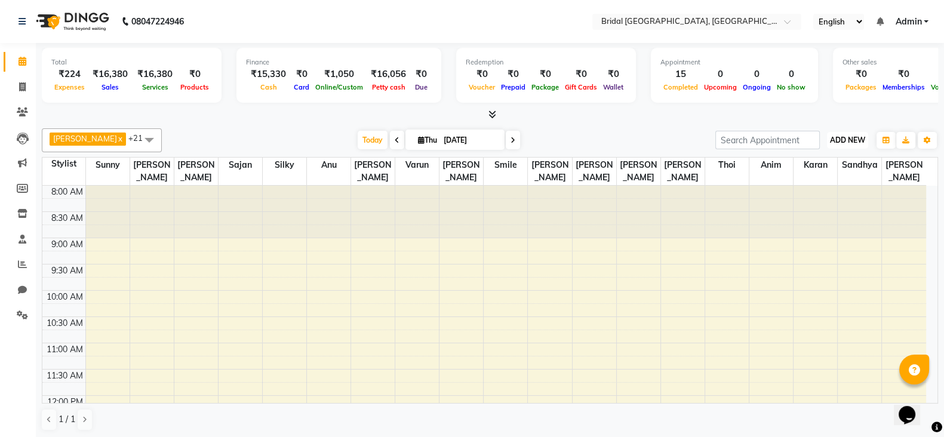
click at [839, 142] on span "ADD NEW" at bounding box center [847, 140] width 35 height 9
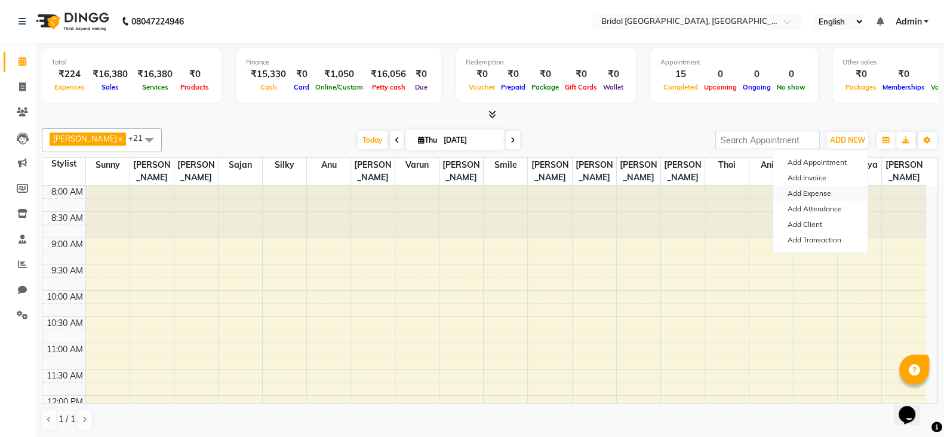
click at [818, 189] on link "Add Expense" at bounding box center [820, 194] width 94 height 16
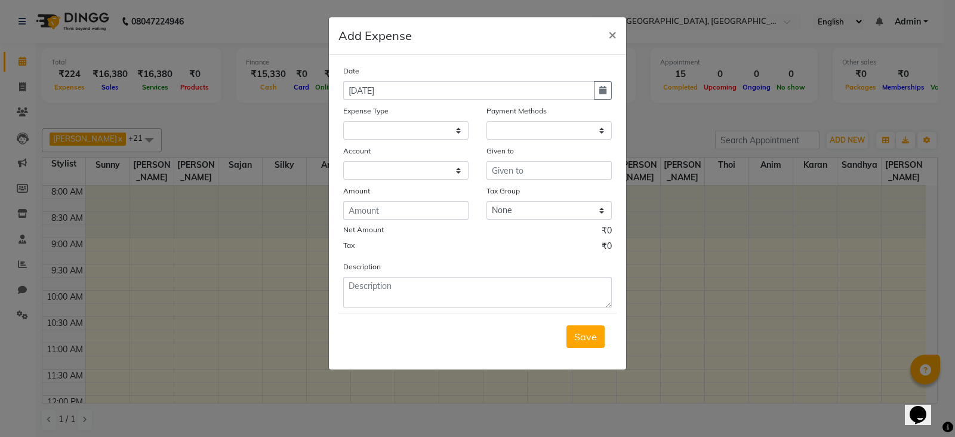
select select "1"
select select "8044"
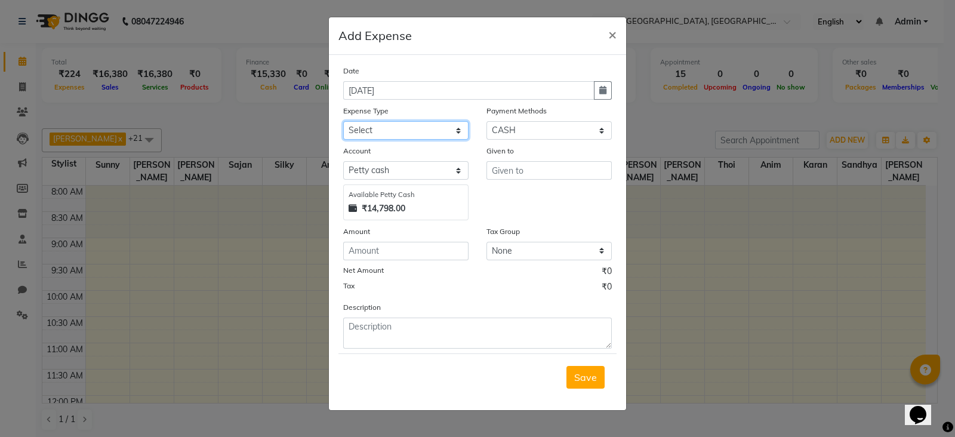
click at [459, 130] on select "Select Advance Salary Cash Handed over to Owner Fuel japneet client makeup adv.…" at bounding box center [405, 130] width 125 height 19
click at [384, 127] on select "Select Advance Salary Cash Handed over to Owner Fuel japneet client makeup adv.…" at bounding box center [405, 130] width 125 height 19
click at [440, 128] on select "Select Advance Salary Cash Handed over to Owner Fuel japneet client makeup adv.…" at bounding box center [405, 130] width 125 height 19
click at [425, 130] on select "Select Advance Salary Cash Handed over to Owner Fuel japneet client makeup adv.…" at bounding box center [405, 130] width 125 height 19
click at [462, 134] on select "Select Advance Salary Cash Handed over to Owner Fuel japneet client makeup adv.…" at bounding box center [405, 130] width 125 height 19
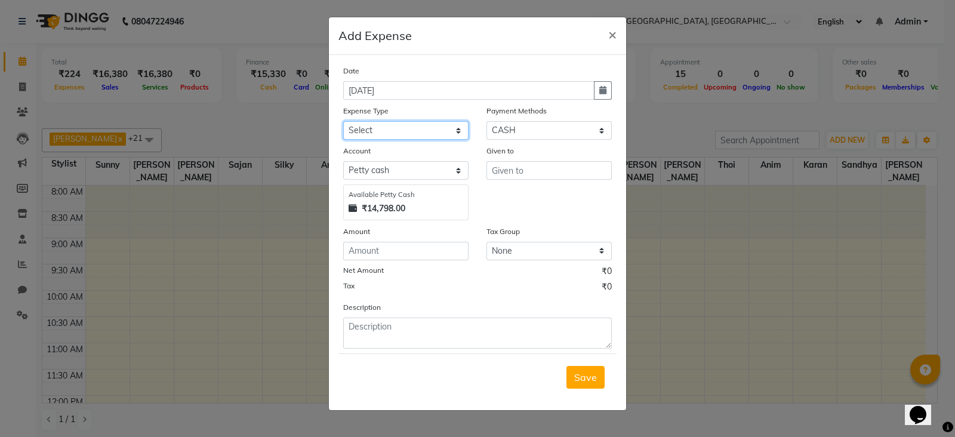
click at [457, 133] on select "Select Advance Salary Cash Handed over to Owner Fuel japneet client makeup adv.…" at bounding box center [405, 130] width 125 height 19
click at [615, 35] on span "×" at bounding box center [612, 34] width 8 height 18
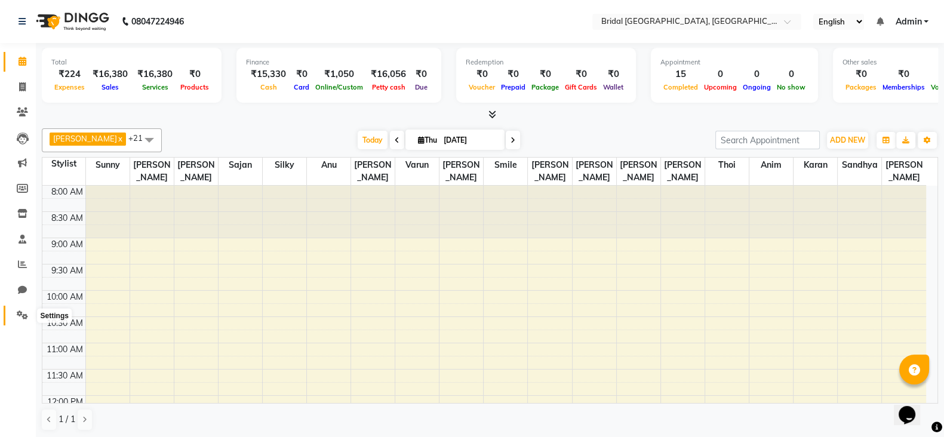
click at [25, 318] on icon at bounding box center [22, 314] width 11 height 9
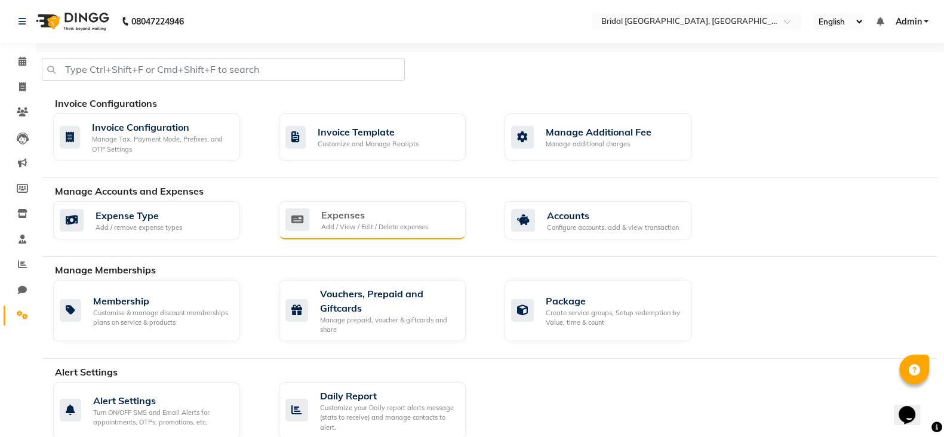
click at [433, 212] on div "Expenses Add / View / Edit / Delete expenses" at bounding box center [370, 220] width 171 height 24
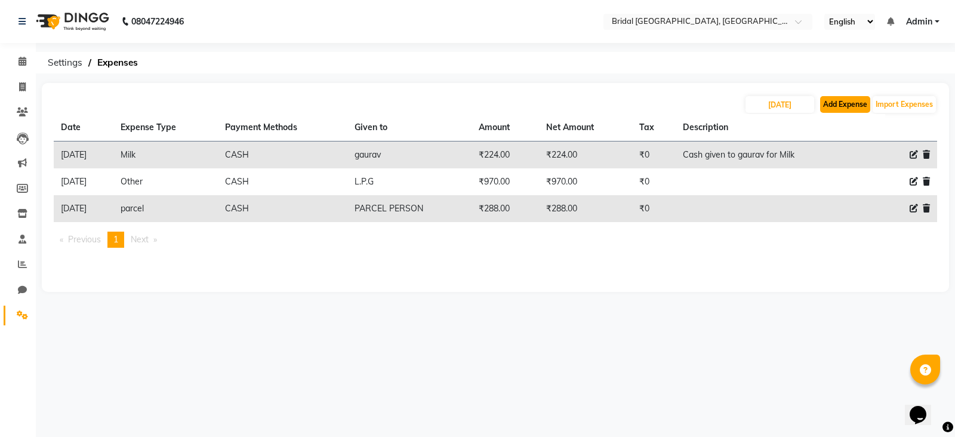
click at [850, 107] on button "Add Expense" at bounding box center [845, 104] width 50 height 17
select select "1"
select select "8044"
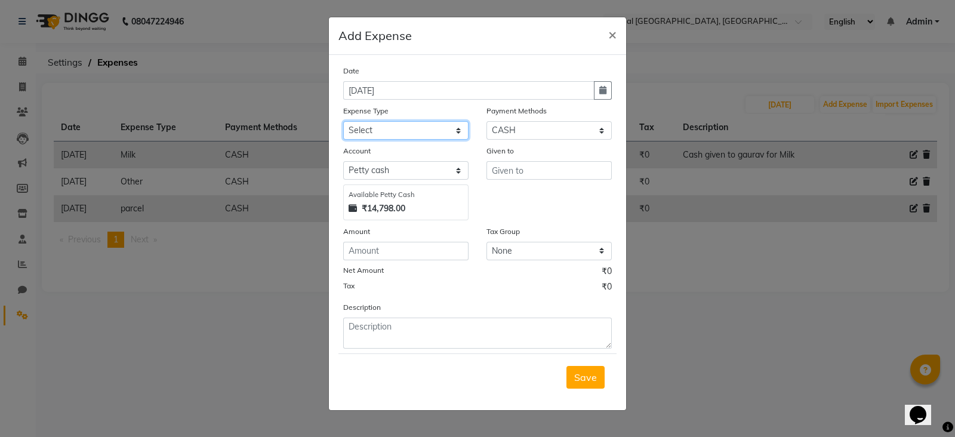
click at [462, 133] on select "Select Advance Salary Cash Handed over to Owner Fuel japneet client makeup adv.…" at bounding box center [405, 130] width 125 height 19
click at [438, 128] on select "Select Advance Salary Cash Handed over to Owner Fuel japneet client makeup adv.…" at bounding box center [405, 130] width 125 height 19
click at [613, 30] on span "×" at bounding box center [612, 34] width 8 height 18
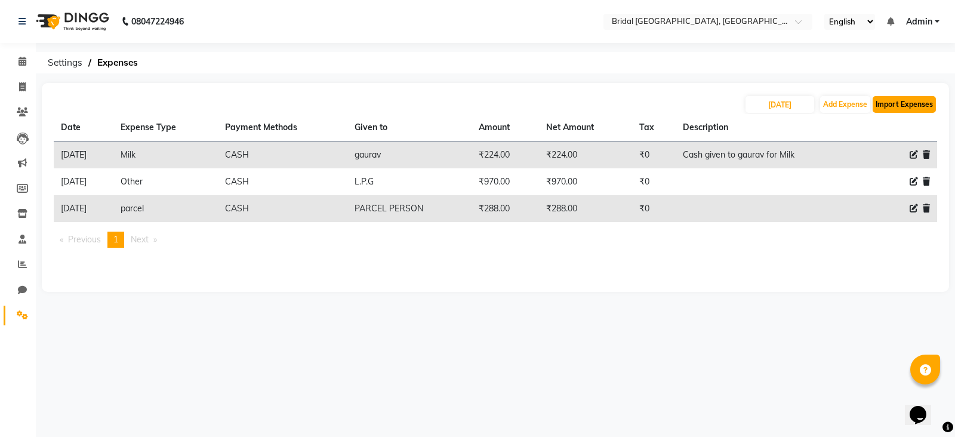
click at [907, 106] on button "Import Expenses" at bounding box center [904, 104] width 63 height 17
click at [17, 315] on icon at bounding box center [22, 314] width 11 height 9
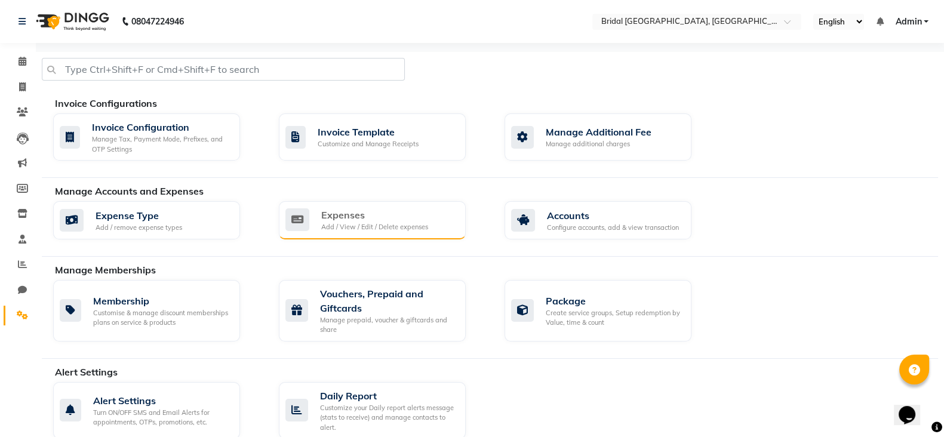
click at [377, 206] on div "Expenses Add / View / Edit / Delete expenses" at bounding box center [372, 220] width 187 height 38
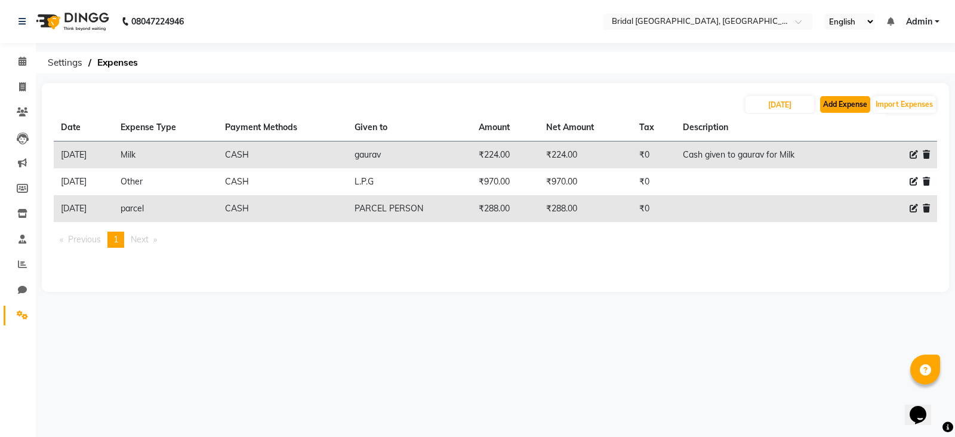
click at [835, 103] on button "Add Expense" at bounding box center [845, 104] width 50 height 17
select select "1"
select select "8044"
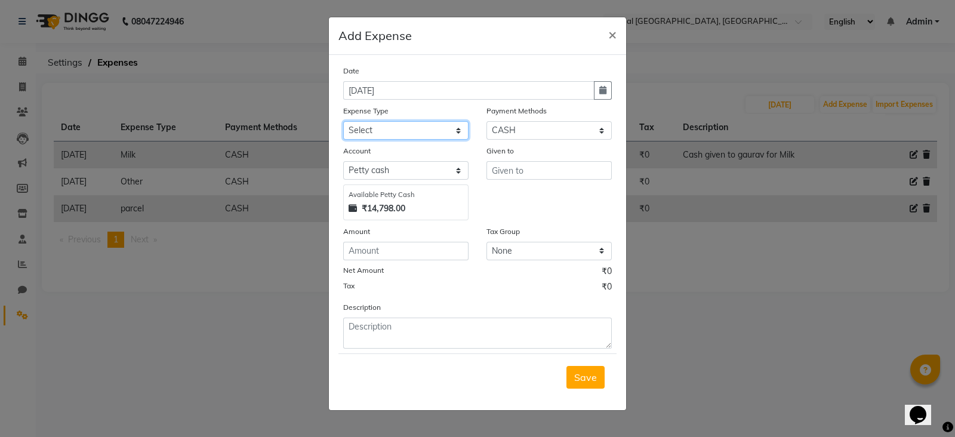
click at [436, 134] on select "Select Advance Salary Cash Handed over to Owner Fuel japneet client makeup adv.…" at bounding box center [405, 130] width 125 height 19
click at [461, 130] on select "Select Advance Salary Cash Handed over to Owner Fuel japneet client makeup adv.…" at bounding box center [405, 130] width 125 height 19
click at [613, 34] on span "×" at bounding box center [612, 34] width 8 height 18
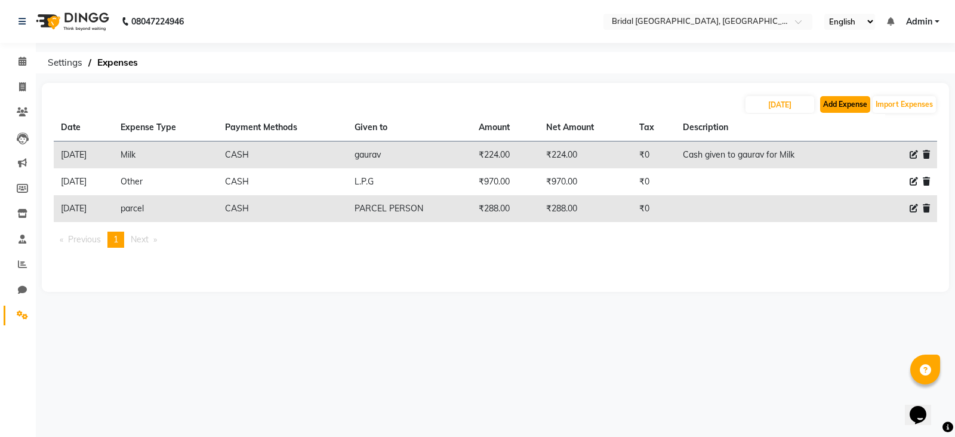
click at [864, 104] on button "Add Expense" at bounding box center [845, 104] width 50 height 17
select select "1"
select select "8044"
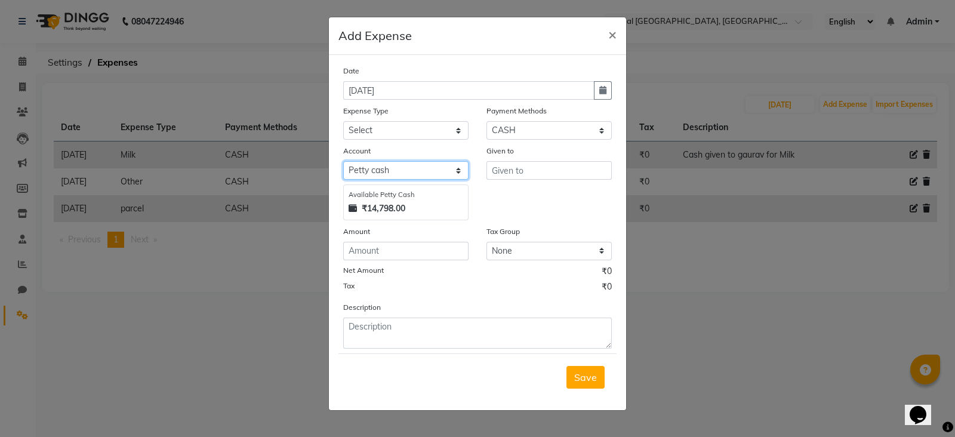
click at [460, 170] on select "Select Petty cash Default account" at bounding box center [405, 170] width 125 height 19
click at [343, 163] on select "Select Petty cash Default account" at bounding box center [405, 170] width 125 height 19
click at [457, 134] on select "Select Advance Salary Cash Handed over to Owner Fuel japneet client makeup adv.…" at bounding box center [405, 130] width 125 height 19
click at [458, 136] on select "Select Advance Salary Cash Handed over to Owner Fuel japneet client makeup adv.…" at bounding box center [405, 130] width 125 height 19
click at [23, 205] on ngb-modal-window "Add Expense × Date 04-09-2025 Expense Type Select Advance Salary Cash Handed ov…" at bounding box center [477, 218] width 955 height 437
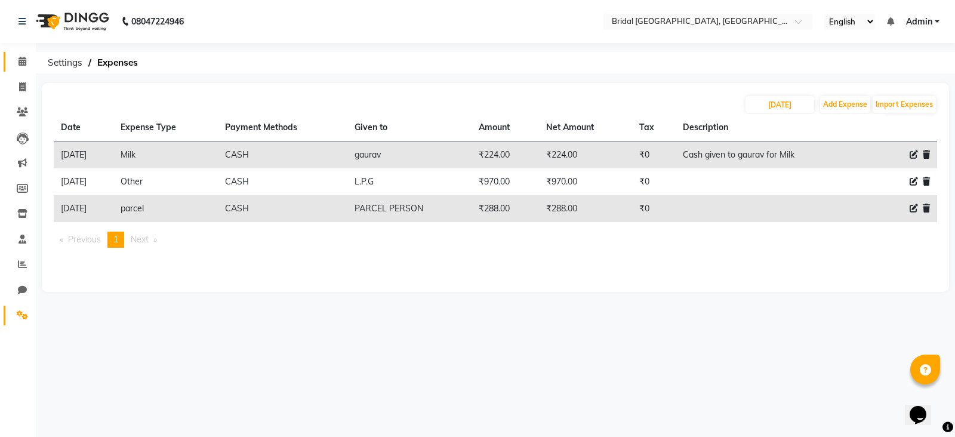
click at [27, 62] on span at bounding box center [22, 62] width 21 height 14
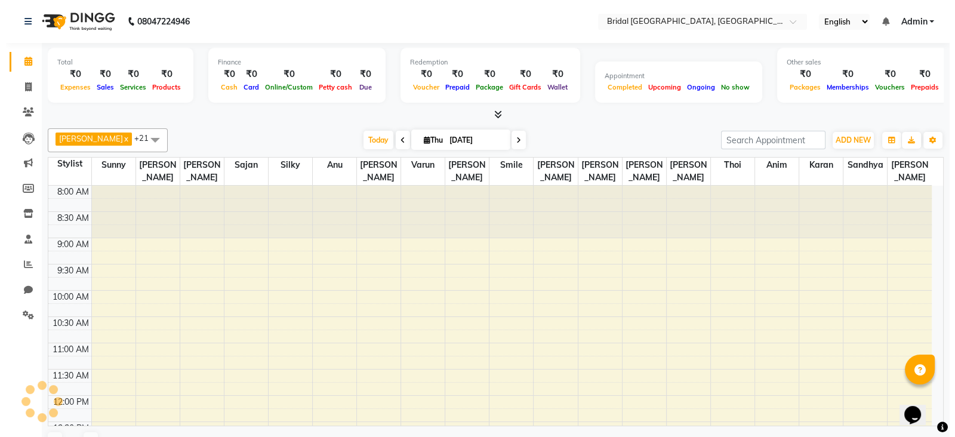
scroll to position [436, 0]
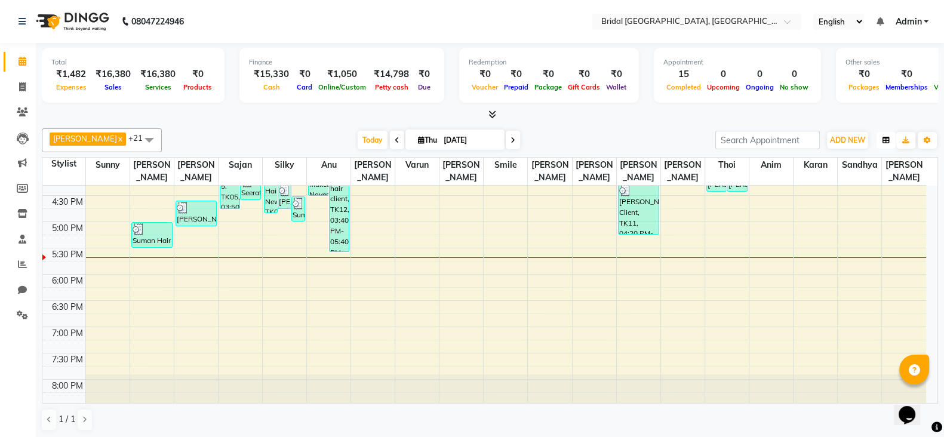
click at [885, 137] on icon "button" at bounding box center [885, 140] width 7 height 7
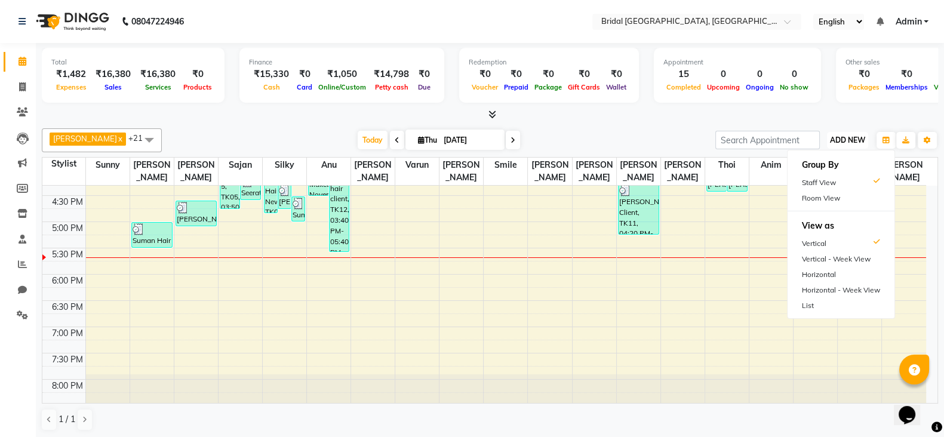
click at [858, 137] on span "ADD NEW" at bounding box center [847, 140] width 35 height 9
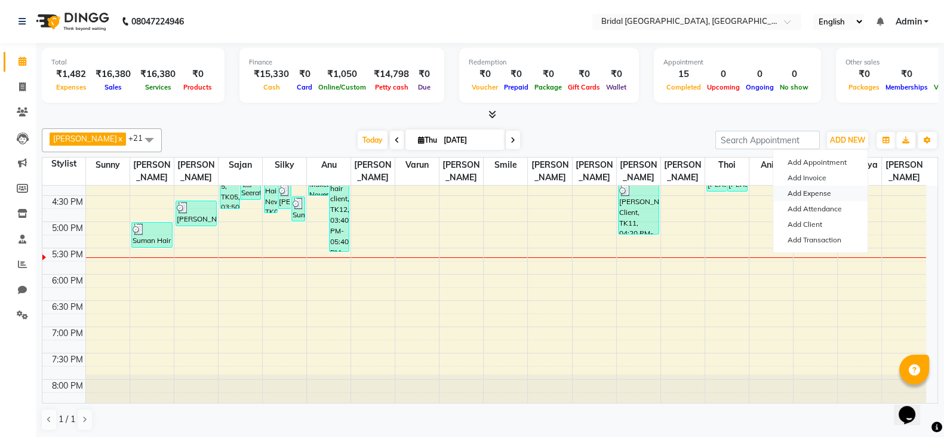
click at [824, 189] on link "Add Expense" at bounding box center [820, 194] width 94 height 16
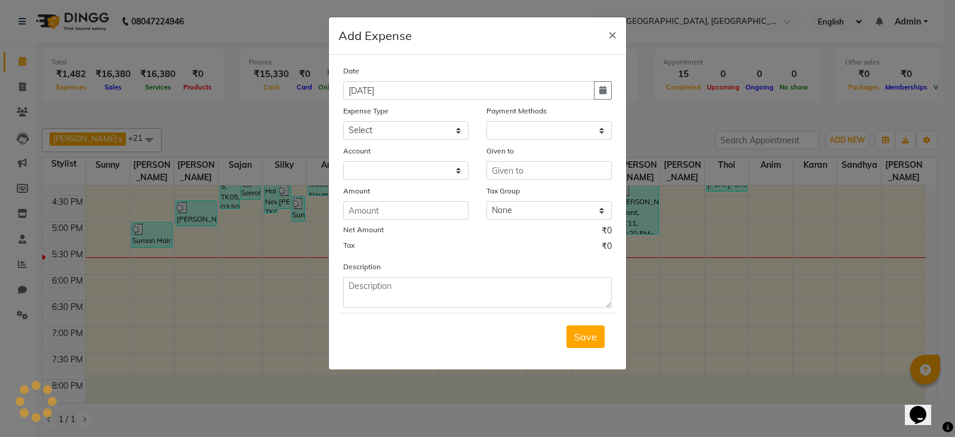
select select "1"
select select "8044"
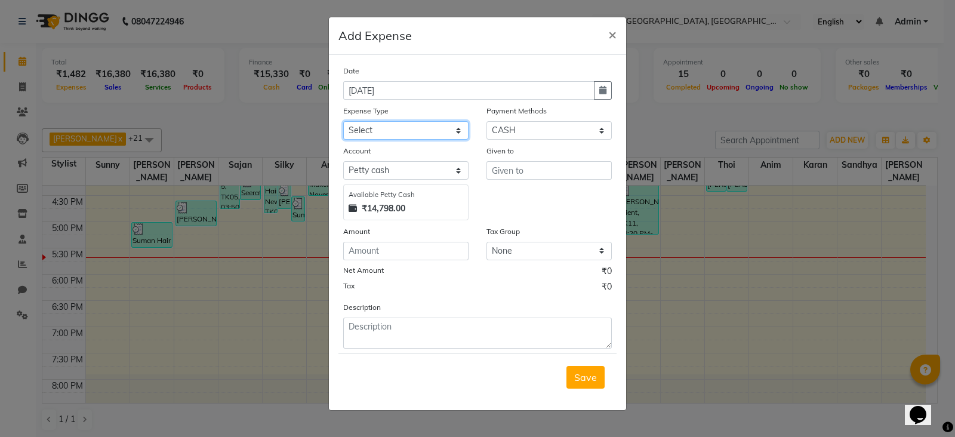
click at [441, 134] on select "Select Advance Salary Cash Handed over to Owner Fuel japneet client makeup adv.…" at bounding box center [405, 130] width 125 height 19
click at [444, 125] on select "Select Advance Salary Cash Handed over to Owner Fuel japneet client makeup adv.…" at bounding box center [405, 130] width 125 height 19
click at [544, 171] on input "text" at bounding box center [549, 170] width 125 height 19
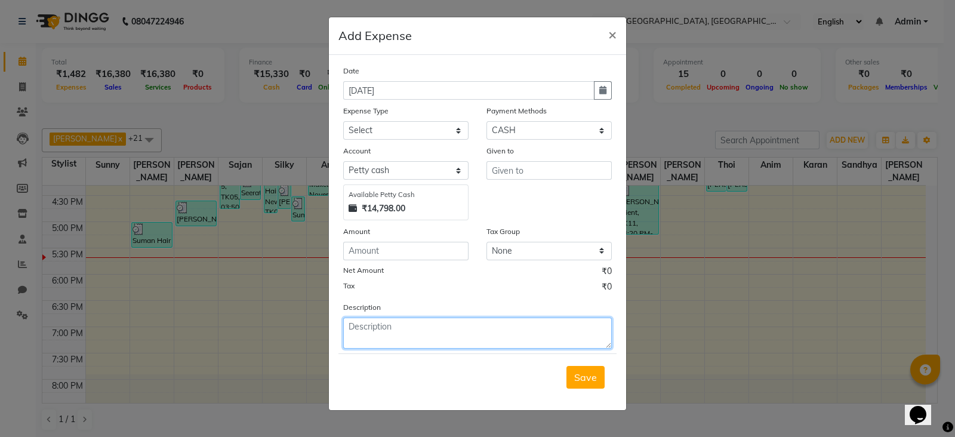
click at [388, 331] on textarea at bounding box center [477, 333] width 269 height 31
type textarea "WATER BOTTLES"
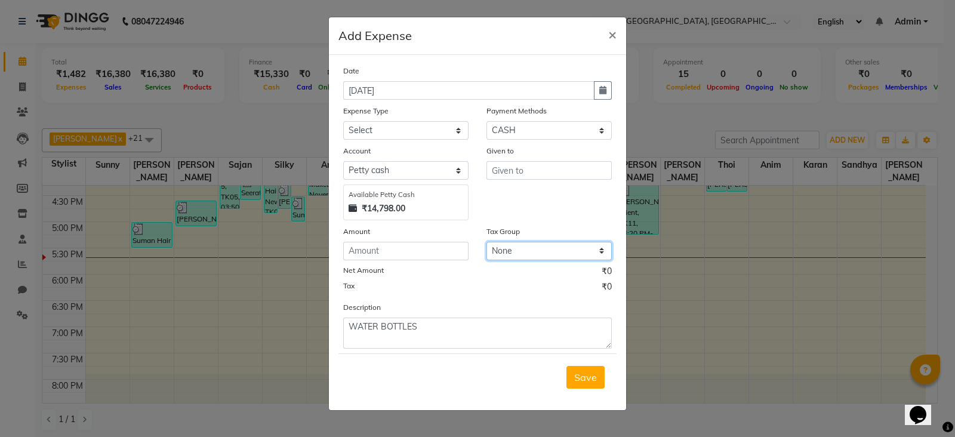
click at [556, 249] on select "None GST" at bounding box center [549, 251] width 125 height 19
click at [550, 168] on input "text" at bounding box center [549, 170] width 125 height 19
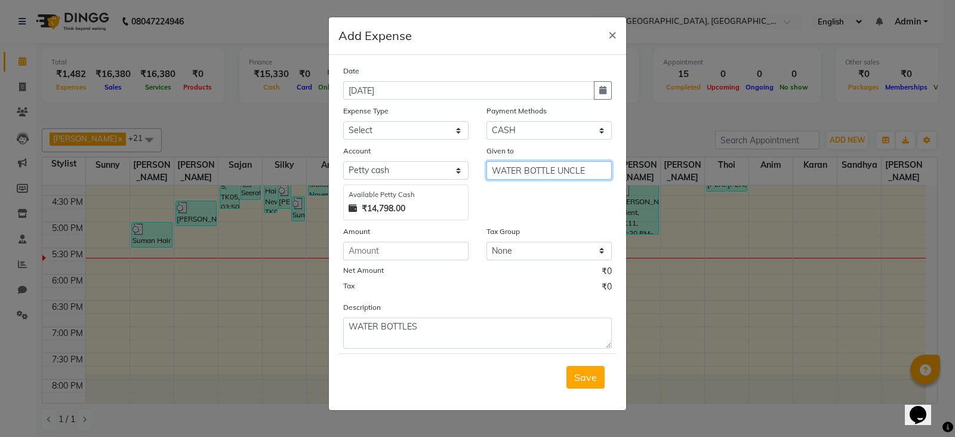
type input "WATER BOTTLE UNCLE"
click at [607, 130] on select "Select Prepaid Wallet CASH Package UPI BANKTANSFER" at bounding box center [549, 130] width 125 height 19
click at [393, 254] on input "number" at bounding box center [405, 251] width 125 height 19
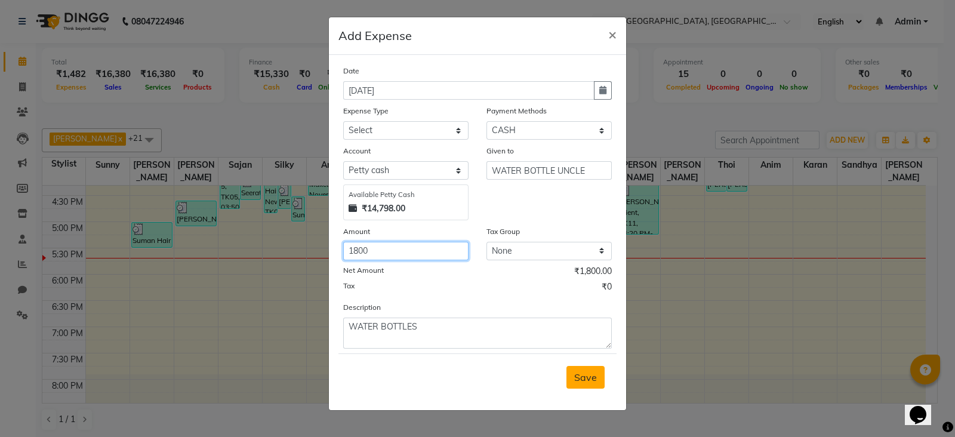
type input "1800"
click at [583, 374] on span "Save" at bounding box center [585, 377] width 23 height 12
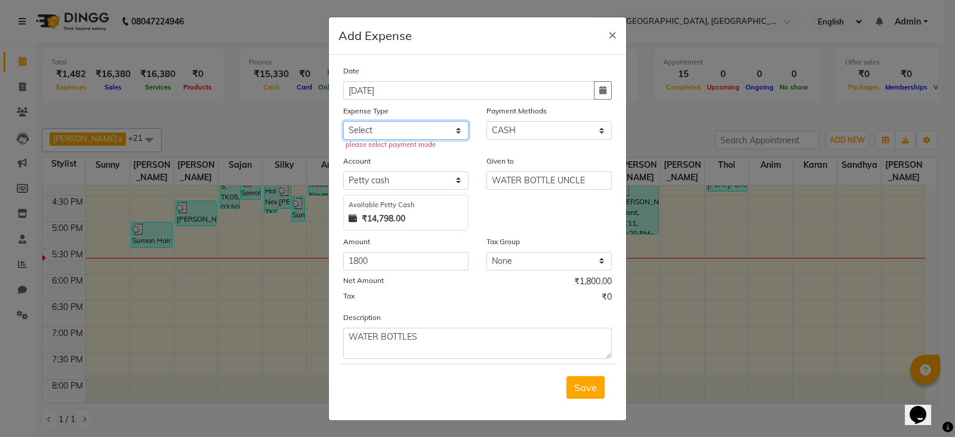
click at [457, 133] on select "Select Advance Salary Cash Handed over to Owner Fuel japneet client makeup adv.…" at bounding box center [405, 130] width 125 height 19
select select "24452"
click at [343, 122] on select "Select Advance Salary Cash Handed over to Owner Fuel japneet client makeup adv.…" at bounding box center [405, 130] width 125 height 19
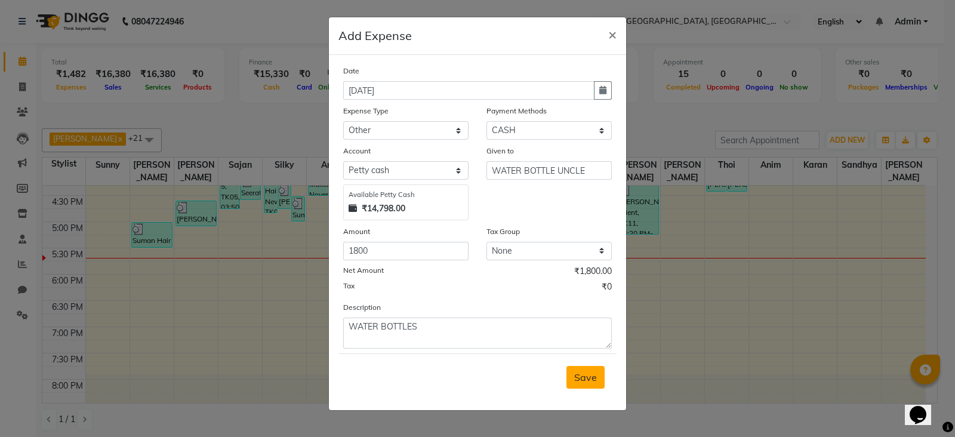
click at [593, 374] on span "Save" at bounding box center [585, 377] width 23 height 12
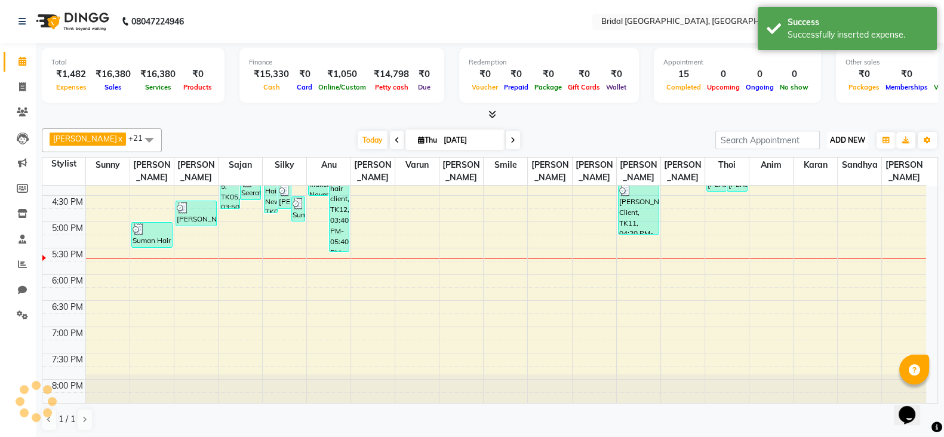
click at [844, 139] on span "ADD NEW" at bounding box center [847, 140] width 35 height 9
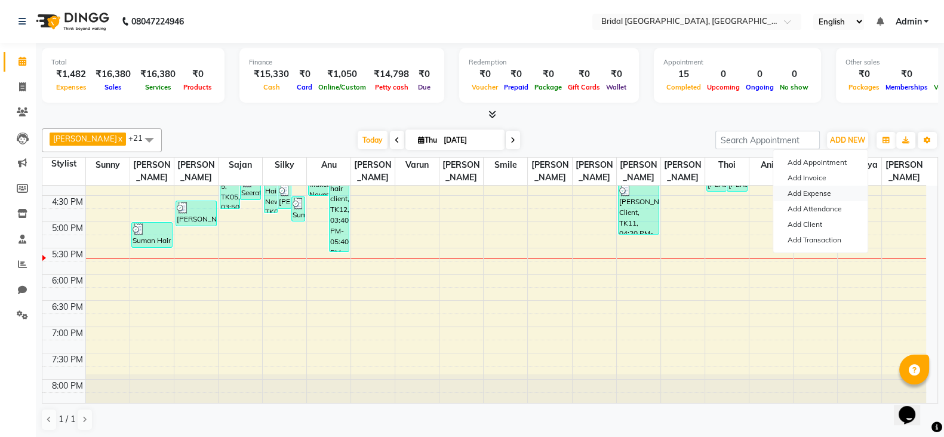
click at [811, 192] on link "Add Expense" at bounding box center [820, 194] width 94 height 16
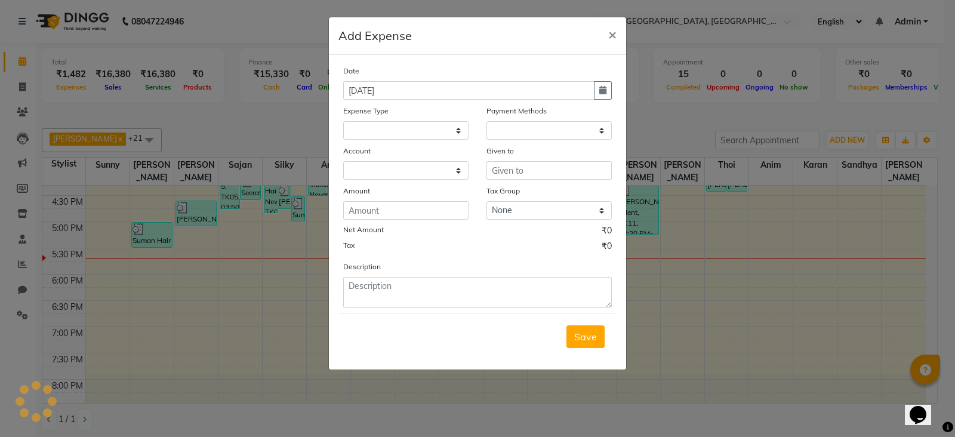
select select "1"
select select "8044"
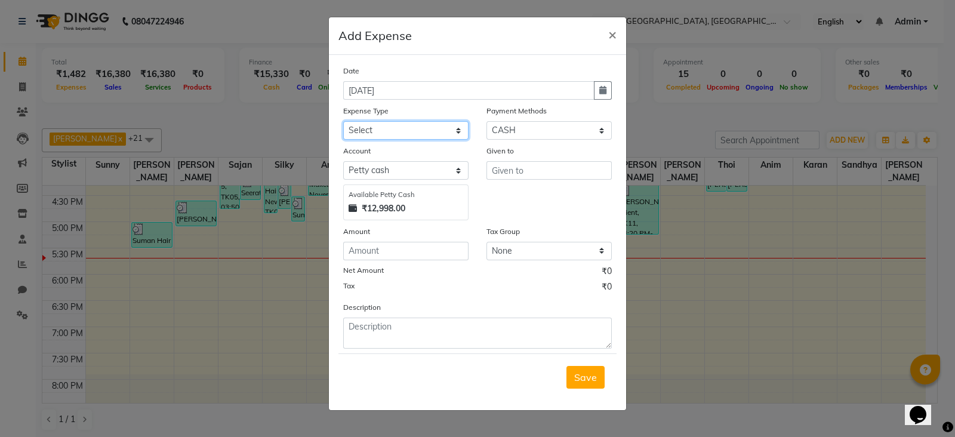
click at [465, 131] on select "Select Advance Salary Cash Handed over to Owner Fuel japneet client makeup adv.…" at bounding box center [405, 130] width 125 height 19
select select "24468"
click at [343, 122] on select "Select Advance Salary Cash Handed over to Owner Fuel japneet client makeup adv.…" at bounding box center [405, 130] width 125 height 19
click at [534, 171] on input "text" at bounding box center [549, 170] width 125 height 19
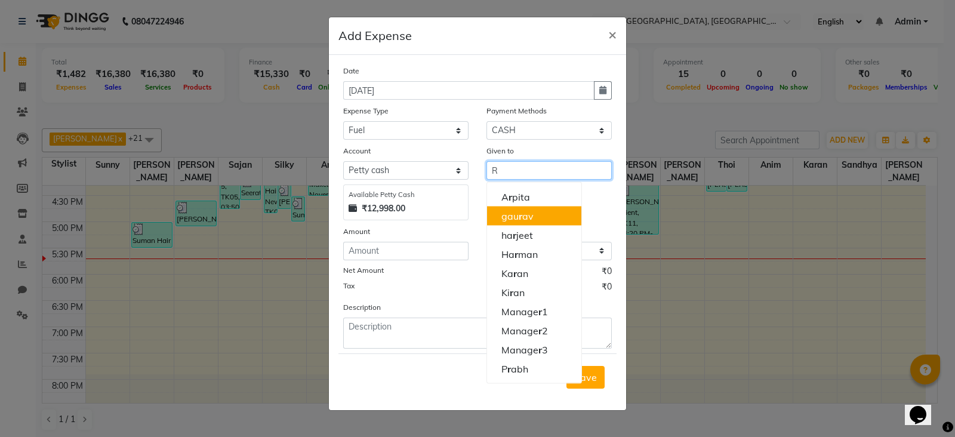
click at [542, 216] on button "gau r av" at bounding box center [534, 216] width 94 height 19
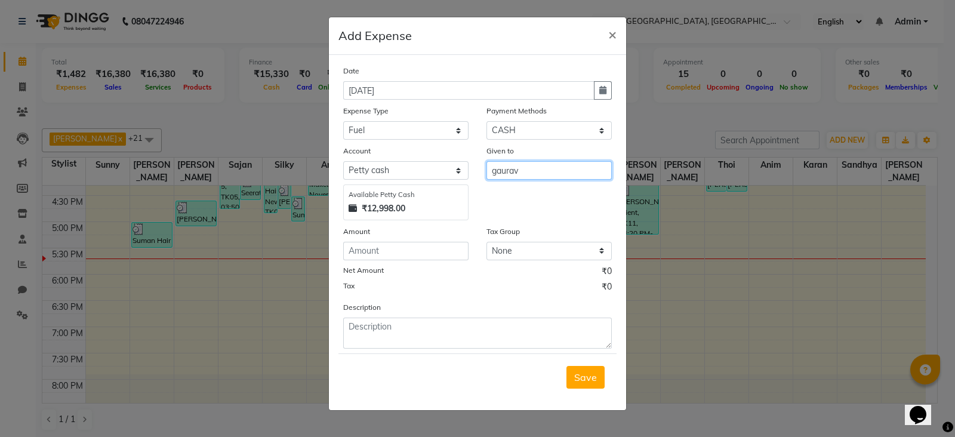
type input "gaurav"
click at [439, 254] on input "number" at bounding box center [405, 251] width 125 height 19
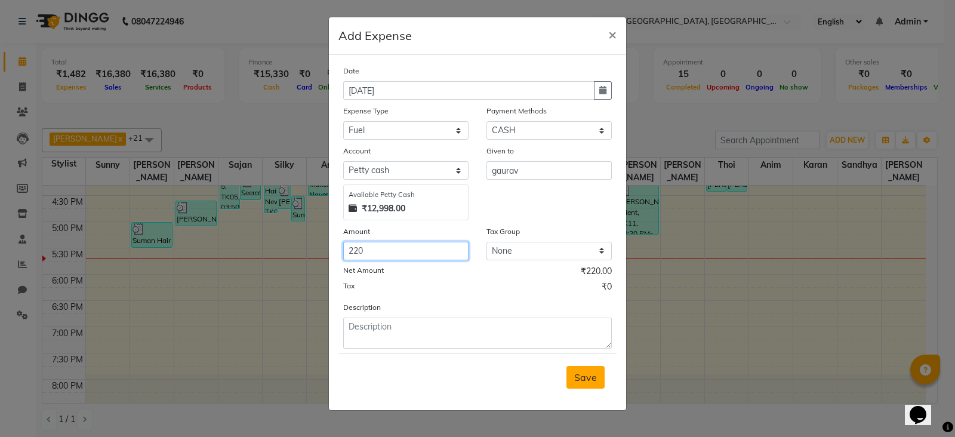
type input "220"
click at [588, 374] on span "Save" at bounding box center [585, 377] width 23 height 12
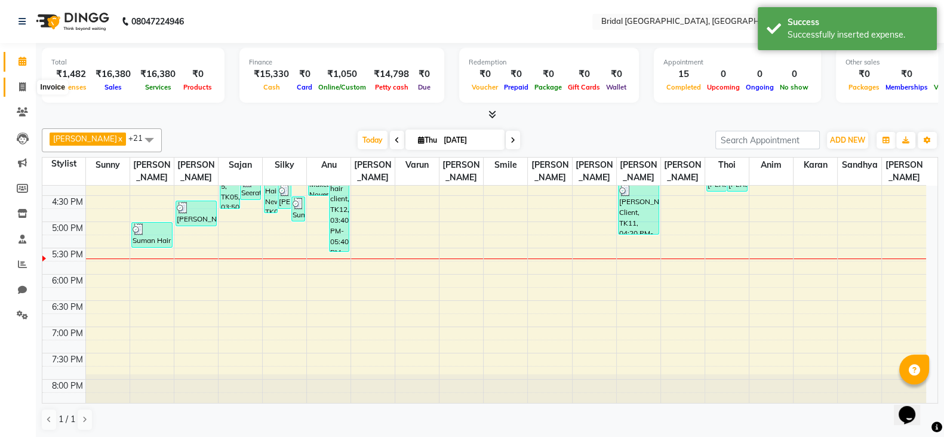
click at [17, 90] on span at bounding box center [22, 88] width 21 height 14
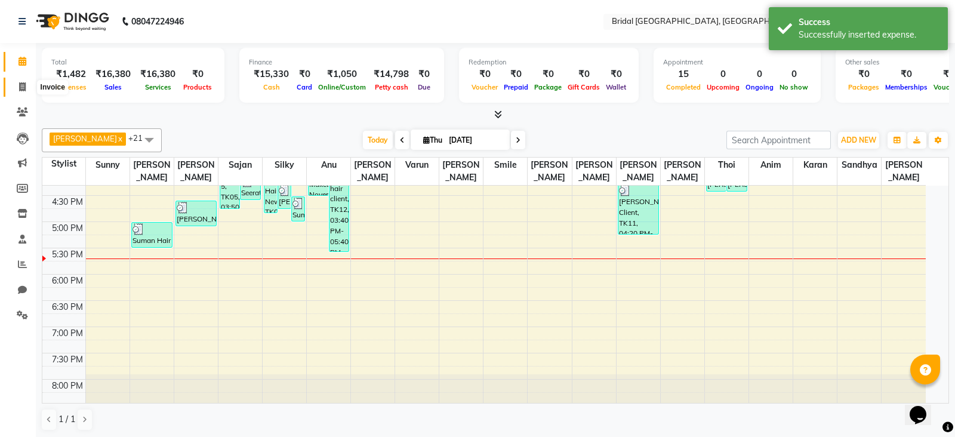
select select "8752"
select select "service"
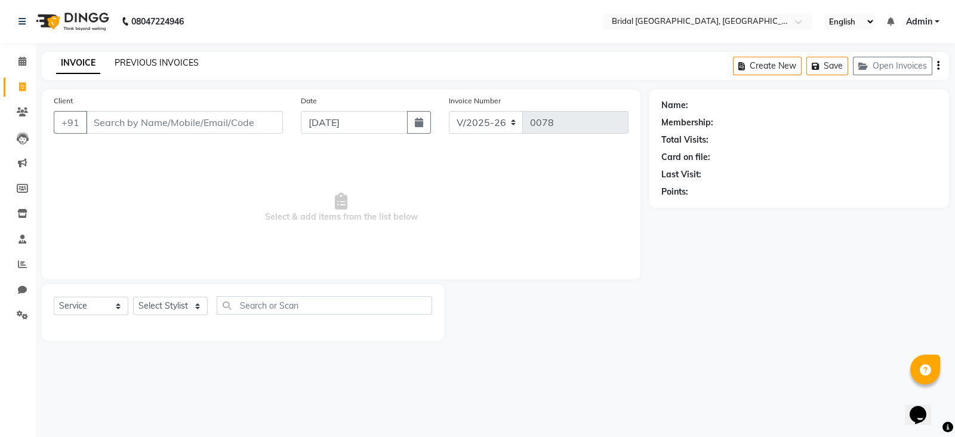
click at [184, 67] on link "PREVIOUS INVOICES" at bounding box center [157, 62] width 84 height 11
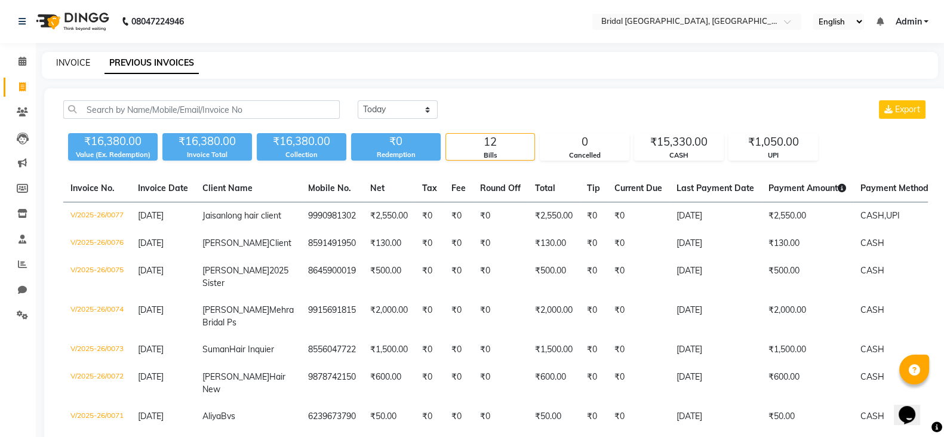
click at [58, 63] on link "INVOICE" at bounding box center [73, 62] width 34 height 11
select select "service"
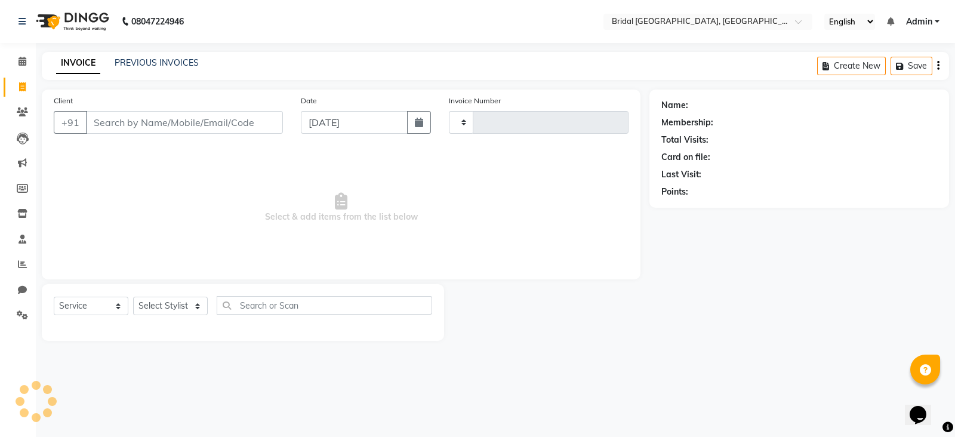
type input "0078"
select select "8752"
